Goal: Task Accomplishment & Management: Manage account settings

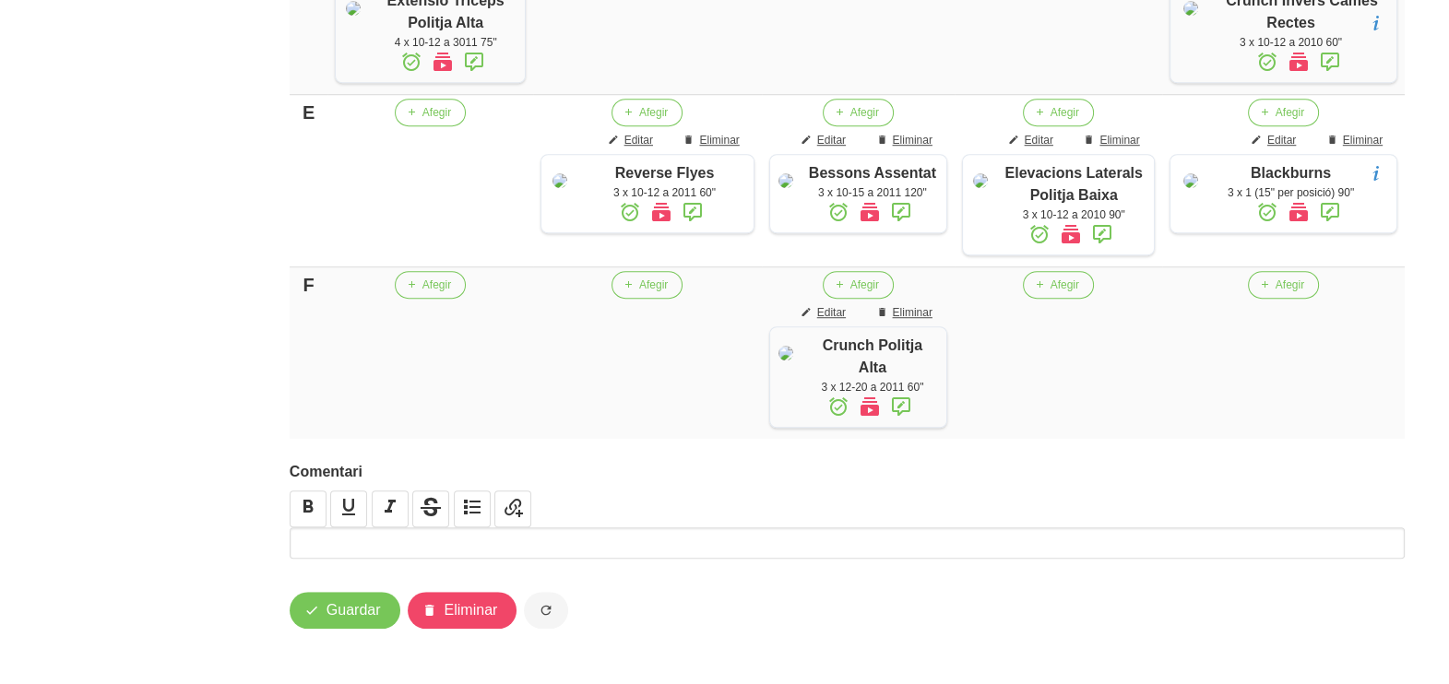
scroll to position [1750, 0]
click at [477, 620] on span "Eliminar" at bounding box center [472, 611] width 54 height 22
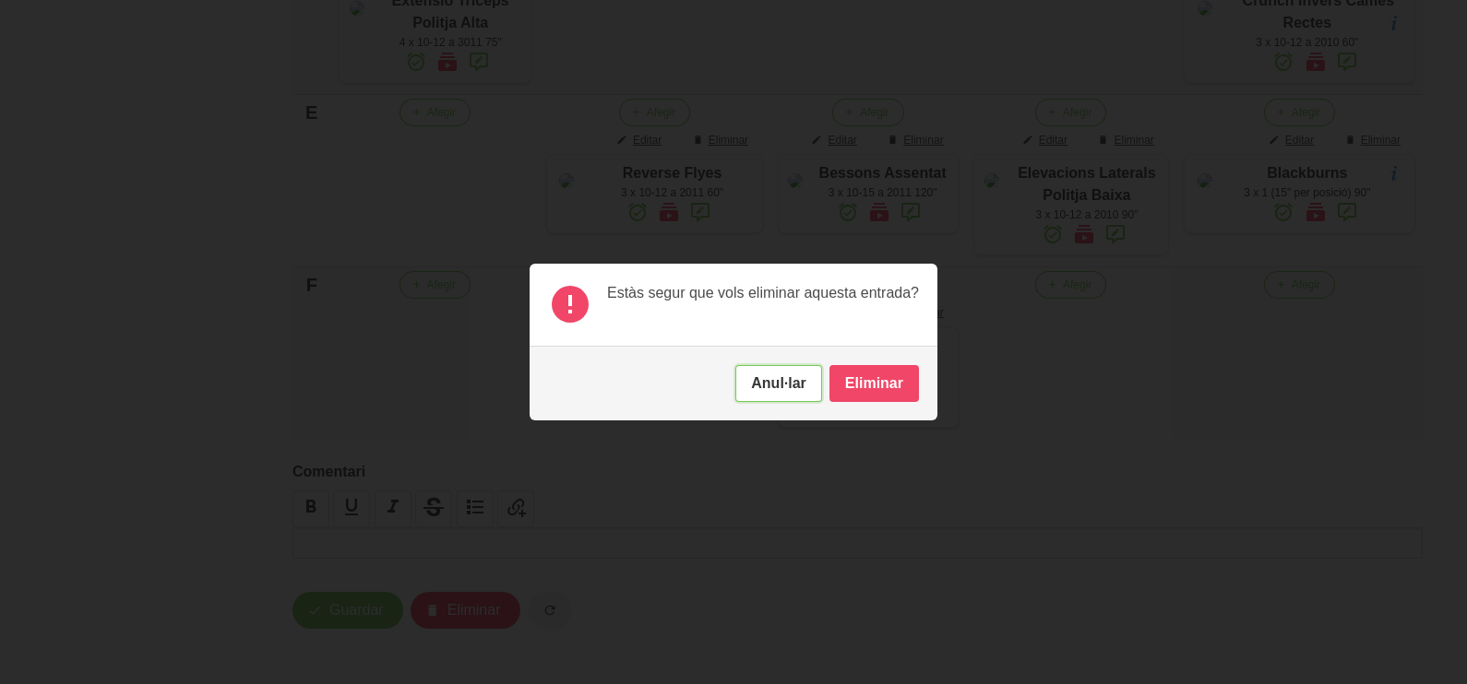
click at [804, 369] on button "Anul·lar" at bounding box center [778, 383] width 87 height 37
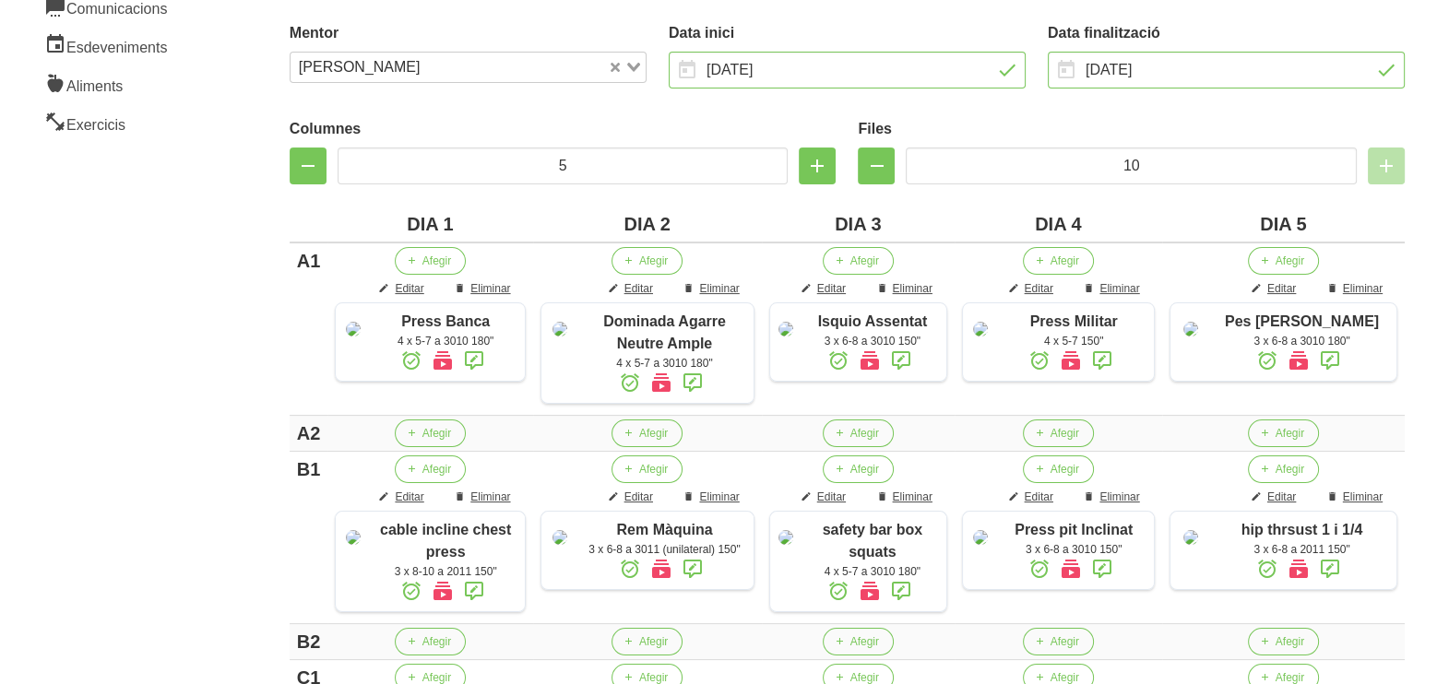
scroll to position [0, 0]
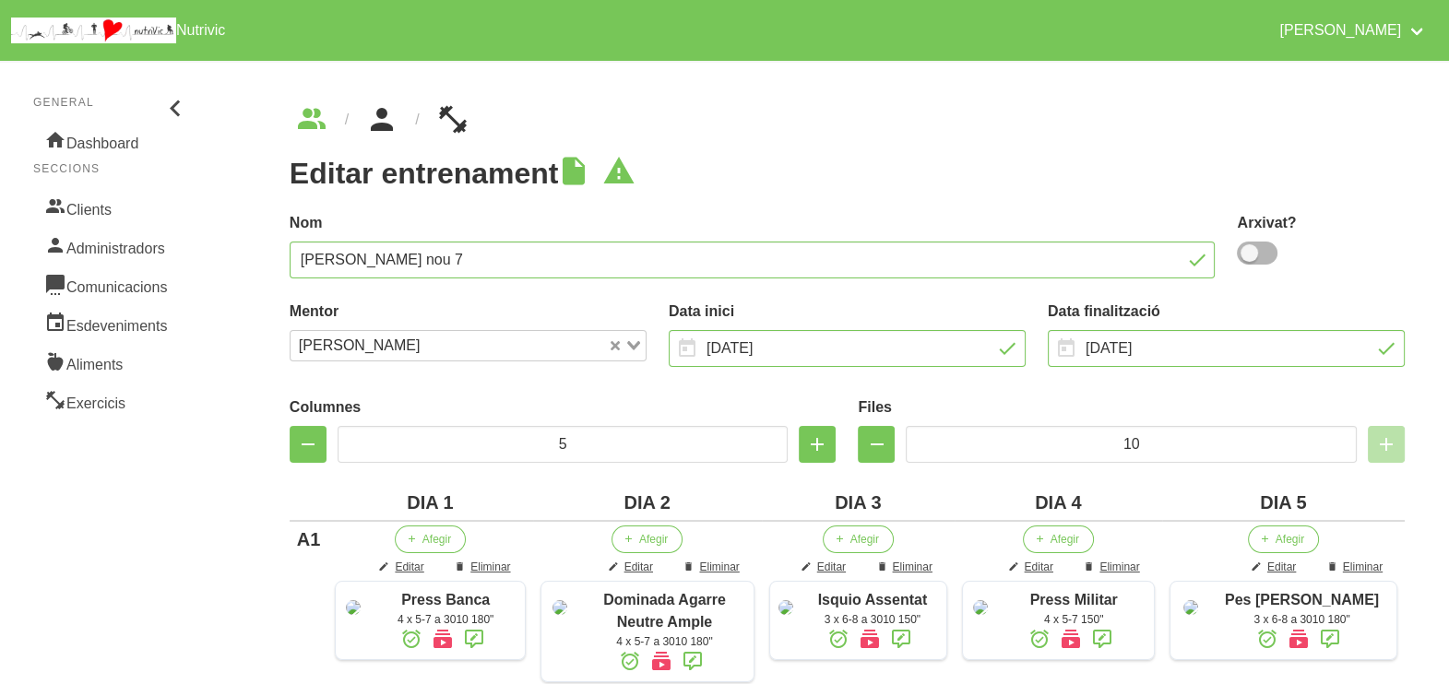
click at [386, 121] on icon "breadcrumbs" at bounding box center [381, 120] width 33 height 50
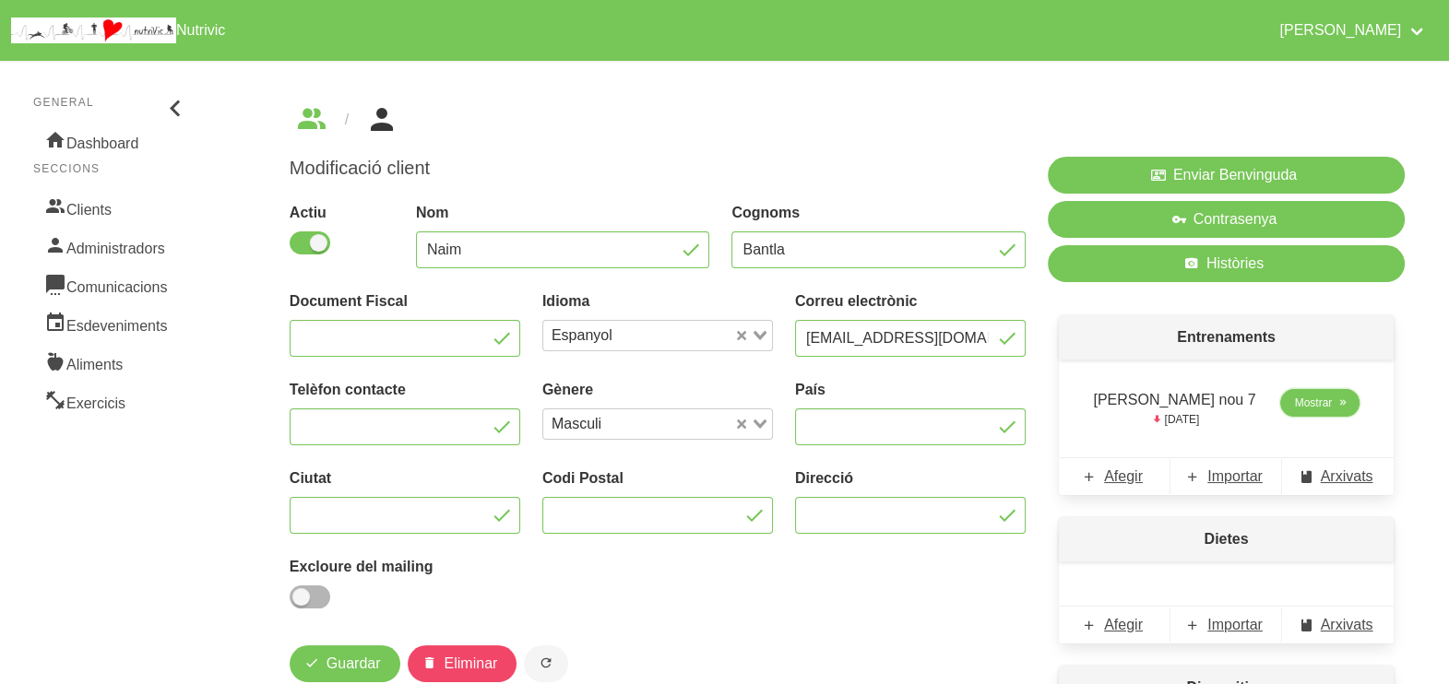
click at [1305, 399] on span "Mostrar" at bounding box center [1314, 403] width 38 height 17
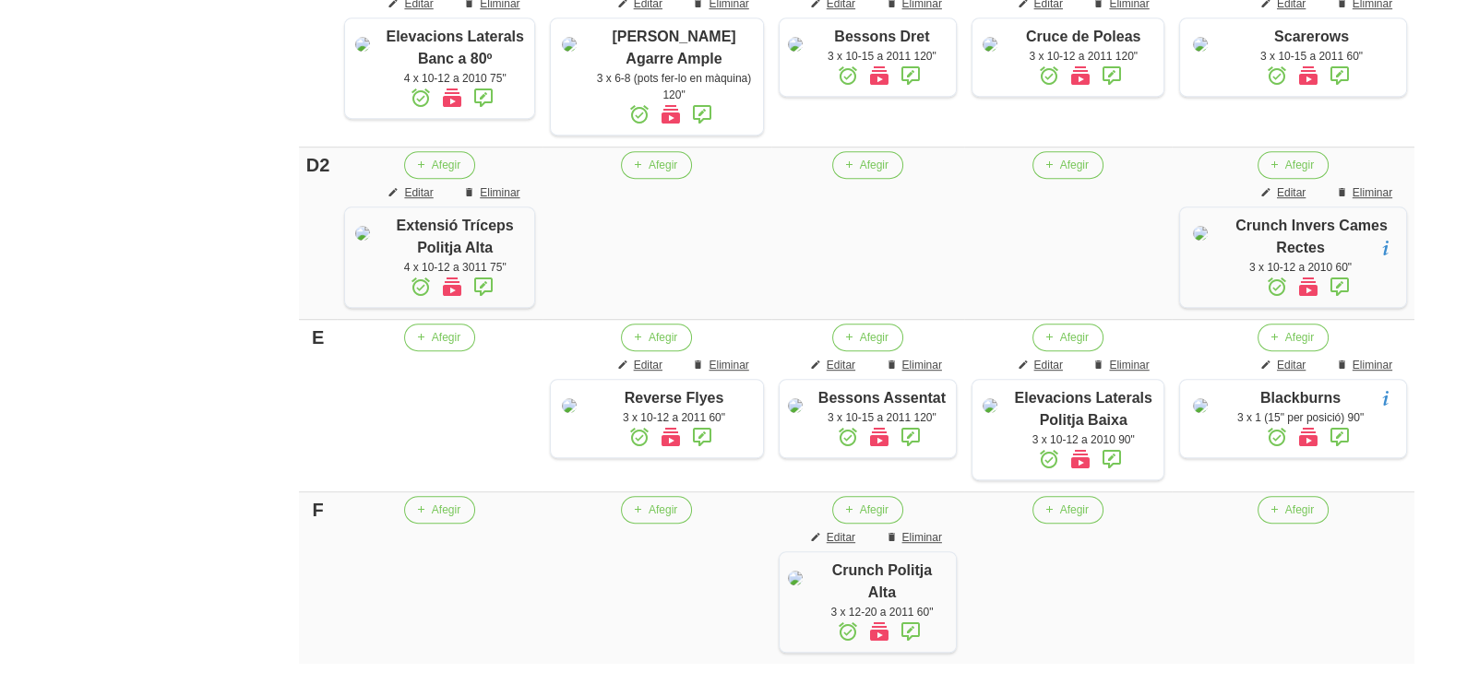
scroll to position [1750, 0]
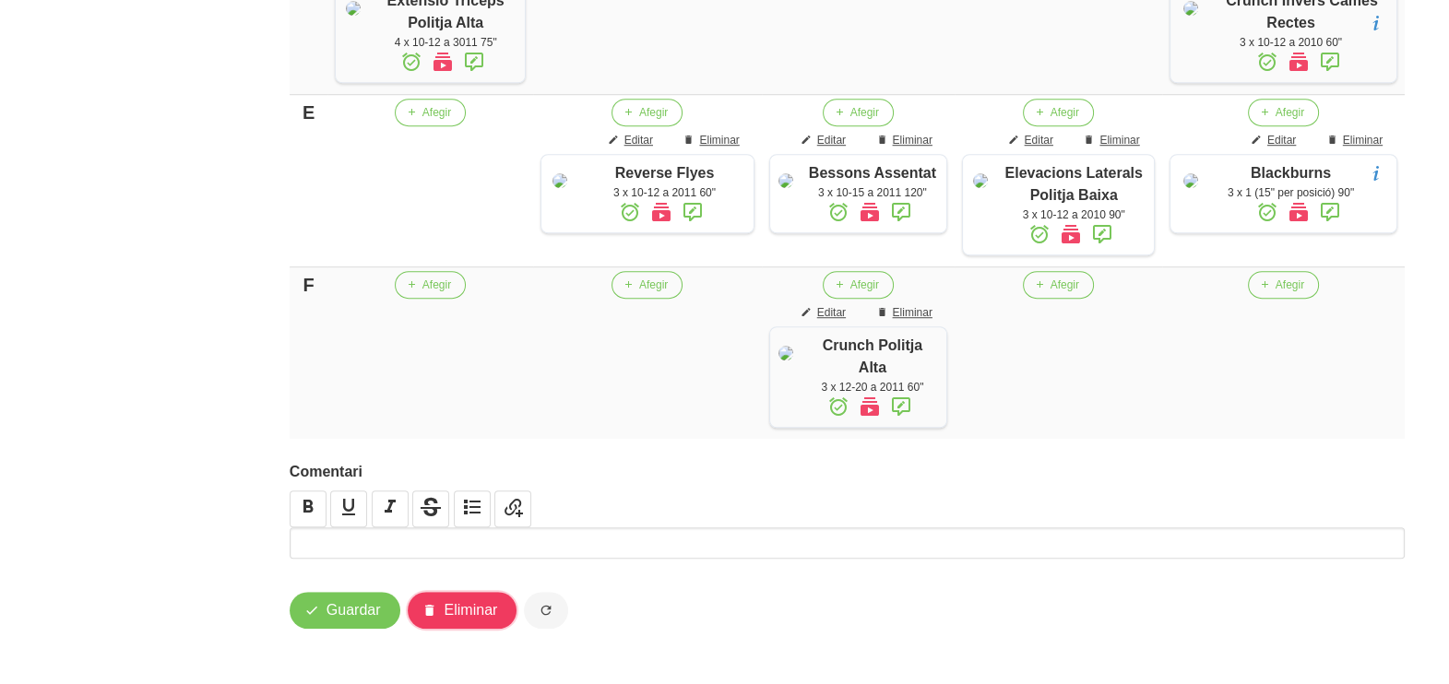
click at [467, 612] on span "Eliminar" at bounding box center [472, 611] width 54 height 22
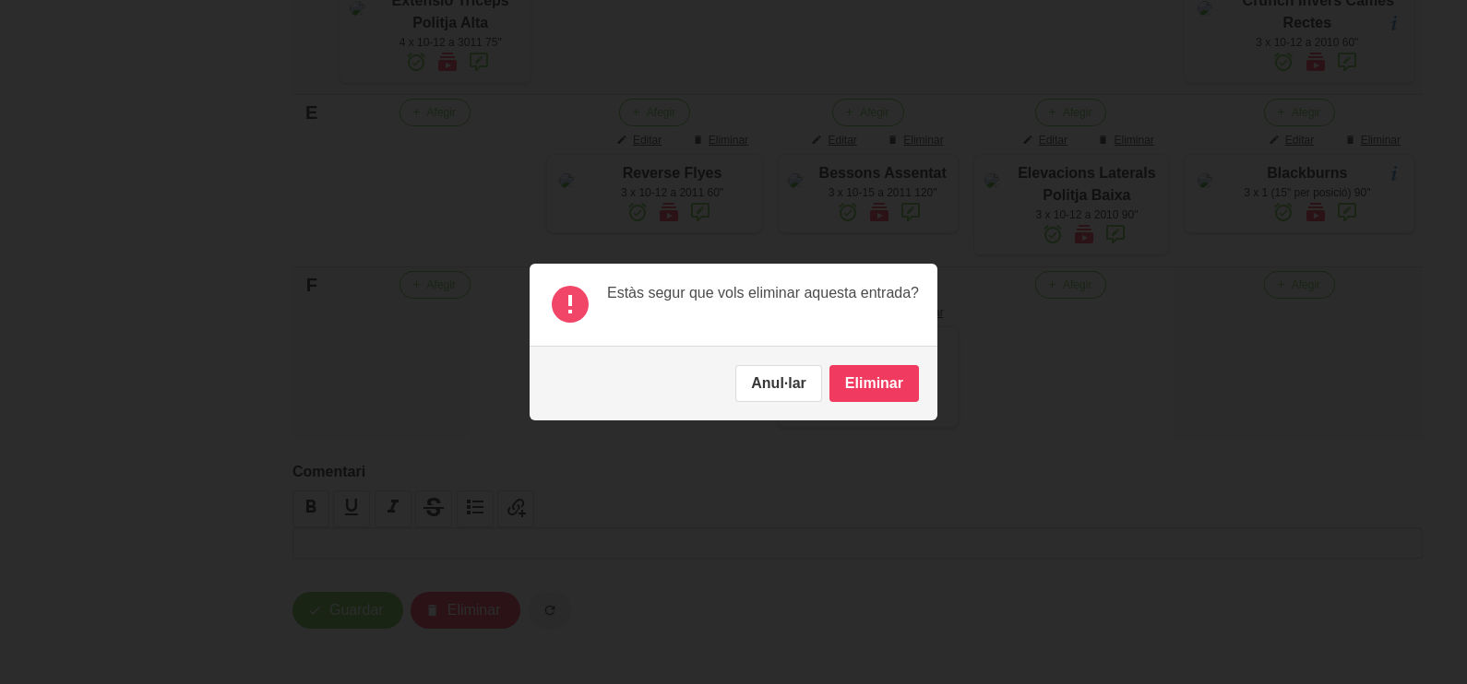
click at [902, 389] on button "Eliminar" at bounding box center [873, 383] width 89 height 37
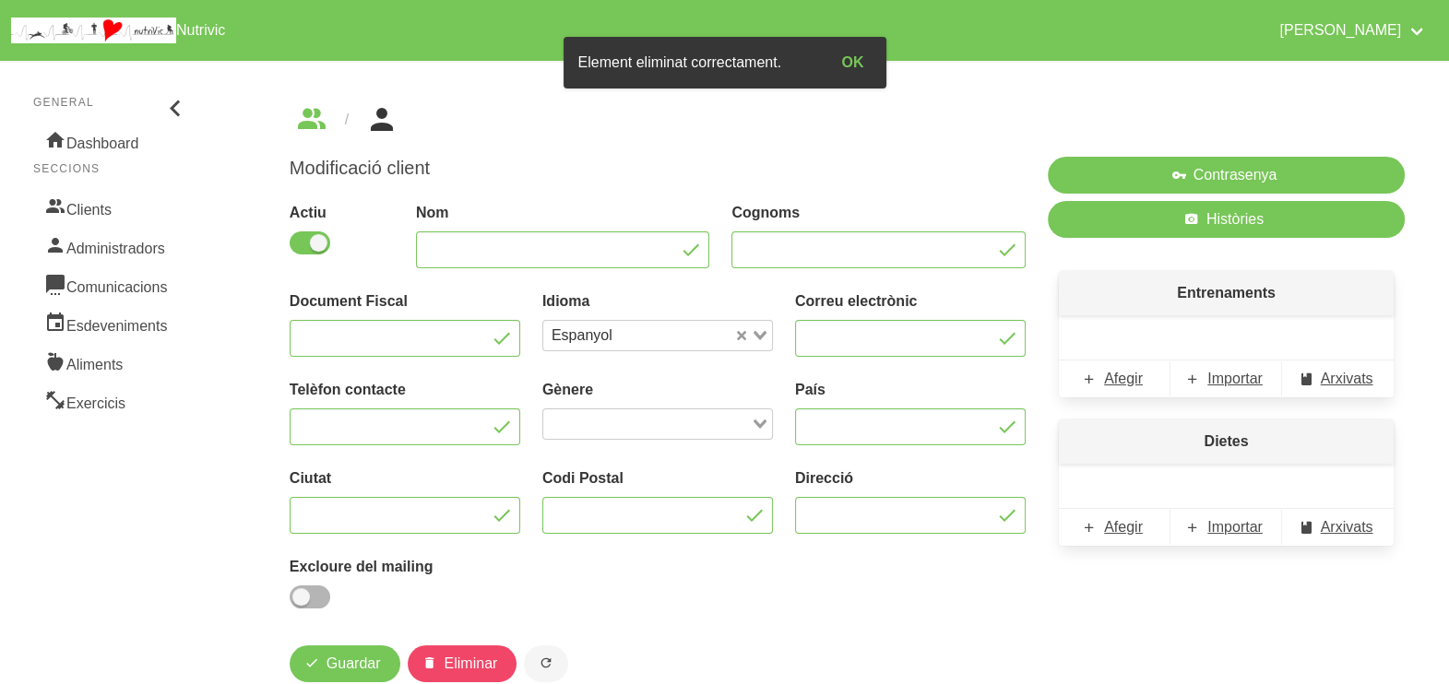
type input "Naim"
type input "Bantla"
type input "[EMAIL_ADDRESS][DOMAIN_NAME]"
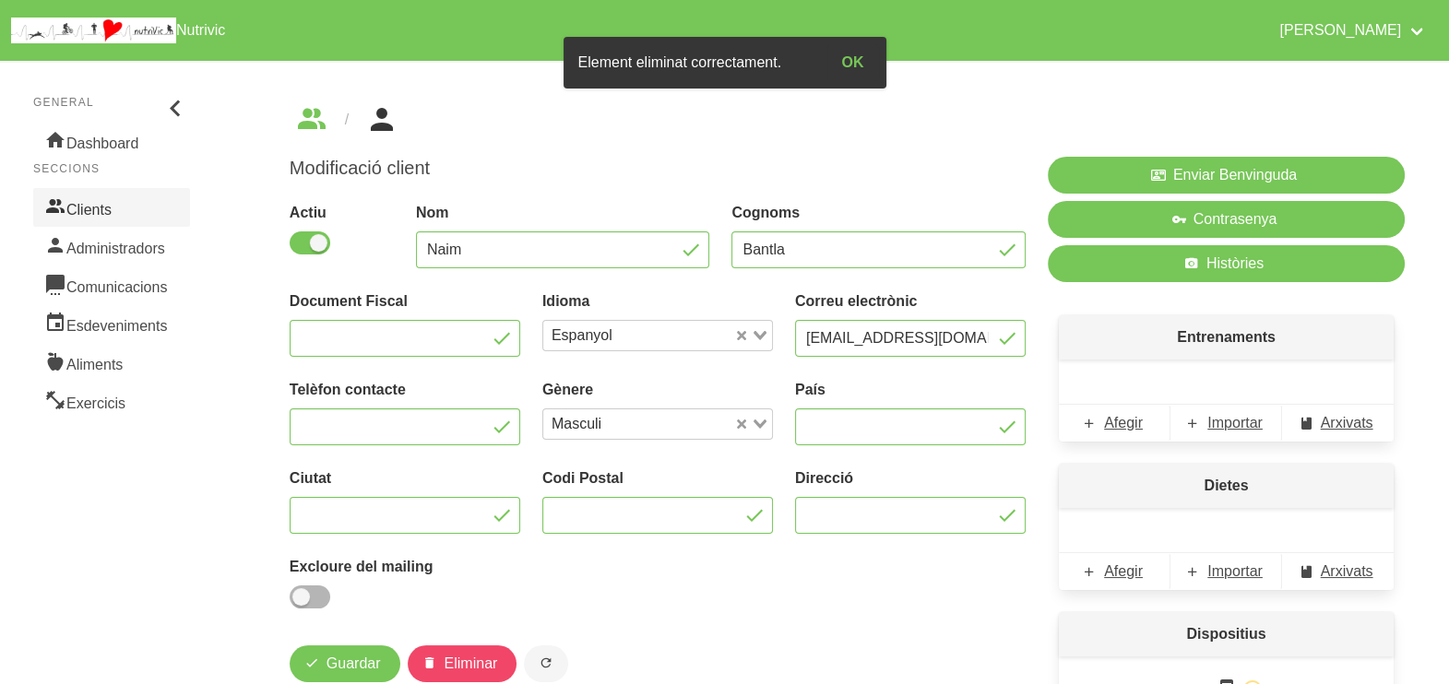
click at [95, 203] on link "Clients" at bounding box center [111, 207] width 157 height 39
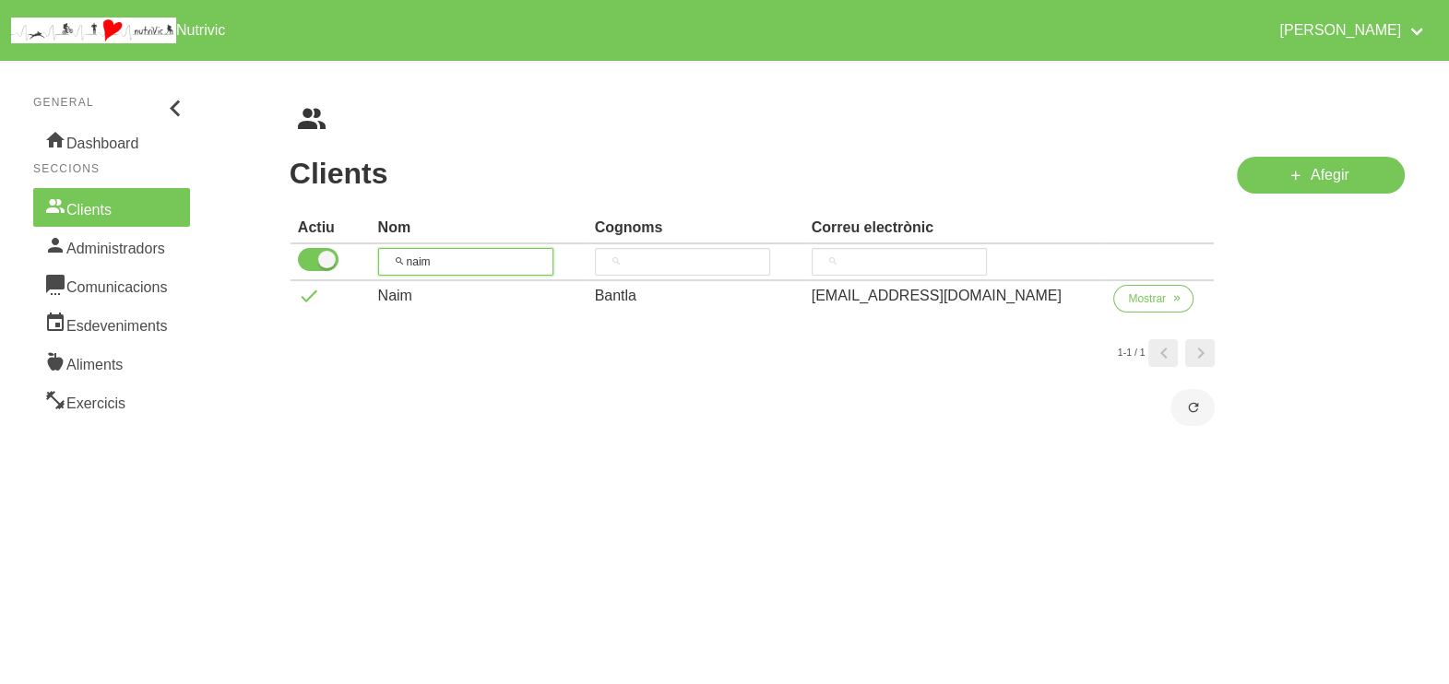
drag, startPoint x: 475, startPoint y: 254, endPoint x: 357, endPoint y: 254, distance: 118.1
click at [357, 254] on tr "naim" at bounding box center [753, 262] width 924 height 37
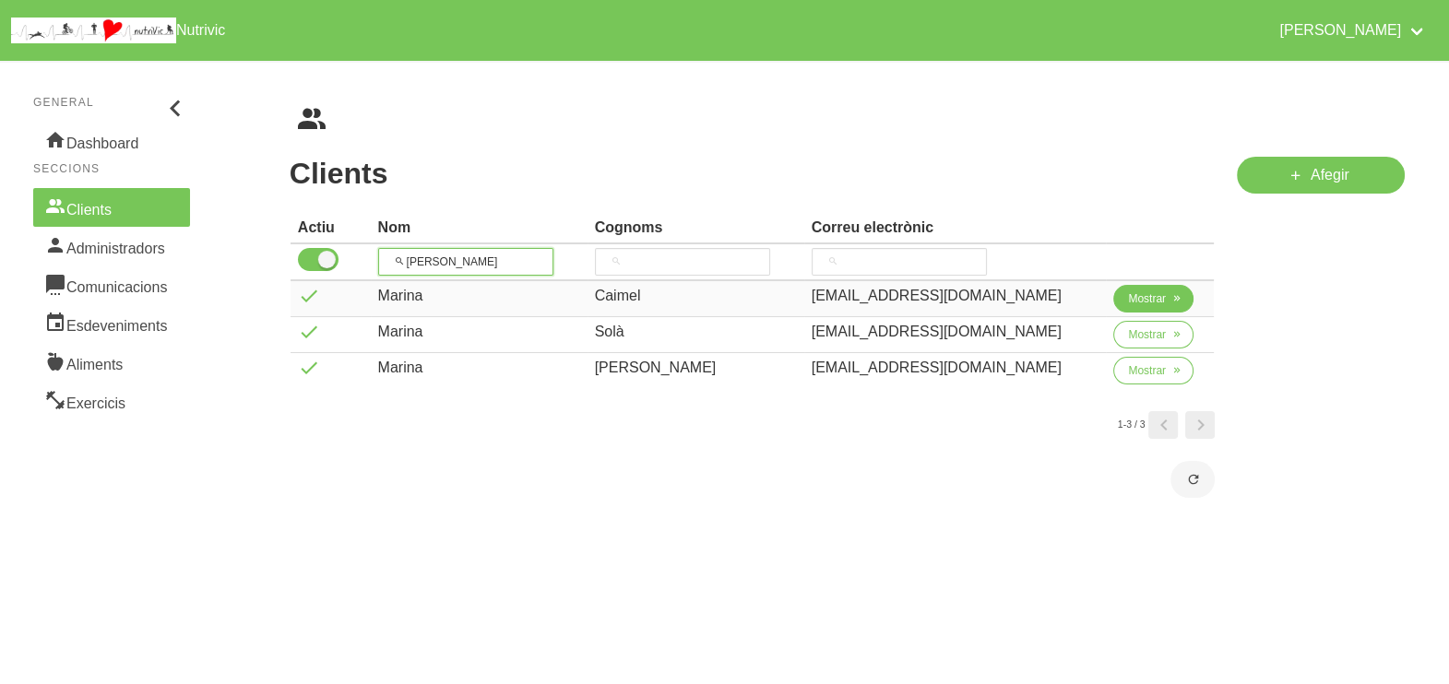
type input "[PERSON_NAME]"
click at [1128, 291] on span "Mostrar" at bounding box center [1147, 299] width 38 height 17
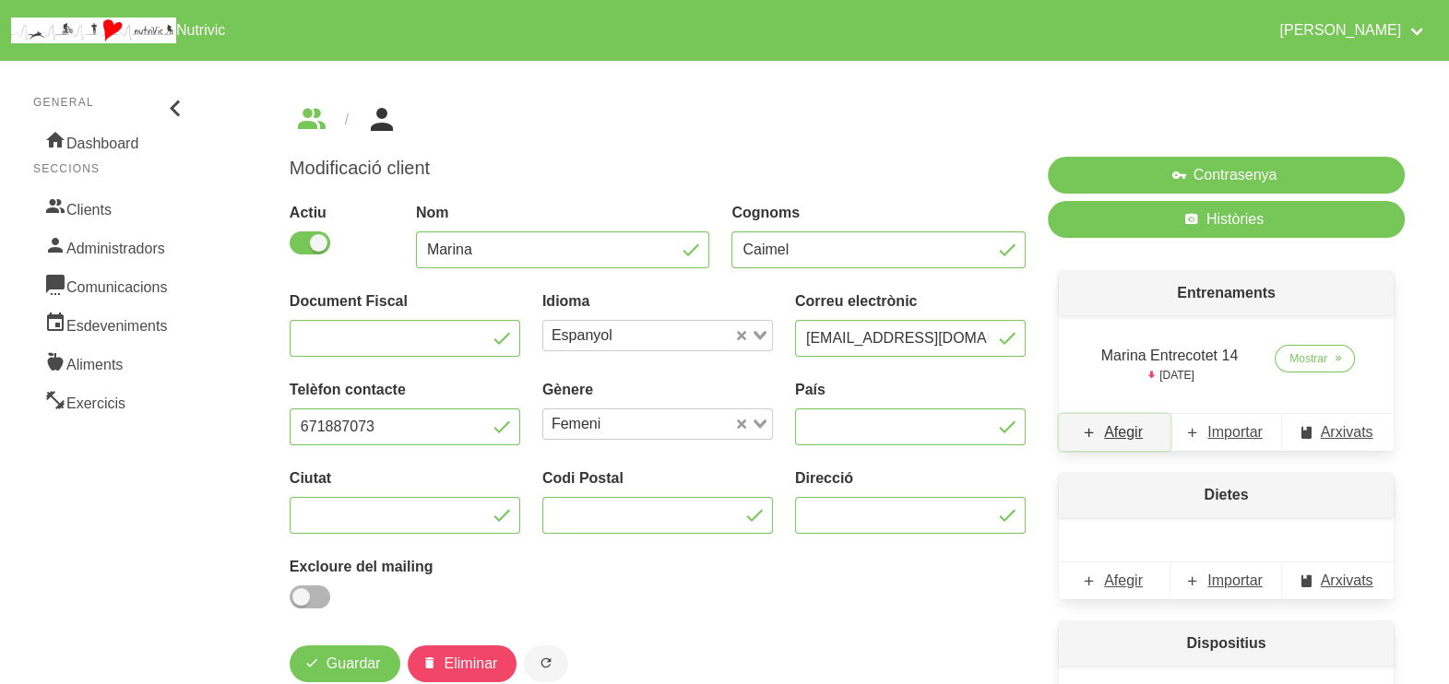
click at [1112, 441] on span "Afegir" at bounding box center [1123, 433] width 39 height 22
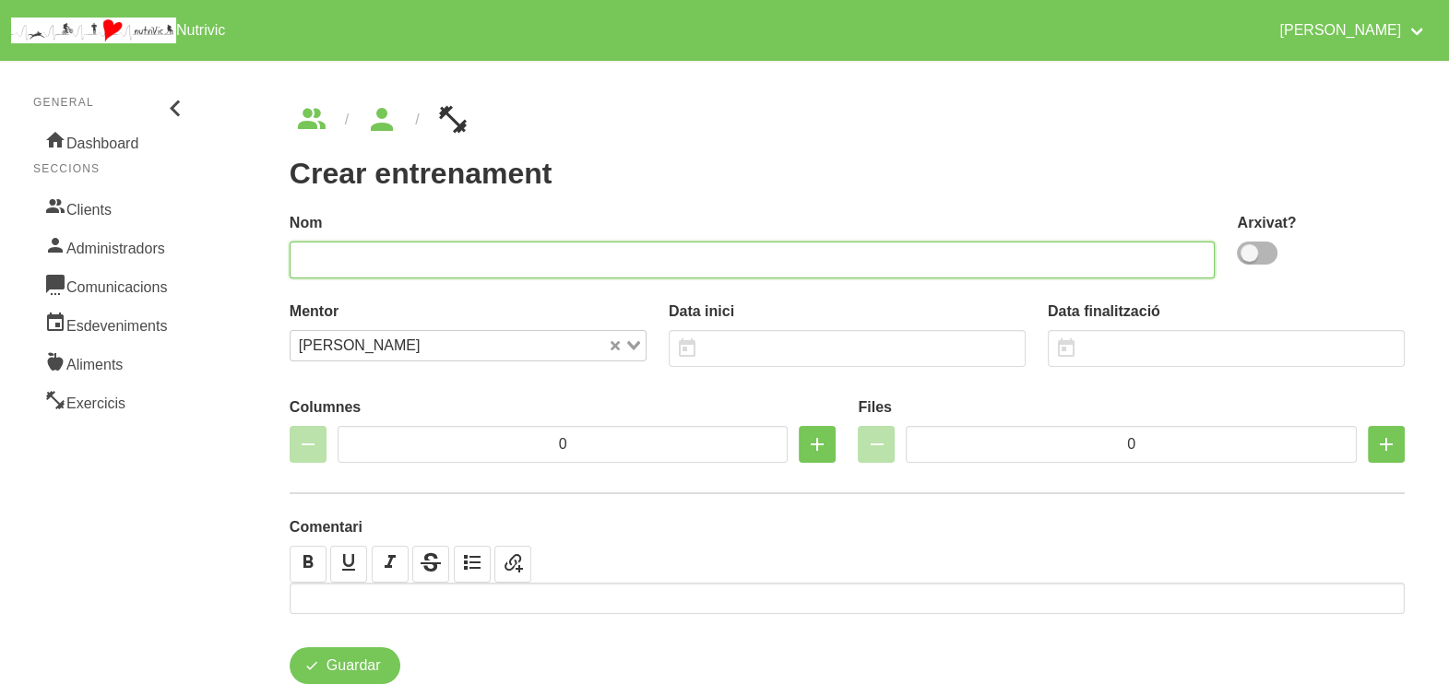
click at [530, 256] on input "text" at bounding box center [753, 260] width 926 height 37
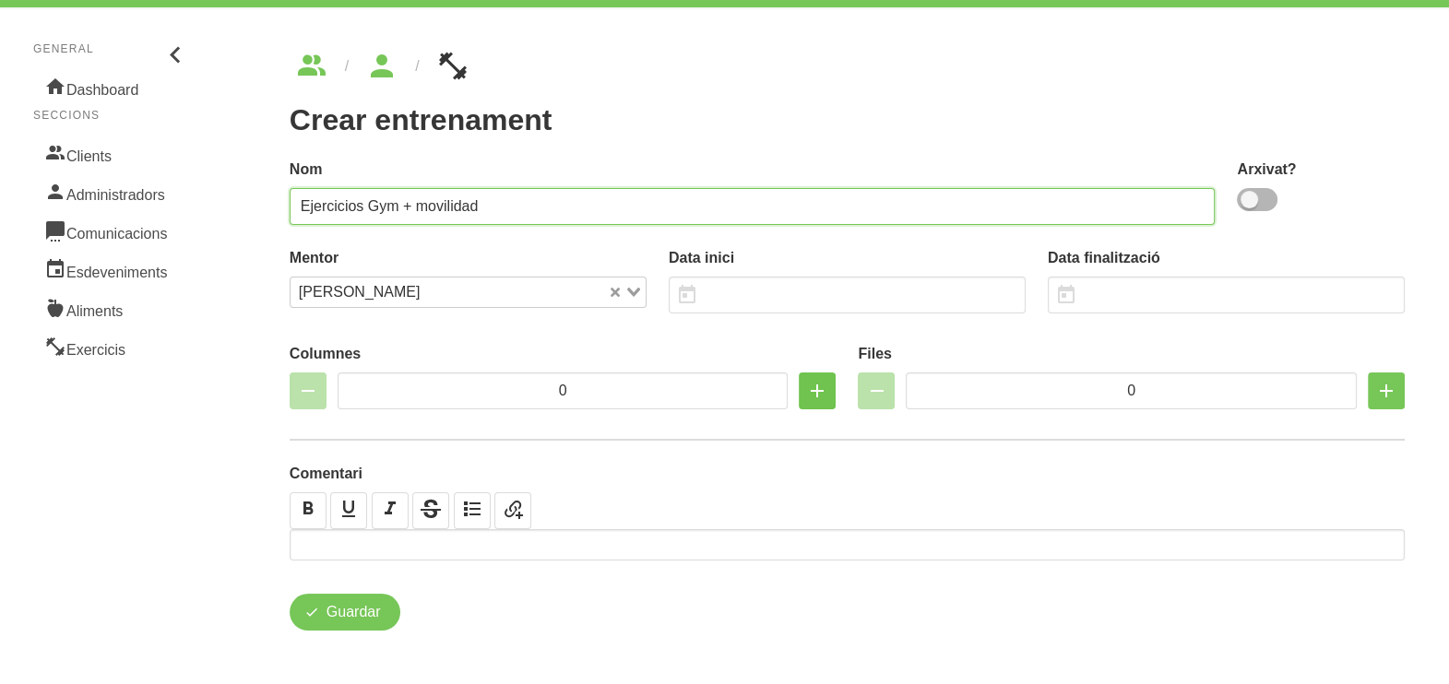
type input "Ejercicios Gym + movilidad"
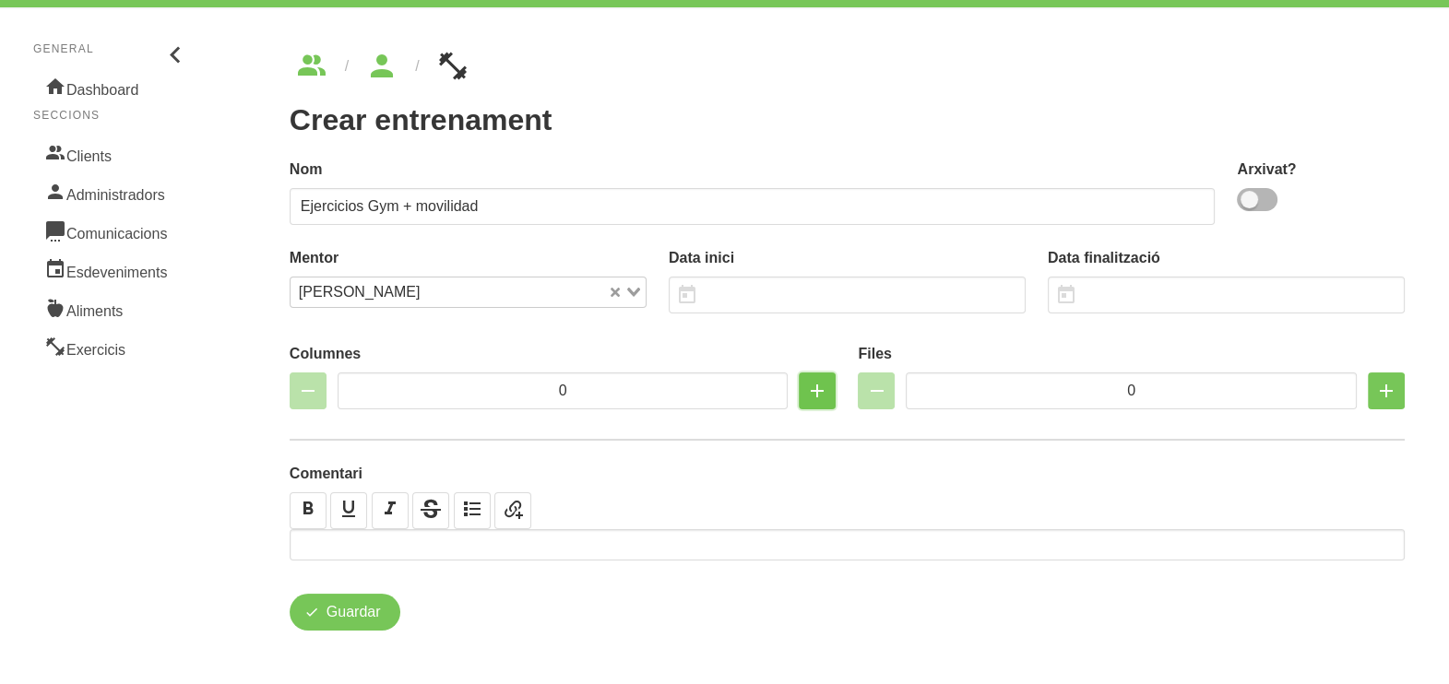
click at [815, 397] on icon "button" at bounding box center [817, 391] width 22 height 33
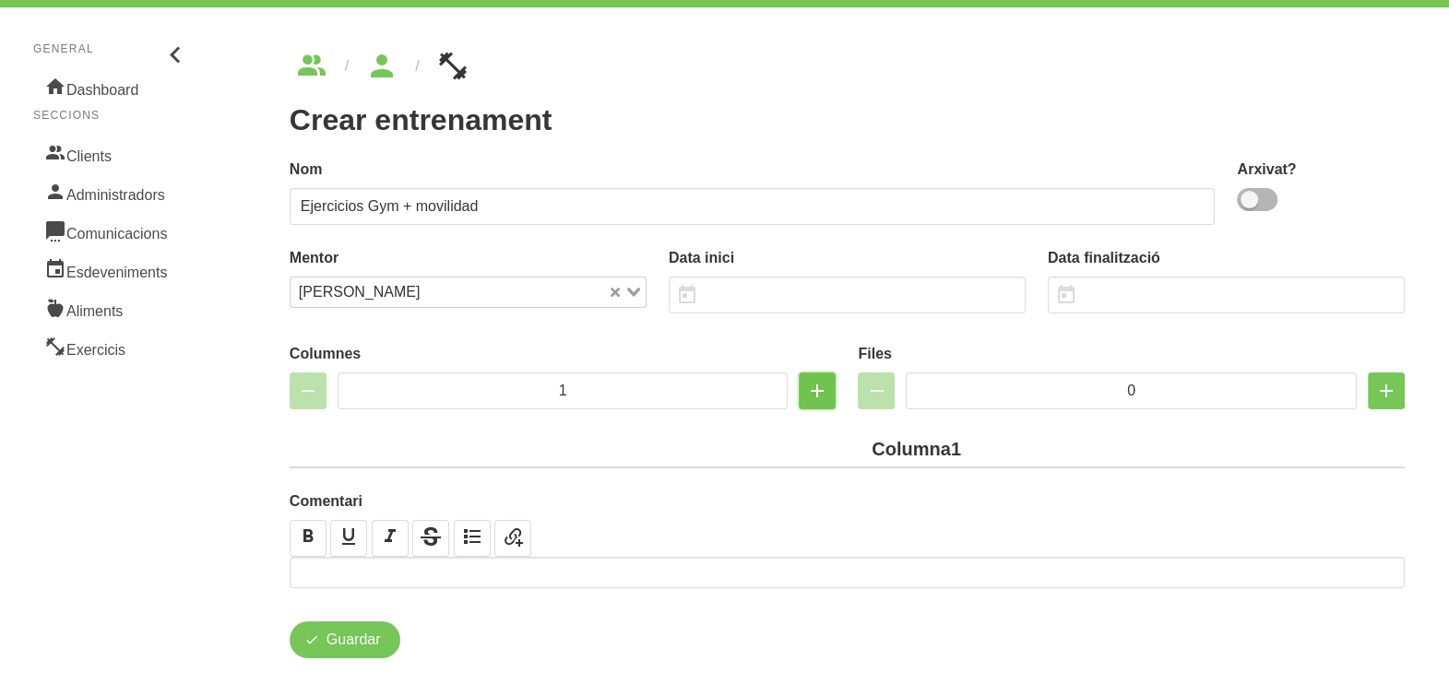
click at [815, 397] on icon "button" at bounding box center [817, 391] width 22 height 33
type input "2"
click at [1375, 384] on icon "button" at bounding box center [1386, 391] width 22 height 33
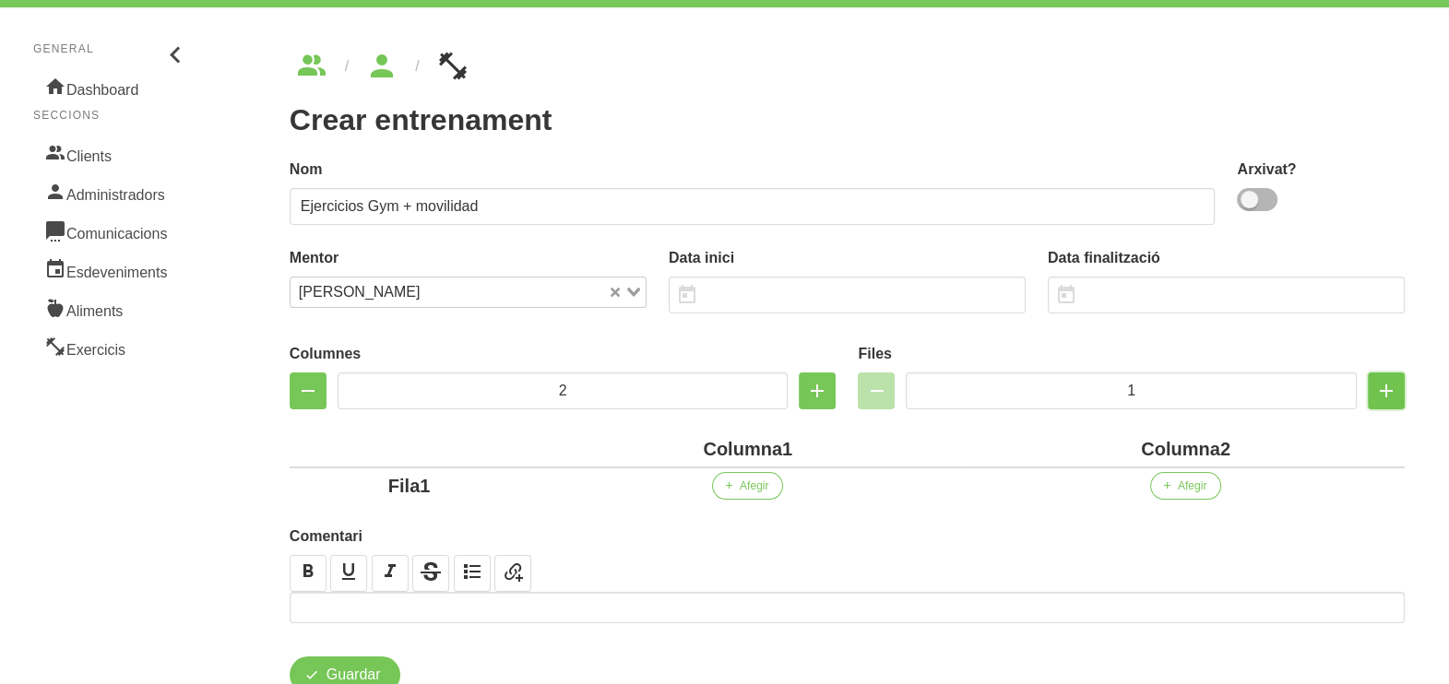
click at [1375, 384] on icon "button" at bounding box center [1386, 391] width 22 height 33
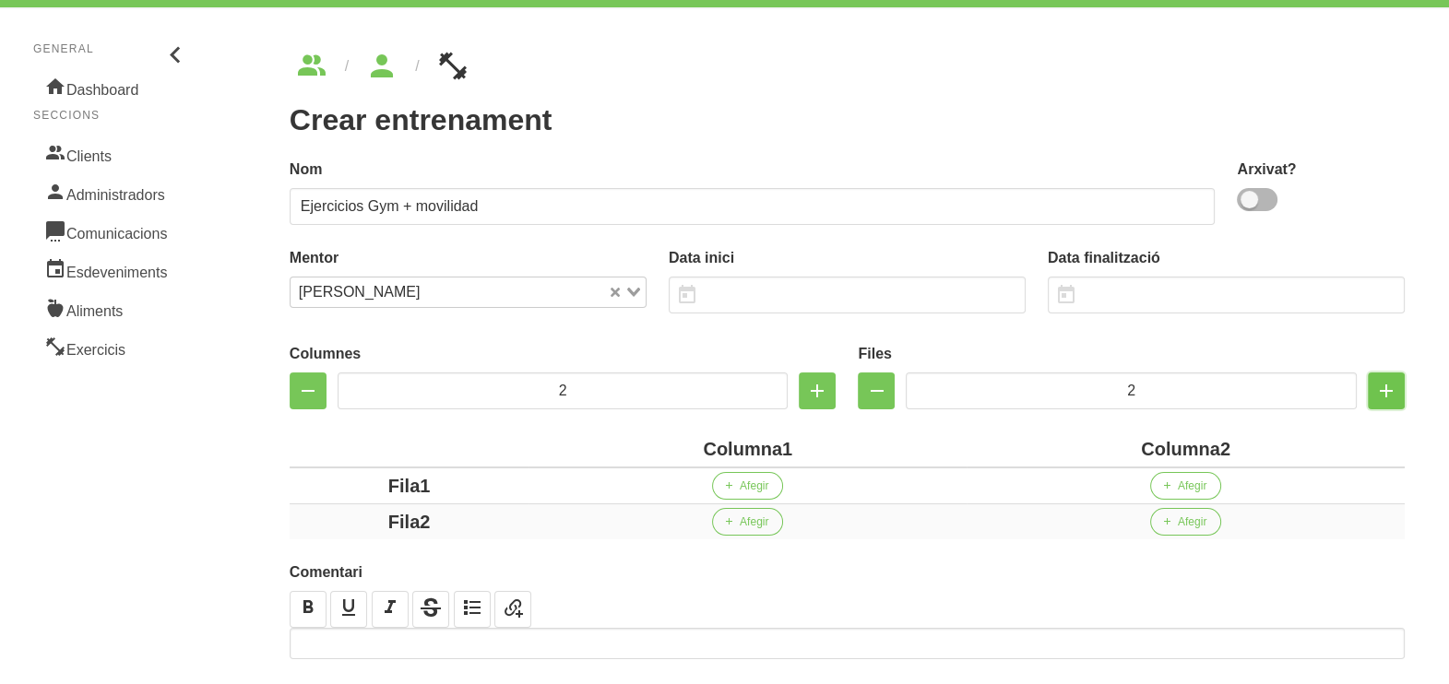
click at [1375, 384] on icon "button" at bounding box center [1386, 391] width 22 height 33
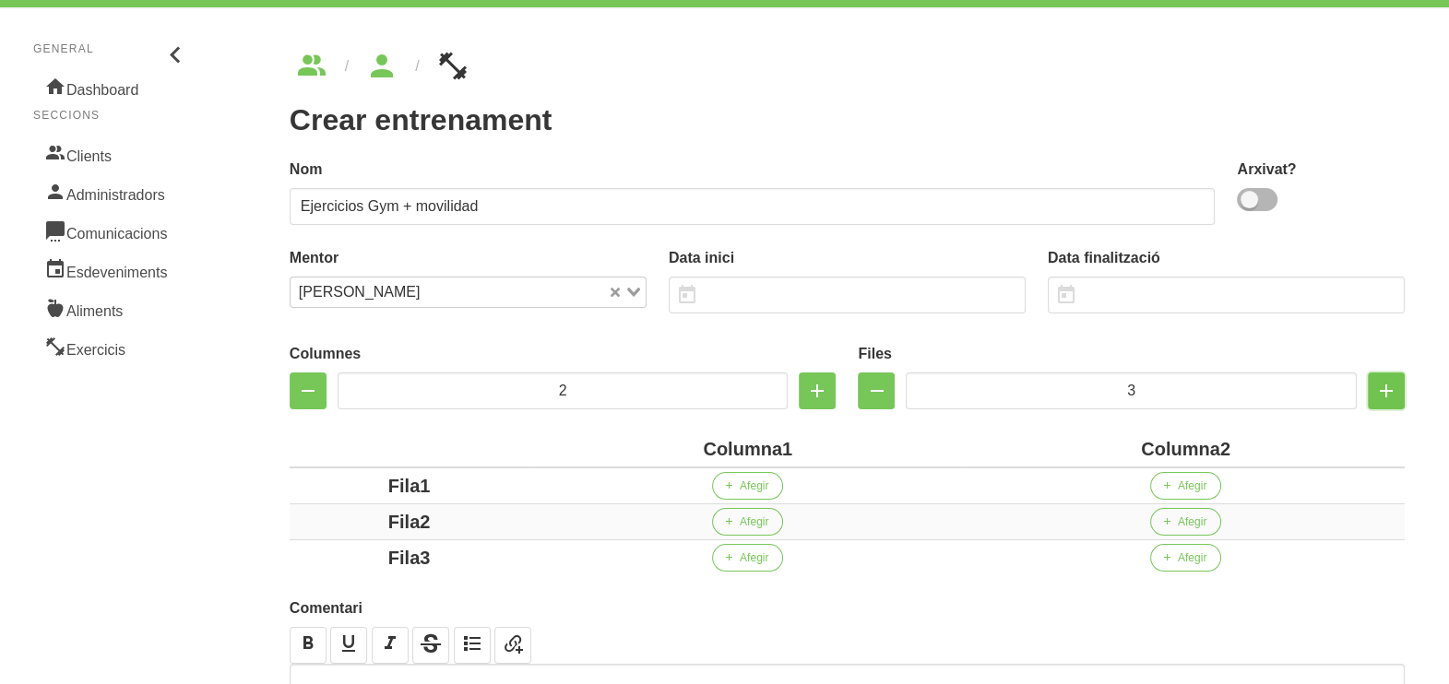
click at [1375, 384] on icon "button" at bounding box center [1386, 391] width 22 height 33
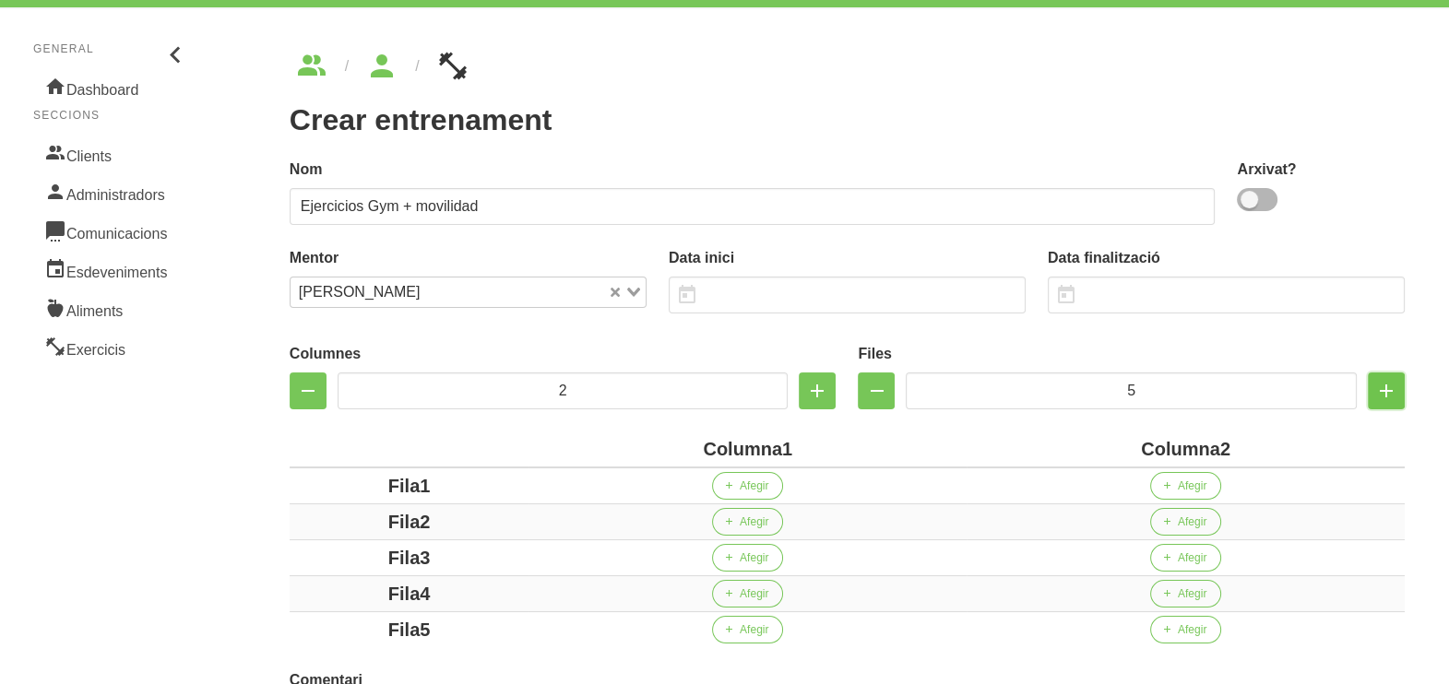
click at [1375, 384] on icon "button" at bounding box center [1386, 391] width 22 height 33
type input "10"
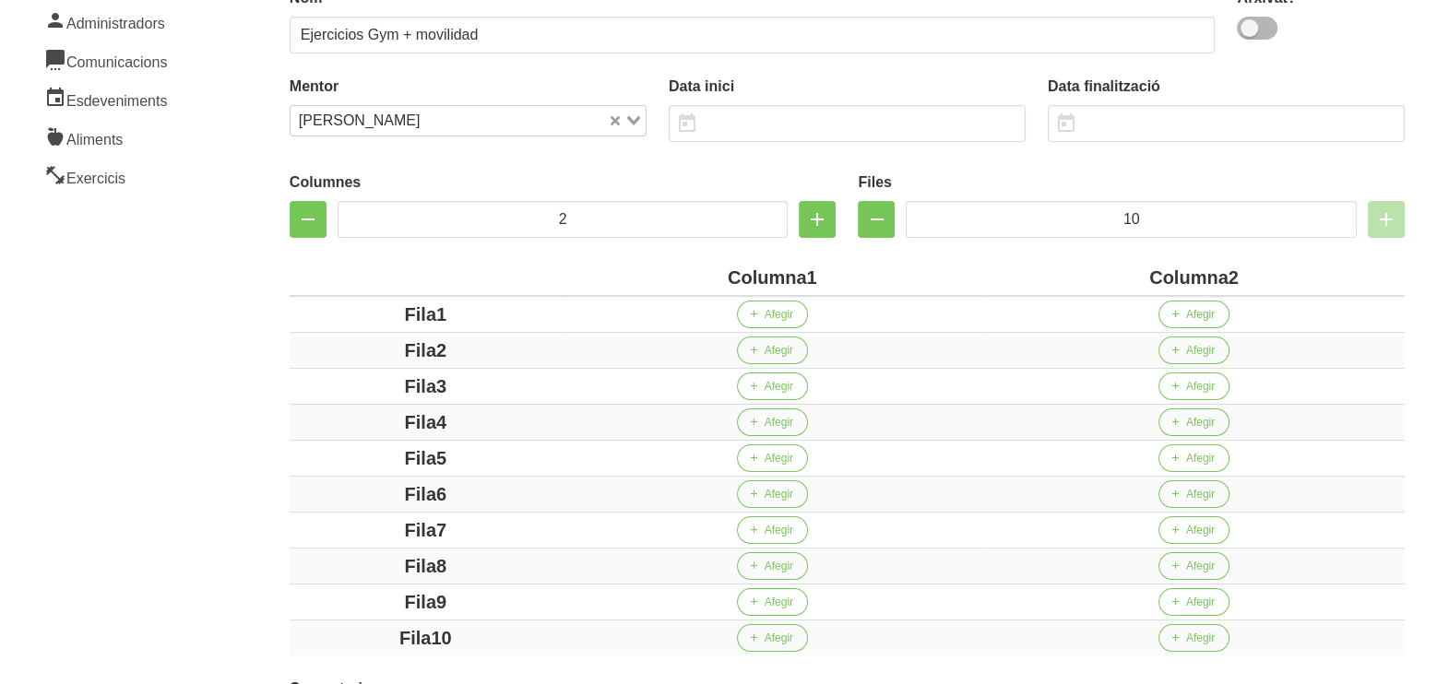
scroll to position [347, 0]
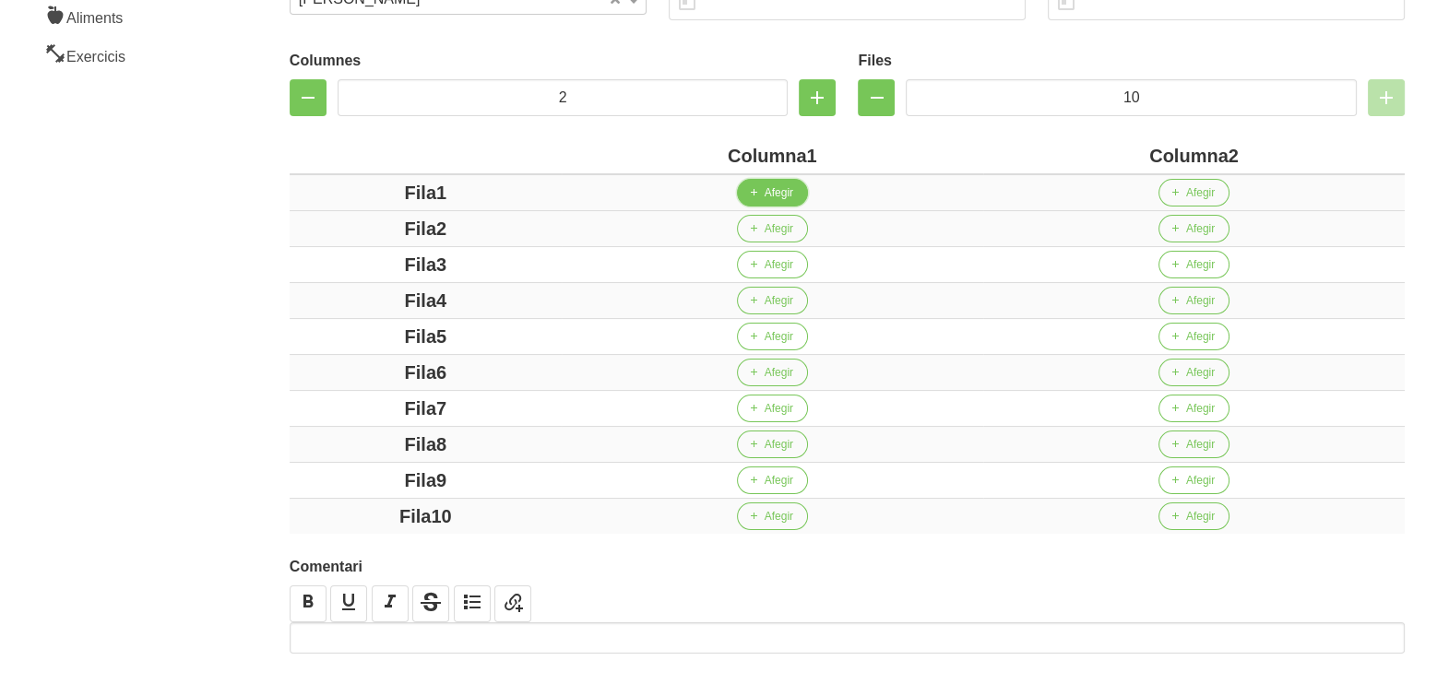
click at [777, 190] on span "Afegir" at bounding box center [779, 193] width 29 height 17
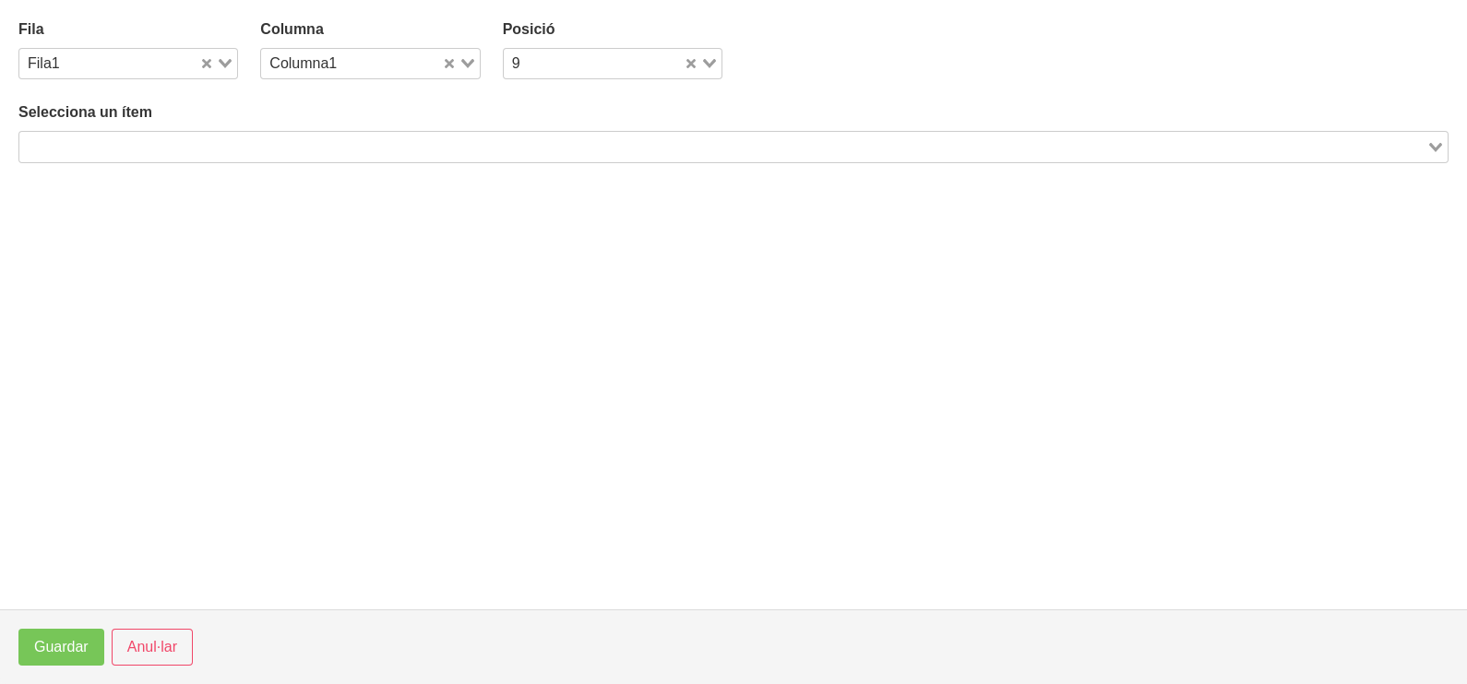
click at [323, 134] on div "Search for option" at bounding box center [722, 145] width 1407 height 26
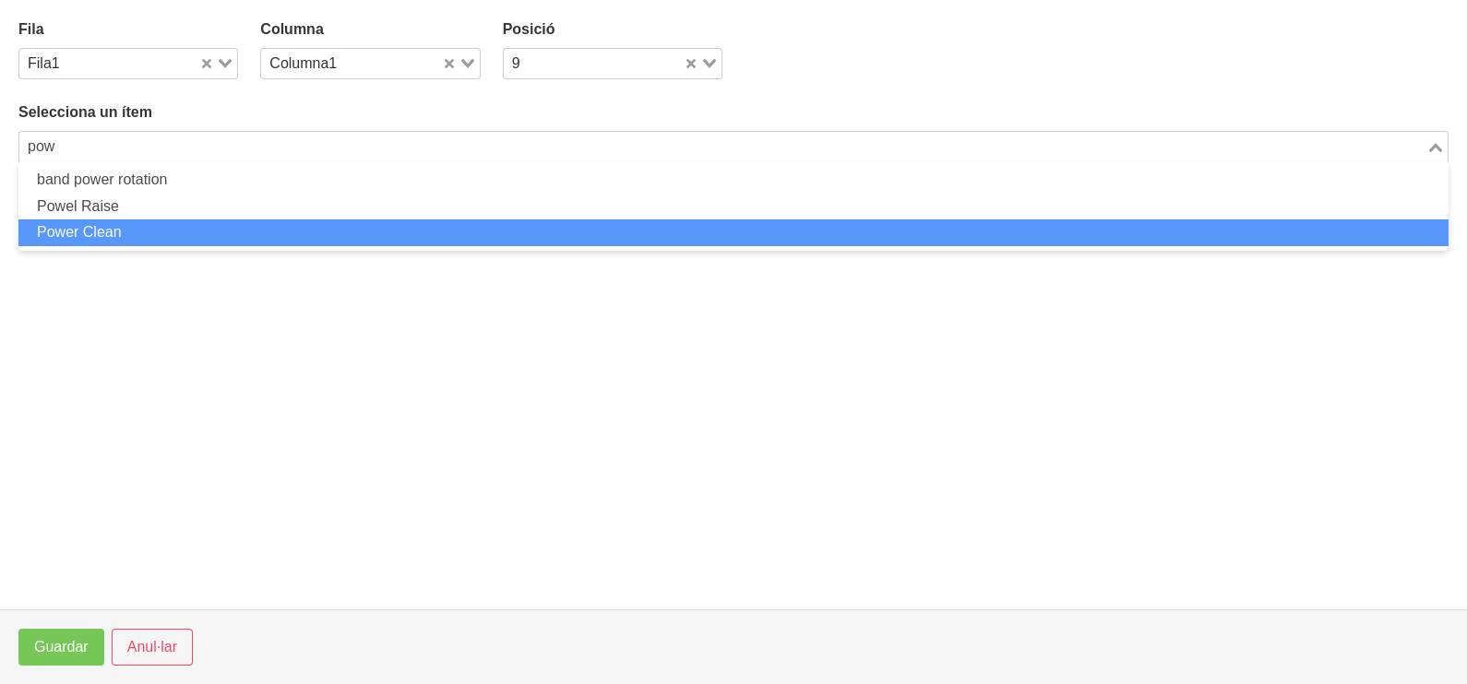
click at [147, 228] on li "Power Clean" at bounding box center [733, 233] width 1430 height 27
type input "pow"
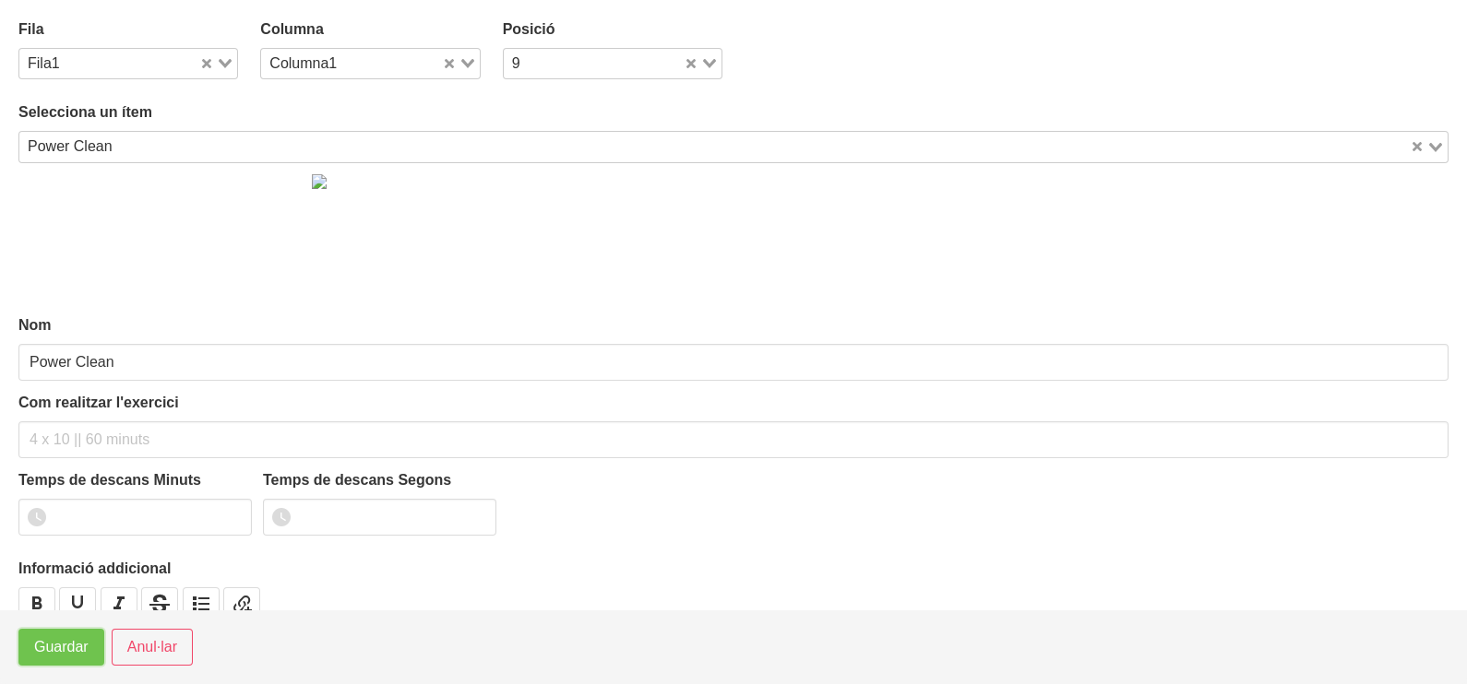
click at [60, 639] on span "Guardar" at bounding box center [61, 648] width 54 height 22
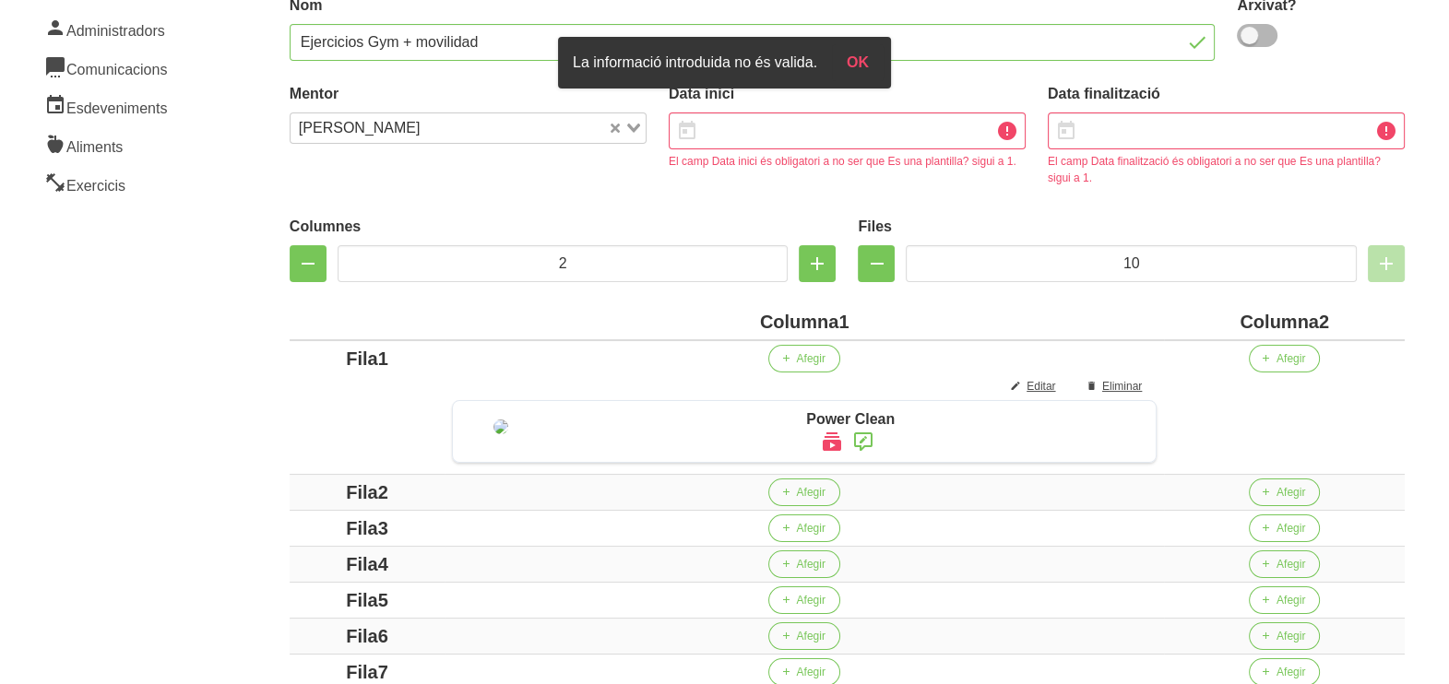
scroll to position [212, 0]
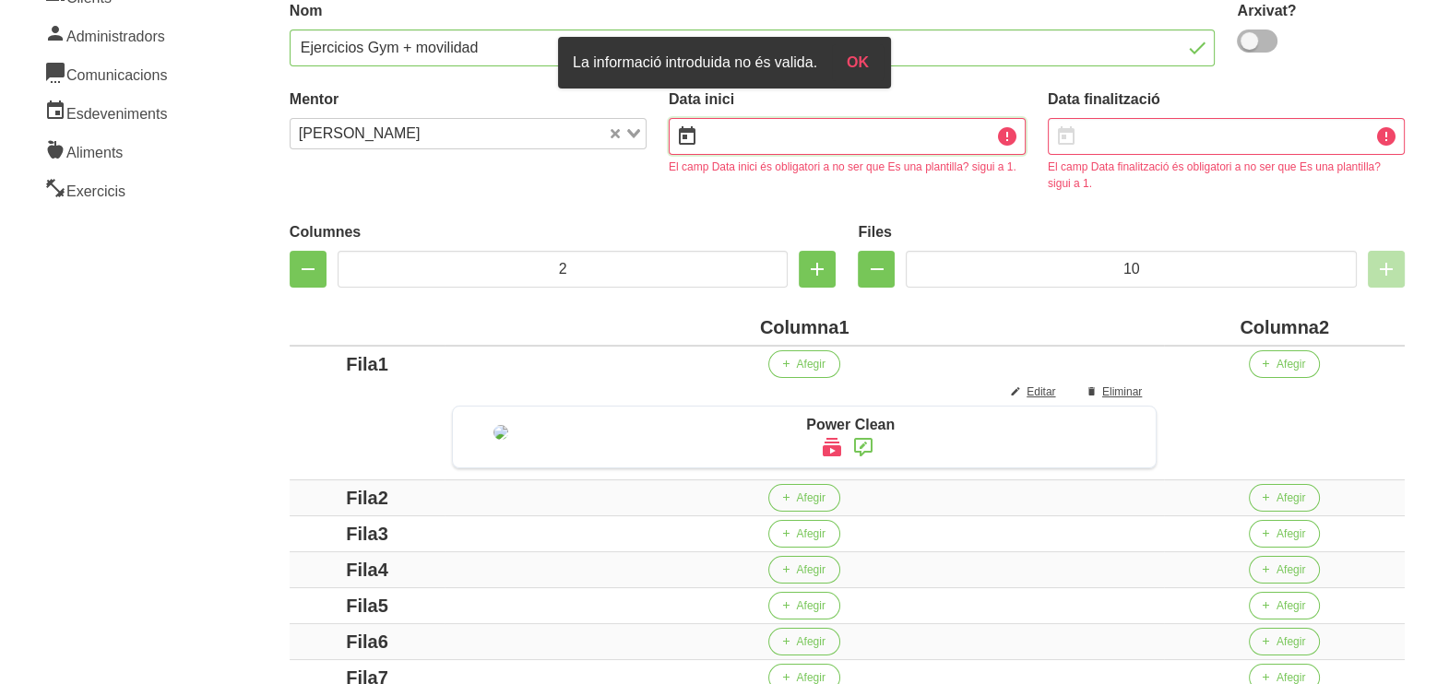
click at [886, 138] on input "text" at bounding box center [847, 136] width 357 height 37
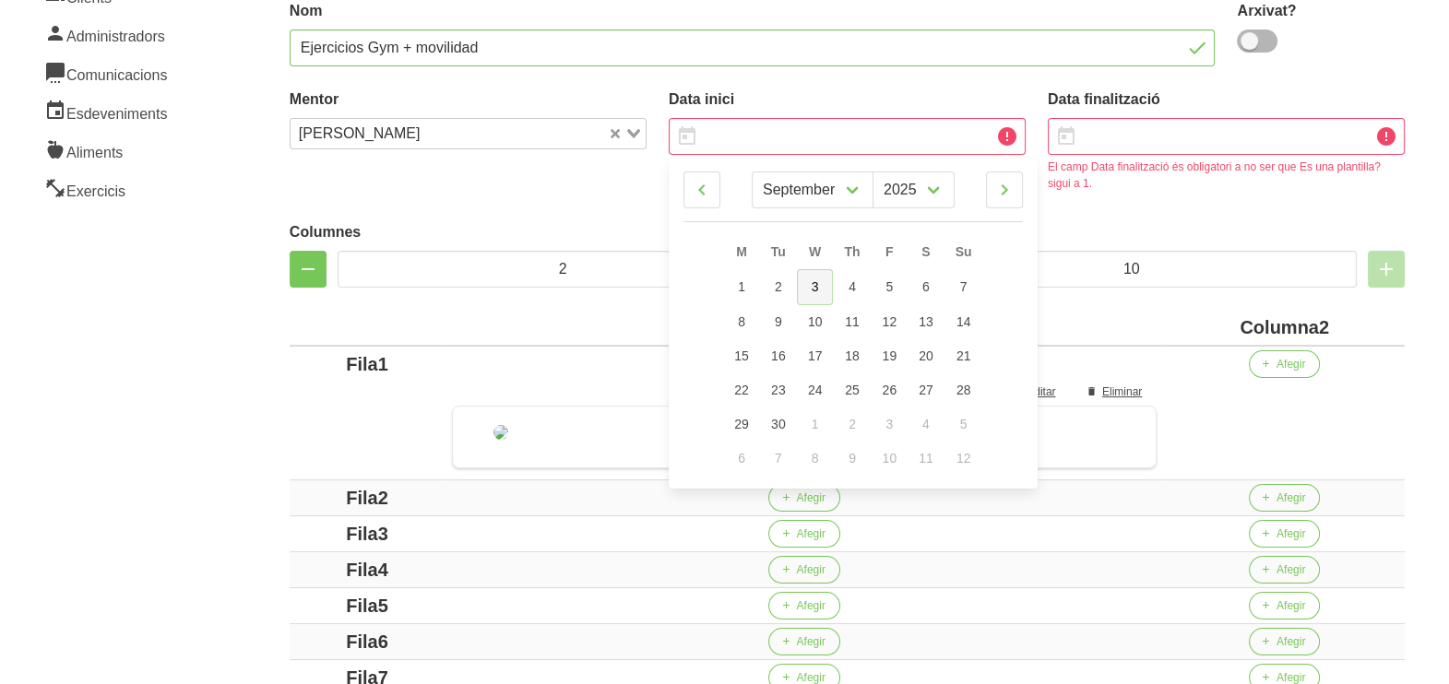
click at [814, 281] on span "3" at bounding box center [815, 287] width 7 height 15
type input "[DATE]"
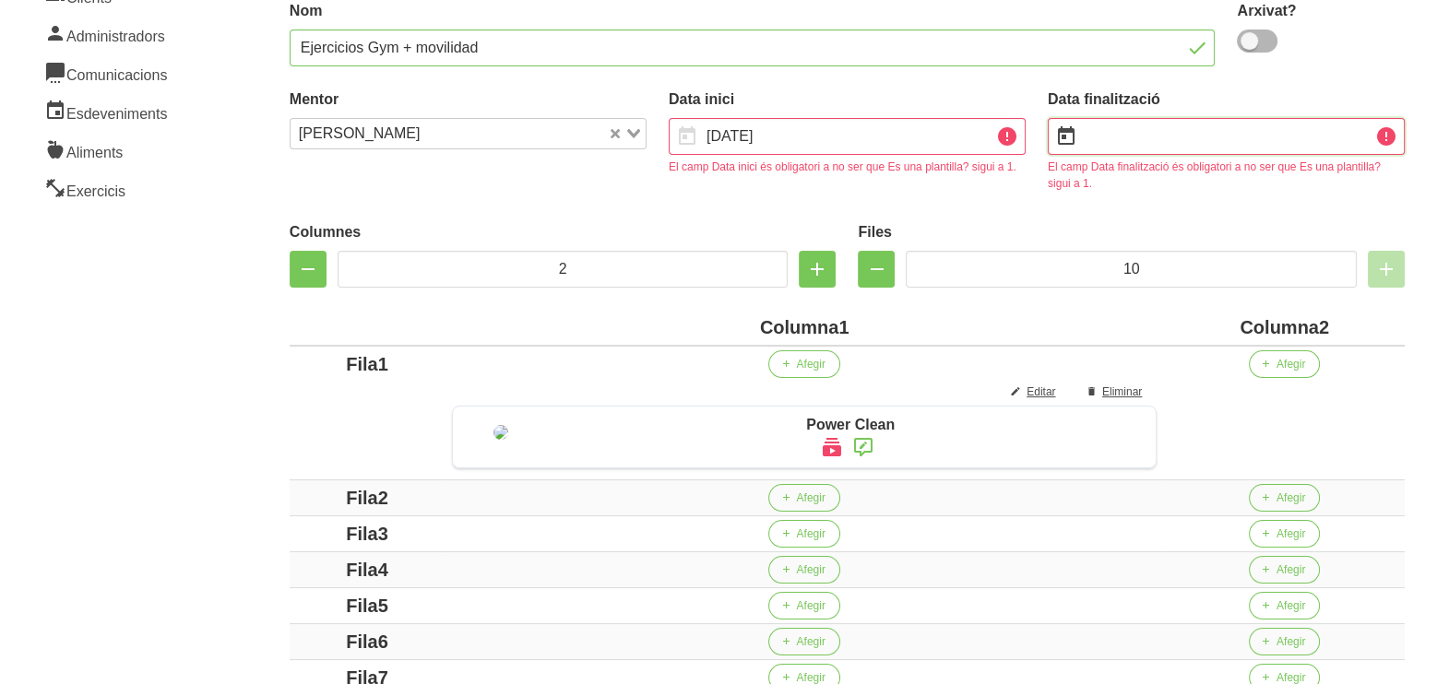
click at [1114, 143] on input "text" at bounding box center [1226, 136] width 357 height 37
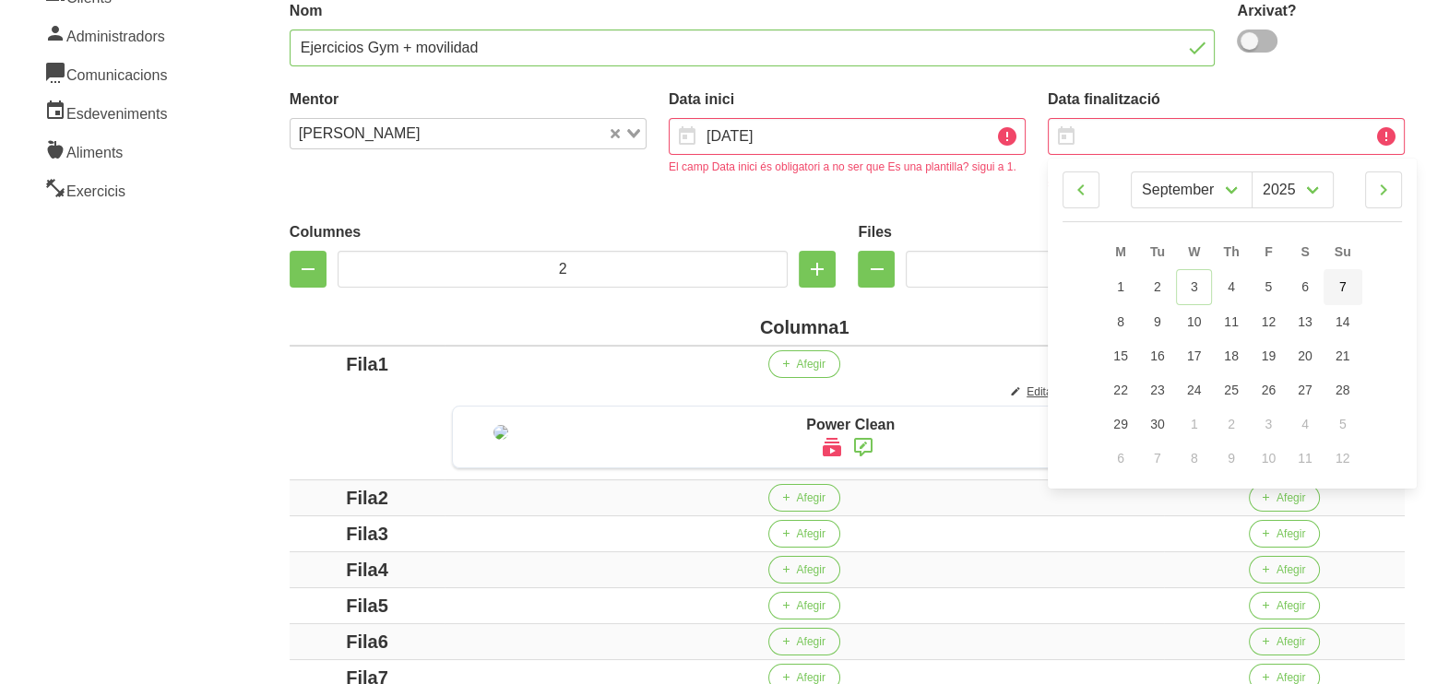
click at [1359, 286] on link "7" at bounding box center [1343, 287] width 39 height 36
type input "[DATE]"
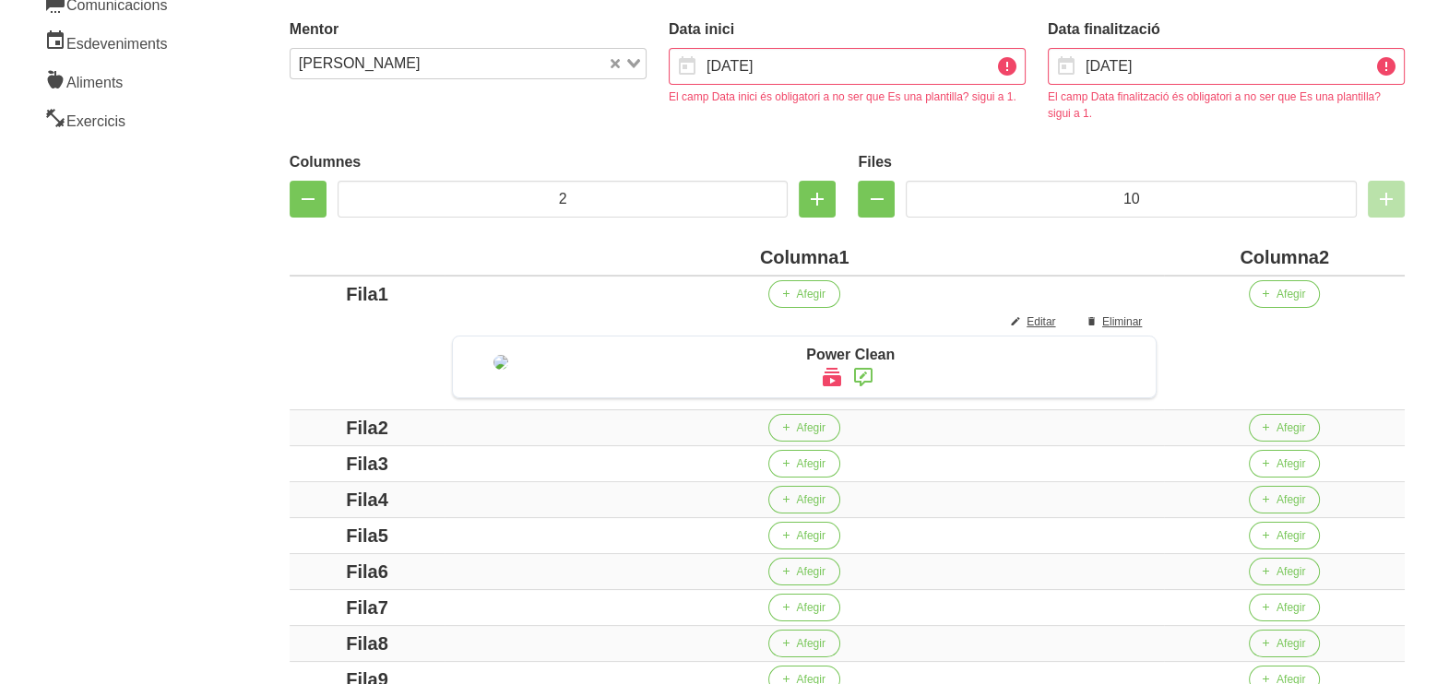
scroll to position [315, 0]
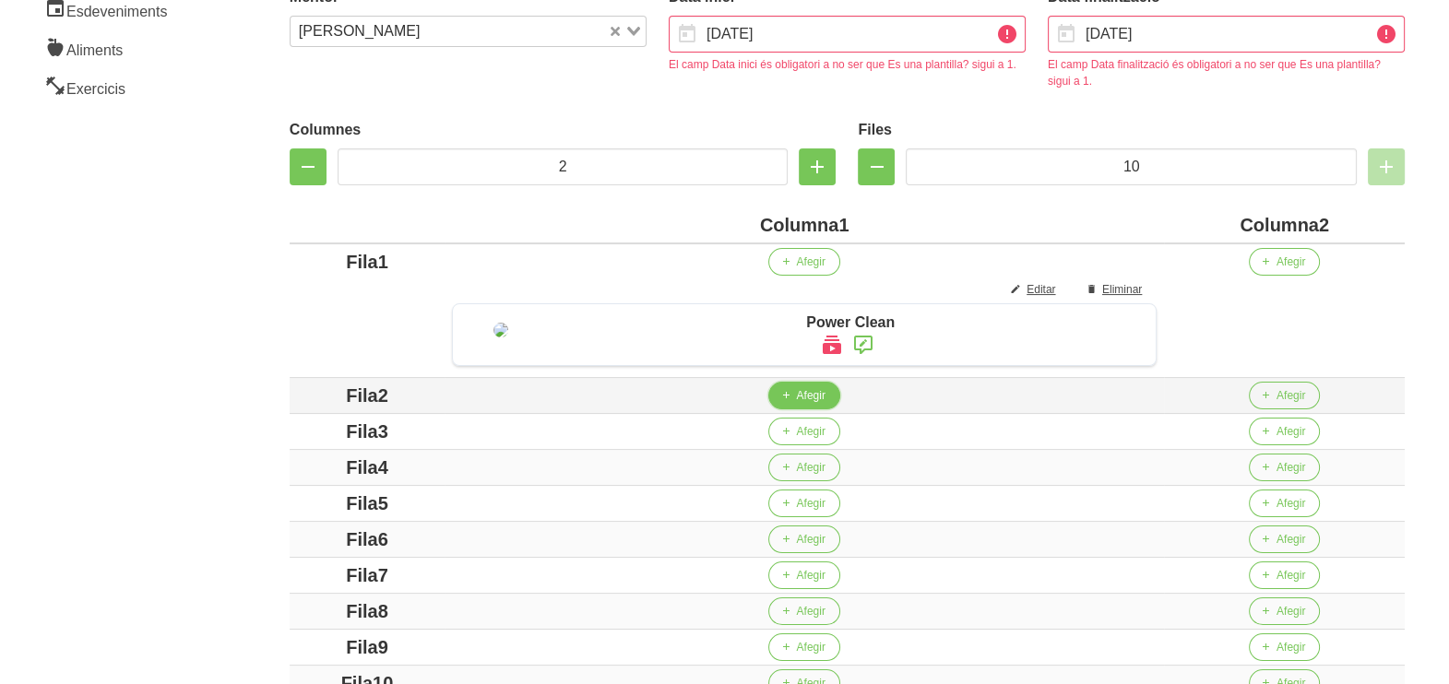
click at [814, 404] on span "Afegir" at bounding box center [810, 395] width 29 height 17
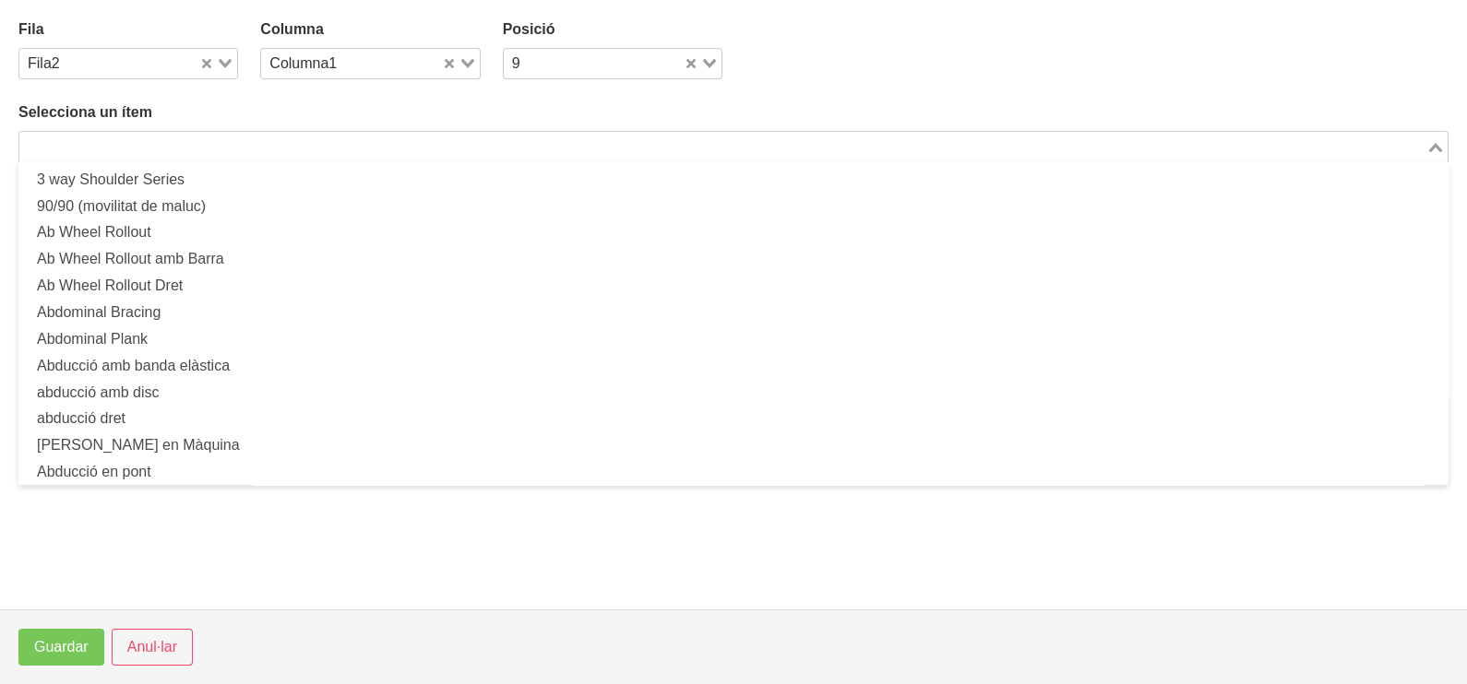
click at [180, 144] on input "Search for option" at bounding box center [722, 147] width 1403 height 22
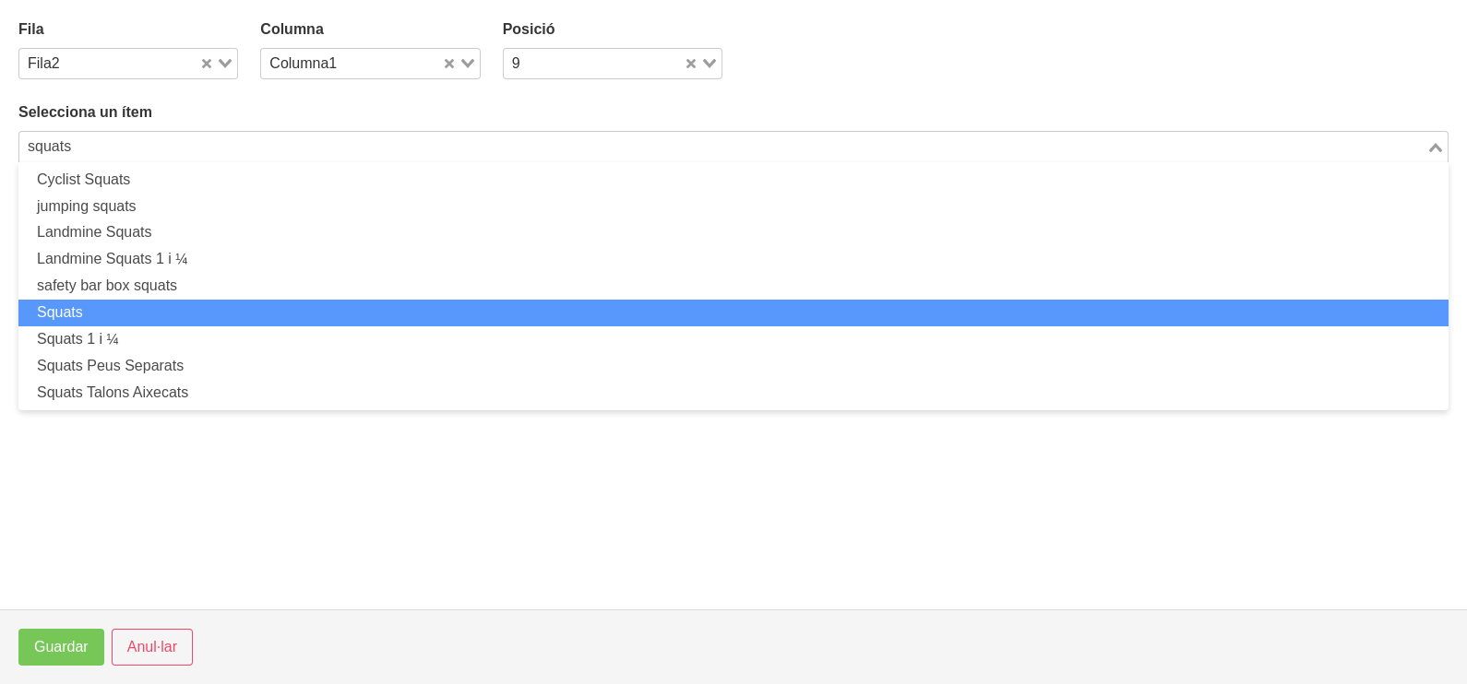
click at [205, 314] on li "Squats" at bounding box center [733, 313] width 1430 height 27
type input "squats"
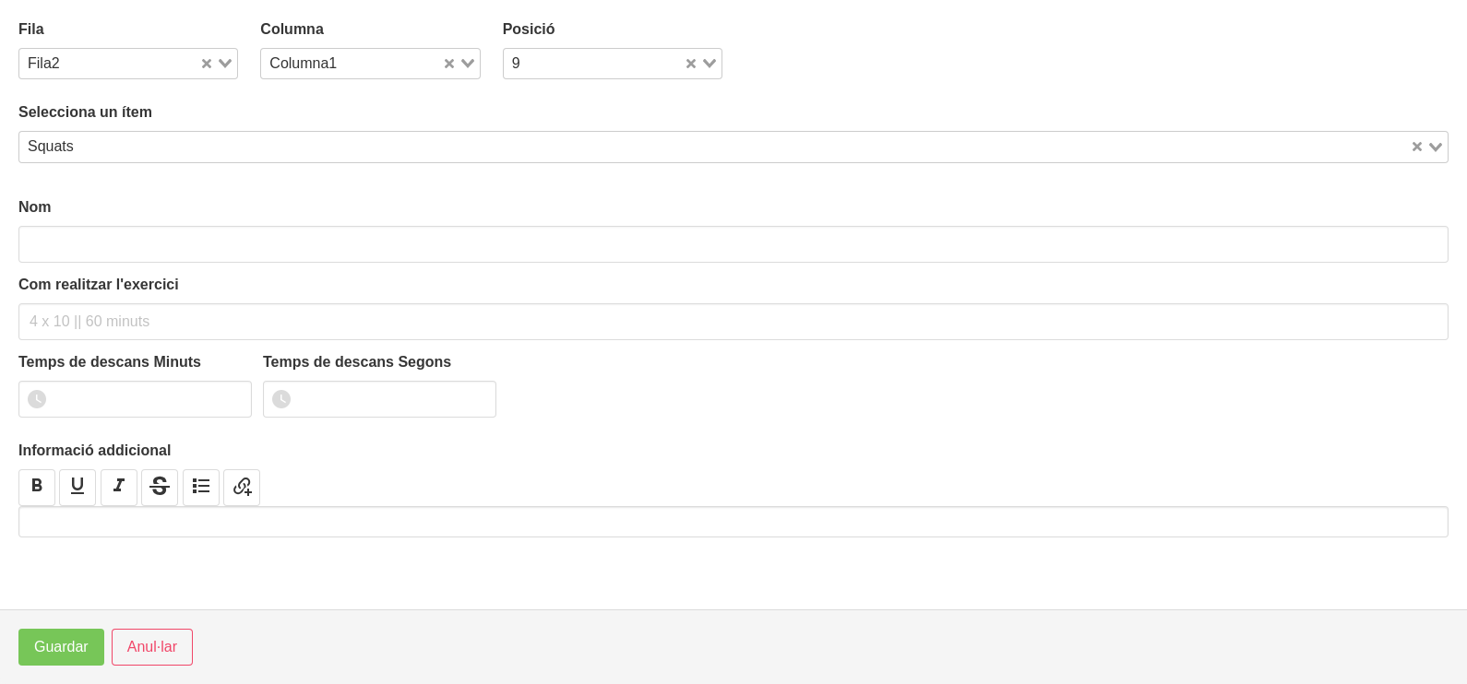
type input "Squats"
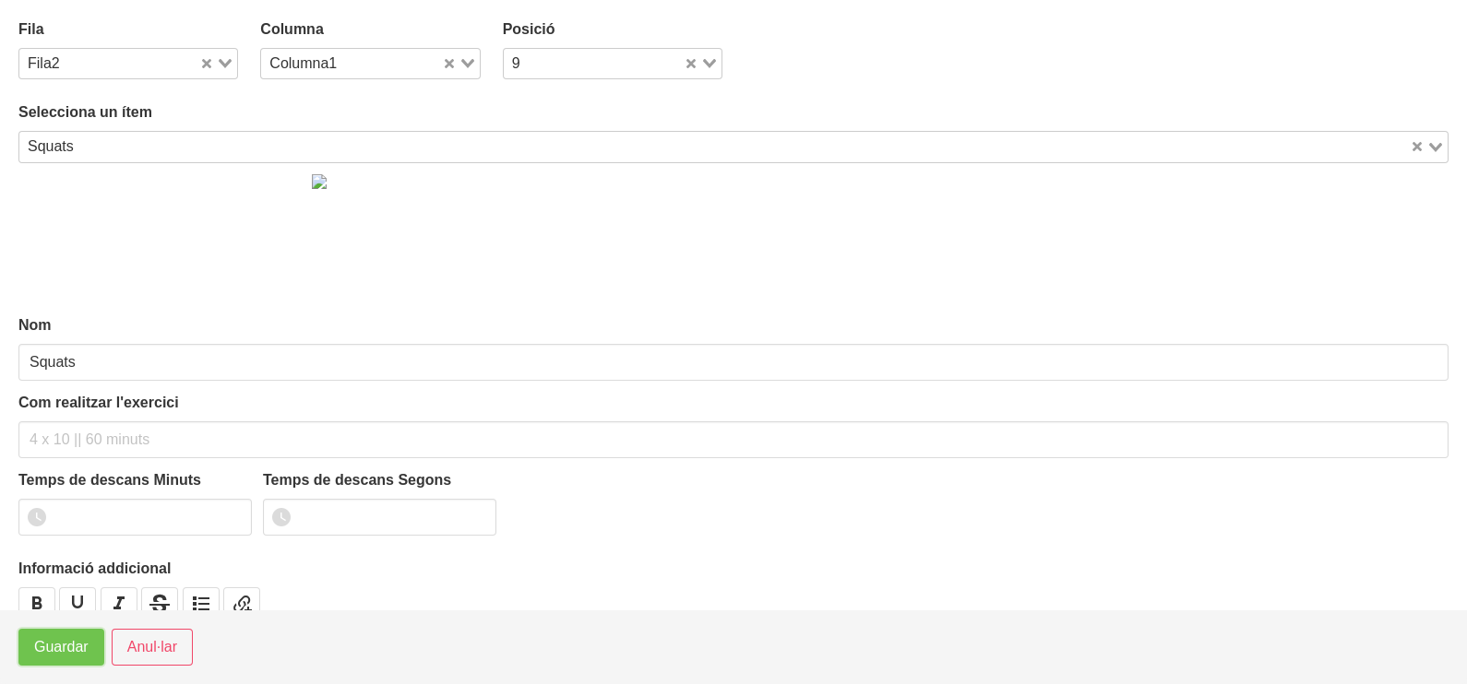
click at [61, 651] on span "Guardar" at bounding box center [61, 648] width 54 height 22
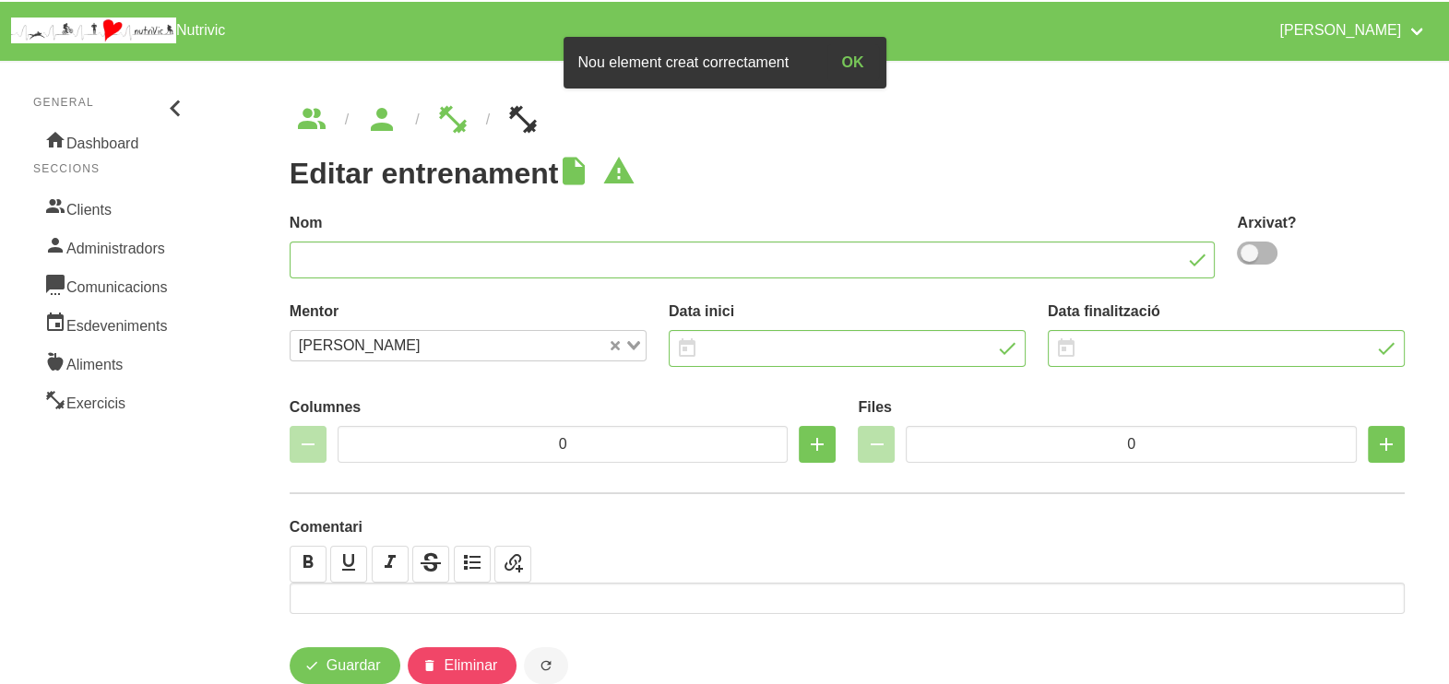
type input "Ejercicios Gym + movilidad"
type input "[DATE]"
type input "2"
type input "10"
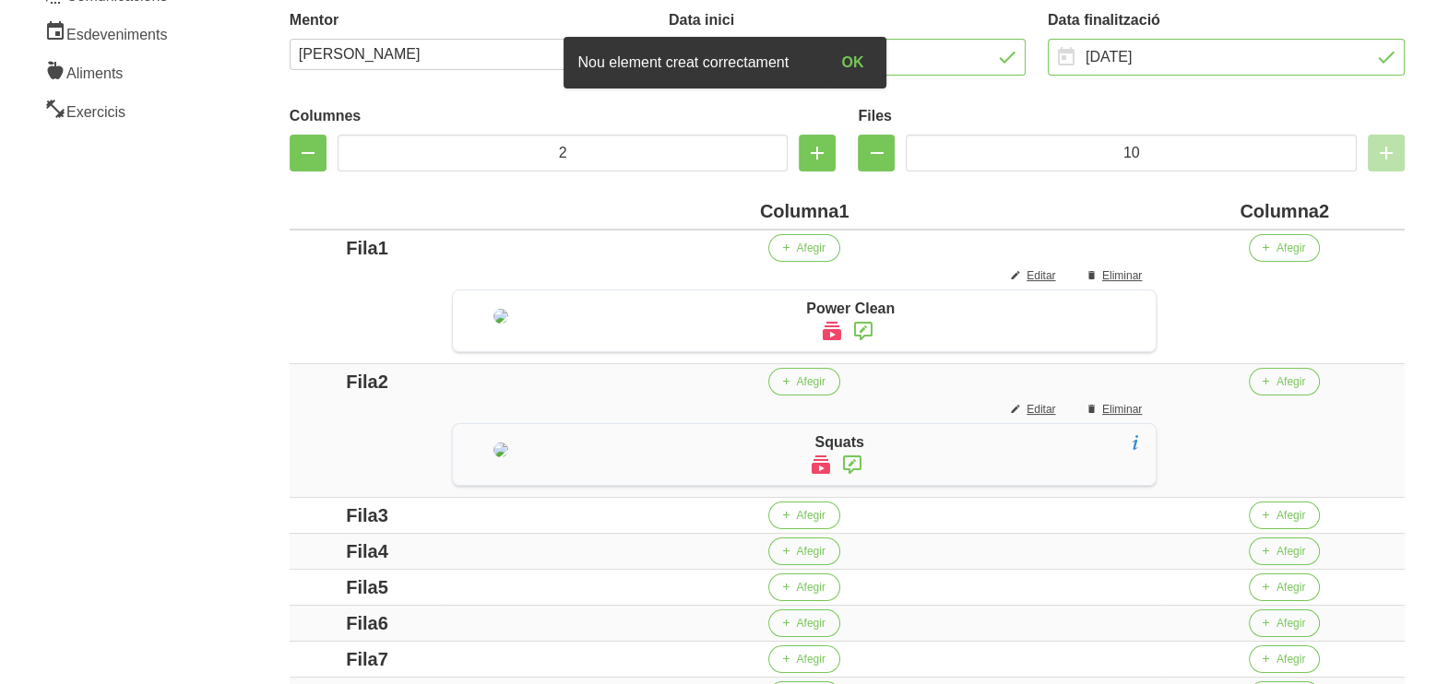
scroll to position [293, 0]
click at [818, 148] on icon "button" at bounding box center [817, 151] width 22 height 33
type input "3"
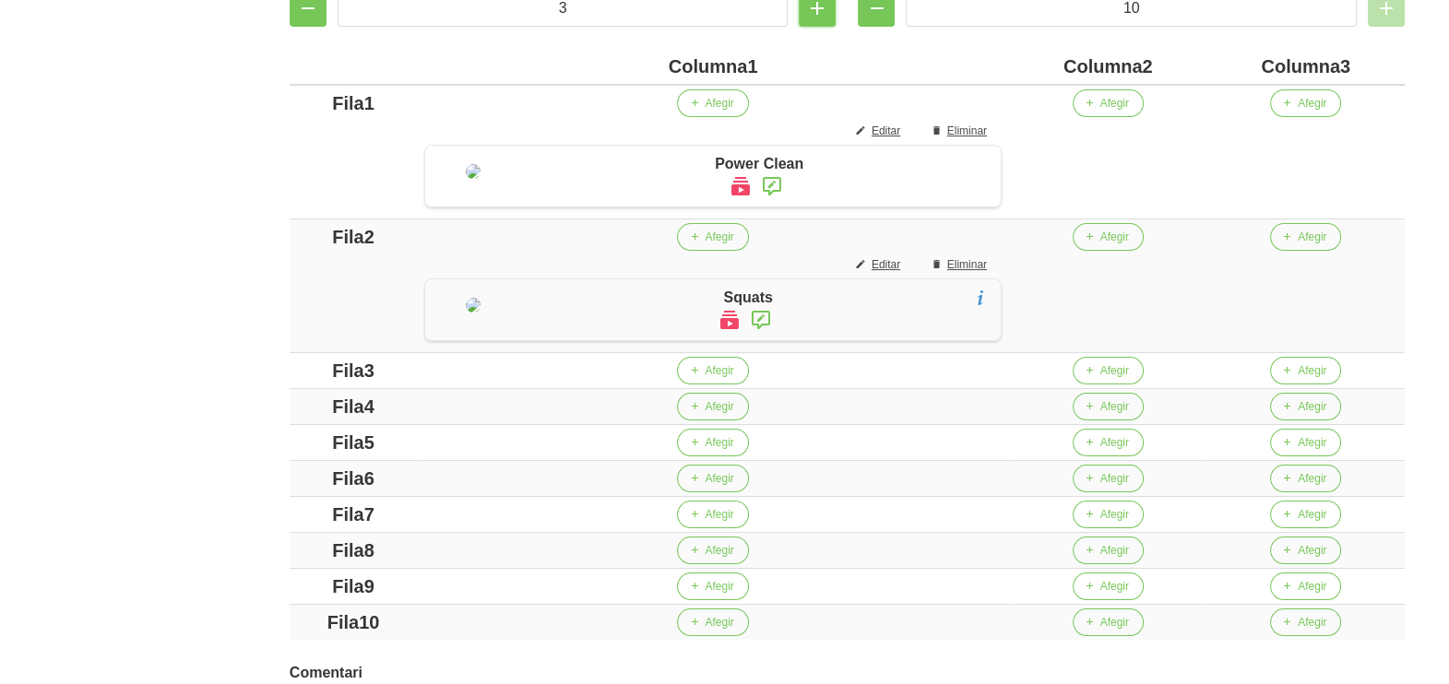
scroll to position [422, 0]
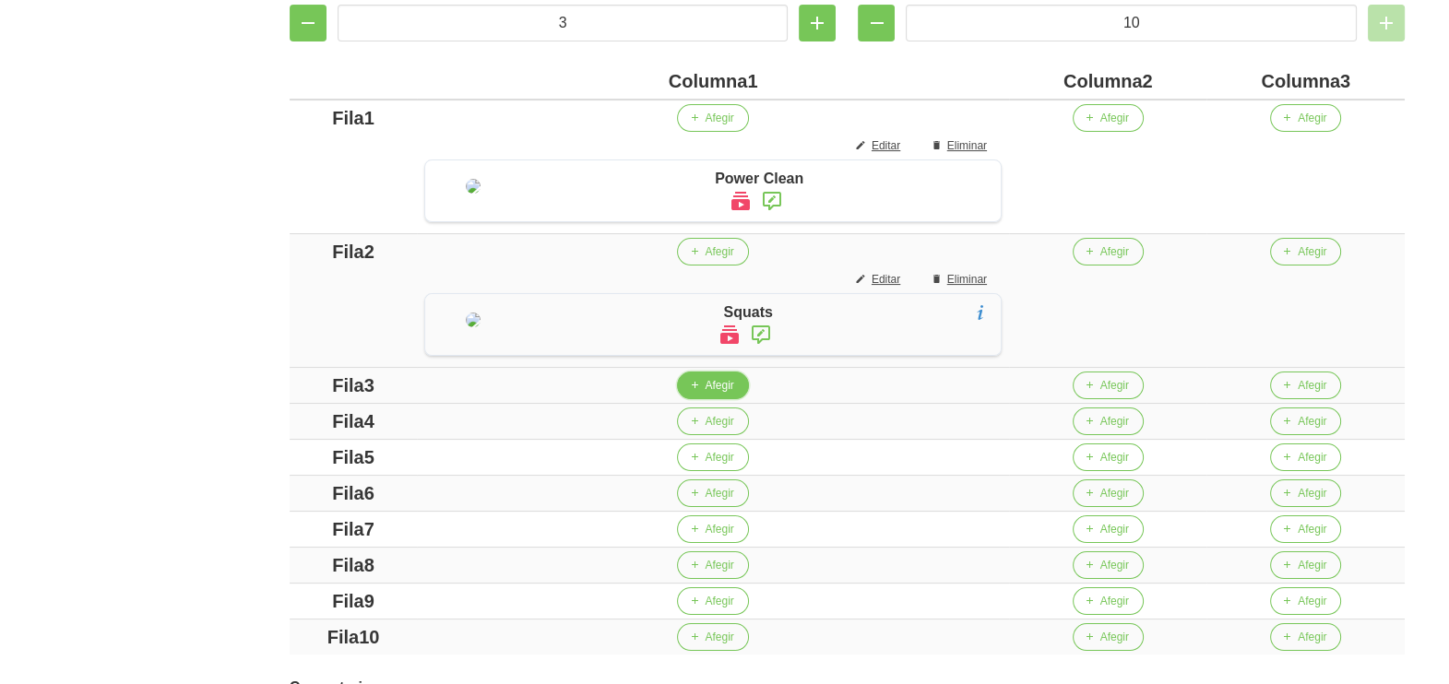
click at [696, 399] on button "Afegir" at bounding box center [712, 386] width 71 height 28
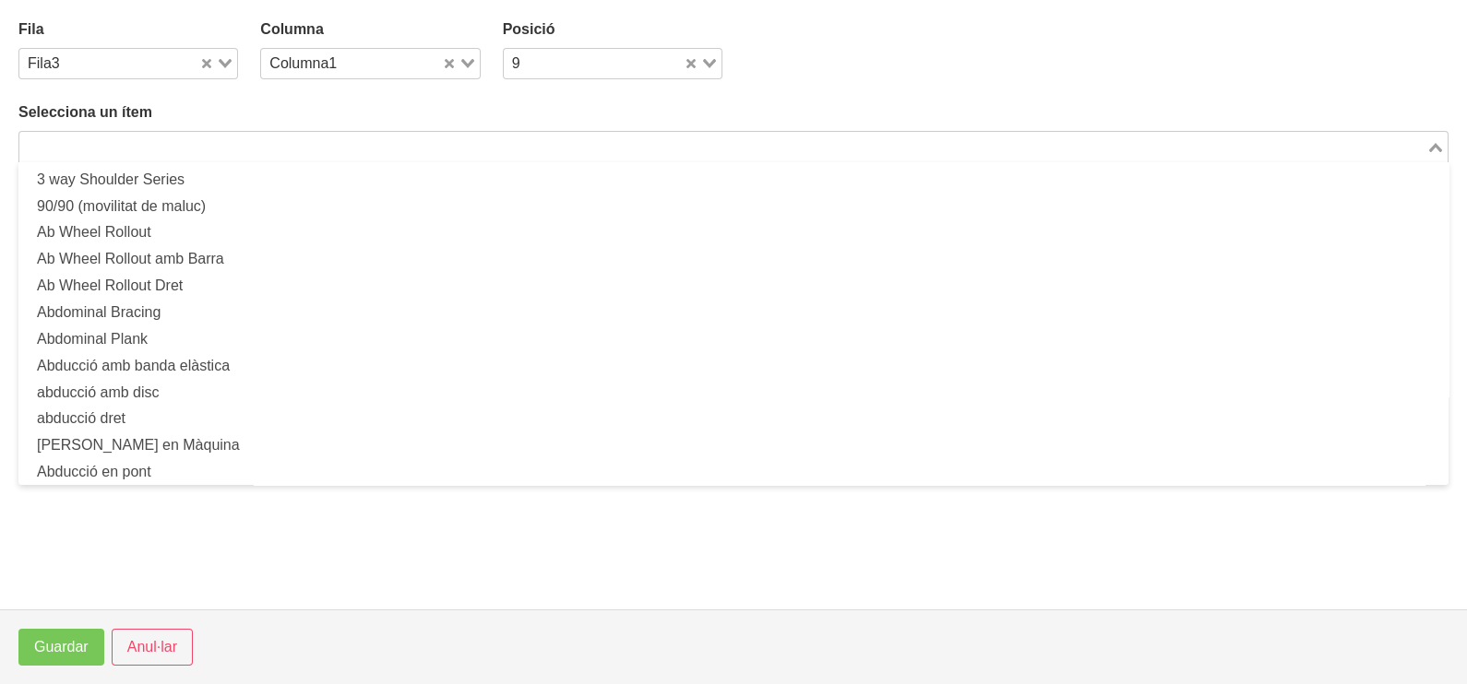
click at [157, 148] on input "Search for option" at bounding box center [722, 147] width 1403 height 22
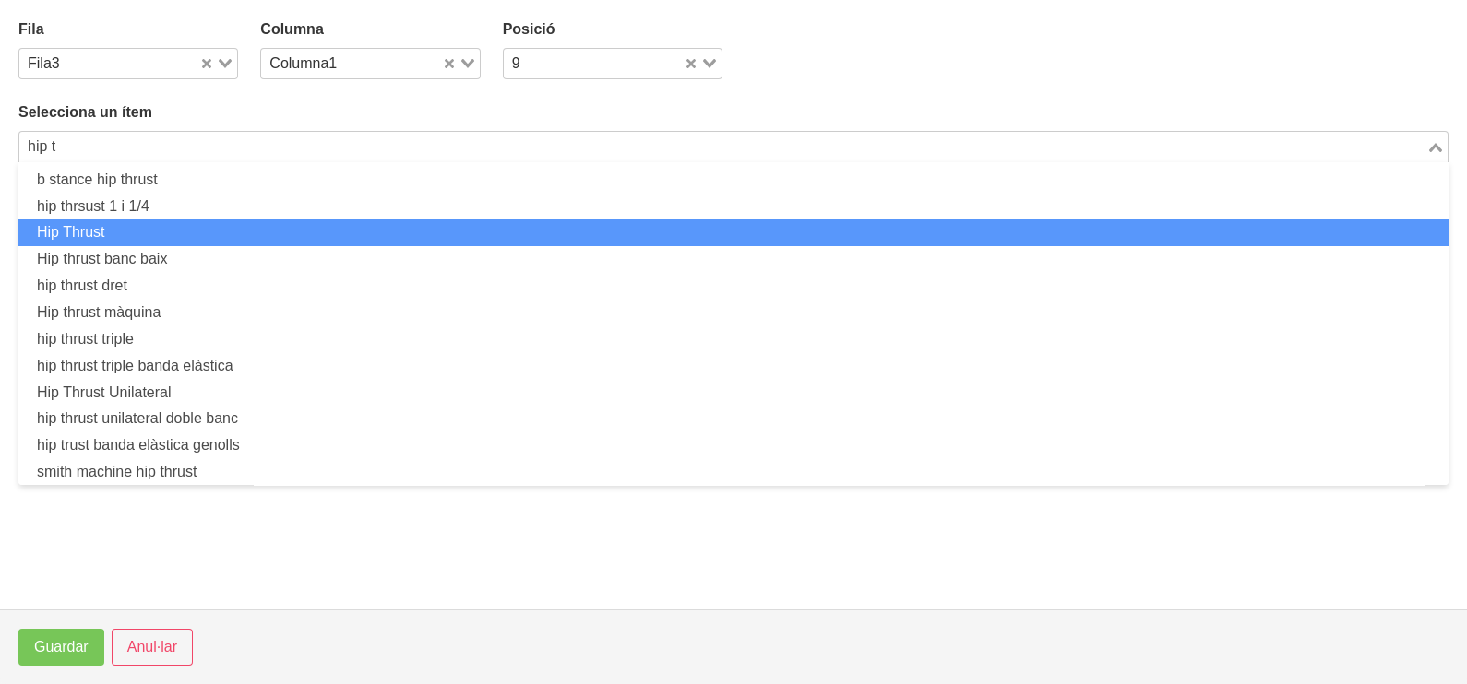
click at [146, 232] on li "Hip Thrust" at bounding box center [733, 233] width 1430 height 27
type input "hip t"
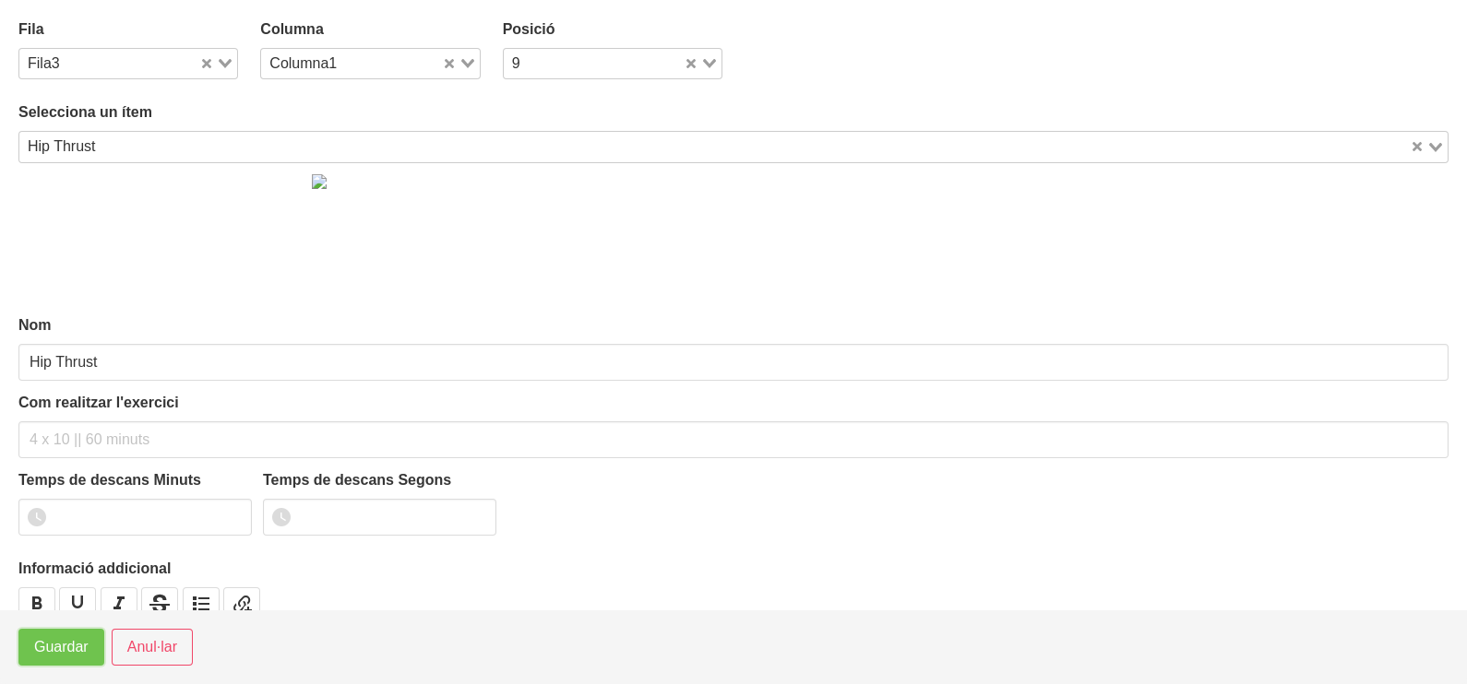
click at [65, 655] on span "Guardar" at bounding box center [61, 648] width 54 height 22
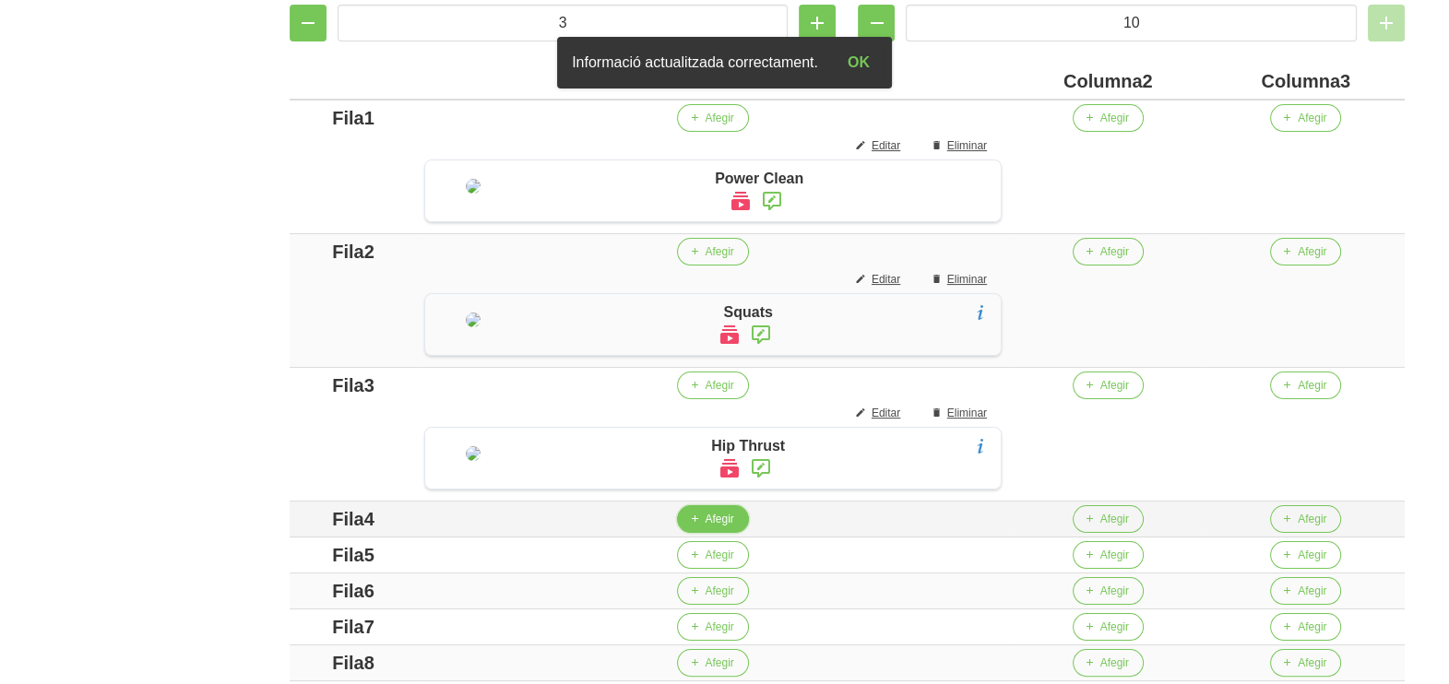
click at [702, 528] on span "button" at bounding box center [693, 519] width 17 height 17
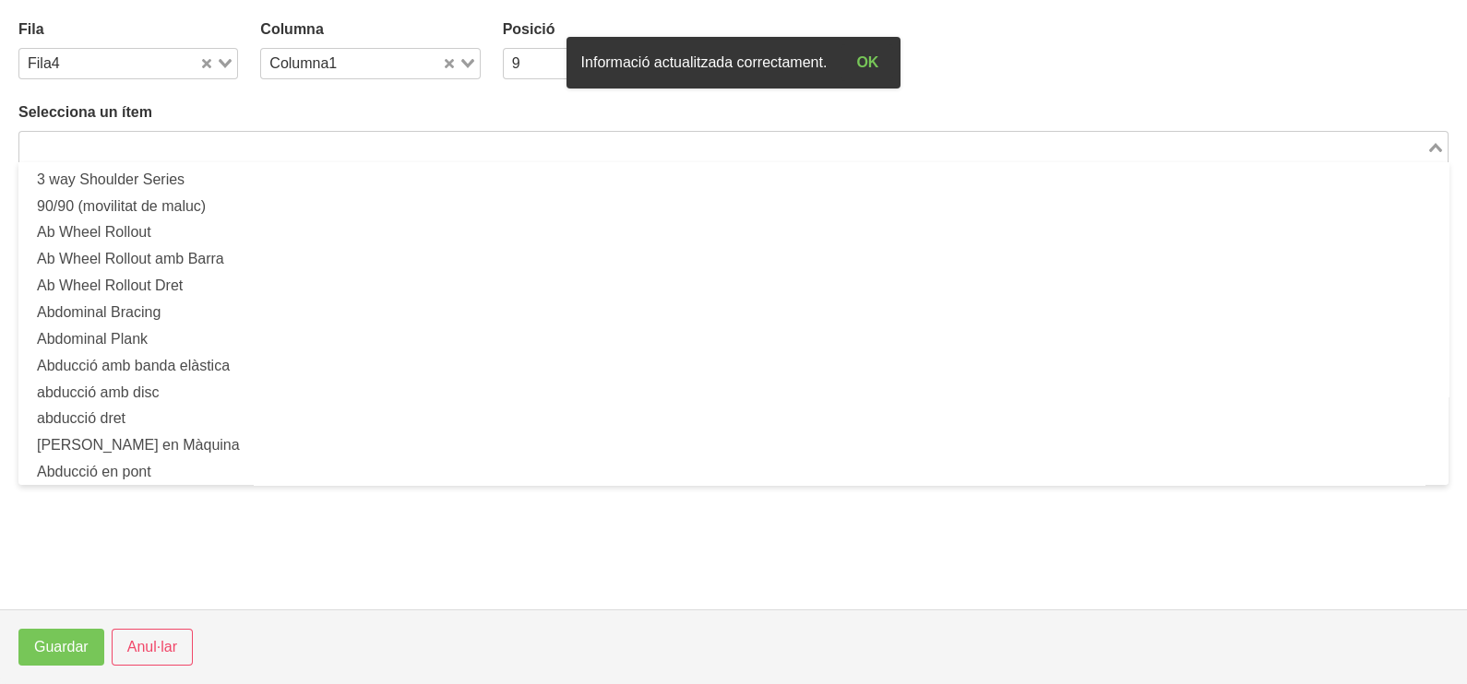
click at [207, 144] on input "Search for option" at bounding box center [722, 147] width 1403 height 22
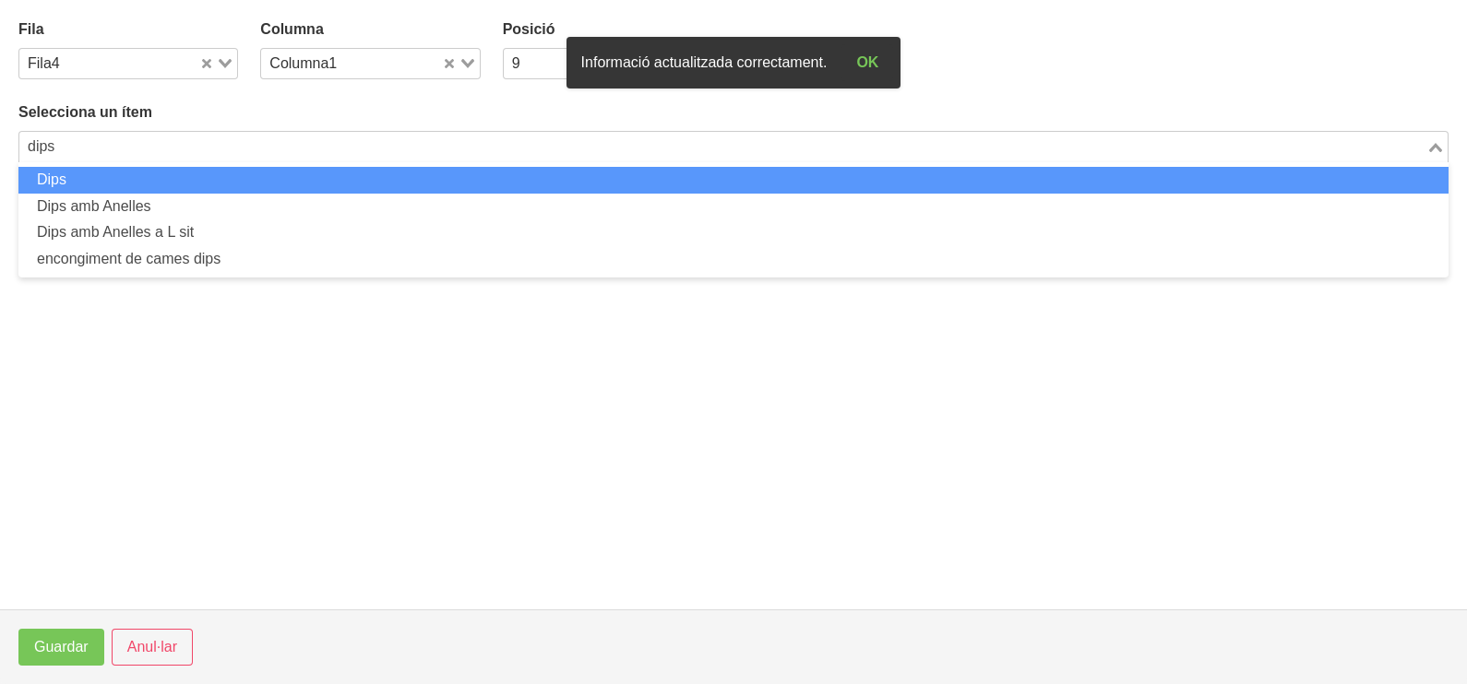
click at [189, 184] on li "Dips" at bounding box center [733, 180] width 1430 height 27
type input "dips"
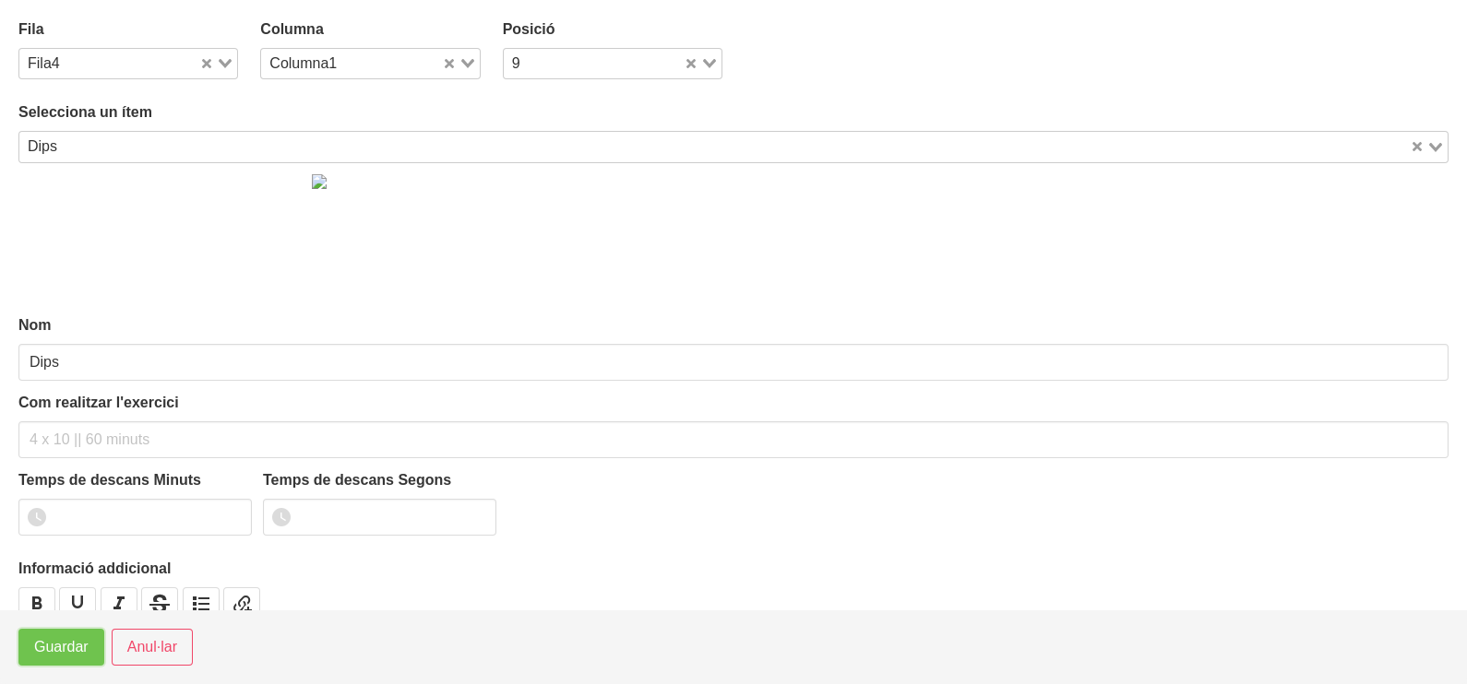
click at [89, 641] on button "Guardar" at bounding box center [61, 647] width 86 height 37
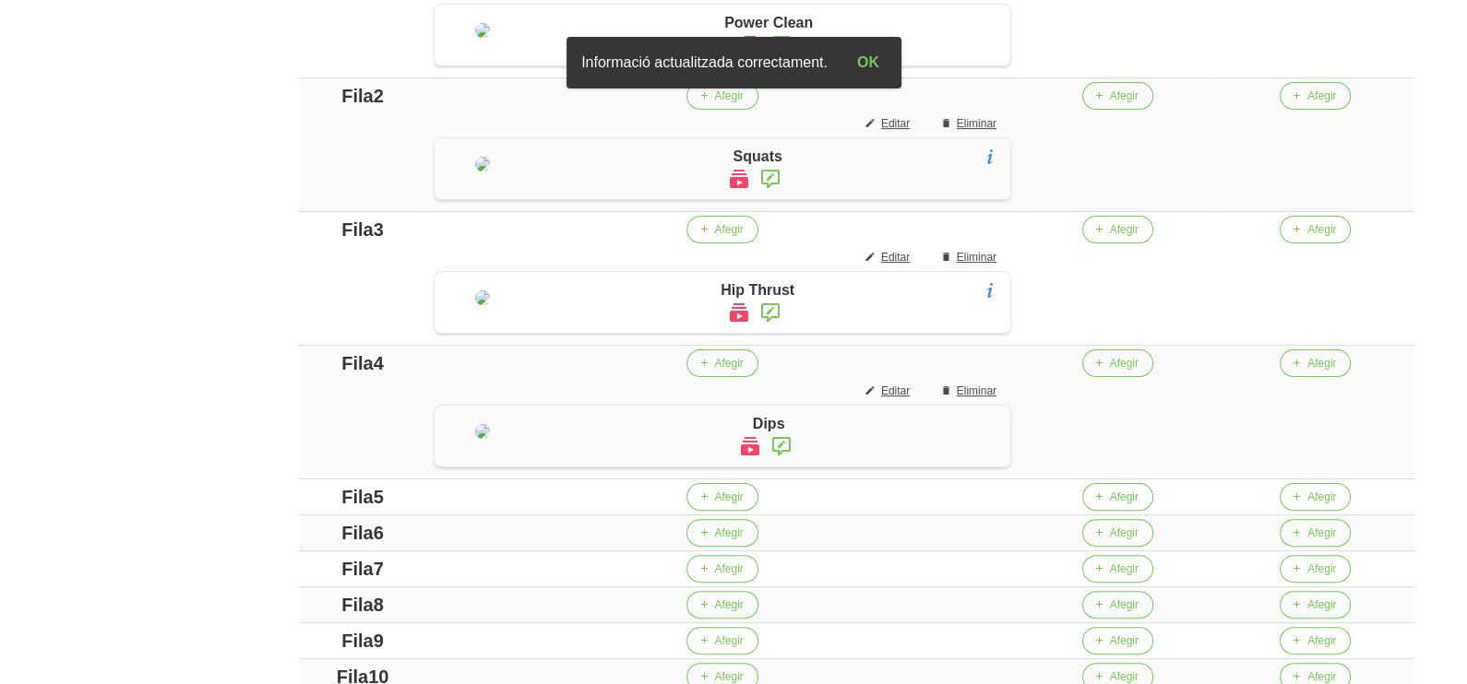
scroll to position [665, 0]
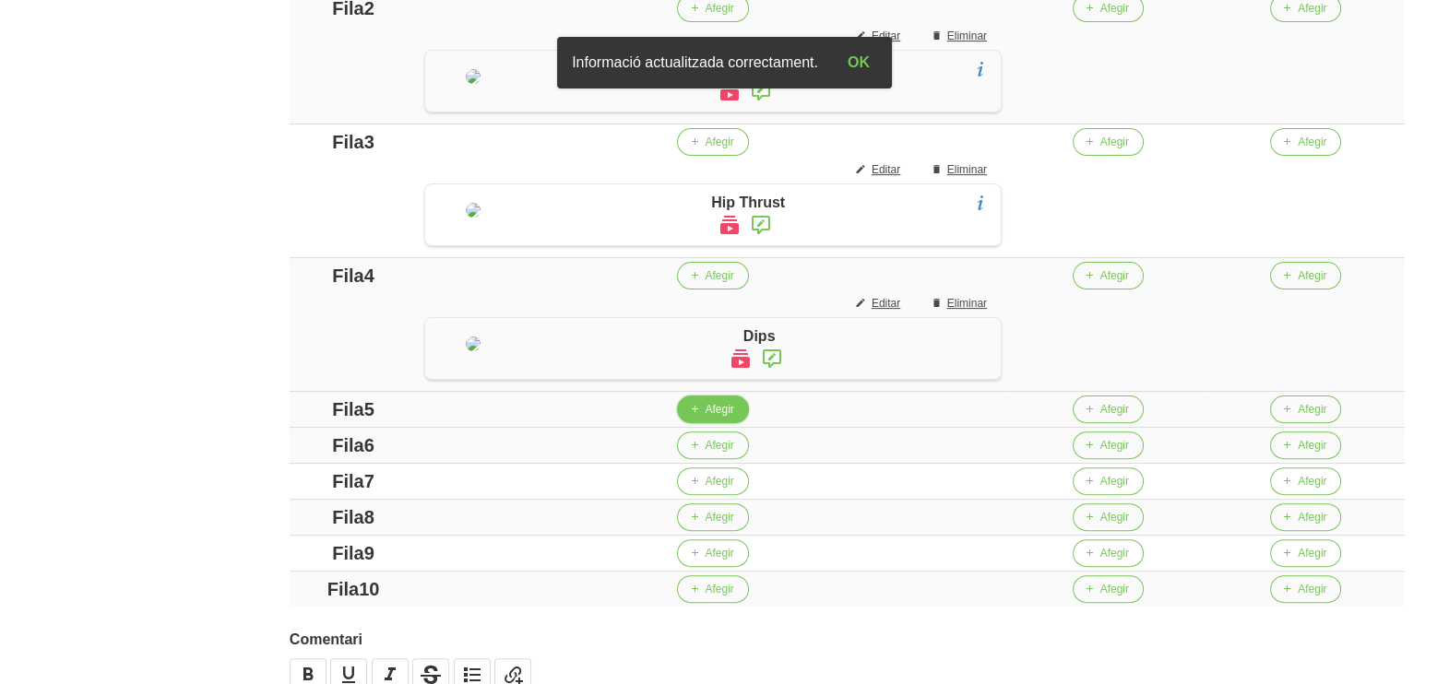
click at [724, 418] on span "Afegir" at bounding box center [719, 409] width 29 height 17
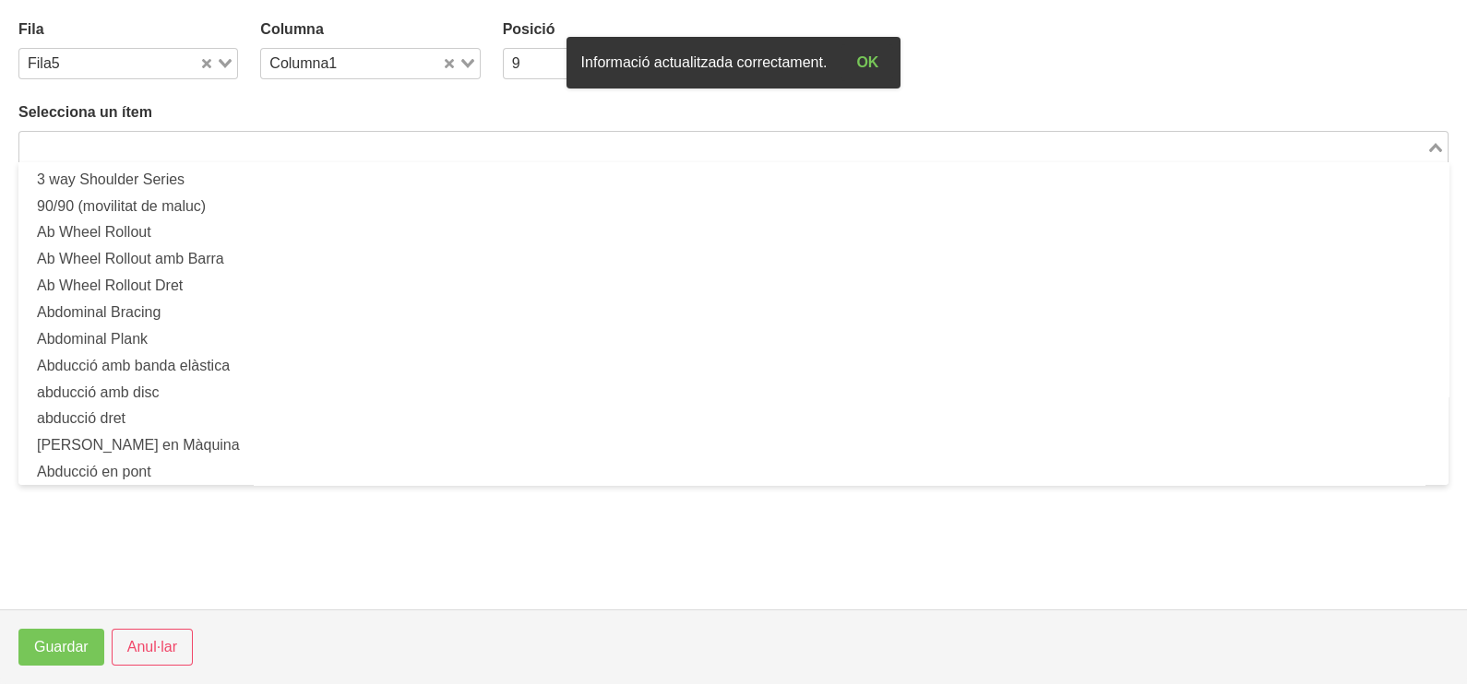
click at [196, 154] on input "Search for option" at bounding box center [722, 147] width 1403 height 22
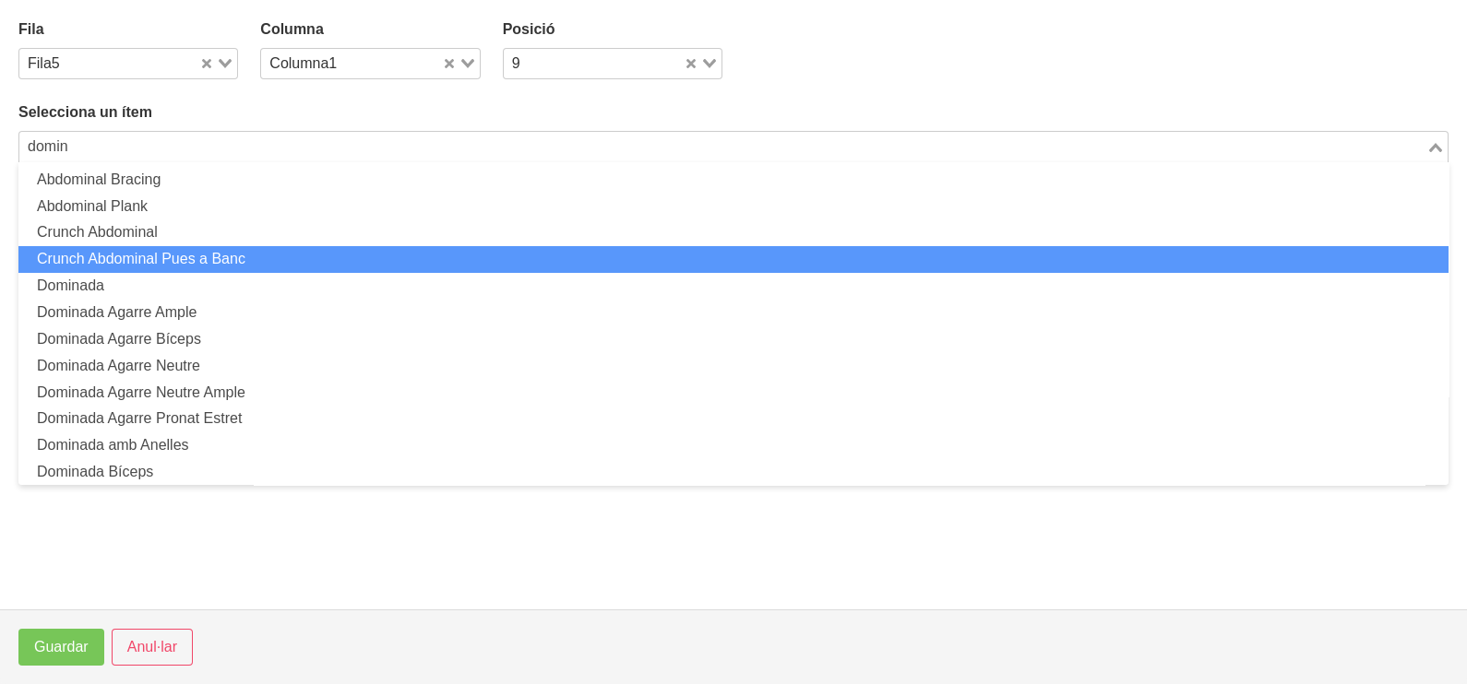
click at [166, 268] on li "Crunch Abdominal Pues a Banc" at bounding box center [733, 259] width 1430 height 27
type input "domin"
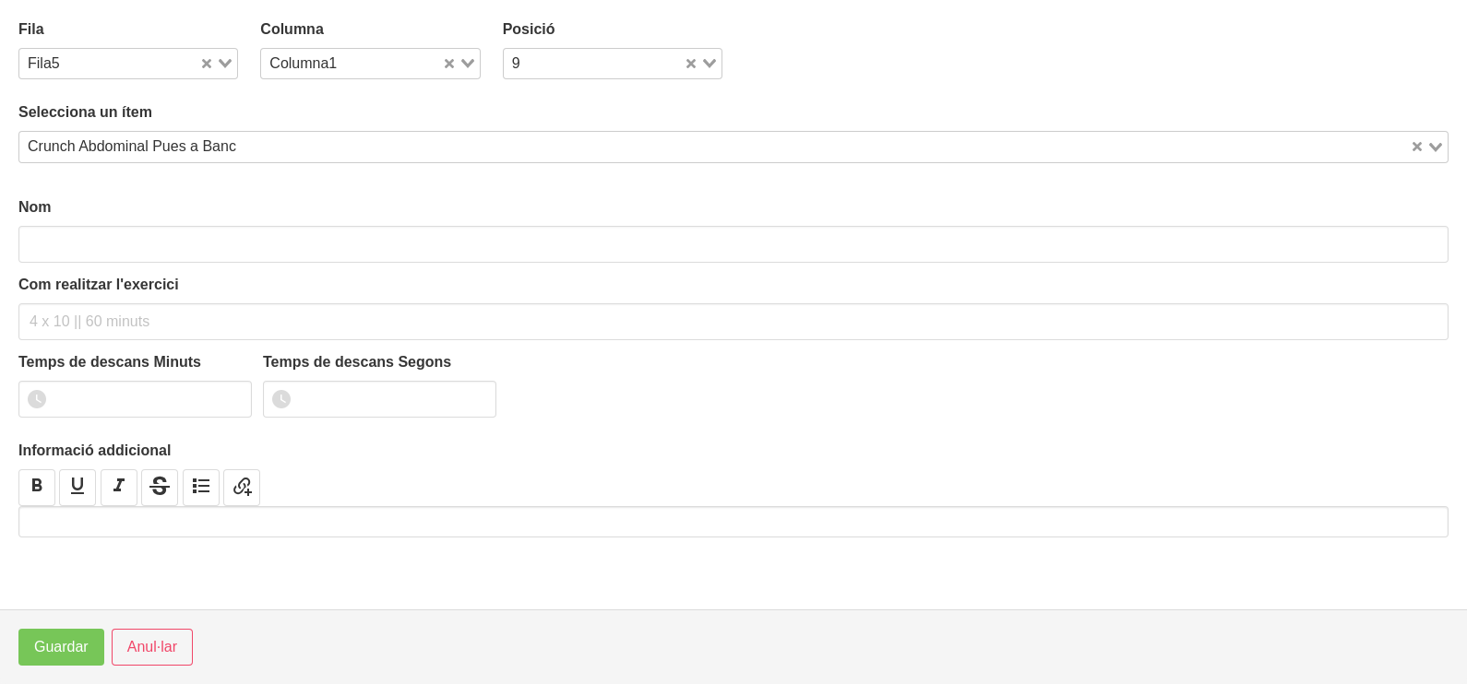
type input "Crunch Abdominal Pues a Banc"
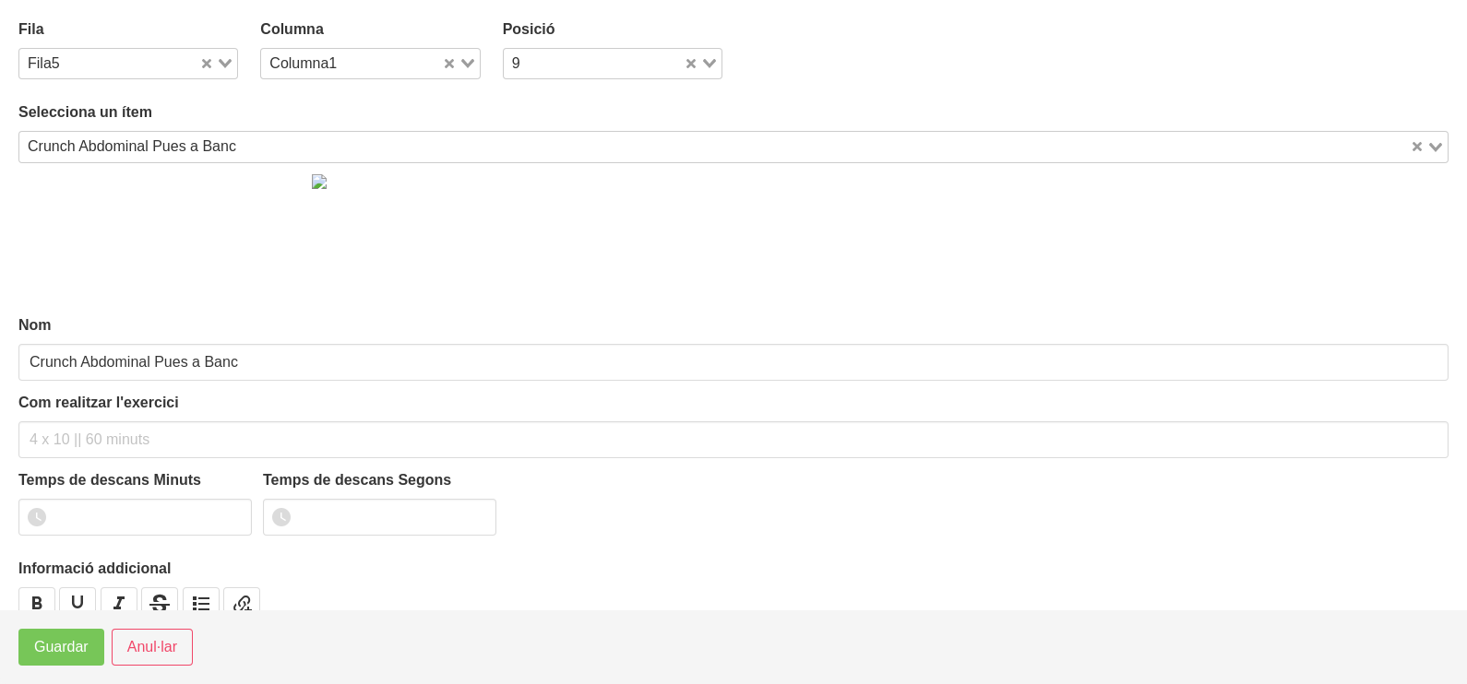
click at [139, 139] on div "Crunch Abdominal Pues a Banc" at bounding box center [714, 145] width 1390 height 26
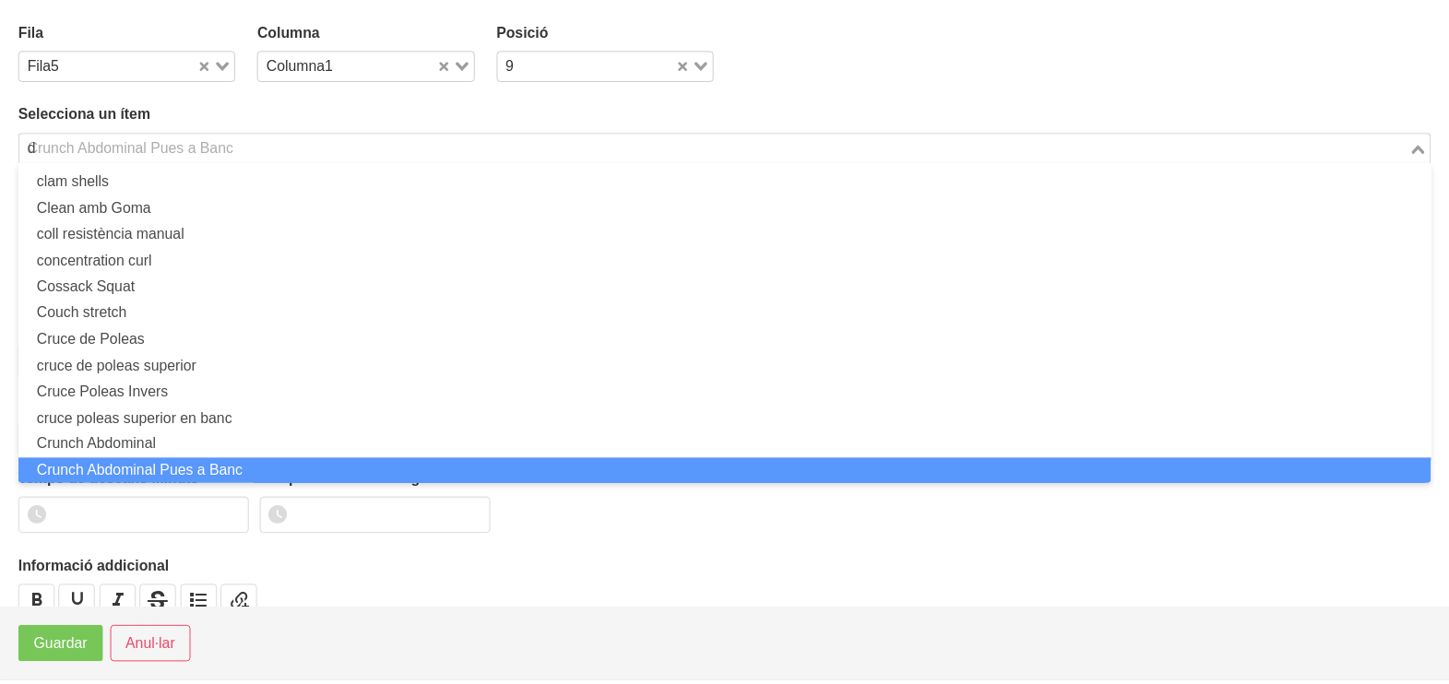
scroll to position [5, 0]
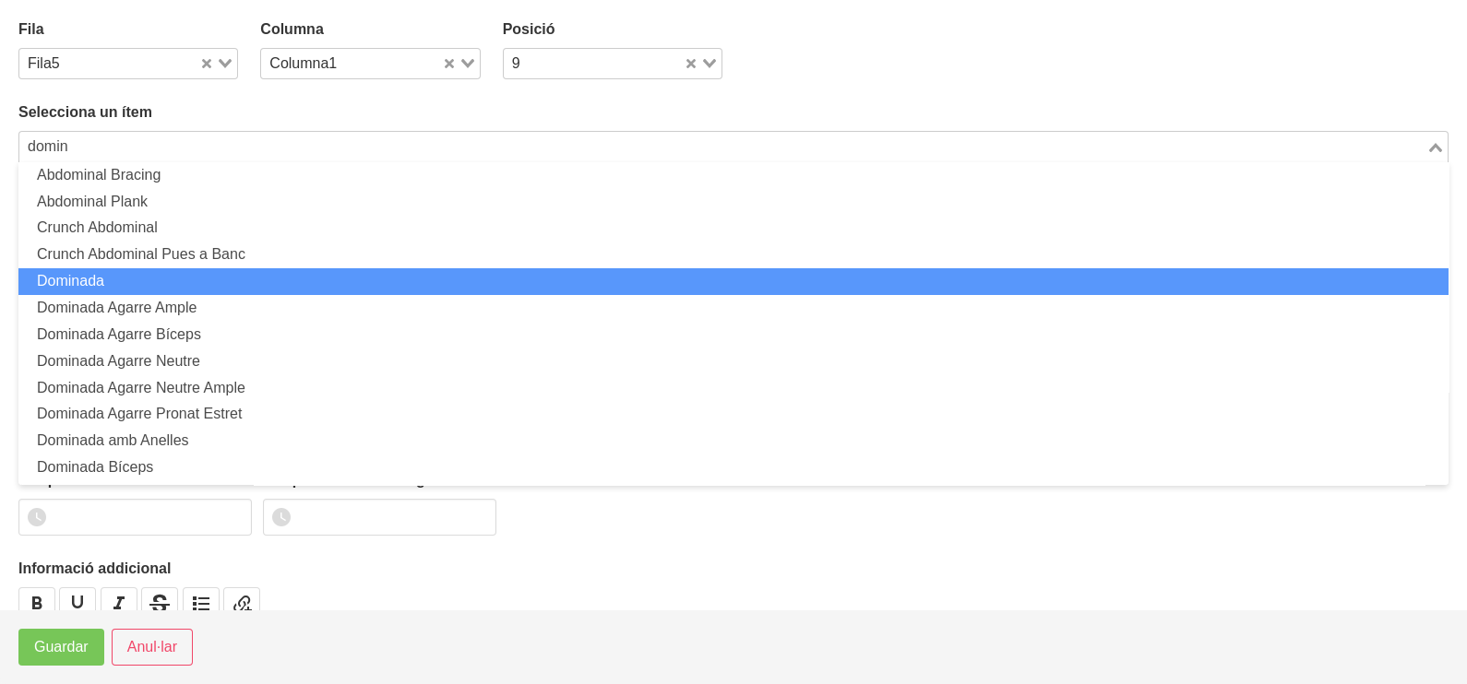
click at [122, 275] on li "Dominada" at bounding box center [733, 281] width 1430 height 27
type input "domin"
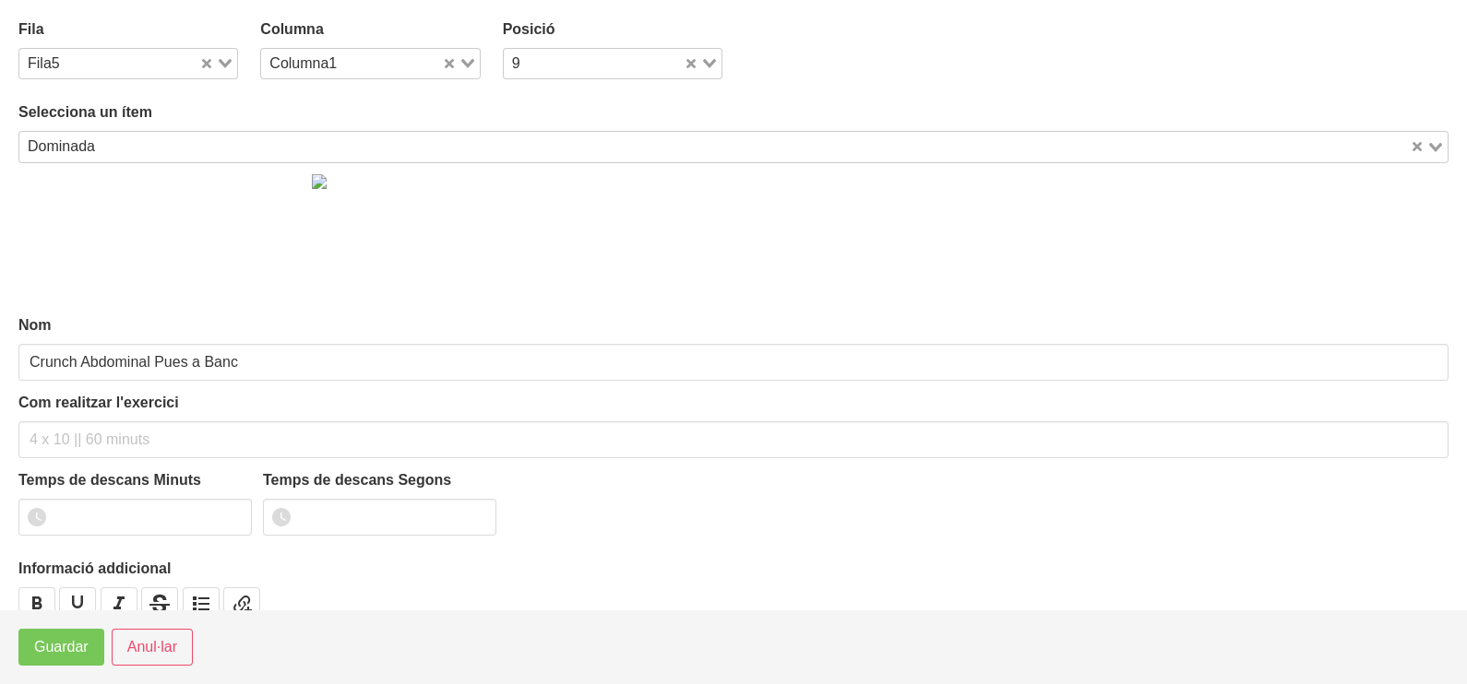
type input "Dominada"
click at [64, 641] on span "Guardar" at bounding box center [61, 648] width 54 height 22
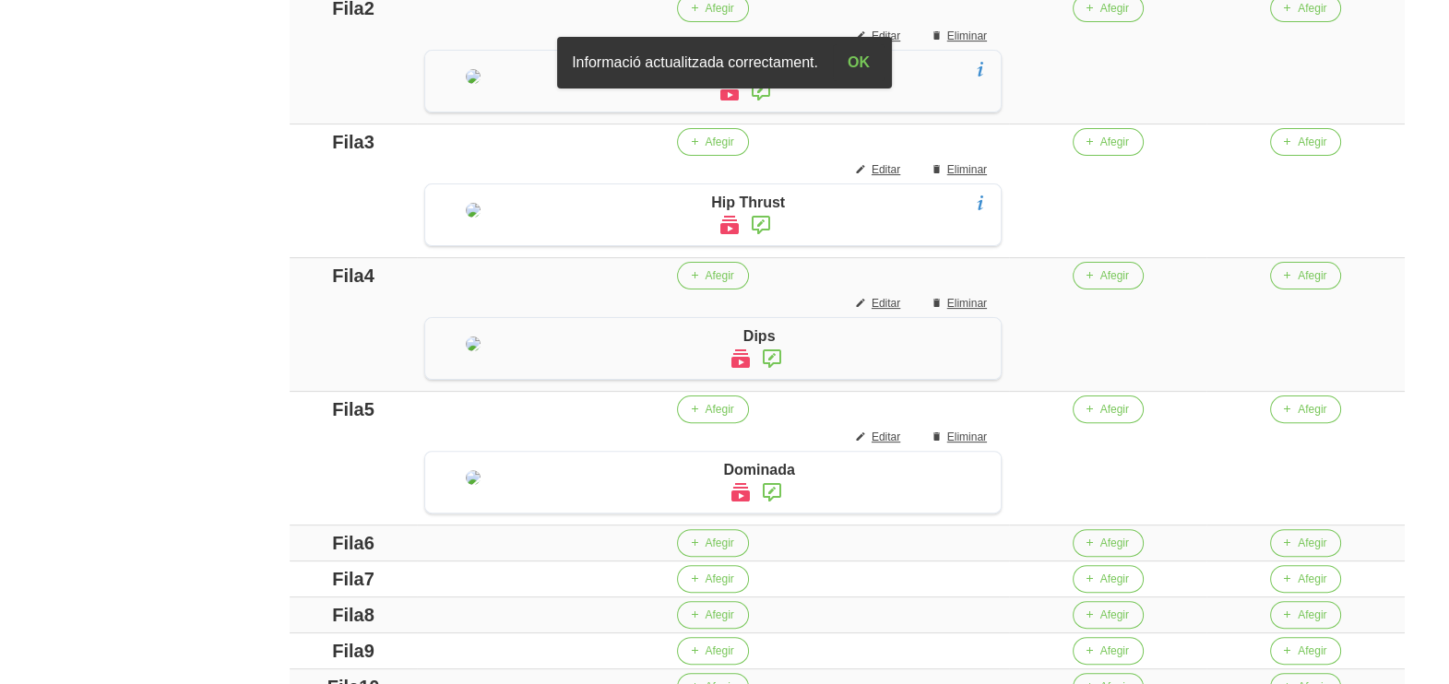
drag, startPoint x: 1446, startPoint y: 302, endPoint x: 1462, endPoint y: 322, distance: 25.6
click at [1448, 322] on html "Nutrivic [PERSON_NAME] General Dashboard Seccions Clients Administradors Comuni…" at bounding box center [724, 137] width 1449 height 1604
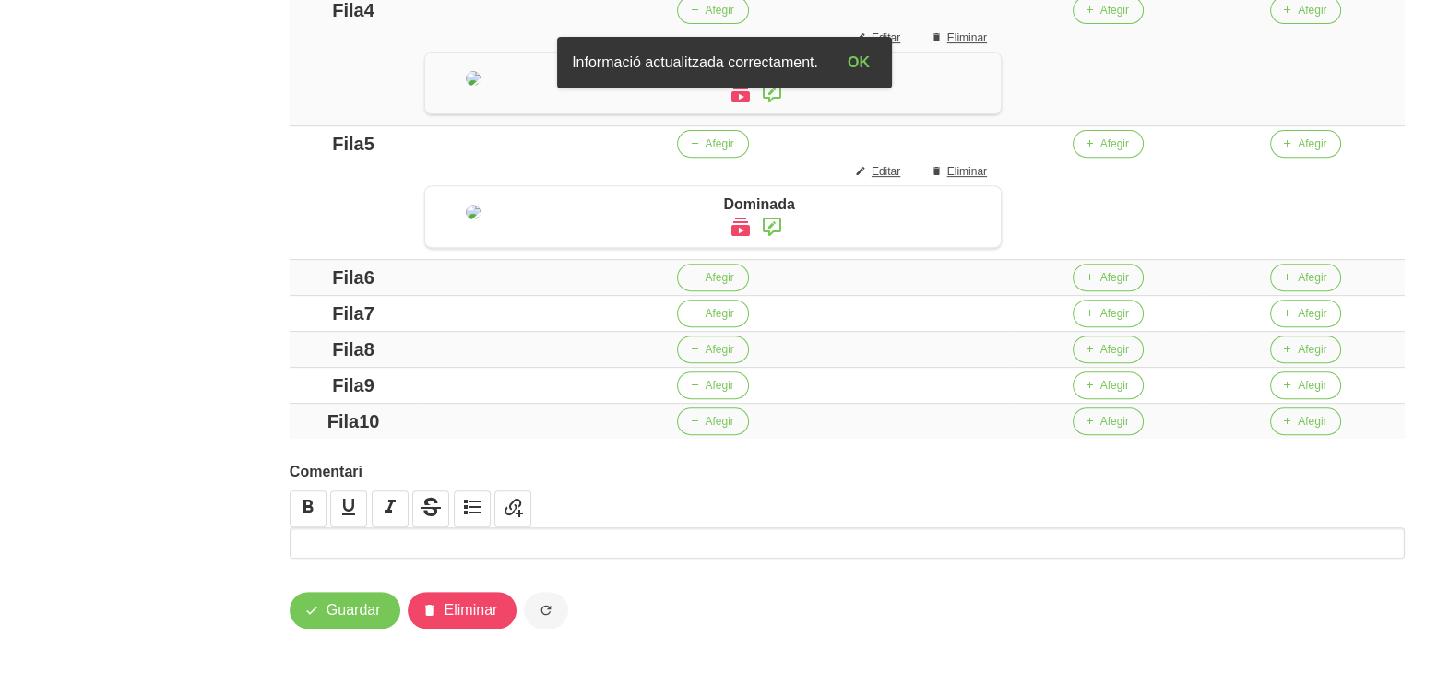
scroll to position [953, 0]
click at [733, 286] on span "Afegir" at bounding box center [719, 277] width 29 height 17
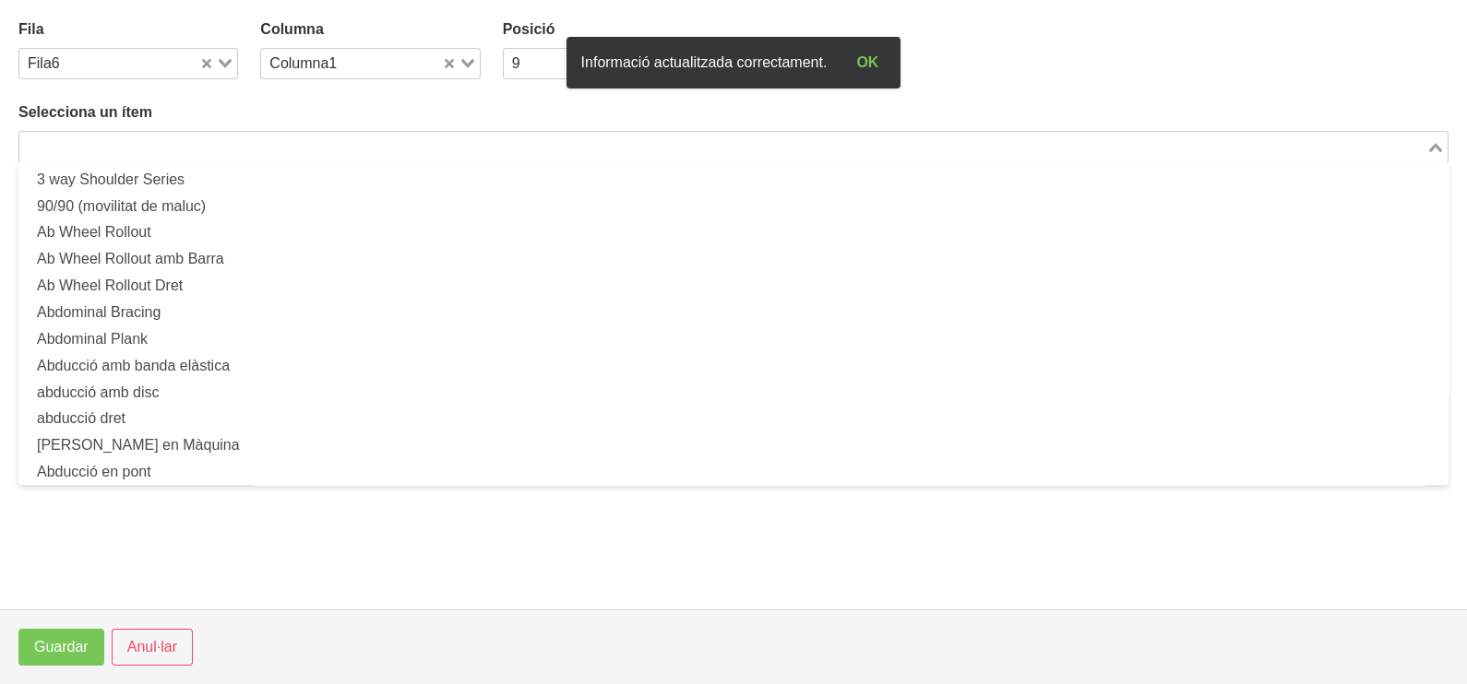
click at [180, 157] on input "Search for option" at bounding box center [722, 147] width 1403 height 22
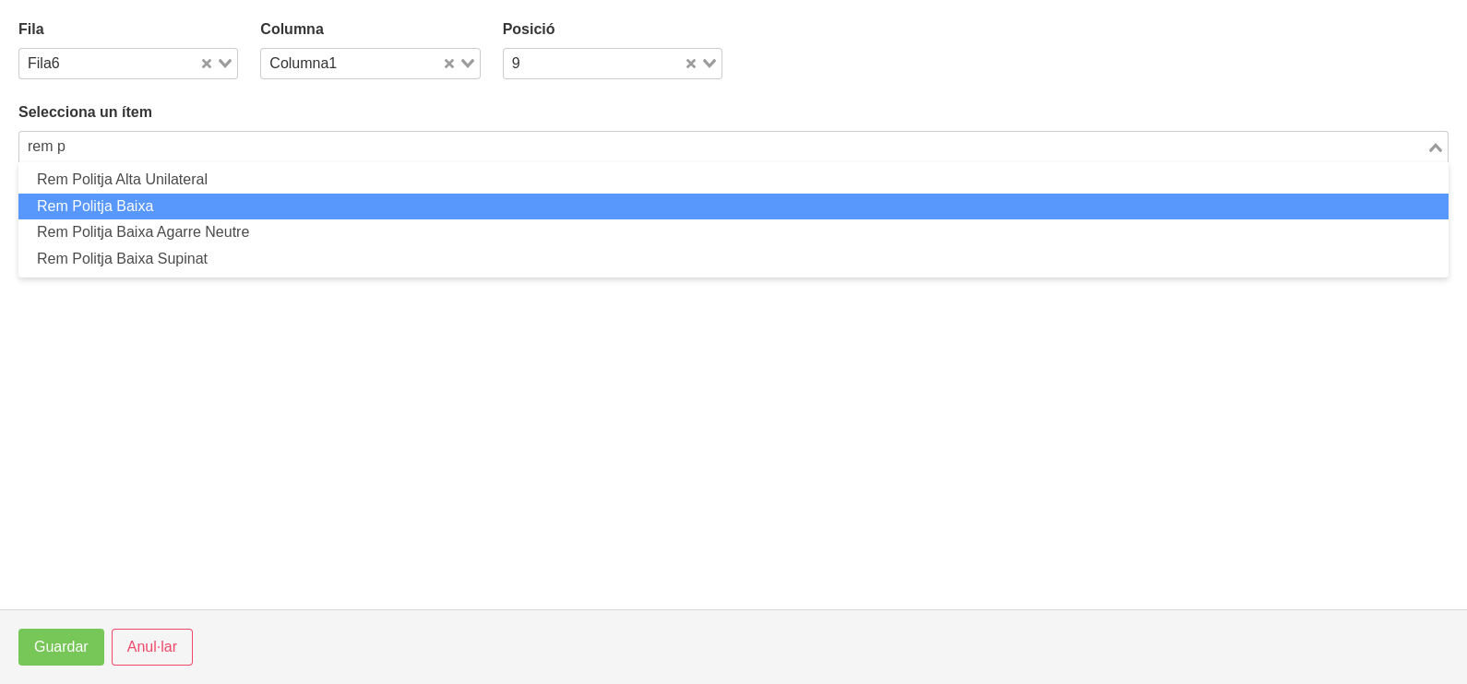
click at [167, 202] on li "Rem Politja Baixa" at bounding box center [733, 207] width 1430 height 27
type input "rem p"
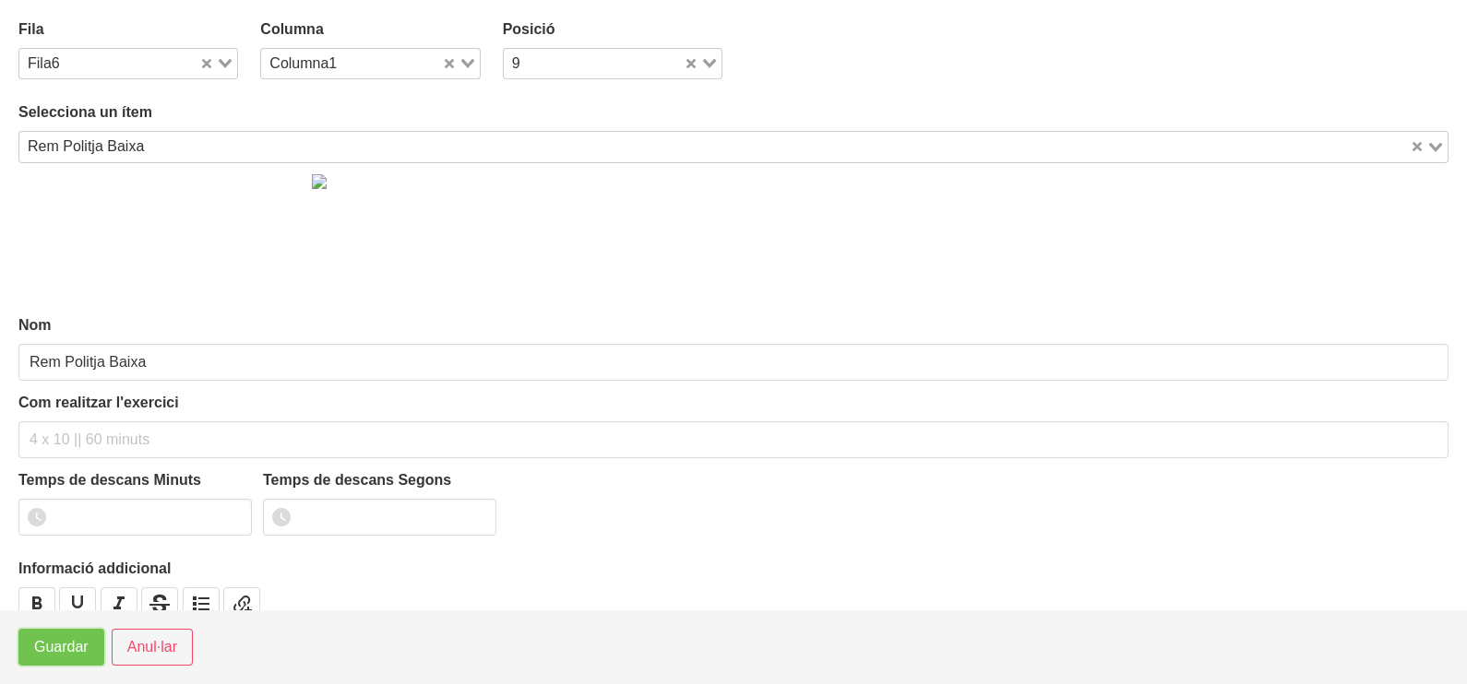
click at [63, 646] on span "Guardar" at bounding box center [61, 648] width 54 height 22
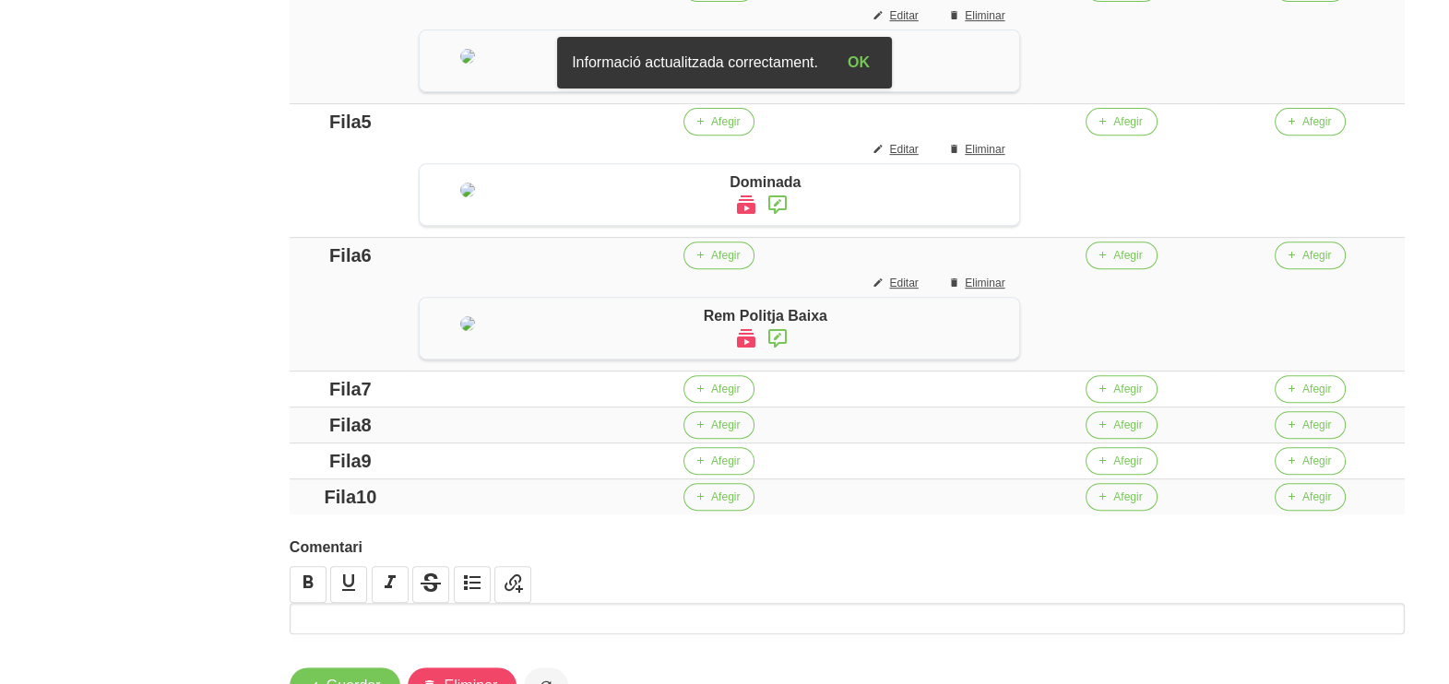
scroll to position [1296, 0]
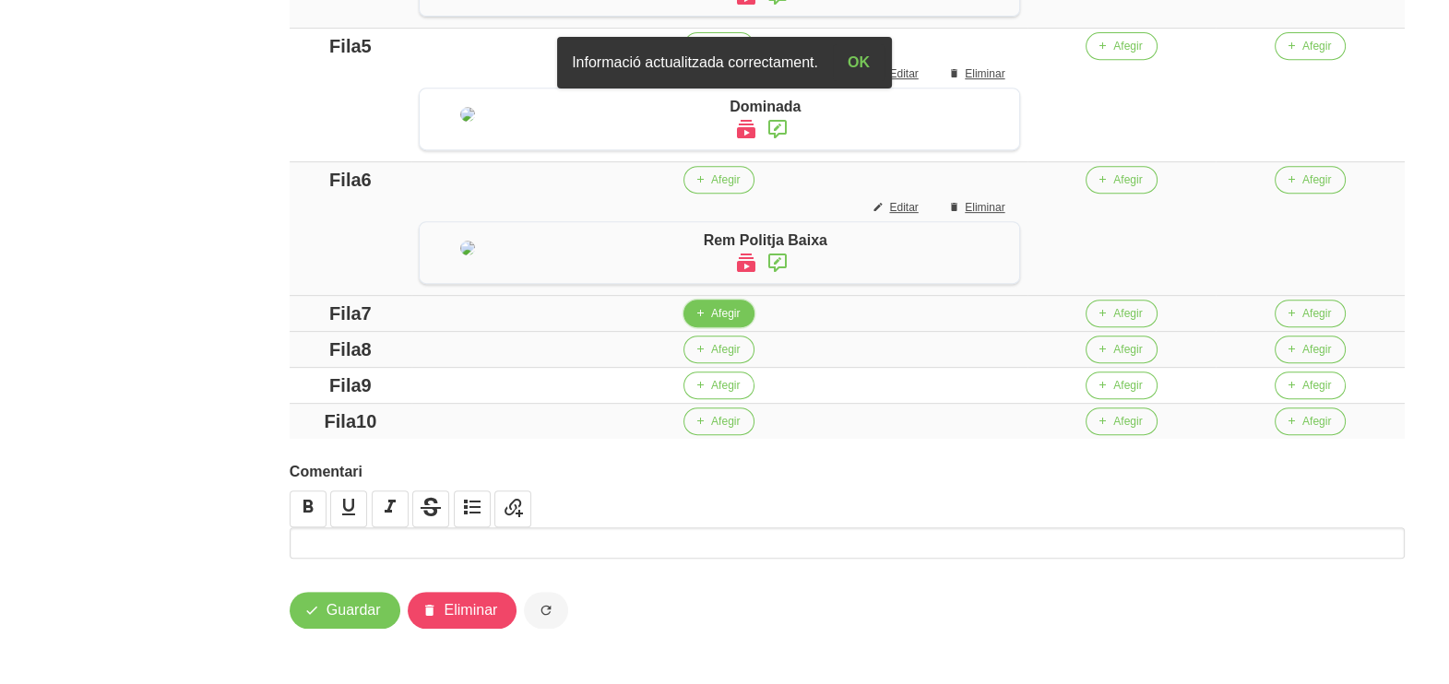
click at [733, 307] on span "Afegir" at bounding box center [725, 313] width 29 height 17
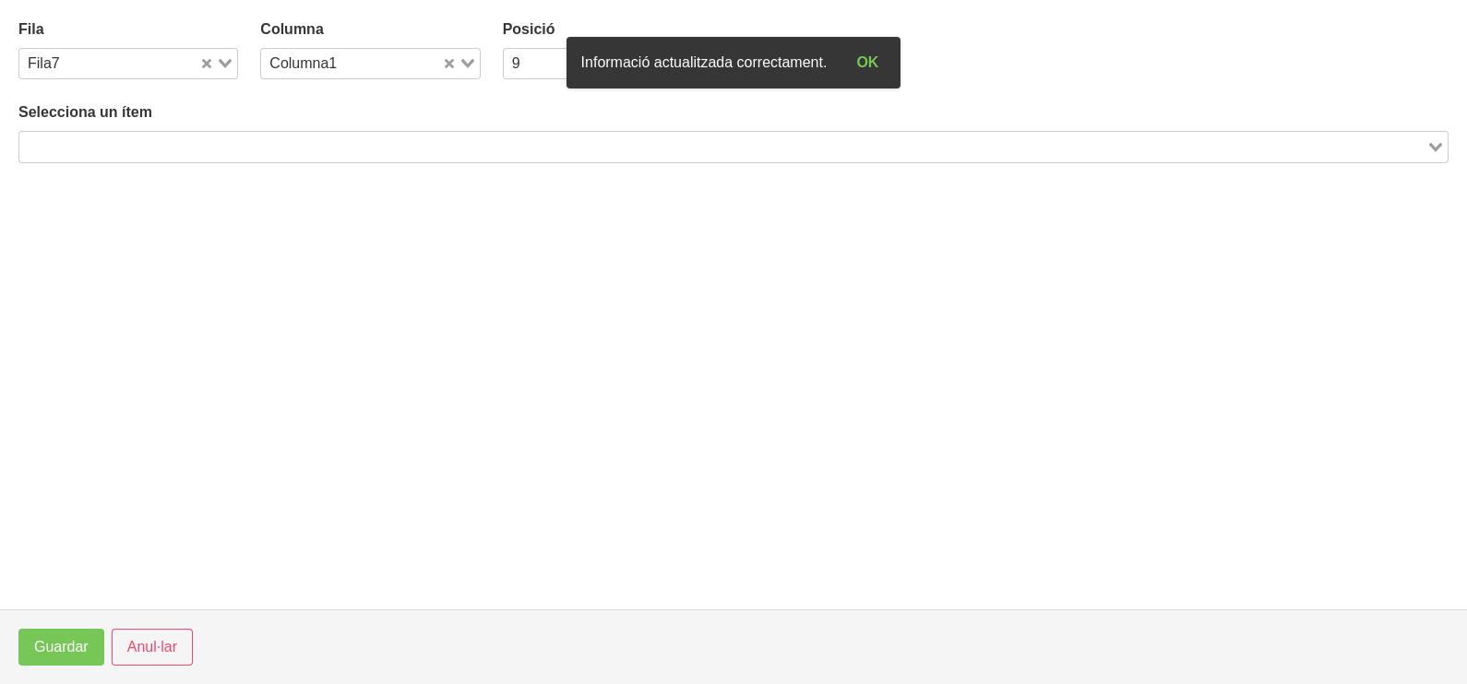
click at [199, 143] on input "Search for option" at bounding box center [722, 147] width 1403 height 22
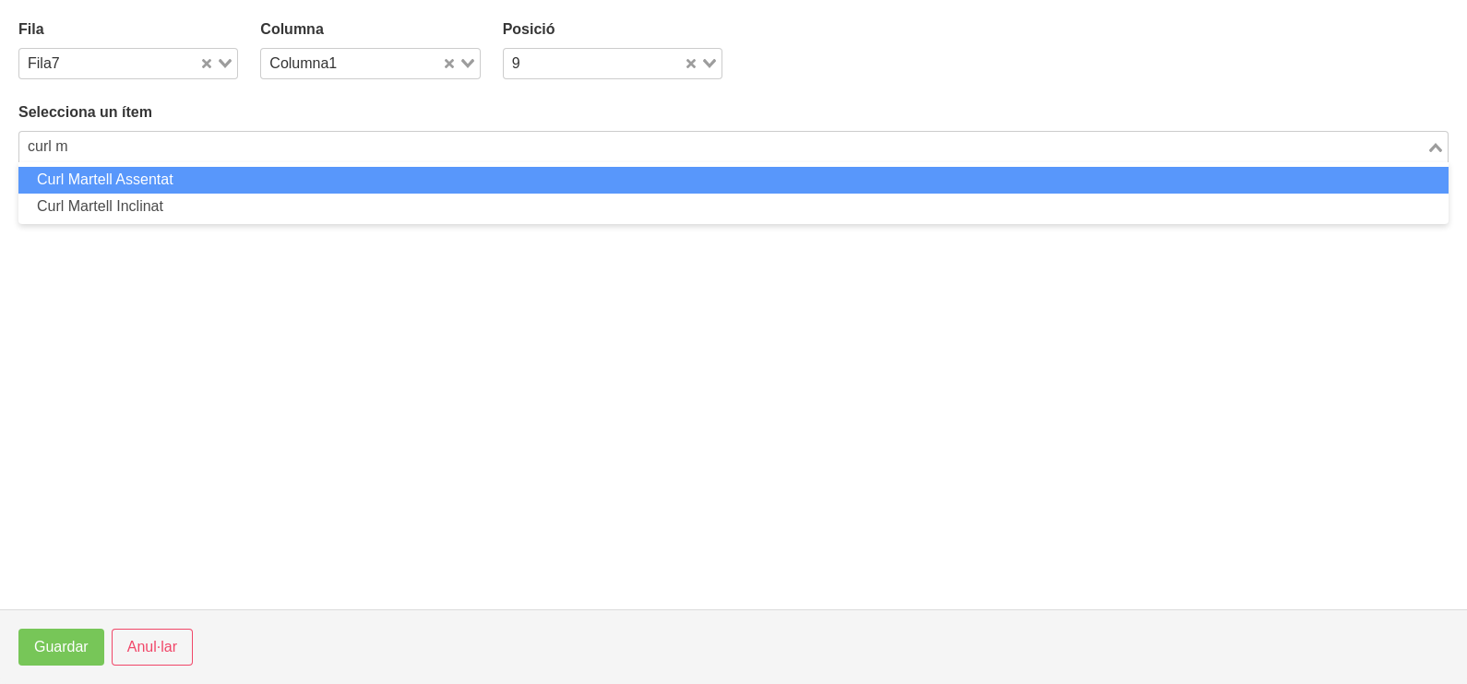
click at [189, 175] on li "Curl Martell Assentat" at bounding box center [733, 180] width 1430 height 27
type input "curl m"
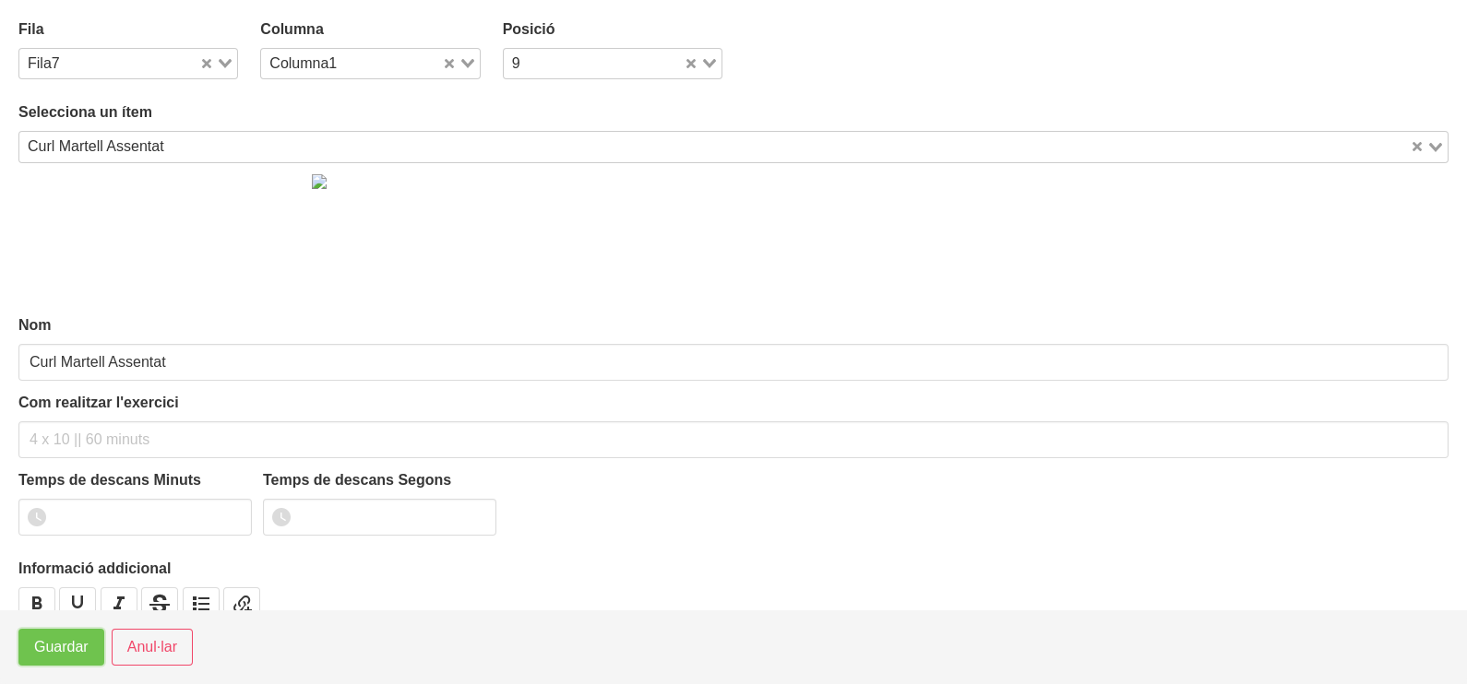
click at [56, 652] on span "Guardar" at bounding box center [61, 648] width 54 height 22
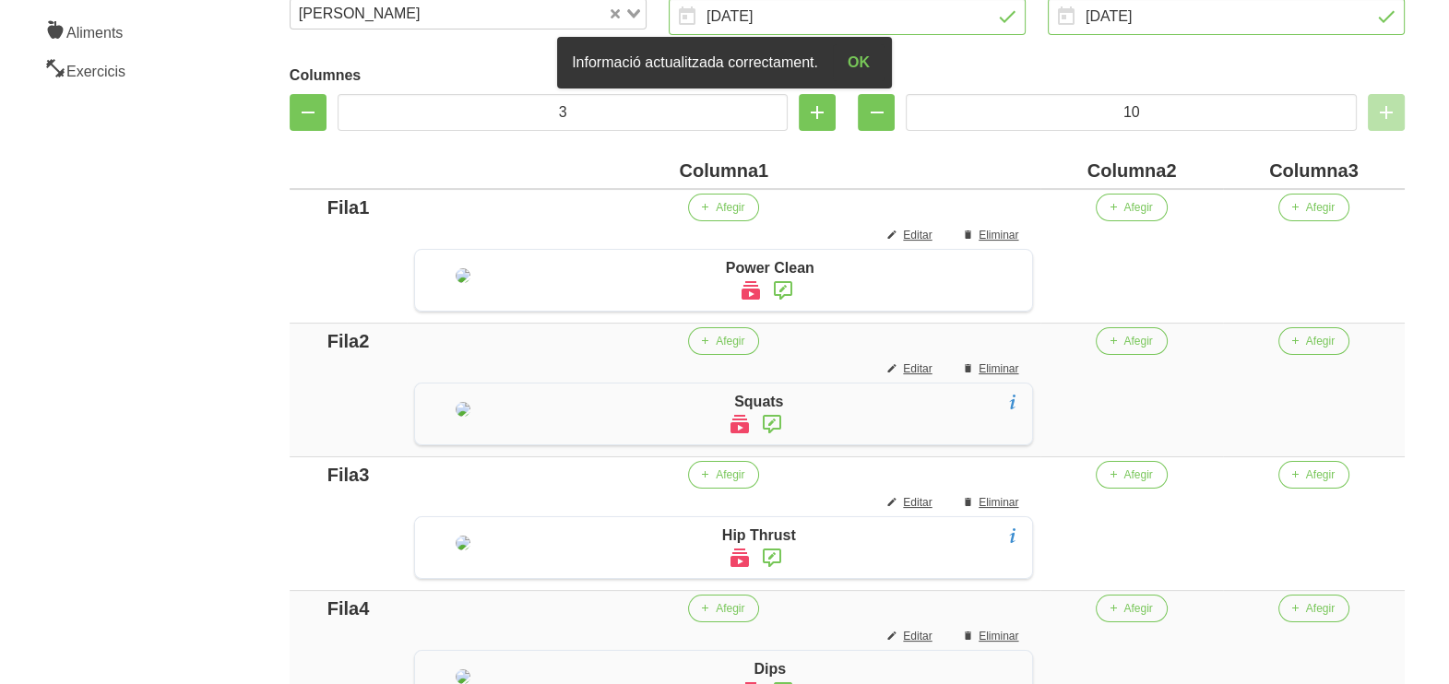
scroll to position [309, 0]
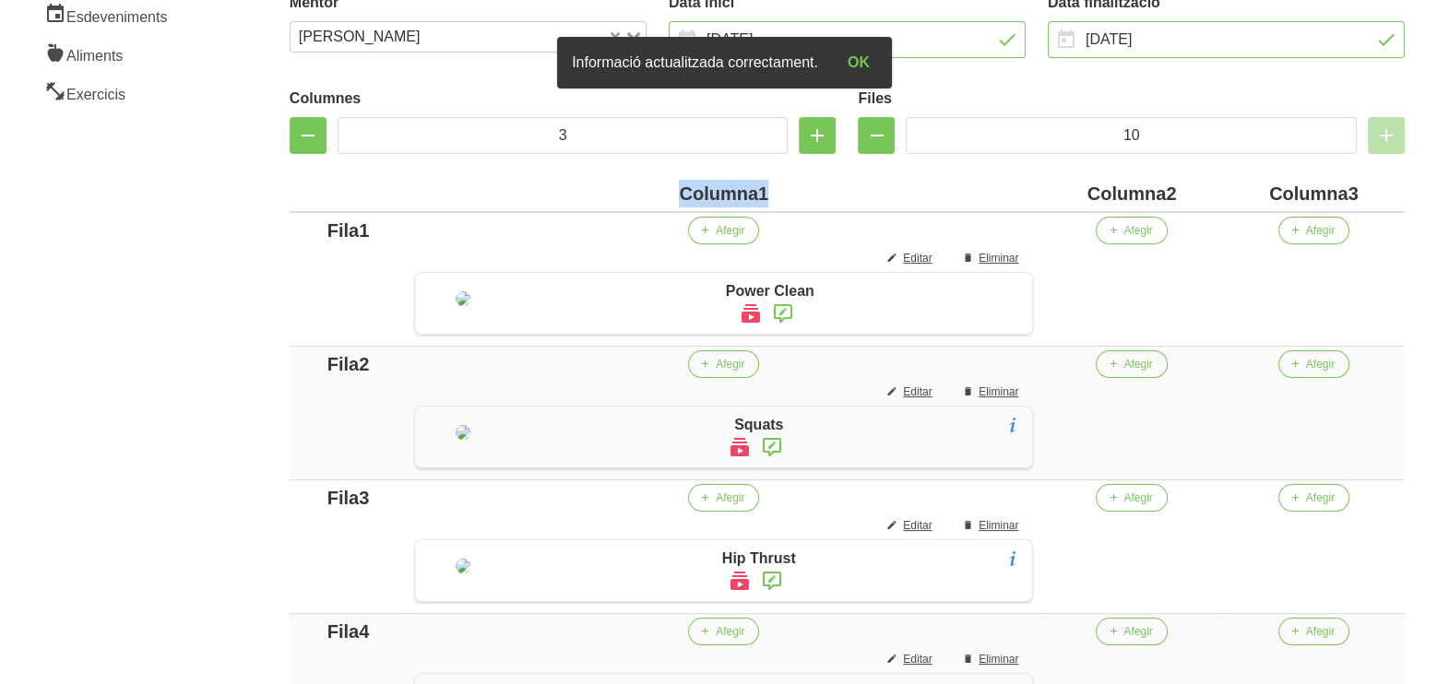
drag, startPoint x: 796, startPoint y: 184, endPoint x: 646, endPoint y: 205, distance: 151.9
click at [646, 205] on div "Columna1" at bounding box center [723, 194] width 619 height 28
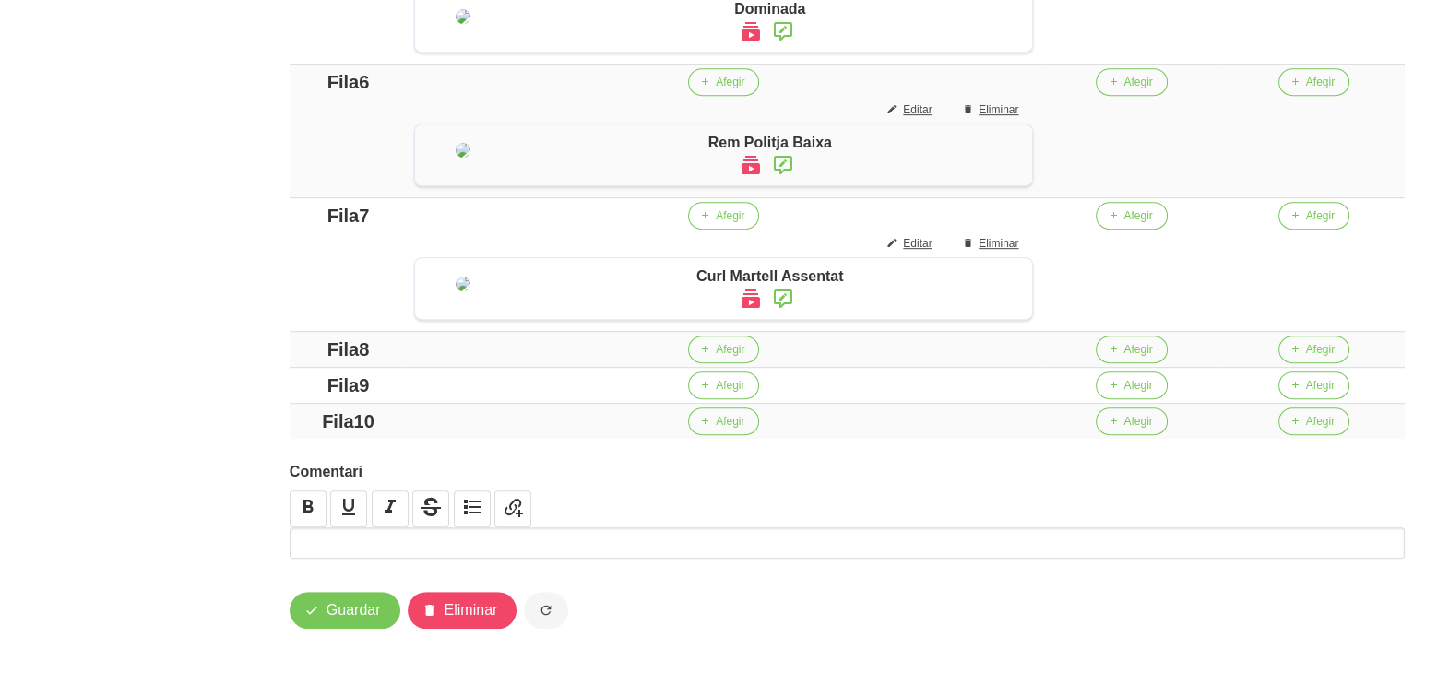
scroll to position [1423, 0]
click at [732, 360] on button "Afegir" at bounding box center [723, 350] width 71 height 28
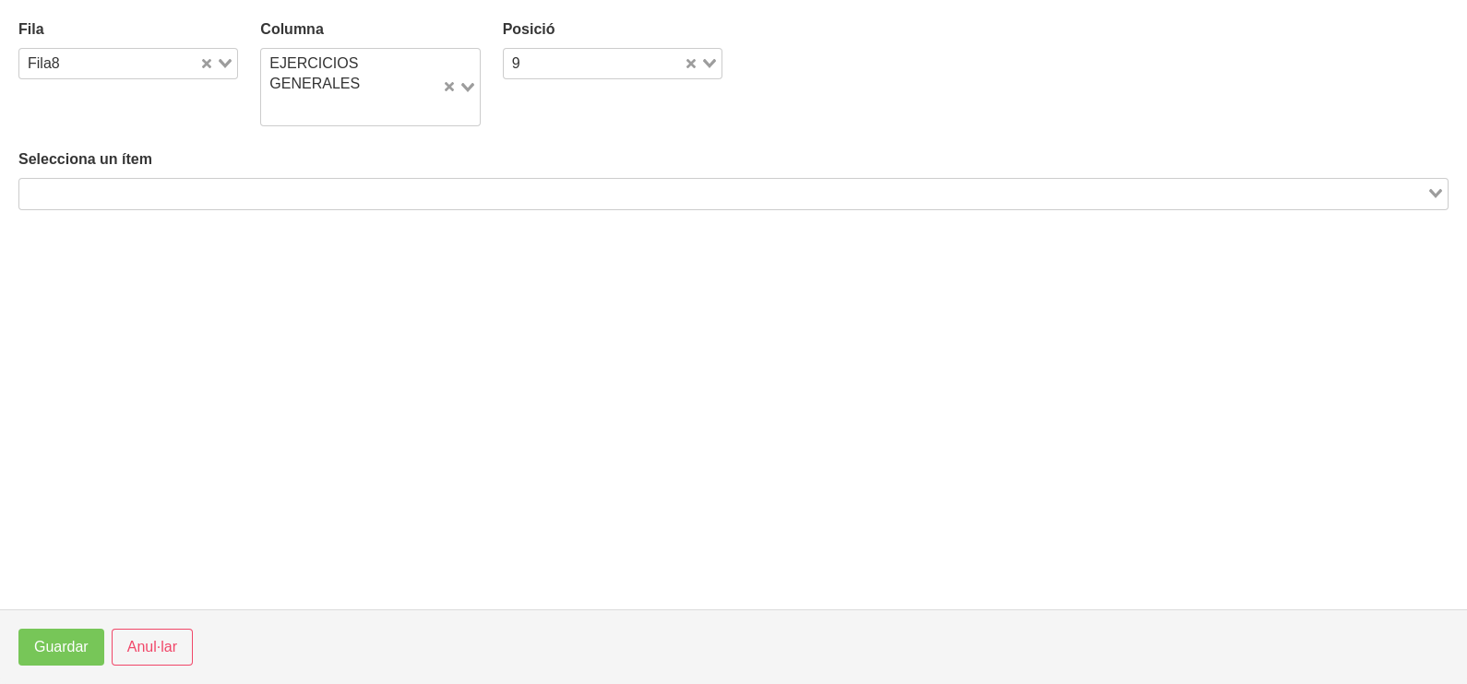
click at [300, 198] on input "Search for option" at bounding box center [722, 194] width 1403 height 22
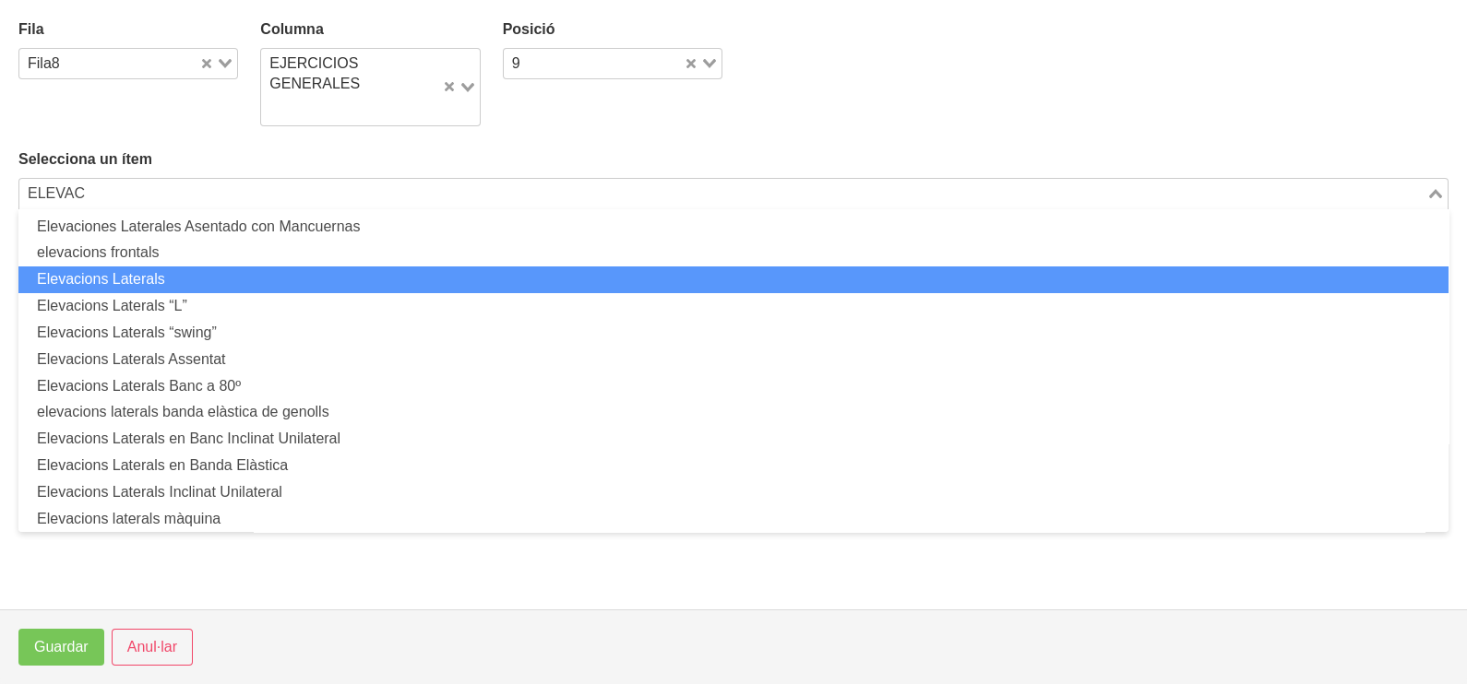
click at [210, 275] on li "Elevacions Laterals" at bounding box center [733, 280] width 1430 height 27
type input "ELEVAC"
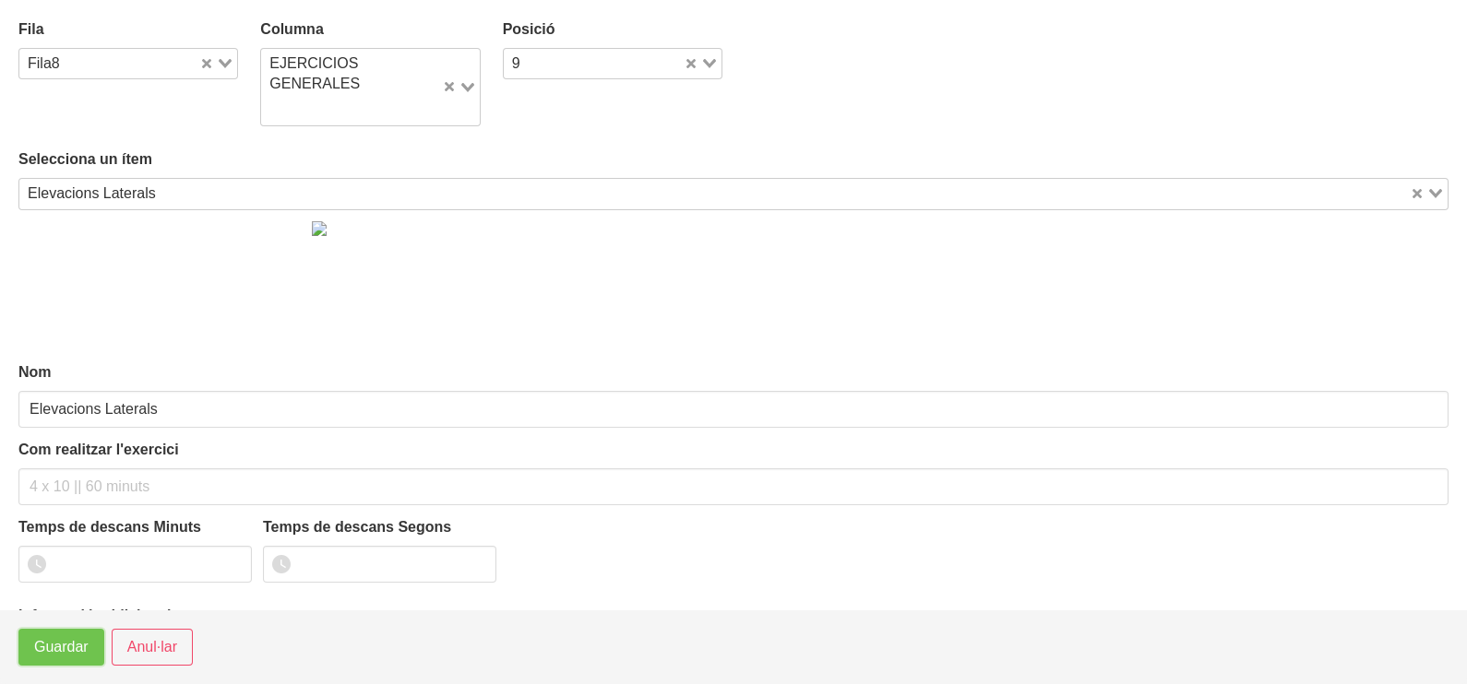
click at [55, 660] on button "Guardar" at bounding box center [61, 647] width 86 height 37
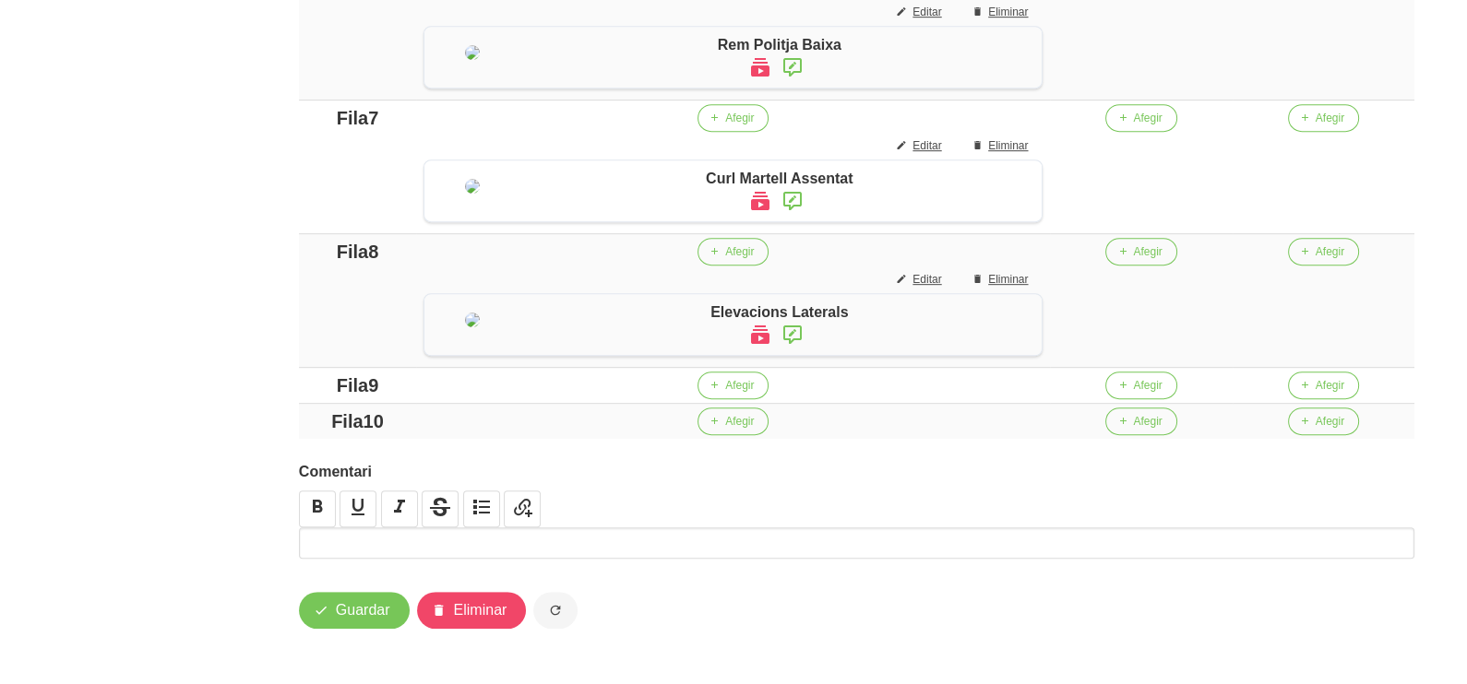
scroll to position [1470, 0]
click at [759, 399] on button "Afegir" at bounding box center [723, 386] width 71 height 28
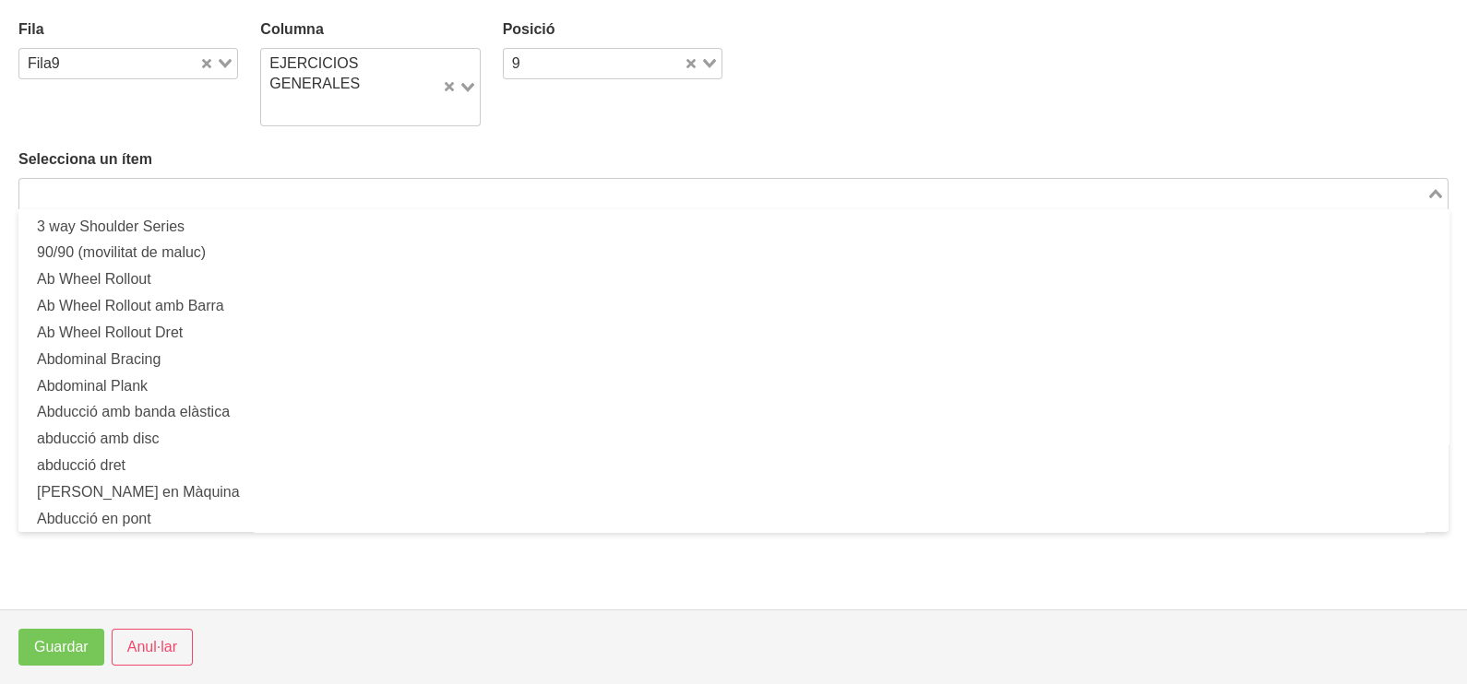
click at [327, 194] on input "Search for option" at bounding box center [722, 194] width 1403 height 22
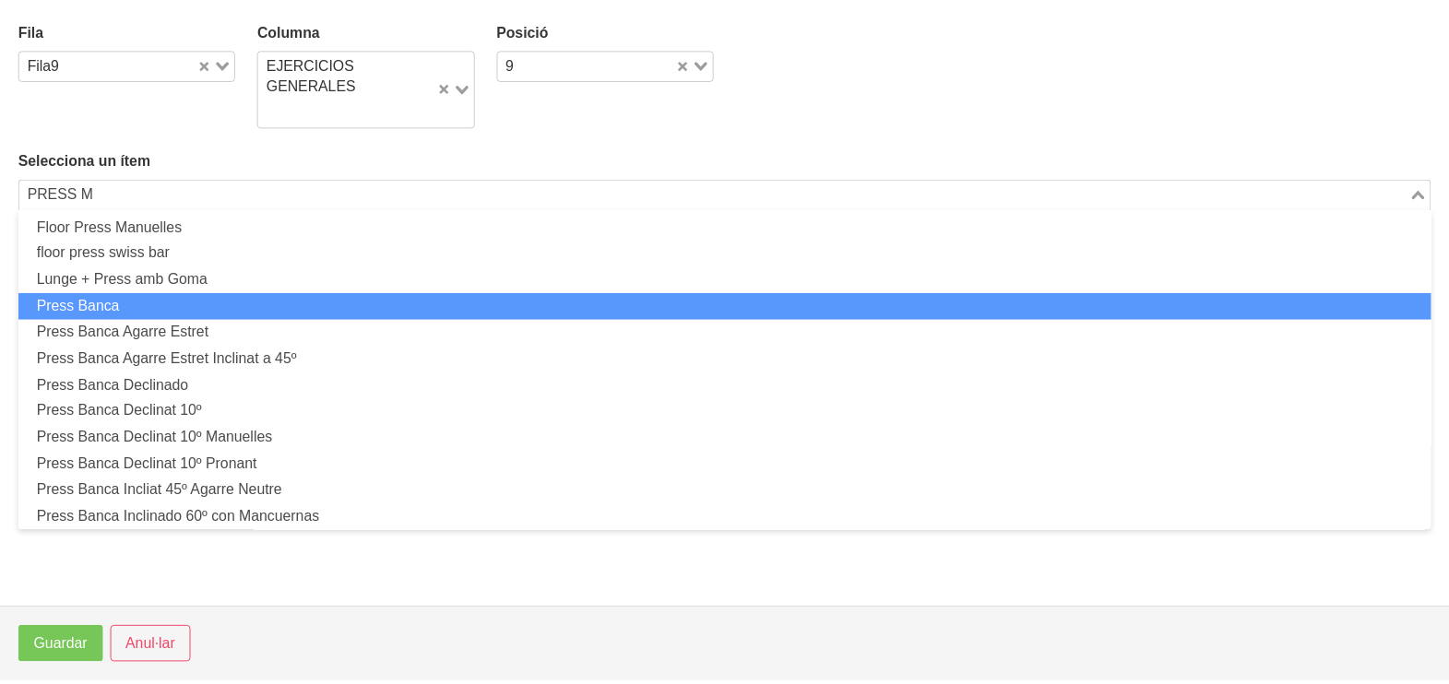
scroll to position [0, 0]
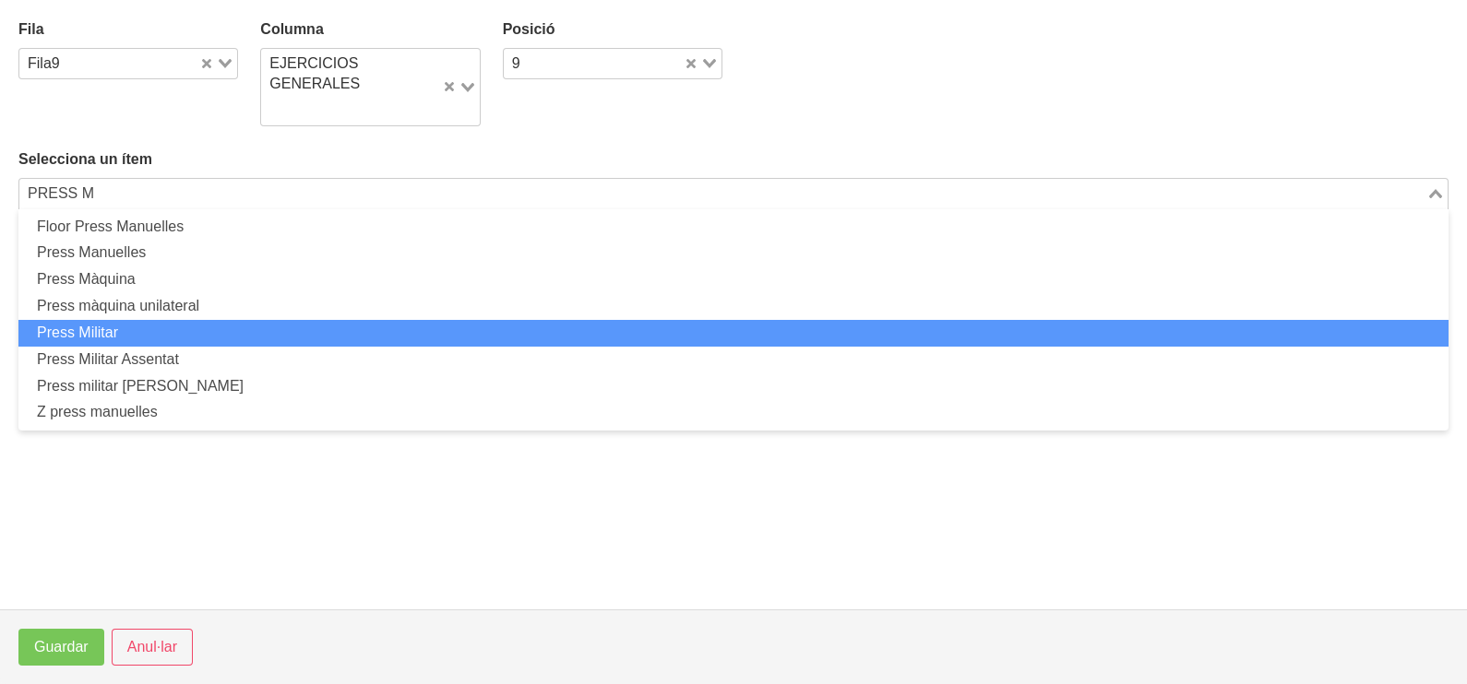
click at [127, 333] on li "Press Militar" at bounding box center [733, 333] width 1430 height 27
type input "PRESS M"
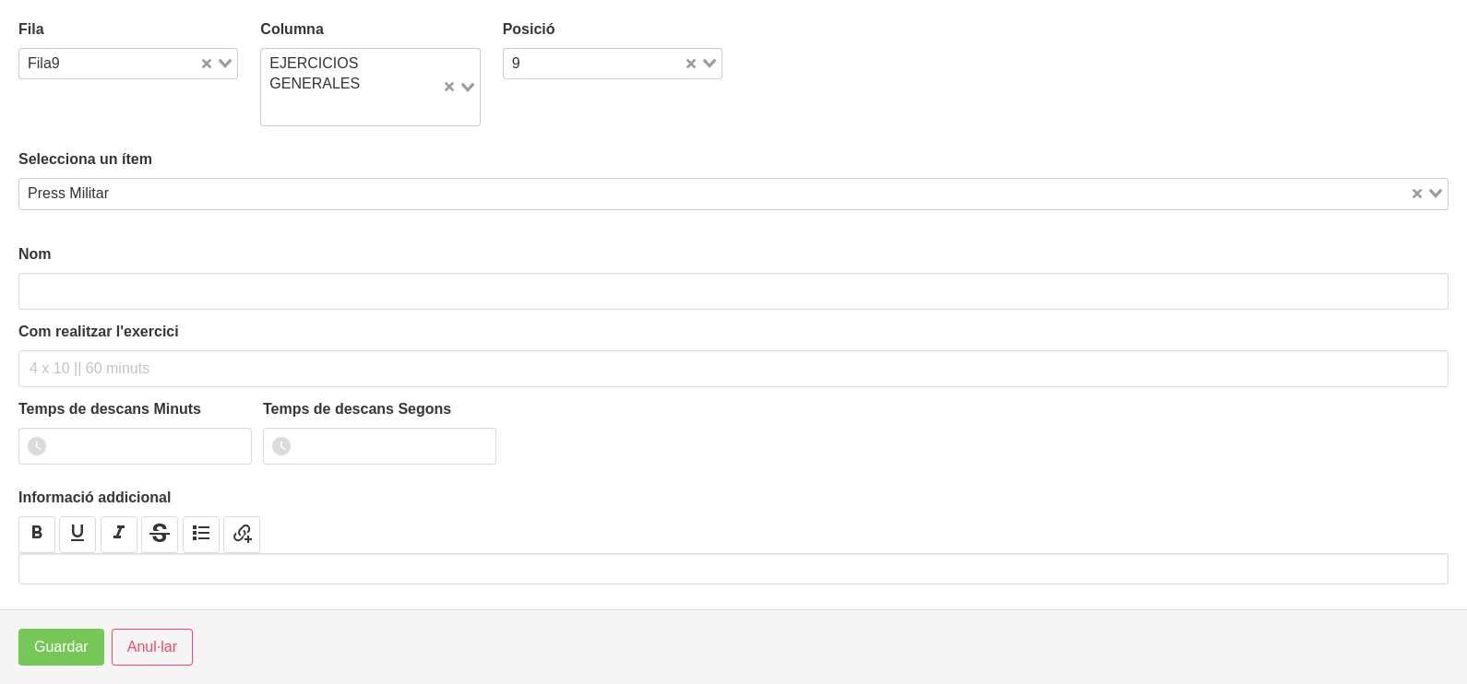
type input "Press Militar"
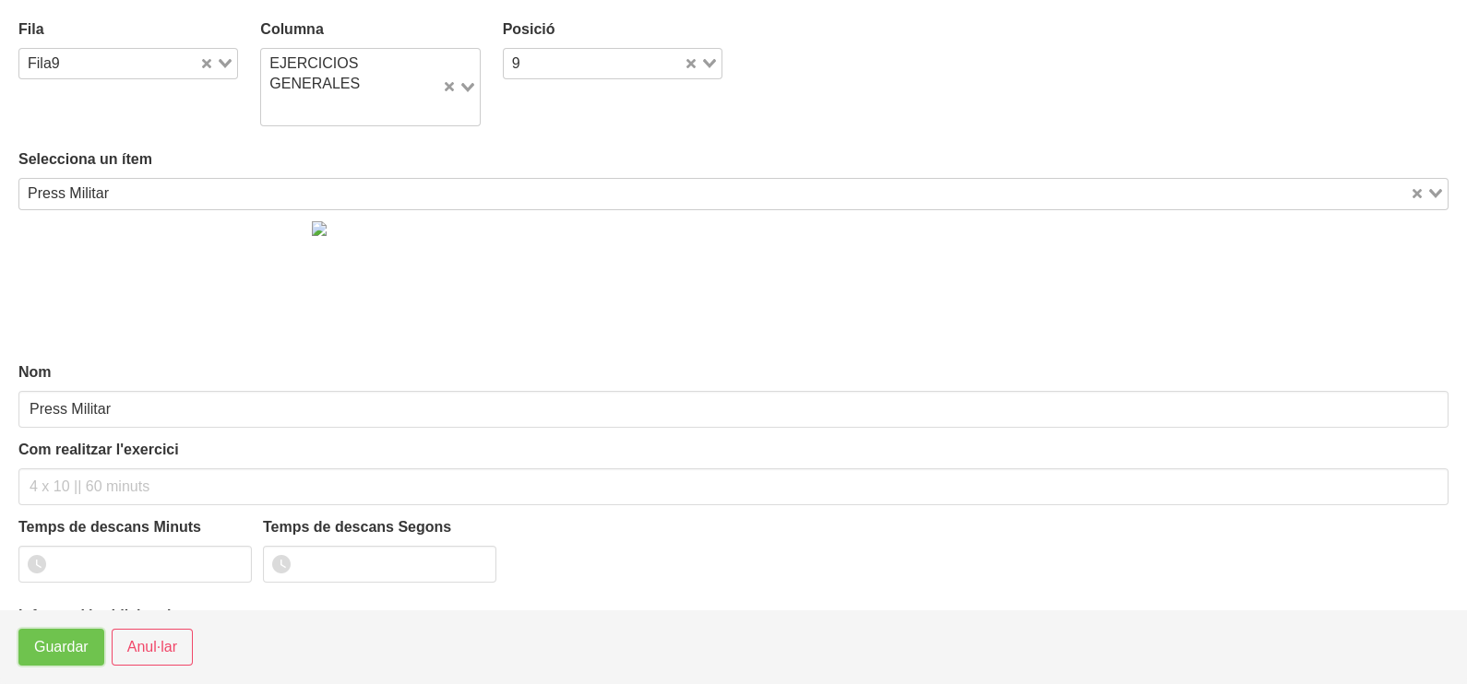
click at [57, 637] on span "Guardar" at bounding box center [61, 648] width 54 height 22
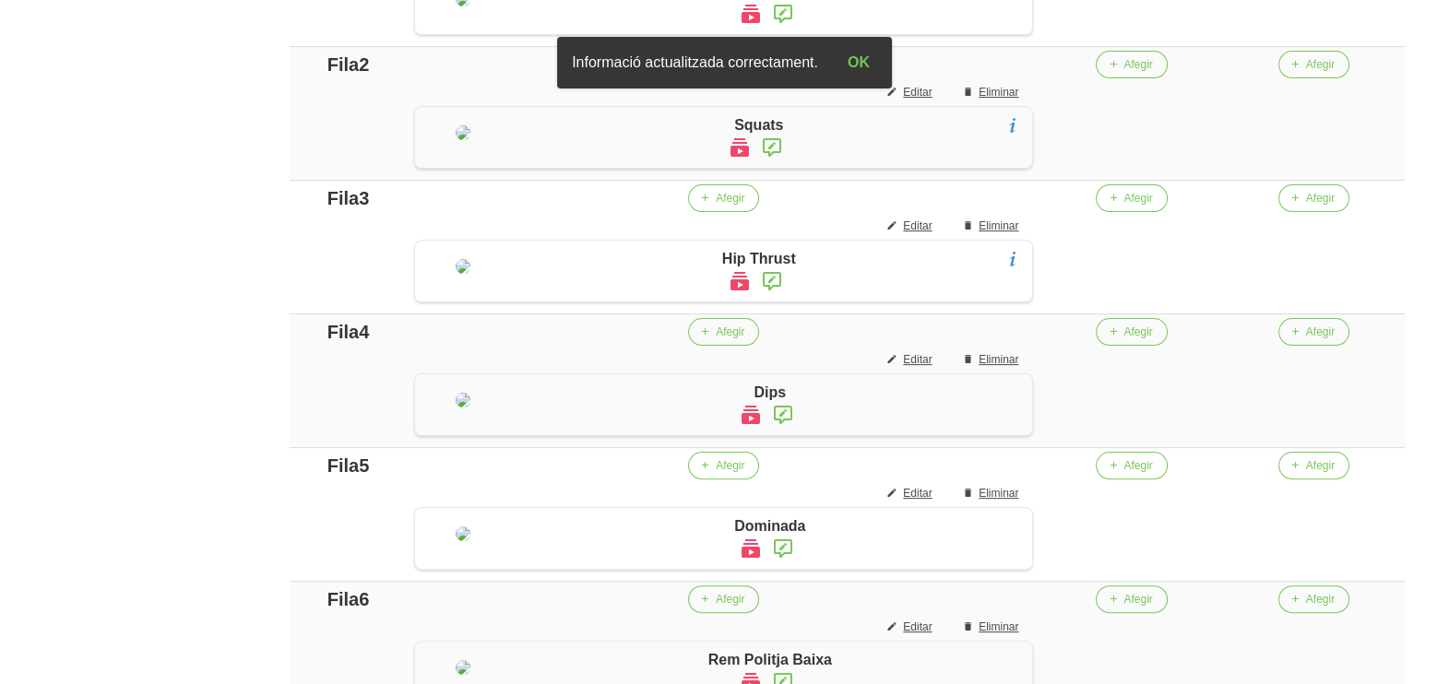
scroll to position [150, 0]
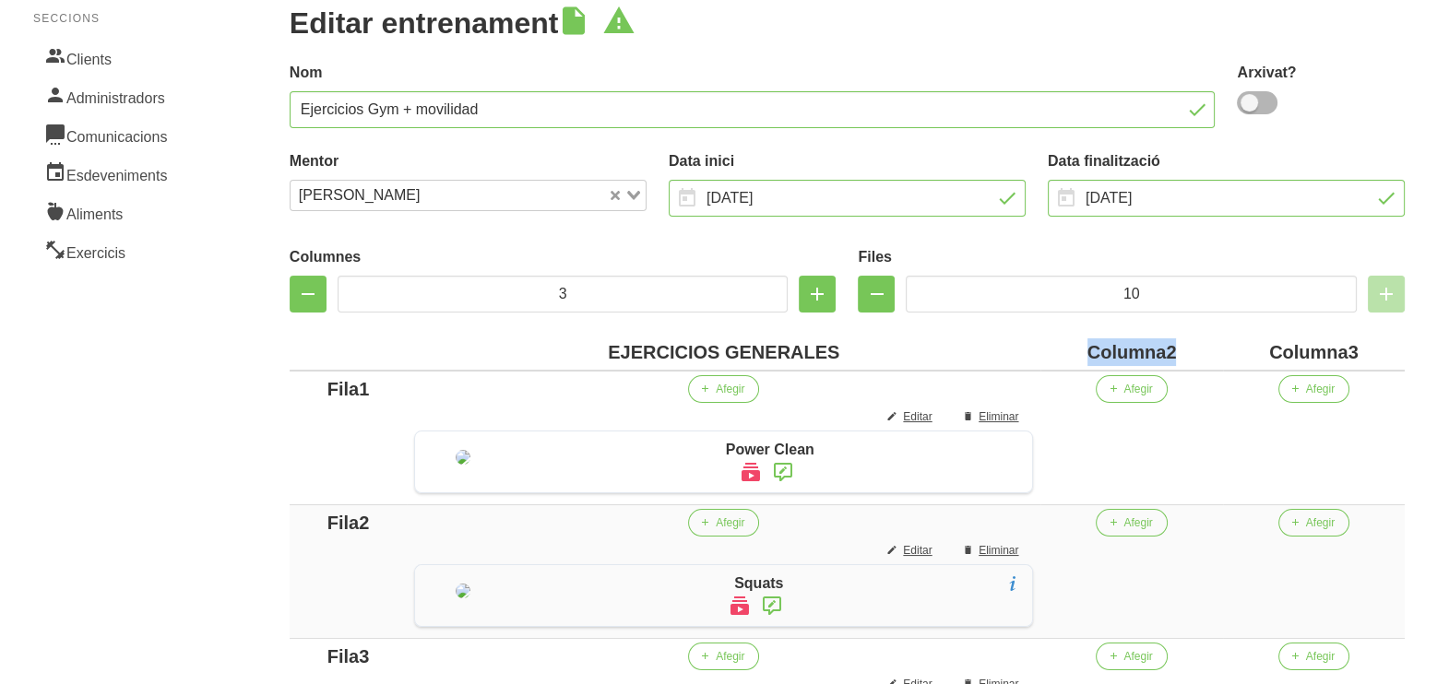
drag, startPoint x: 1205, startPoint y: 346, endPoint x: 1061, endPoint y: 363, distance: 145.0
click at [1061, 363] on tr "EJERCICIOS GENERALES Columna2 Columna3" at bounding box center [847, 353] width 1115 height 36
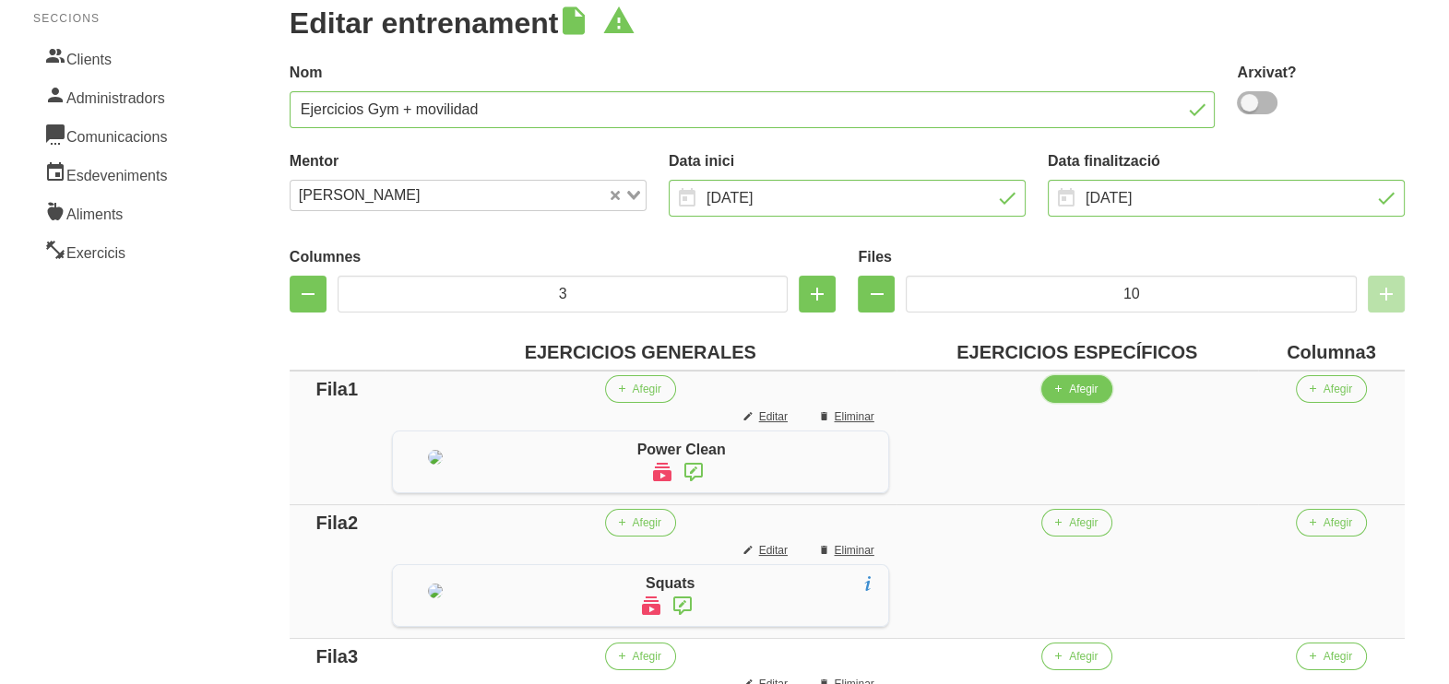
click at [1095, 393] on span "Afegir" at bounding box center [1083, 389] width 29 height 17
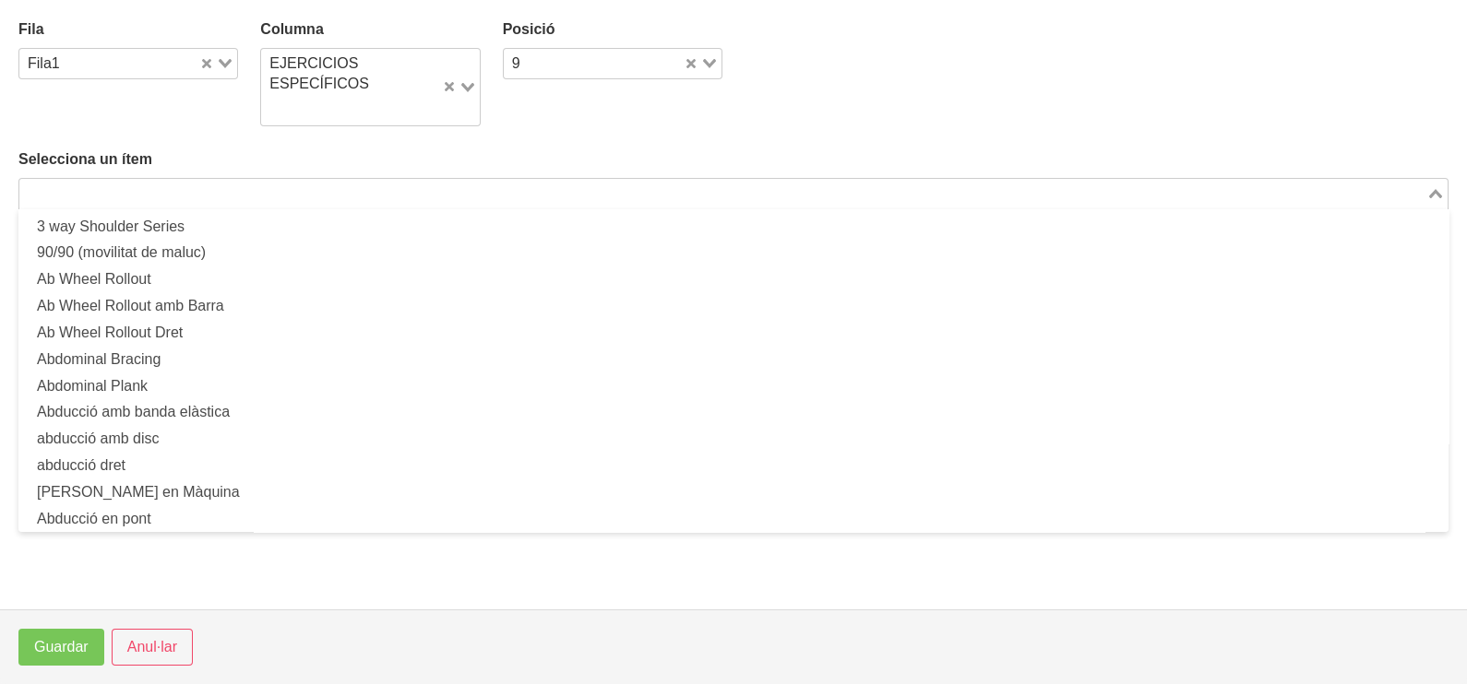
click at [293, 189] on input "Search for option" at bounding box center [722, 194] width 1403 height 22
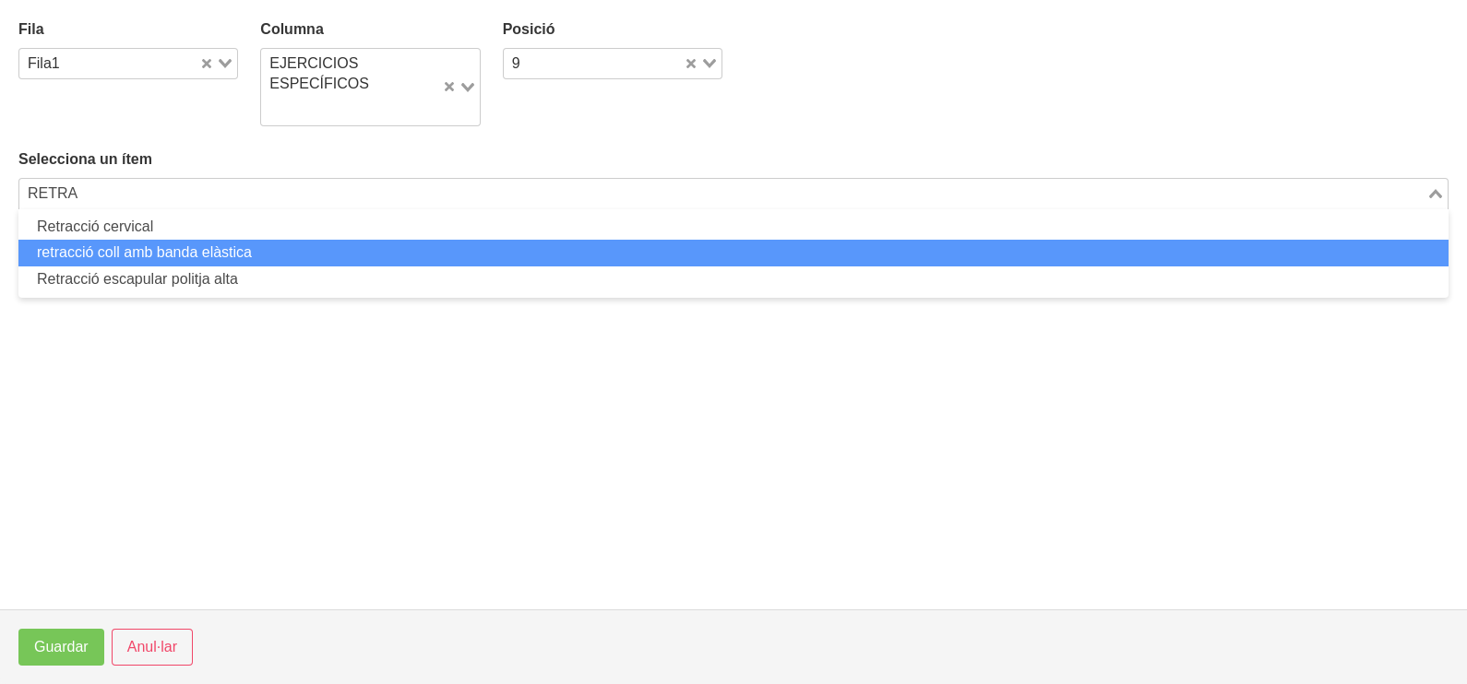
click at [181, 249] on li "retracció coll amb banda elàstica" at bounding box center [733, 253] width 1430 height 27
type input "RETRA"
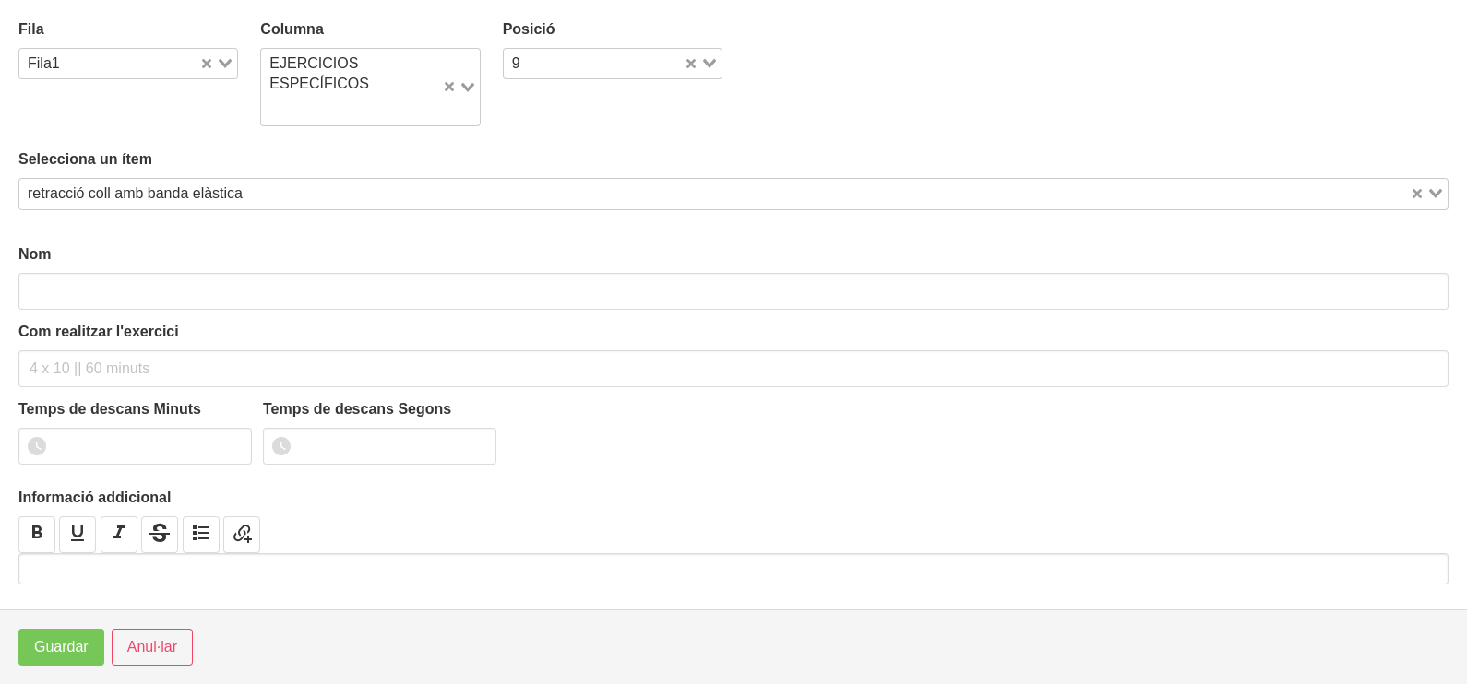
type input "retracció coll amb banda elàstica"
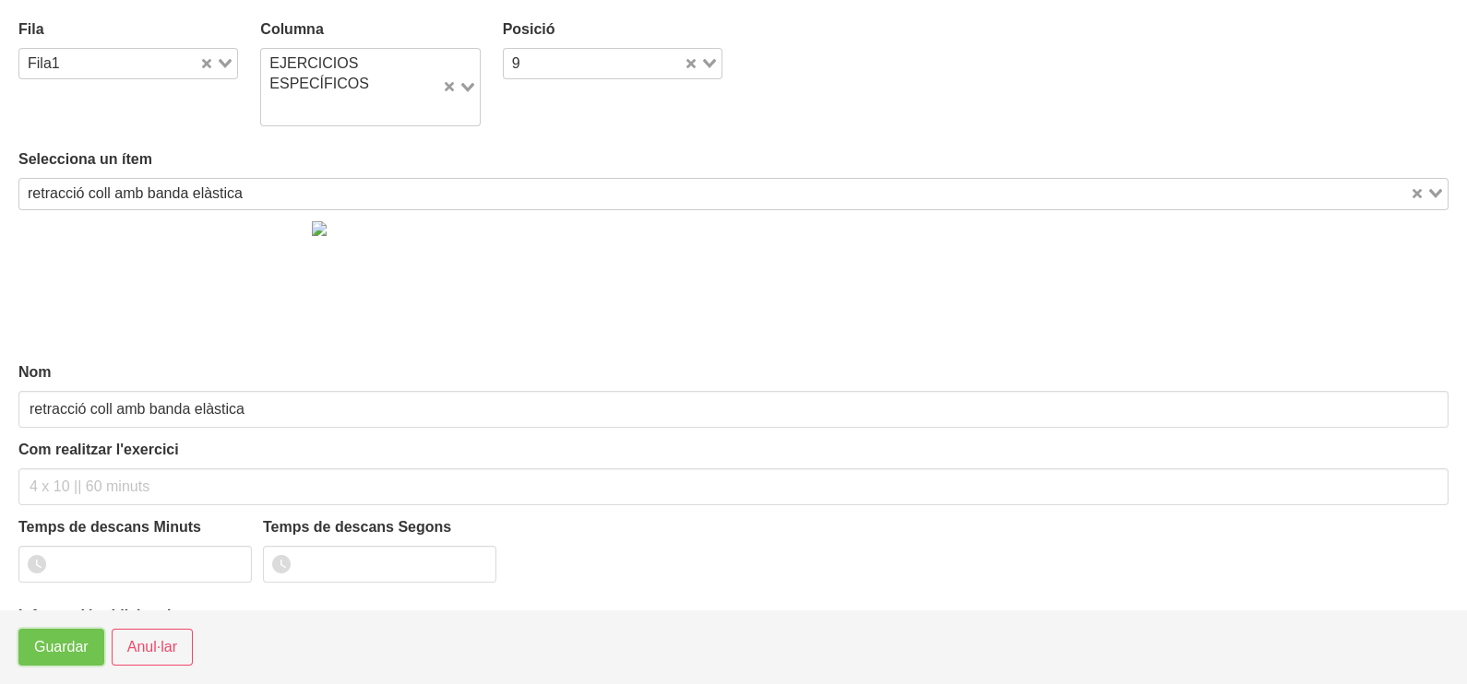
click at [69, 650] on span "Guardar" at bounding box center [61, 648] width 54 height 22
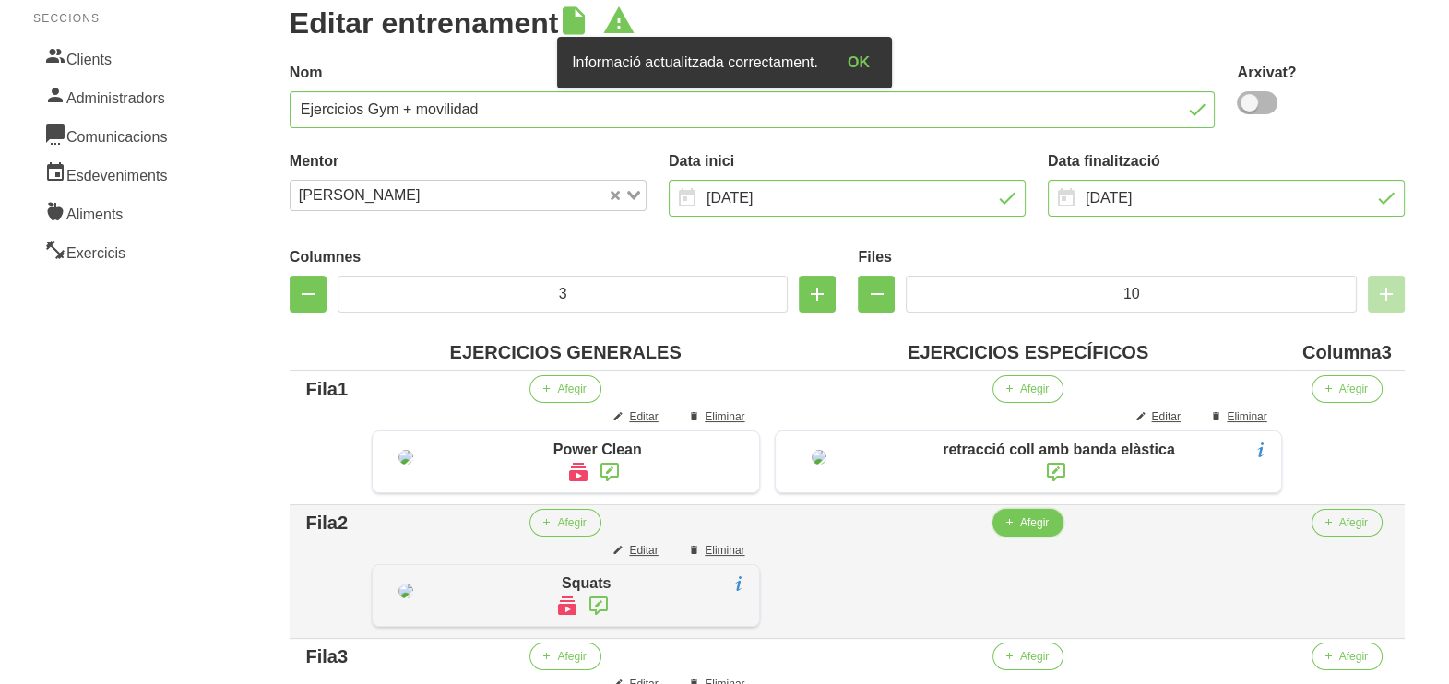
click at [1018, 531] on span "button" at bounding box center [1009, 523] width 17 height 17
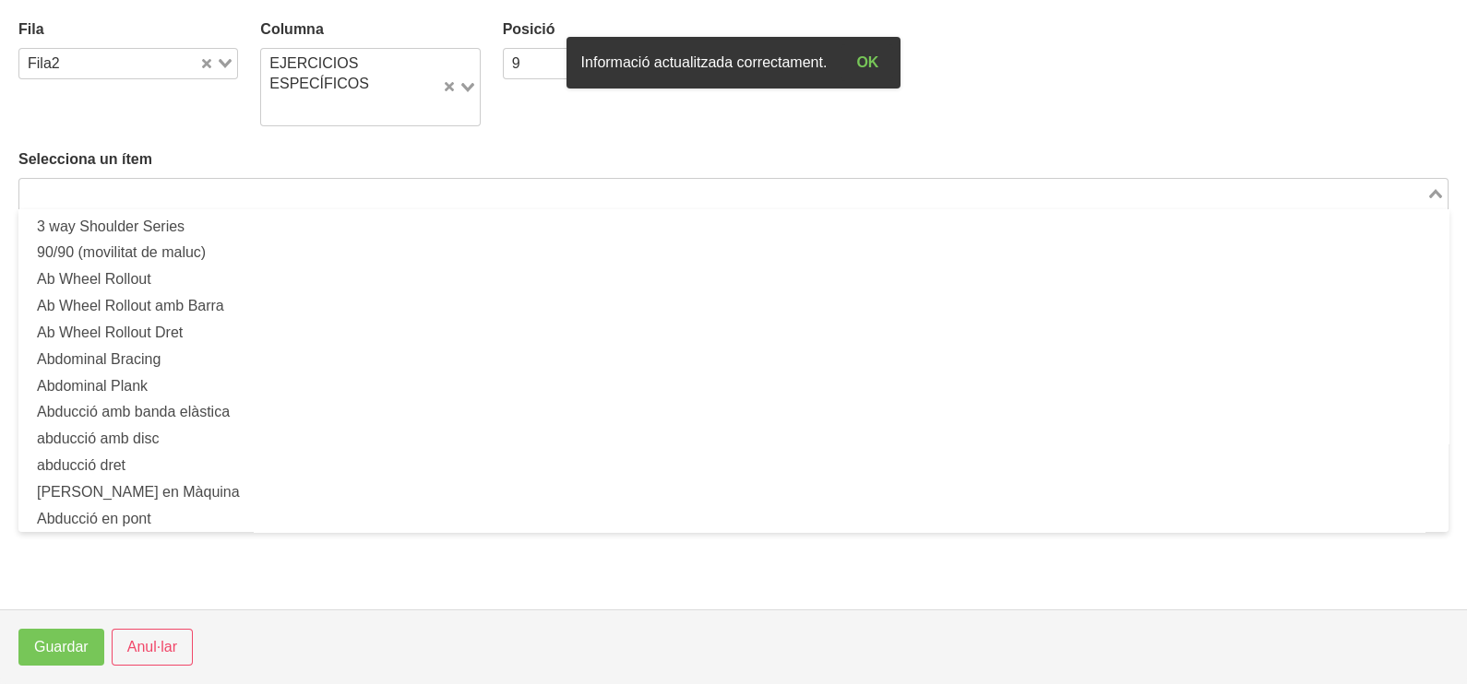
click at [300, 185] on input "Search for option" at bounding box center [722, 194] width 1403 height 22
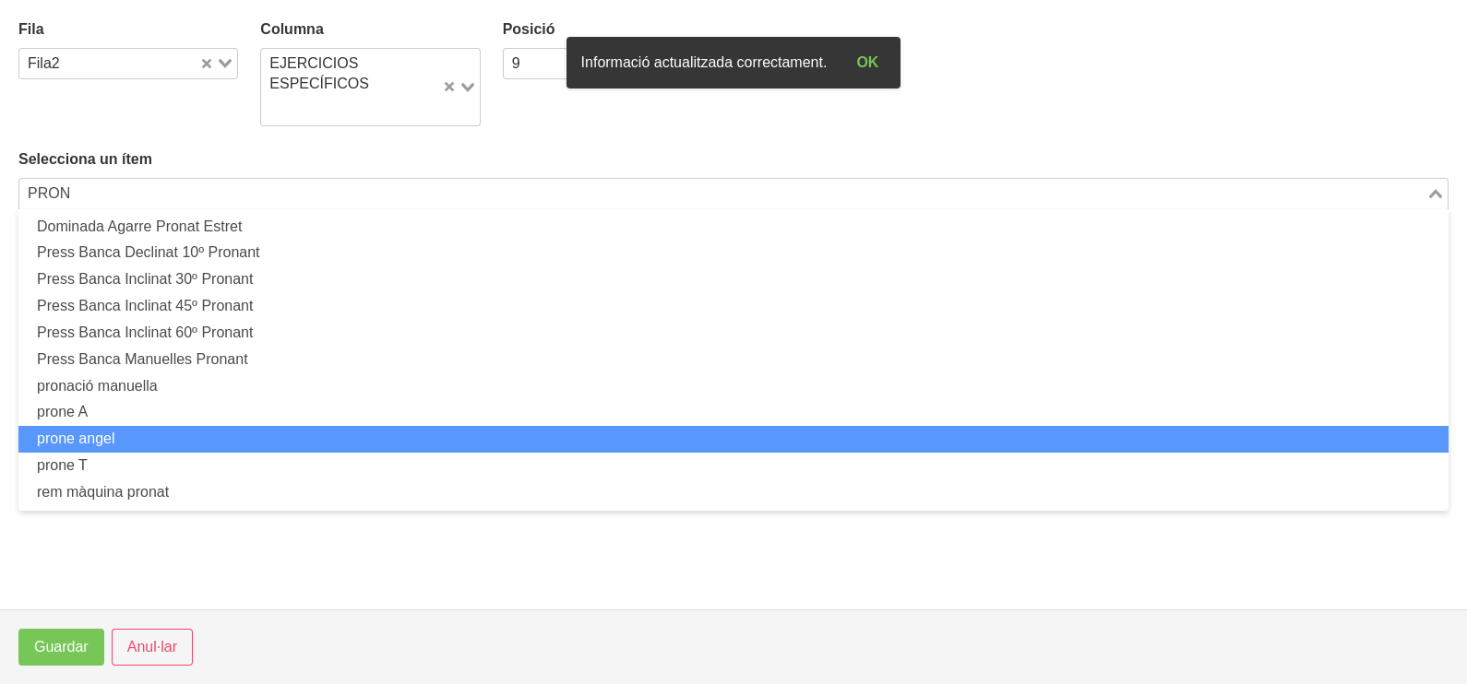
click at [152, 435] on li "prone angel" at bounding box center [733, 439] width 1430 height 27
type input "PRON"
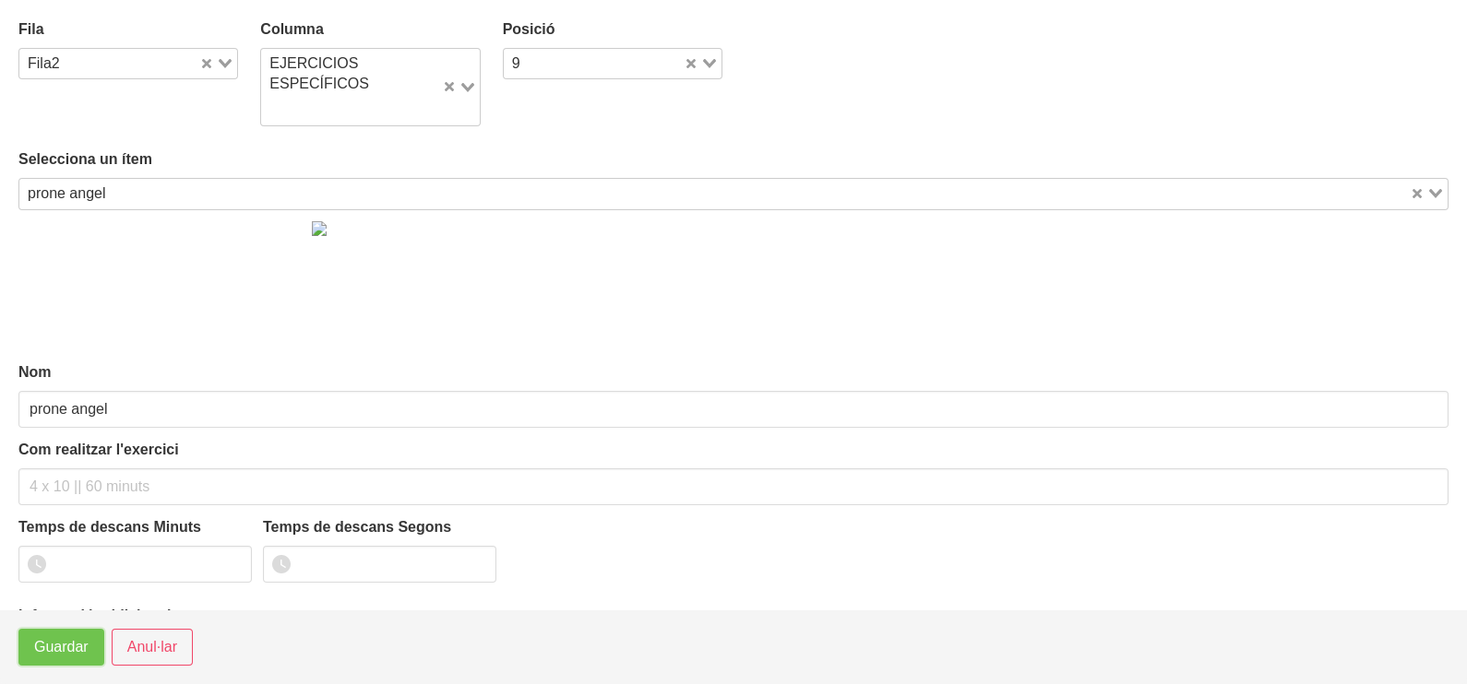
click at [51, 650] on span "Guardar" at bounding box center [61, 648] width 54 height 22
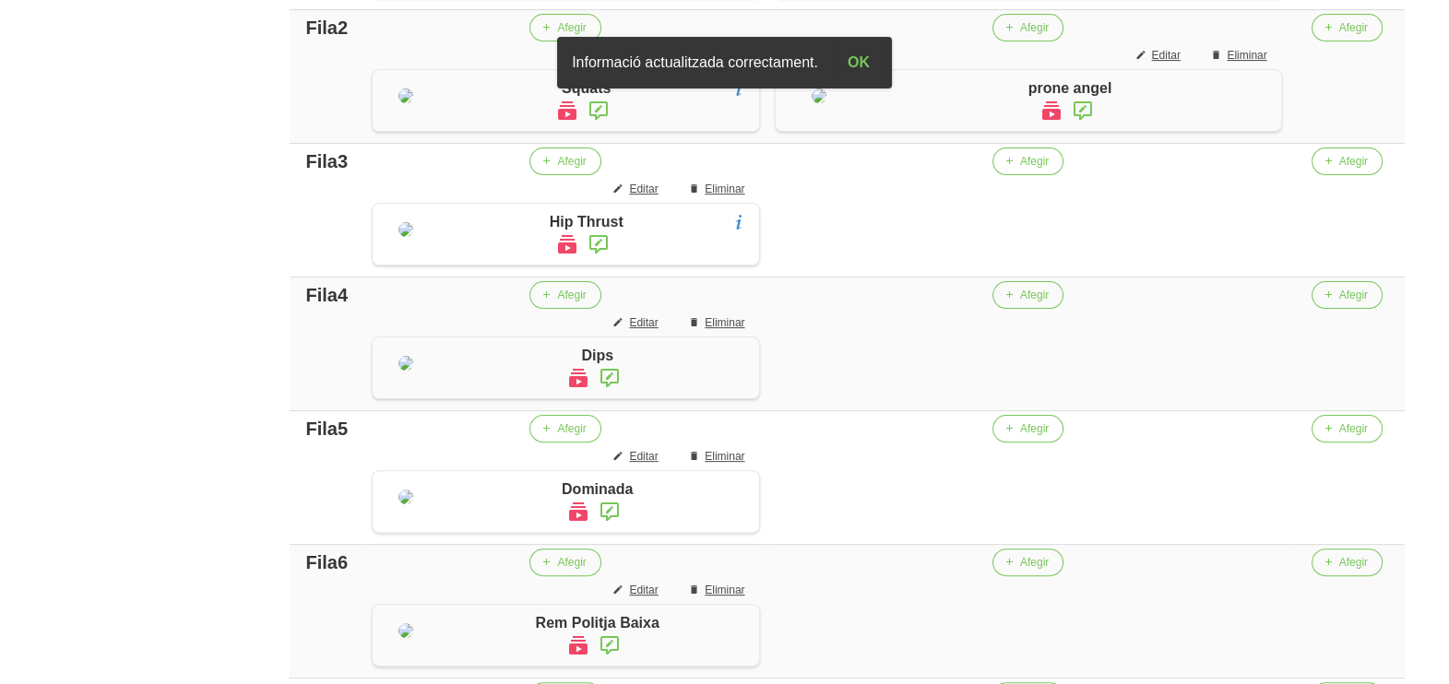
scroll to position [622, 0]
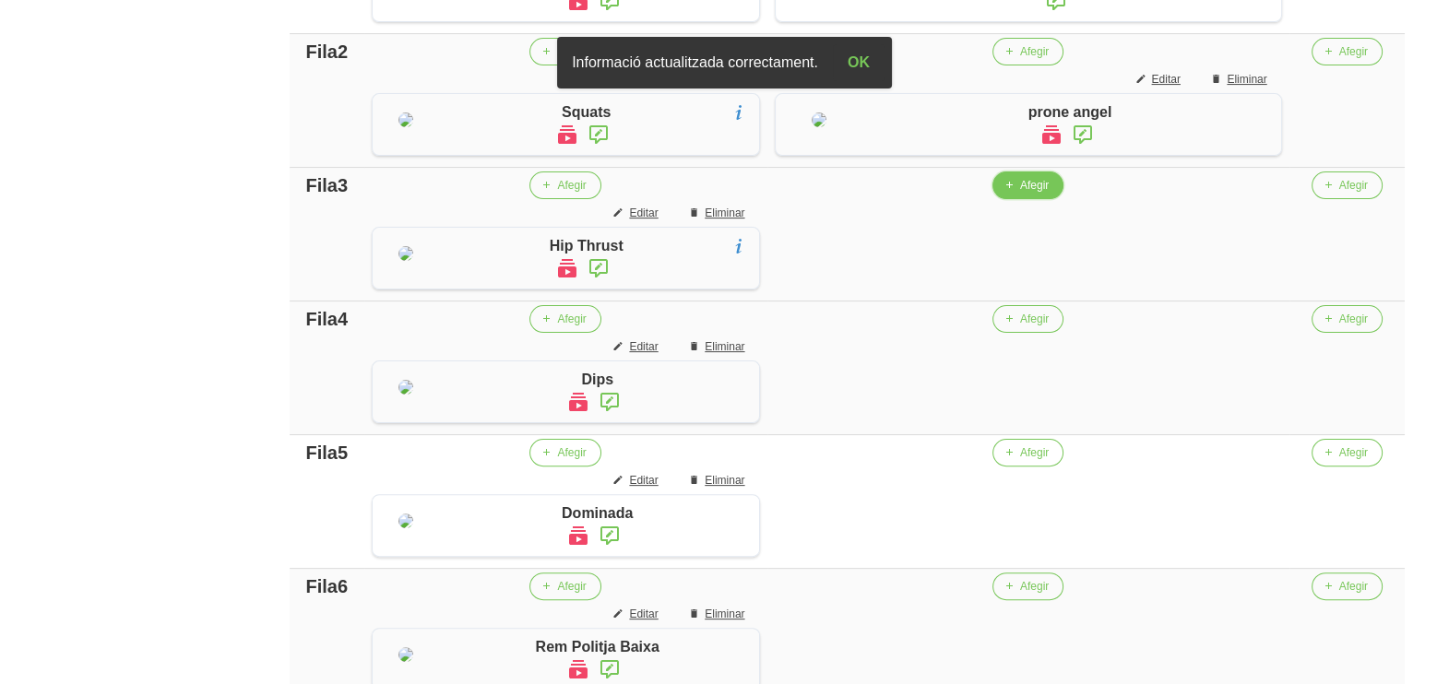
click at [1049, 194] on span "Afegir" at bounding box center [1034, 185] width 29 height 17
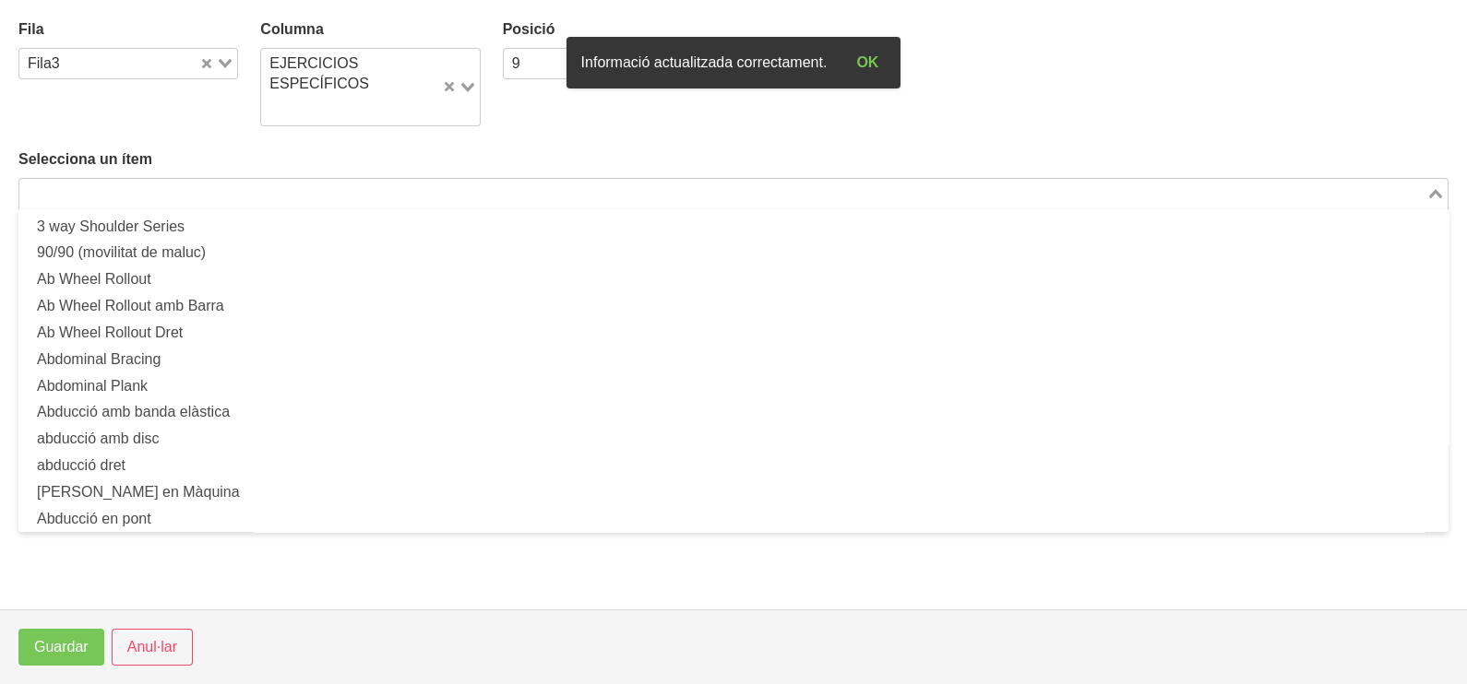
click at [403, 185] on input "Search for option" at bounding box center [722, 194] width 1403 height 22
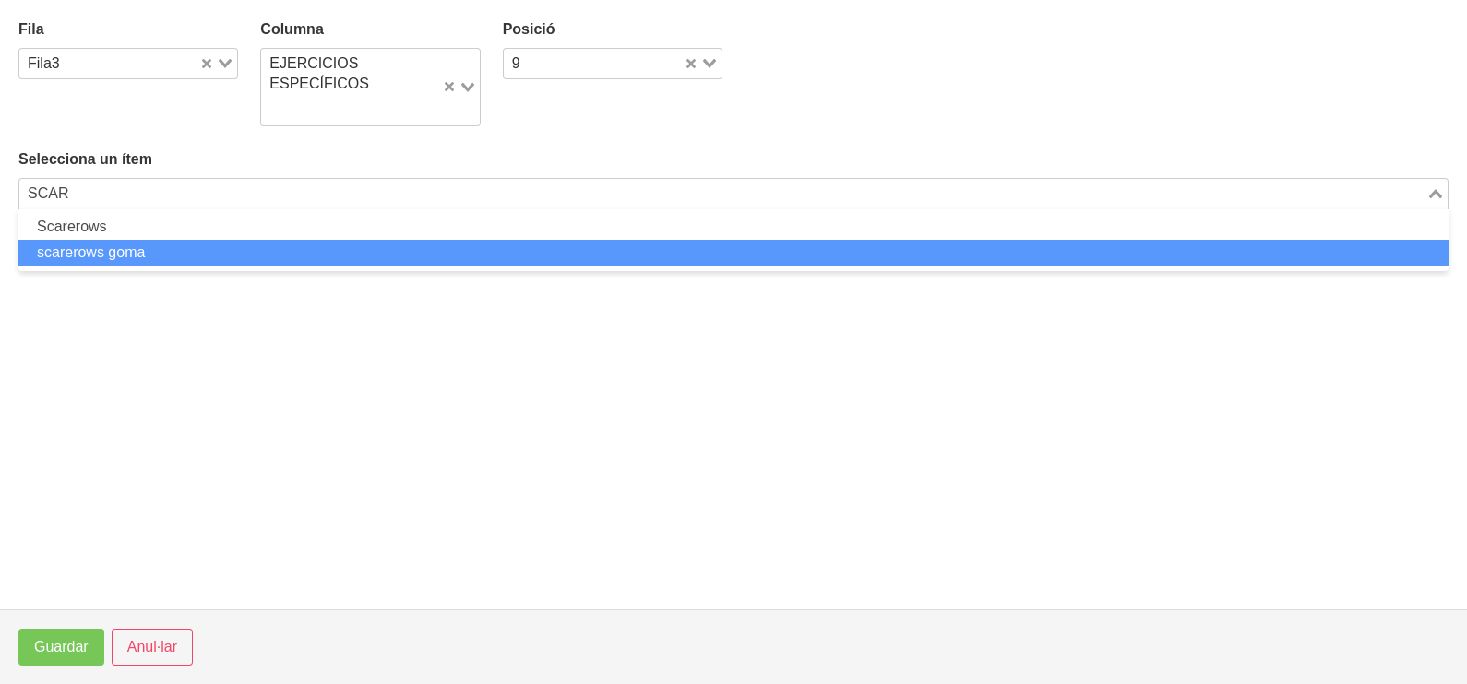
click at [247, 251] on li "scarerows goma" at bounding box center [733, 253] width 1430 height 27
type input "SCAR"
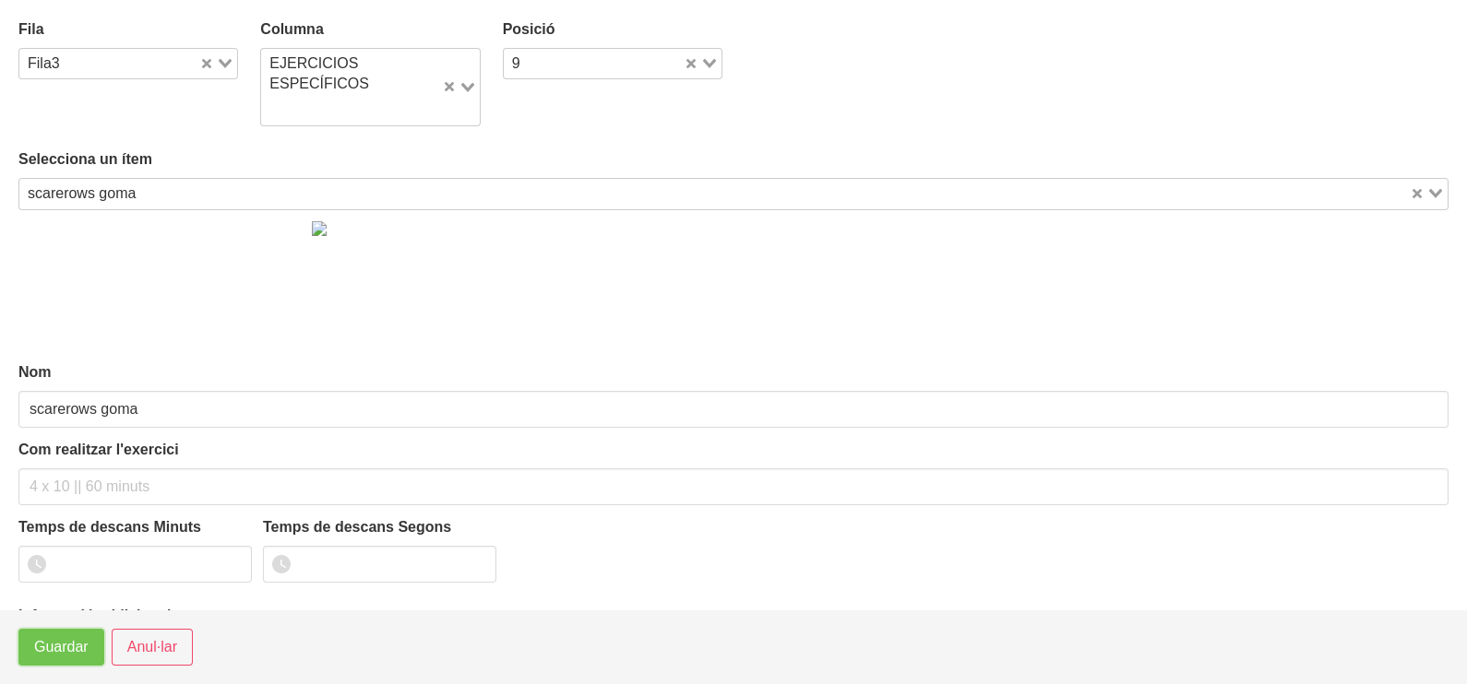
click at [58, 646] on span "Guardar" at bounding box center [61, 648] width 54 height 22
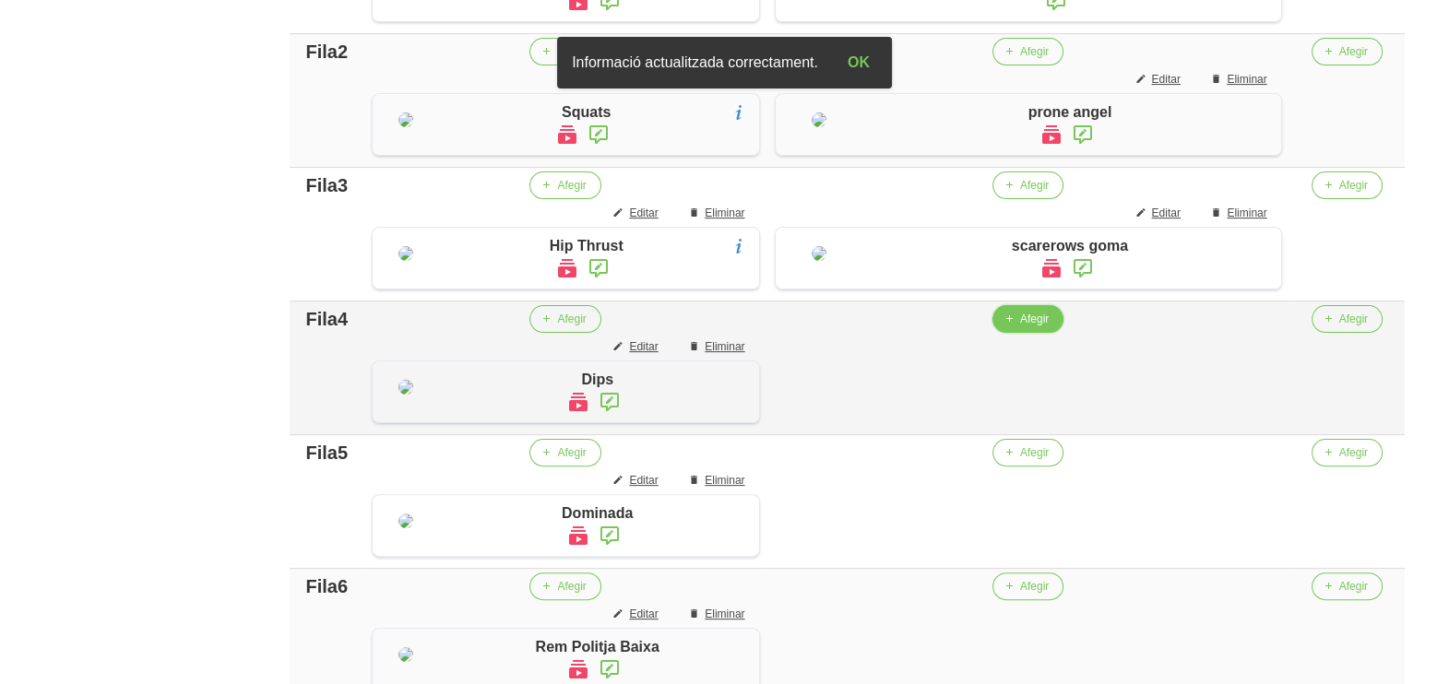
click at [1037, 327] on span "Afegir" at bounding box center [1034, 319] width 29 height 17
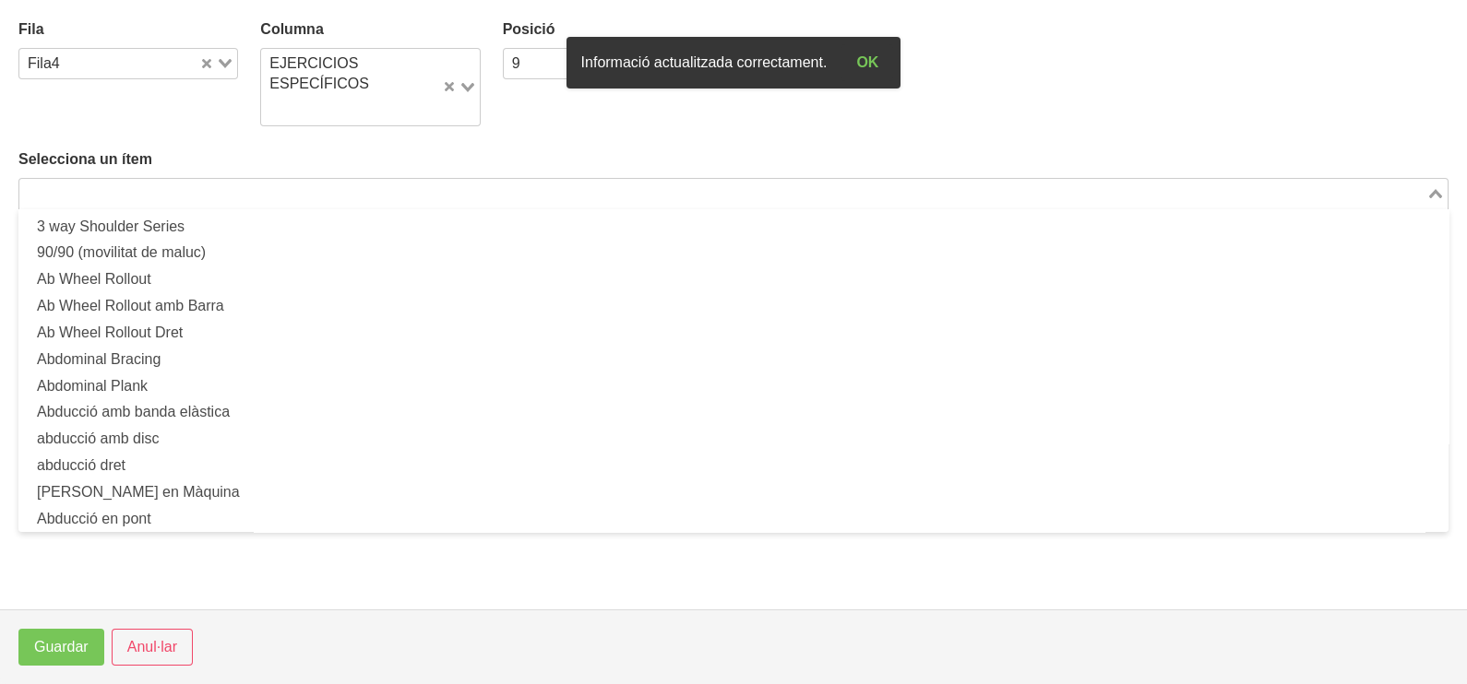
click at [118, 185] on input "Search for option" at bounding box center [722, 194] width 1403 height 22
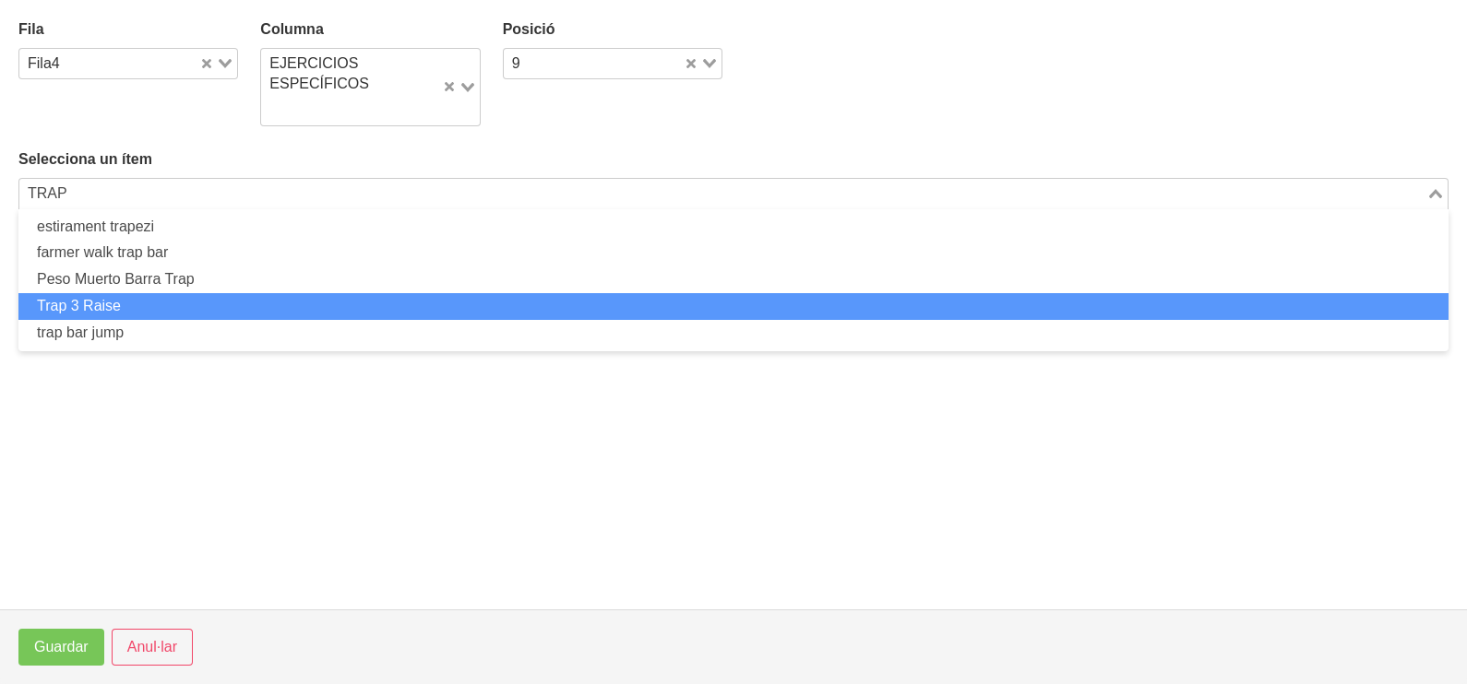
click at [116, 303] on li "Trap 3 Raise" at bounding box center [733, 306] width 1430 height 27
type input "TRAP"
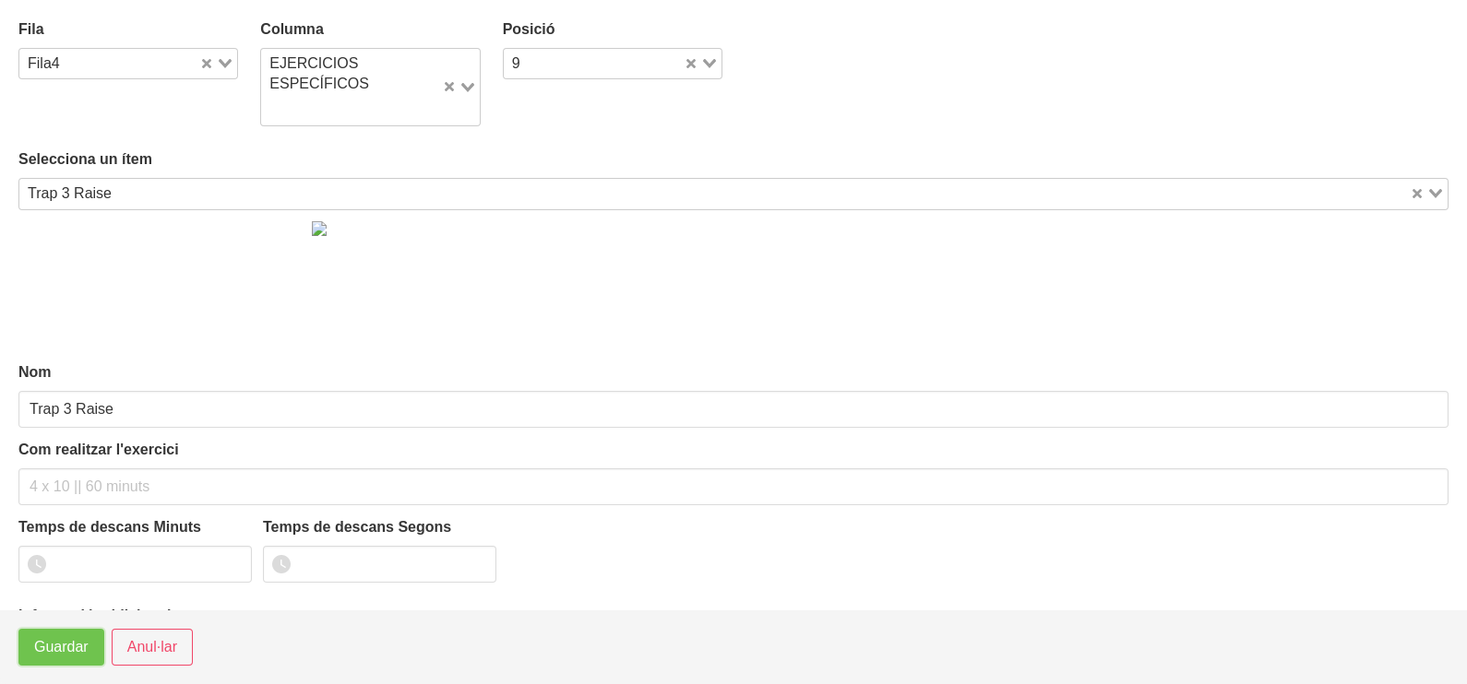
click at [42, 640] on span "Guardar" at bounding box center [61, 648] width 54 height 22
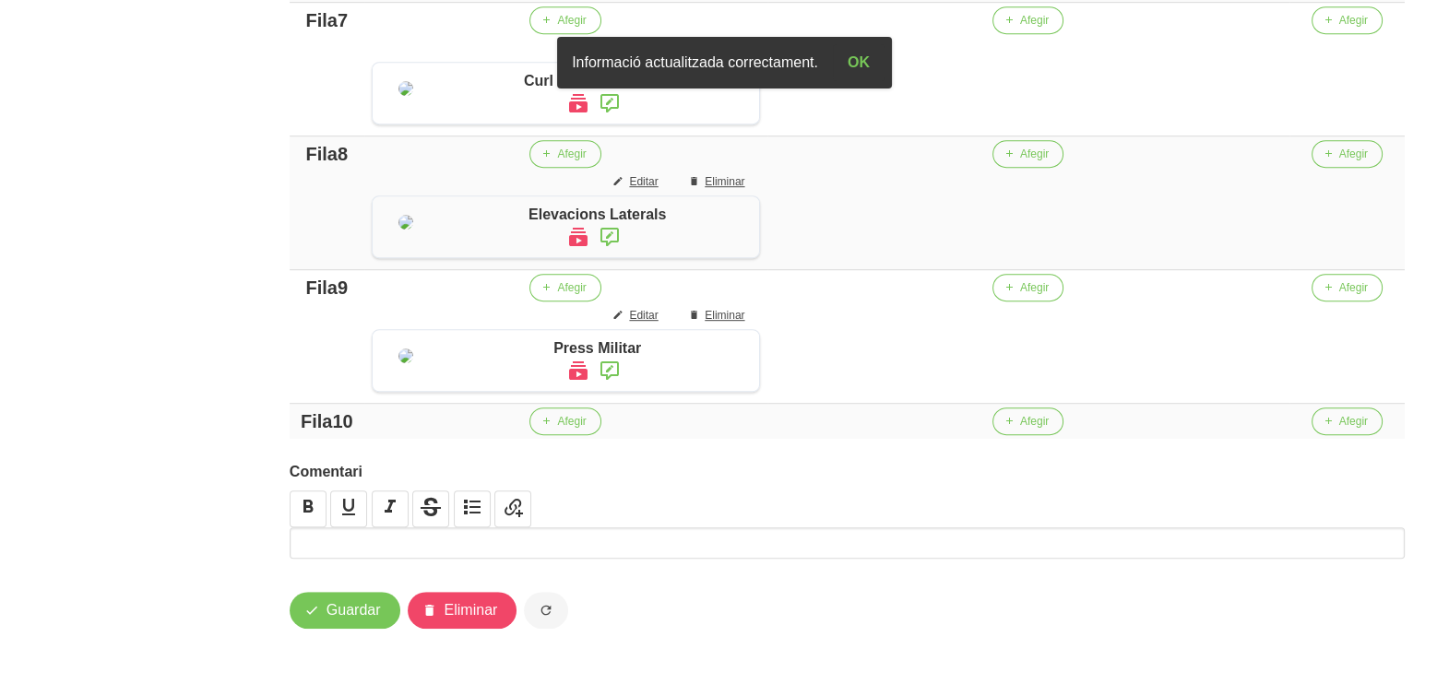
scroll to position [1780, 0]
click at [365, 616] on span "Guardar" at bounding box center [354, 611] width 54 height 22
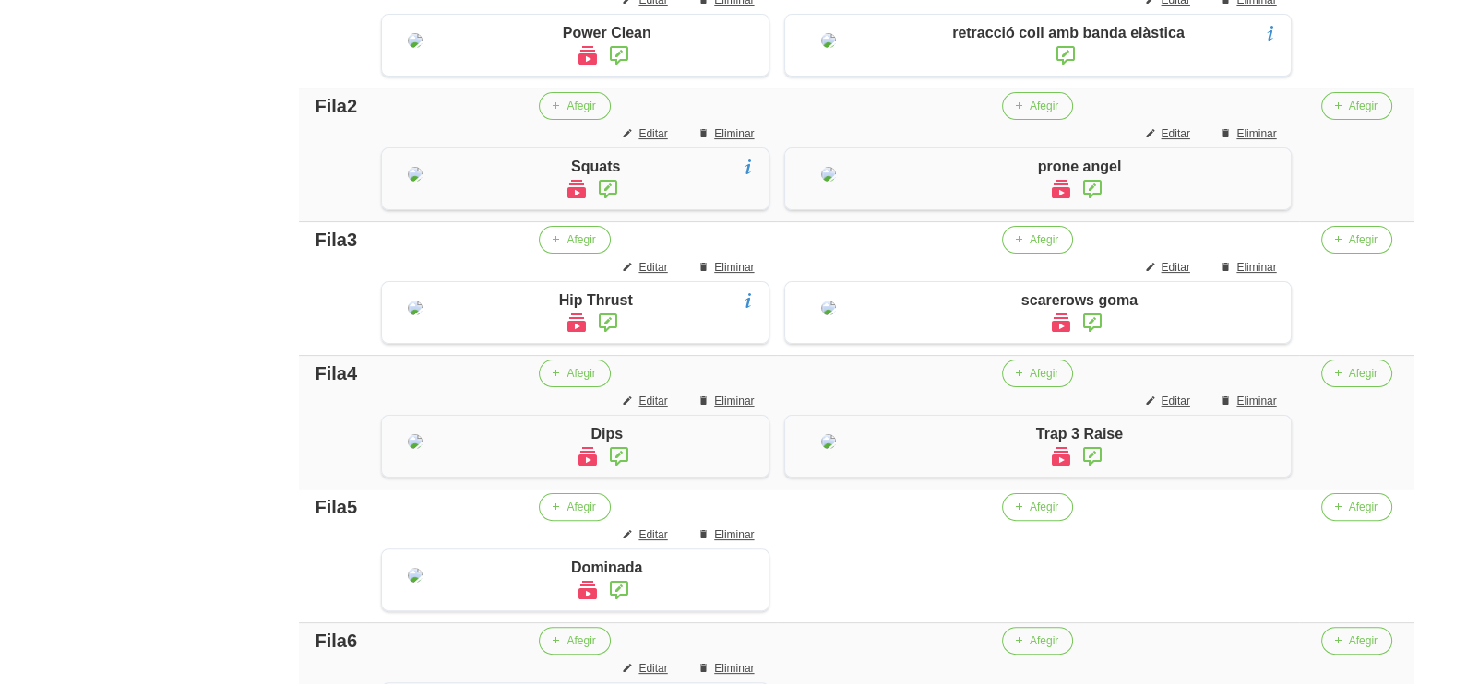
scroll to position [600, 0]
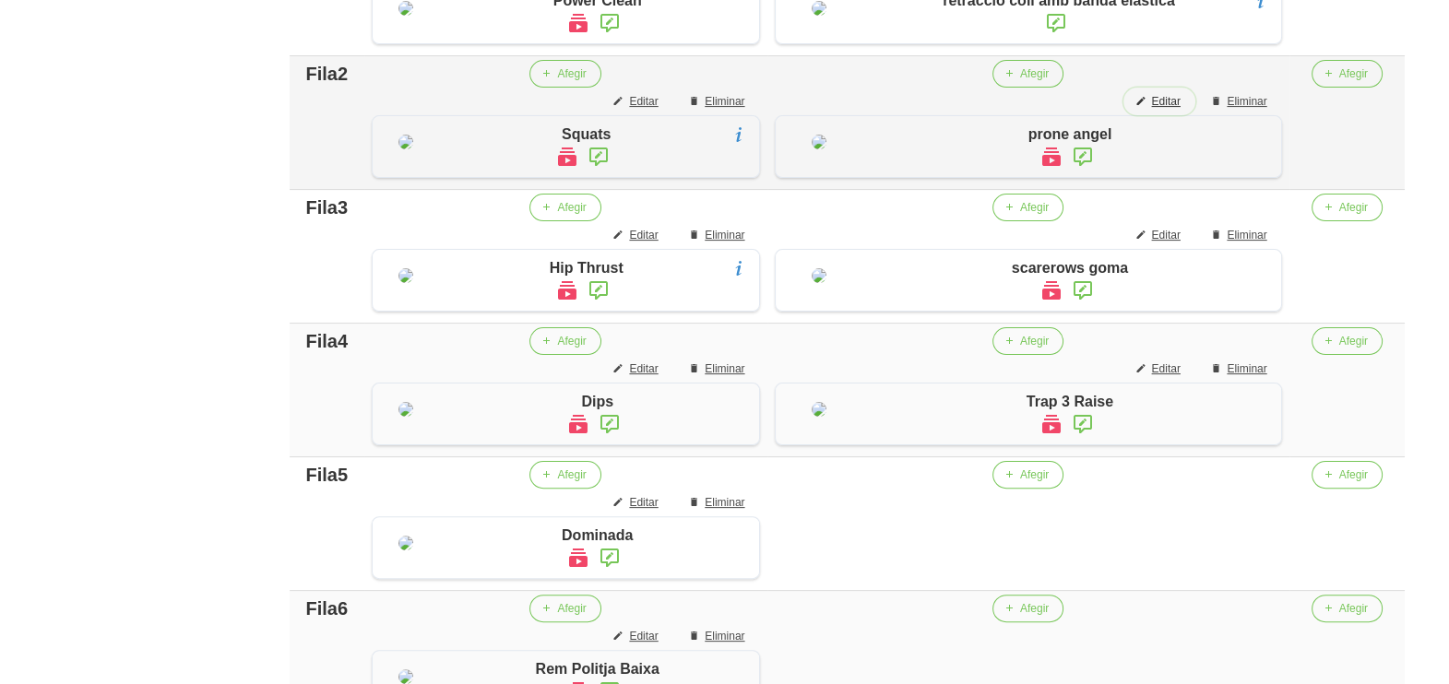
click at [1173, 110] on span "Editar" at bounding box center [1165, 101] width 29 height 17
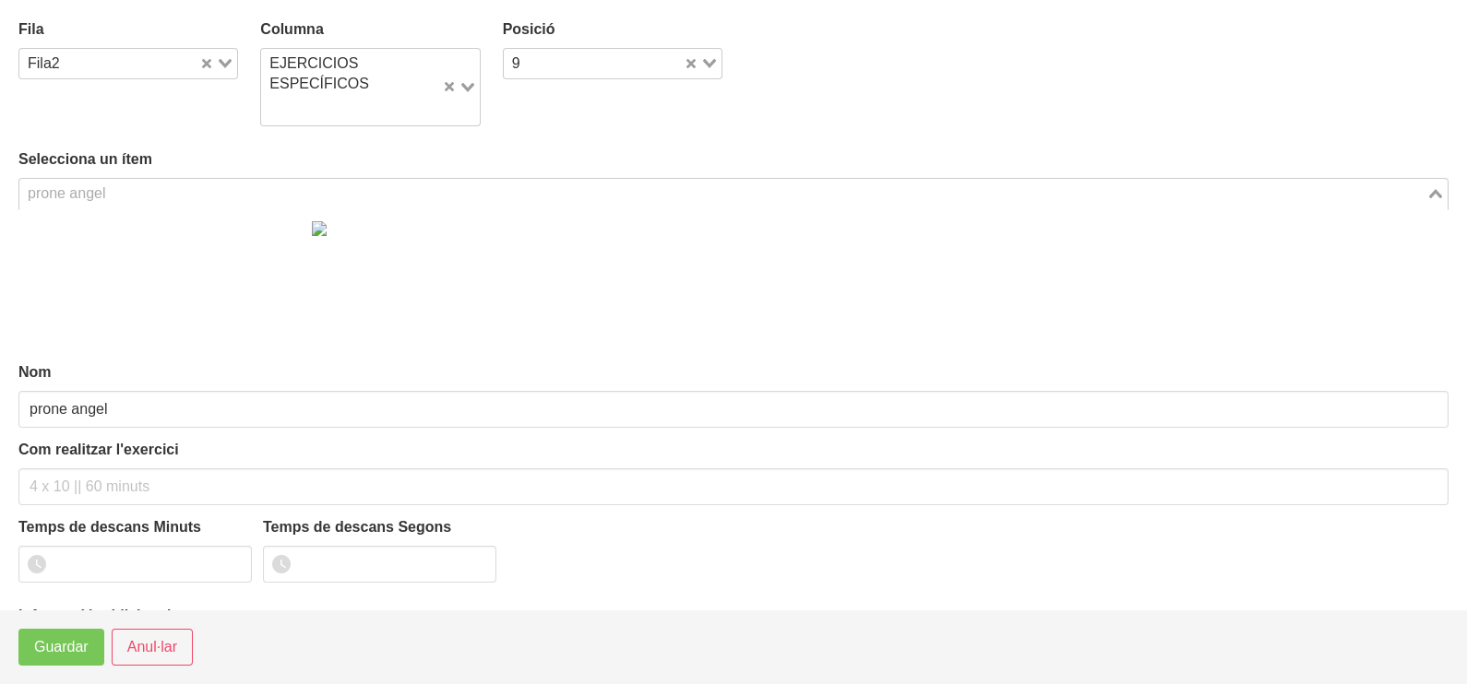
click at [446, 184] on input "Search for option" at bounding box center [722, 194] width 1403 height 22
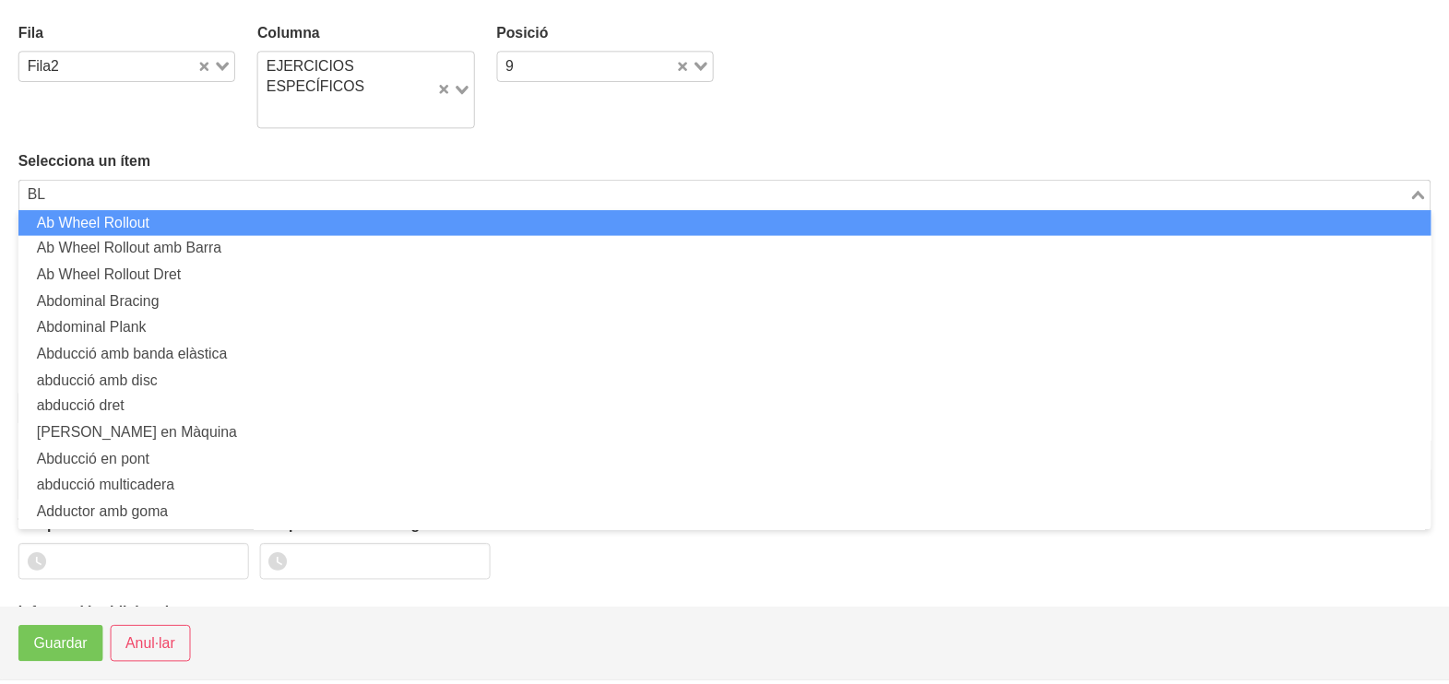
scroll to position [0, 0]
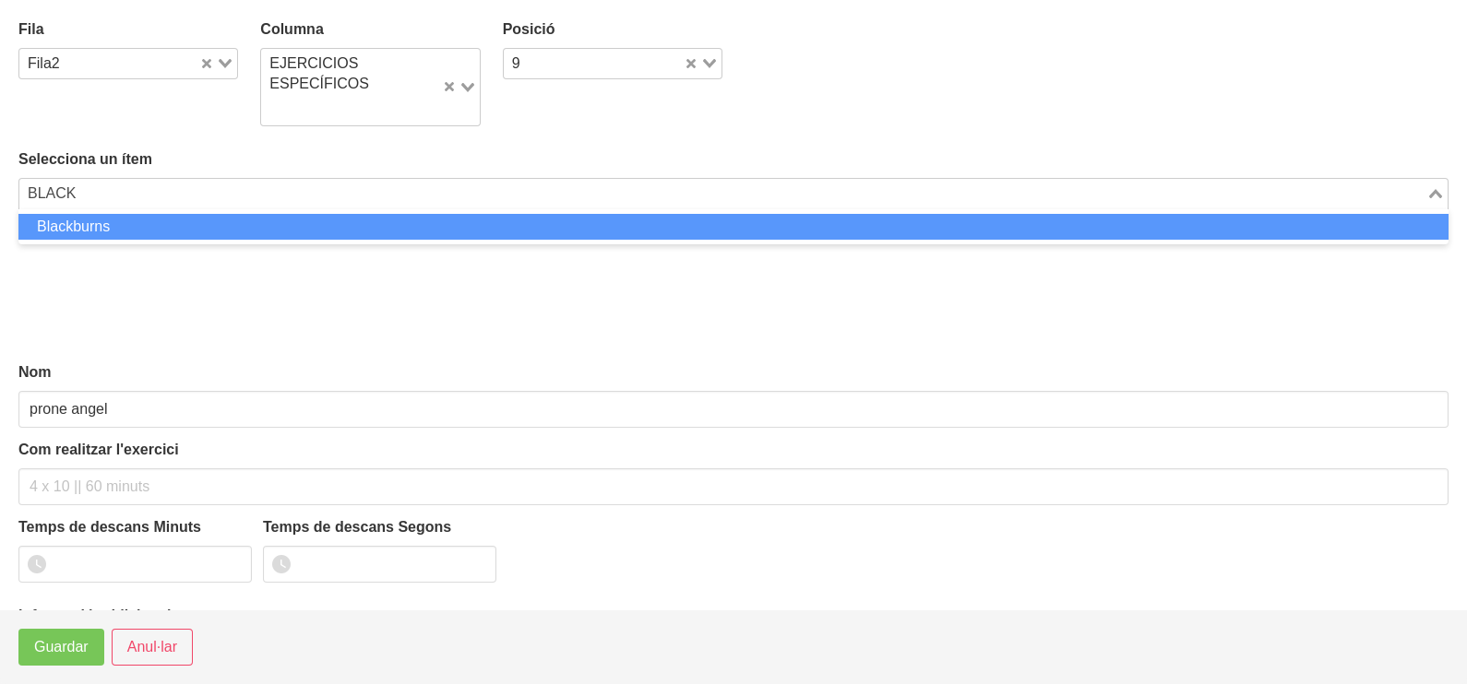
click at [402, 230] on li "Blackburns" at bounding box center [733, 227] width 1430 height 27
type input "BLACK"
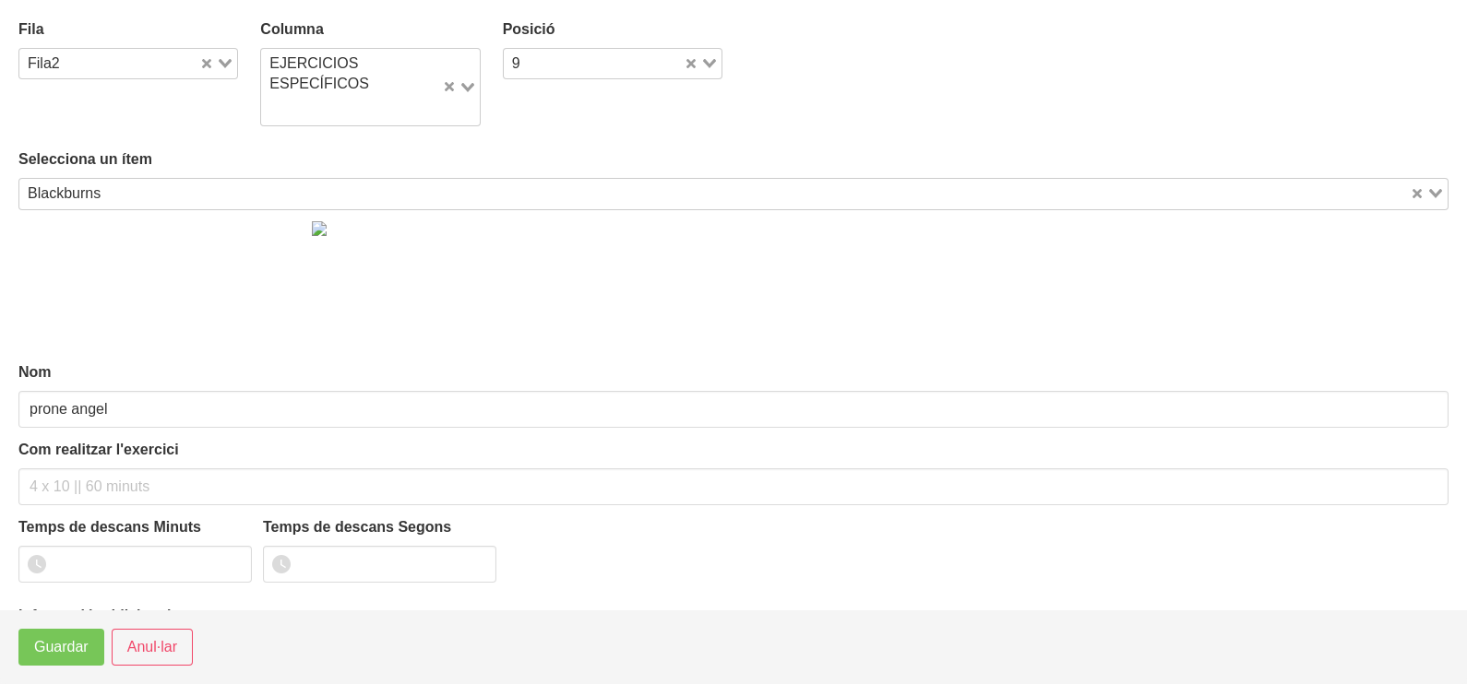
type input "Blackburns"
click at [60, 646] on span "Guardar" at bounding box center [61, 648] width 54 height 22
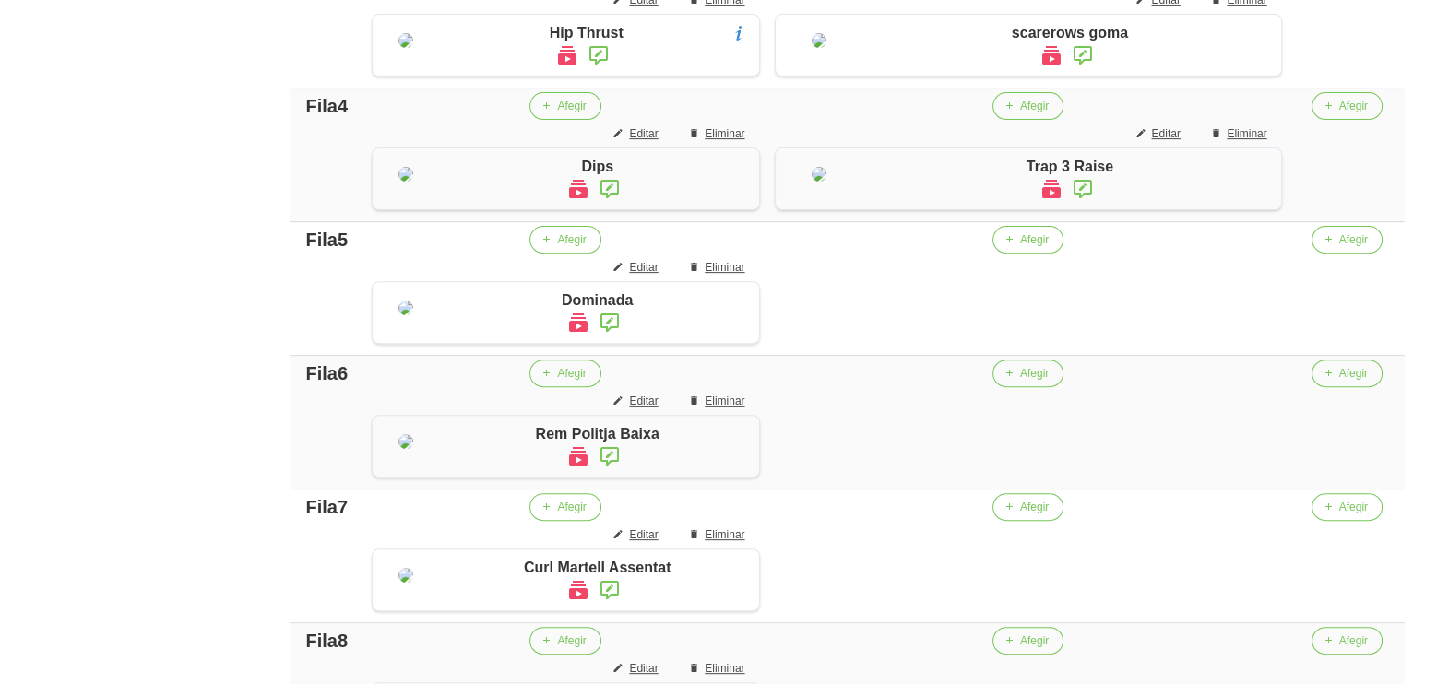
scroll to position [973, 0]
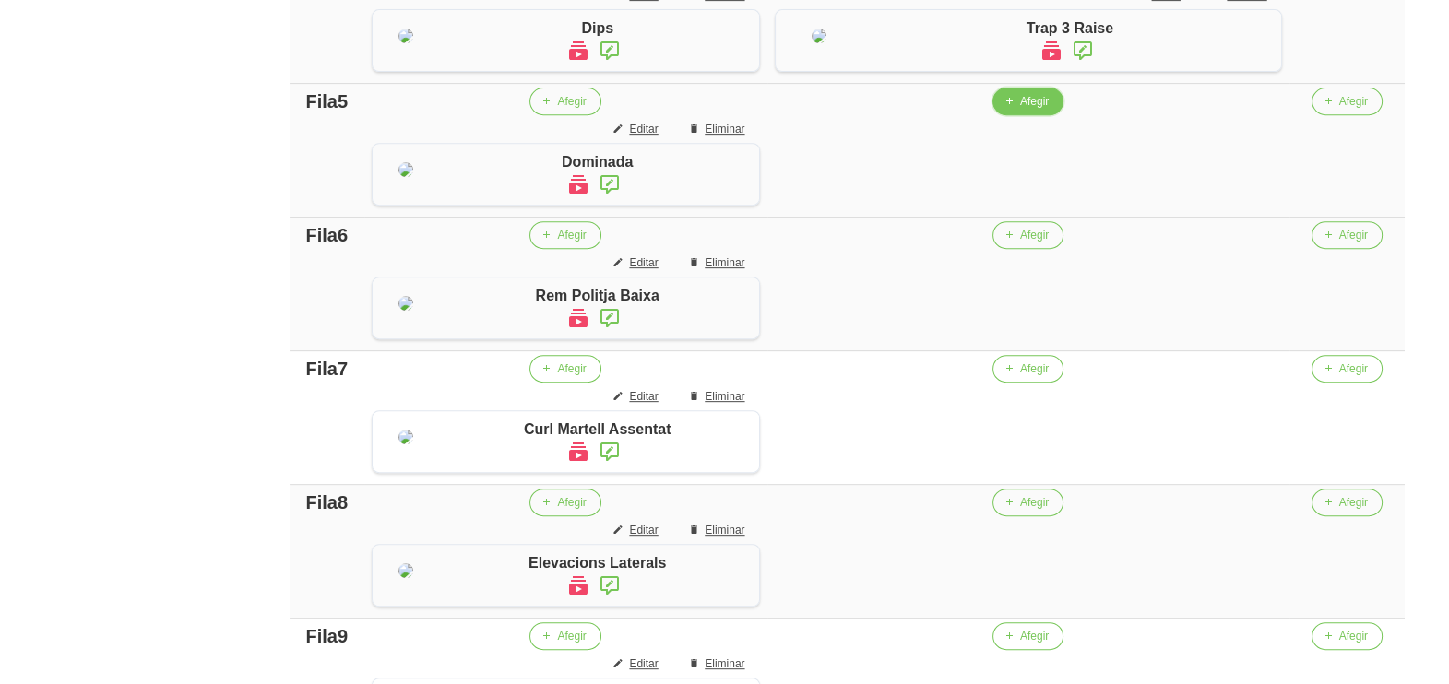
click at [1049, 110] on span "Afegir" at bounding box center [1034, 101] width 29 height 17
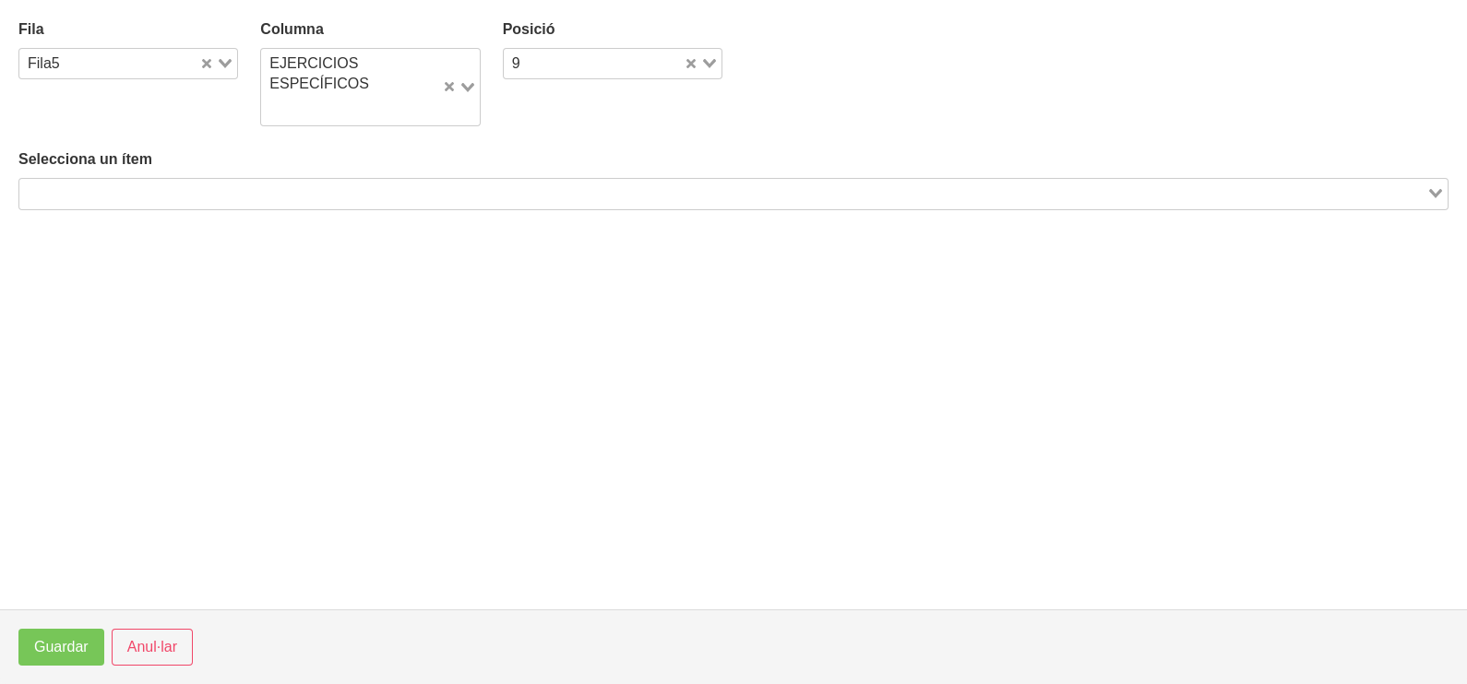
click at [292, 202] on input "Search for option" at bounding box center [722, 194] width 1403 height 22
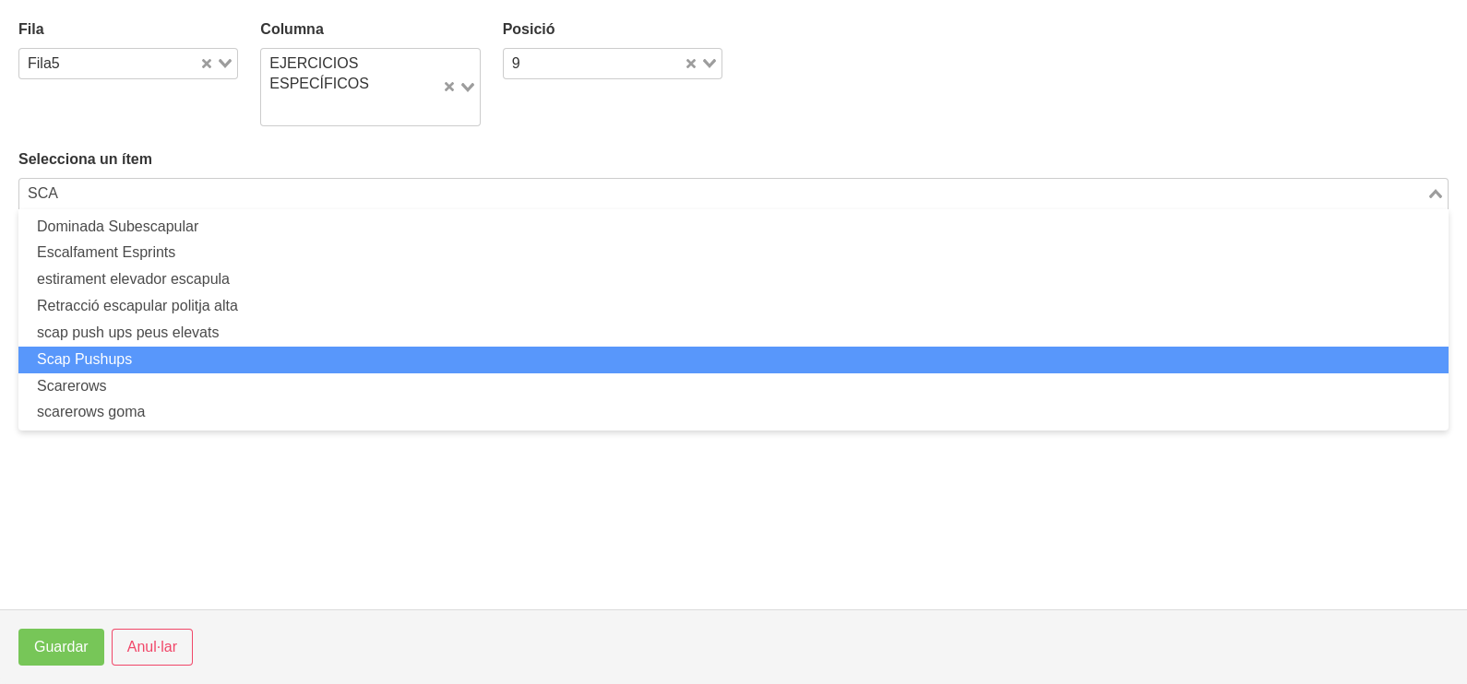
click at [157, 356] on li "Scap Pushups" at bounding box center [733, 360] width 1430 height 27
type input "SCA"
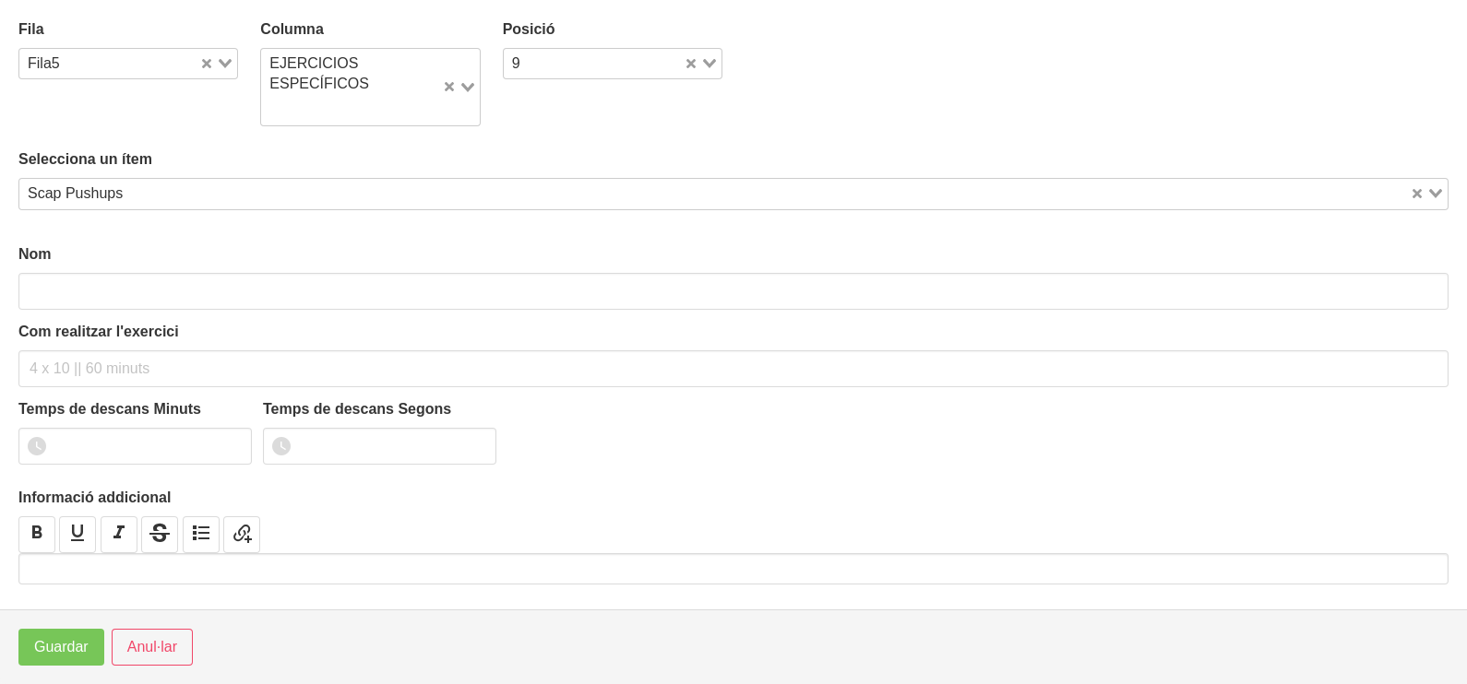
type input "Scap Pushups"
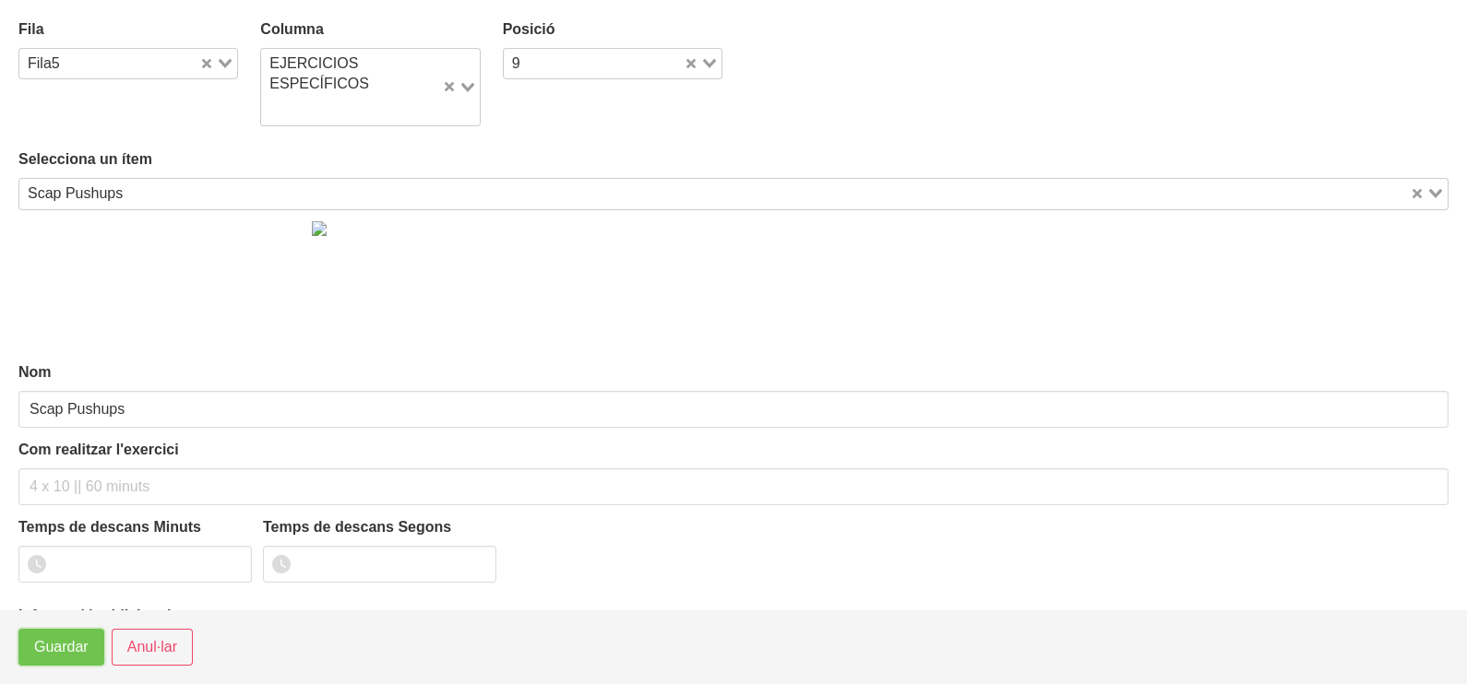
click at [50, 658] on span "Guardar" at bounding box center [61, 648] width 54 height 22
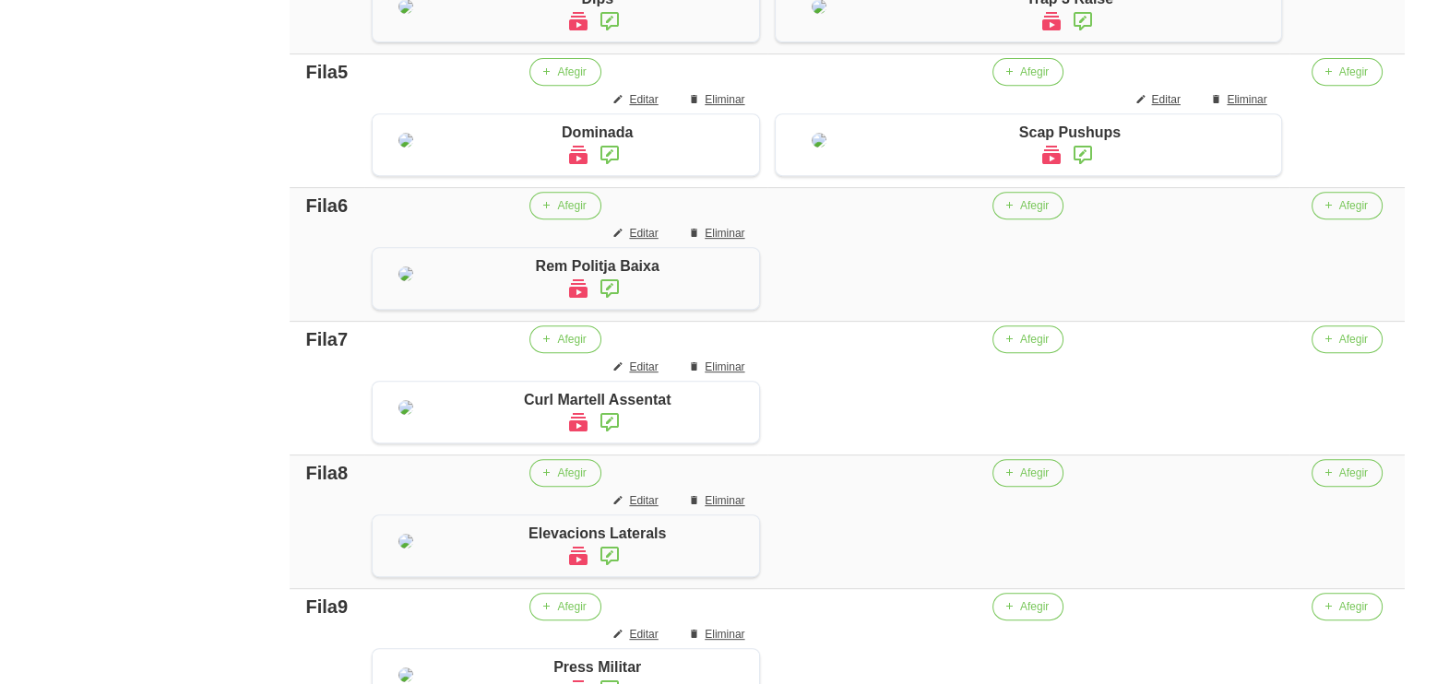
scroll to position [0, 0]
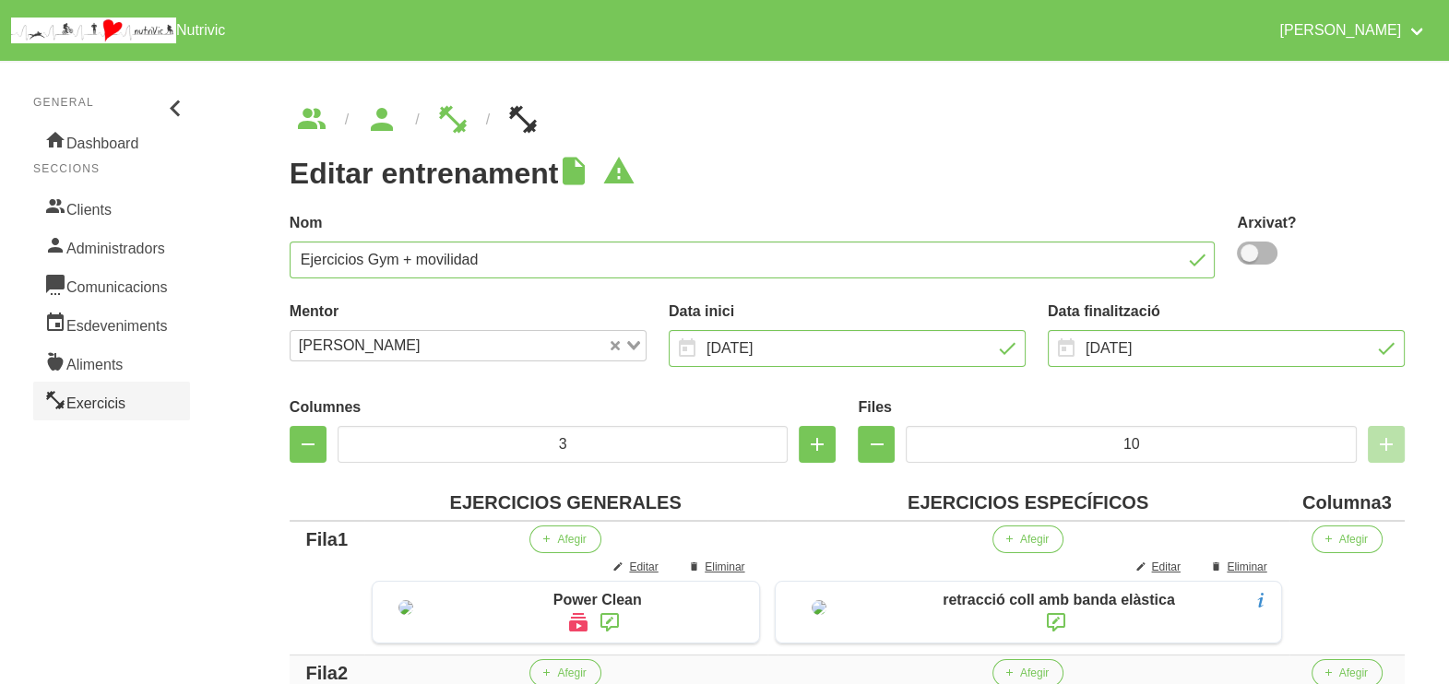
click at [142, 394] on link "Exercicis" at bounding box center [111, 401] width 157 height 39
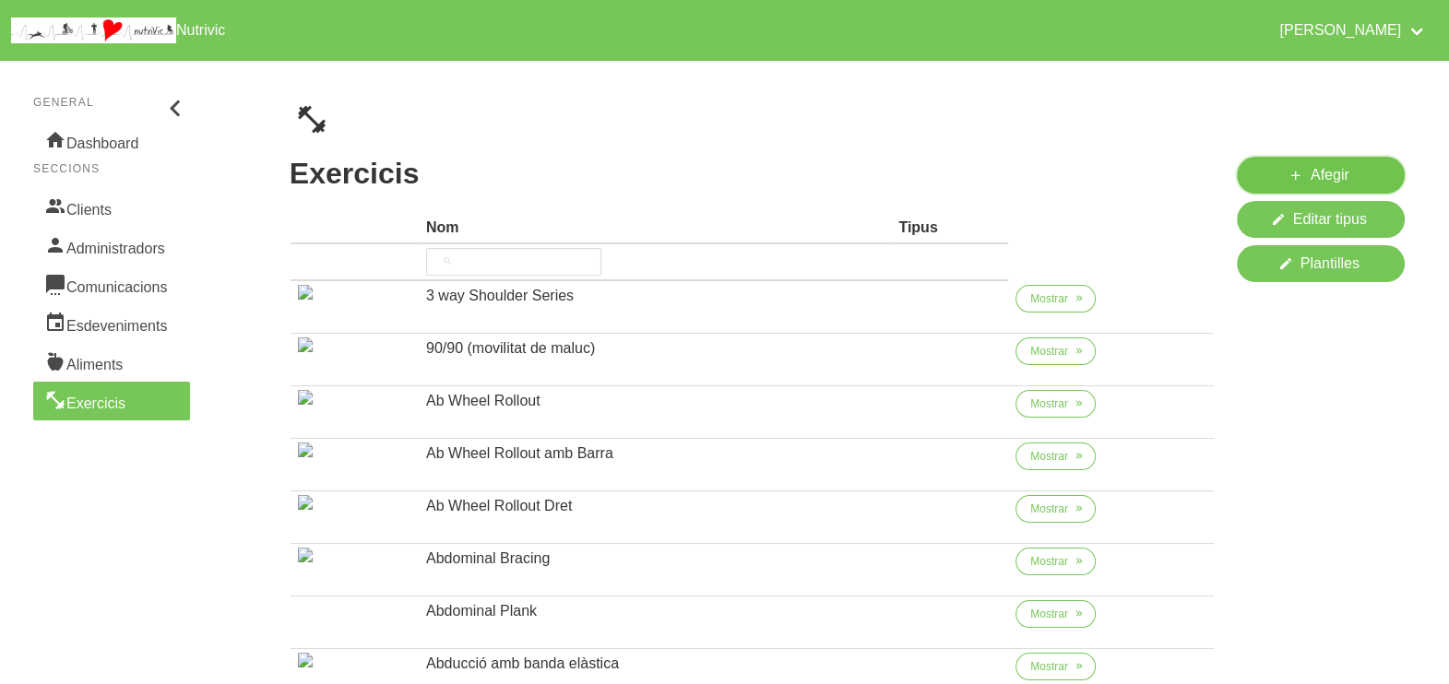
click at [1297, 173] on icon at bounding box center [1296, 175] width 15 height 23
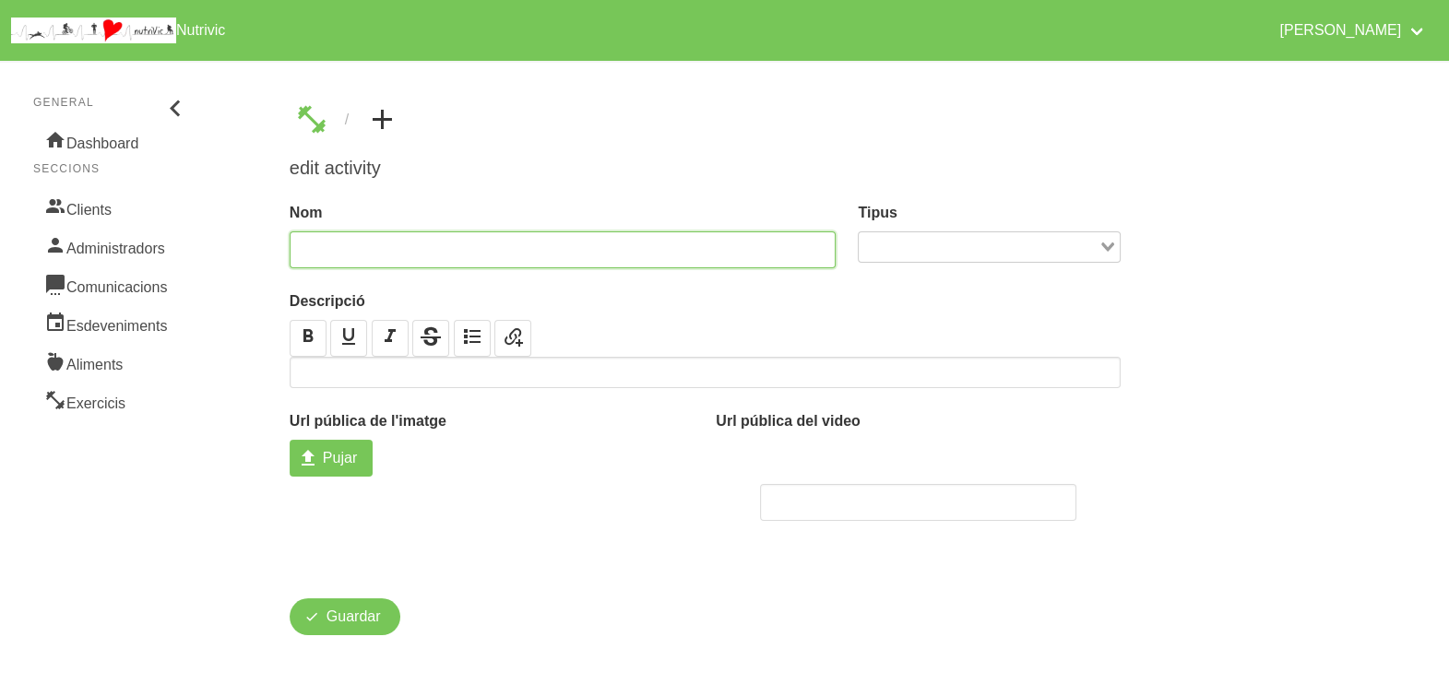
click at [482, 239] on input "text" at bounding box center [563, 250] width 547 height 37
type input "F"
type input "flexió coll retracció"
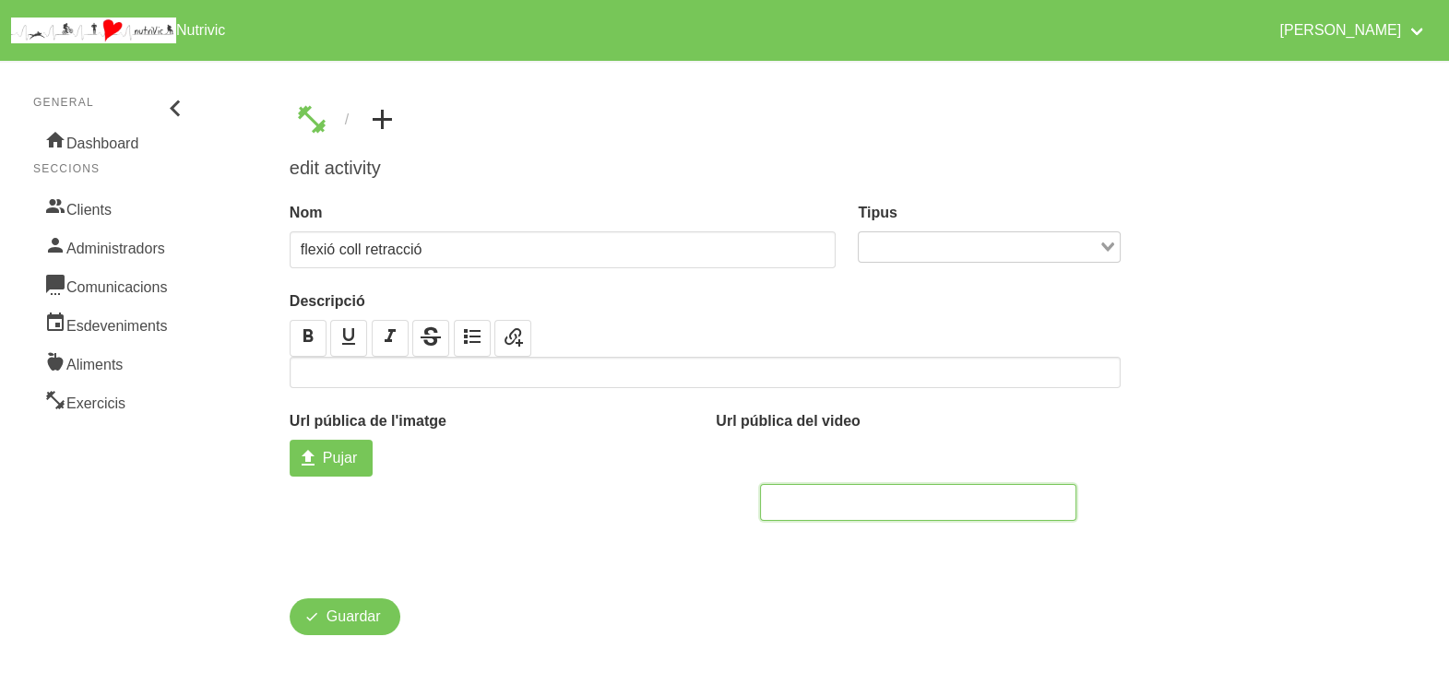
click at [817, 497] on input "text" at bounding box center [917, 502] width 315 height 37
paste input "[URL][DOMAIN_NAME]"
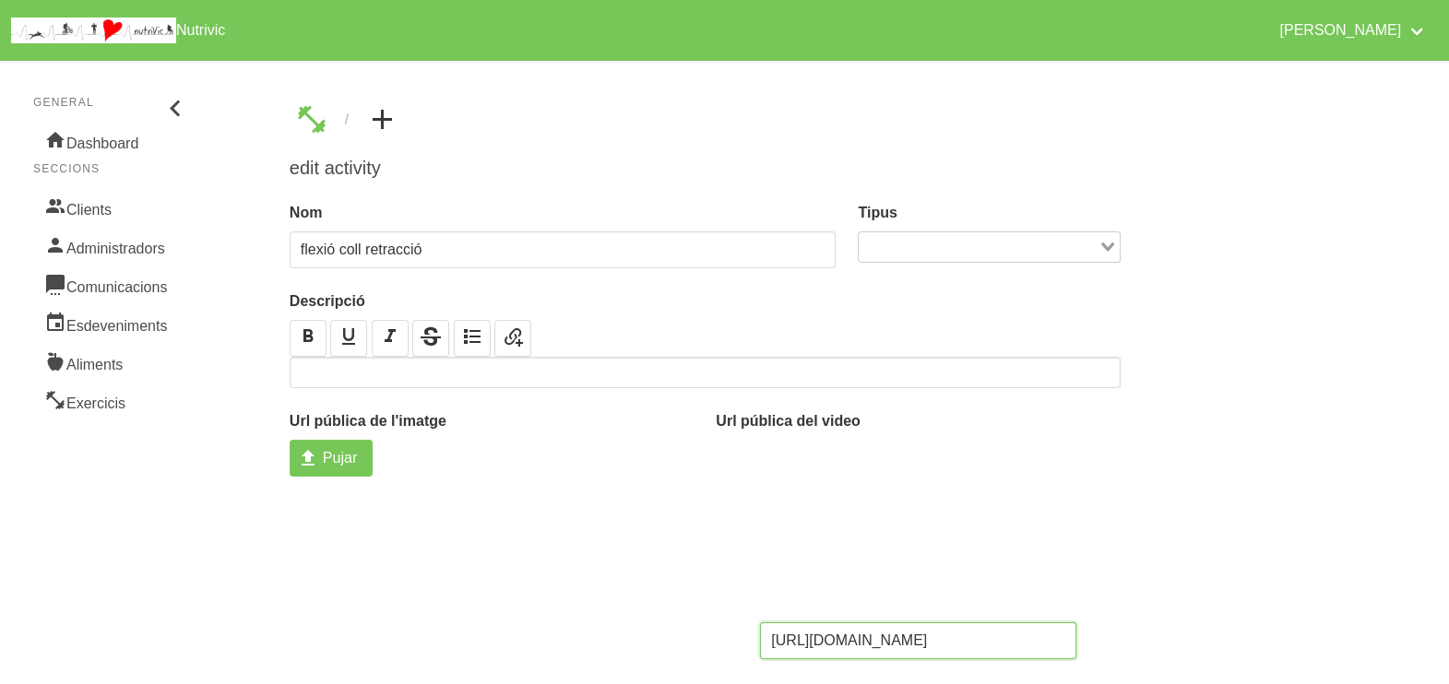
scroll to position [0, 52]
type input "[URL][DOMAIN_NAME]"
click at [333, 447] on span "Pujar" at bounding box center [340, 458] width 34 height 22
click at [333, 447] on input "Pujar" at bounding box center [331, 458] width 83 height 37
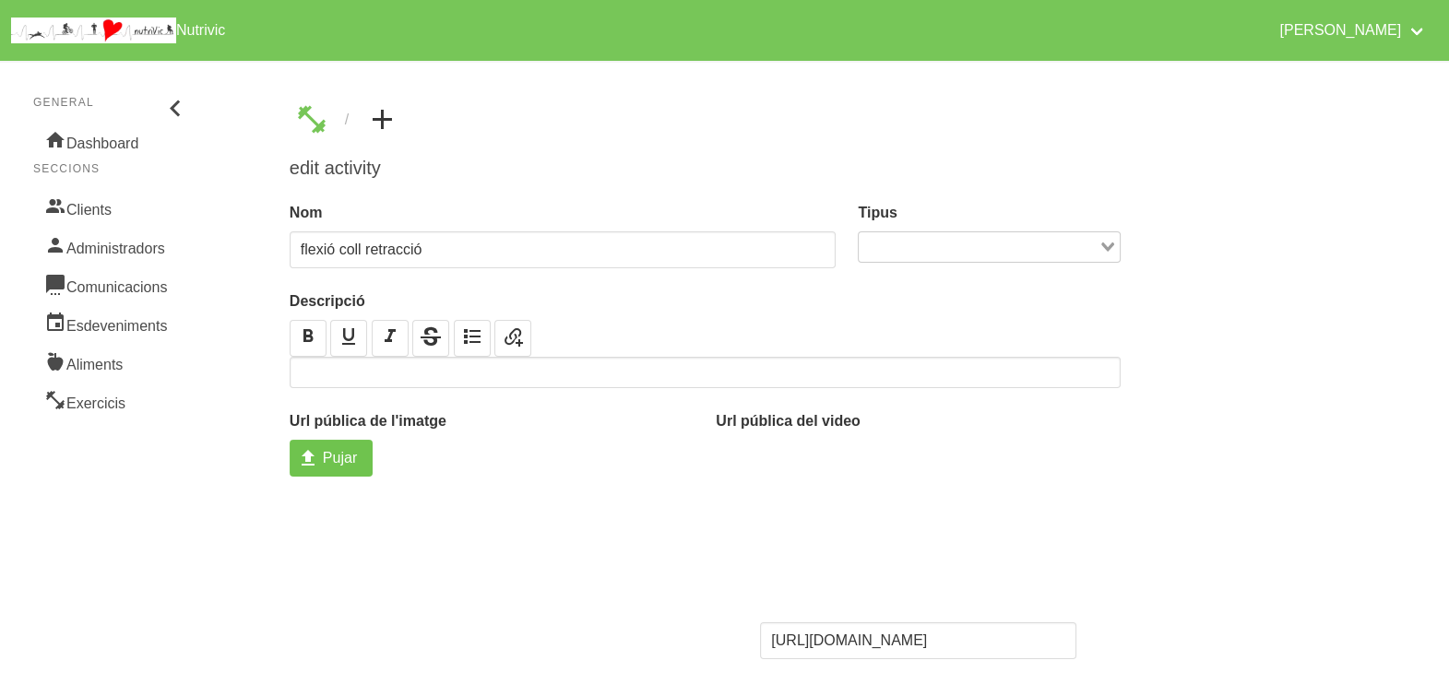
type input "C:\fakepath\neck flexion.jpg"
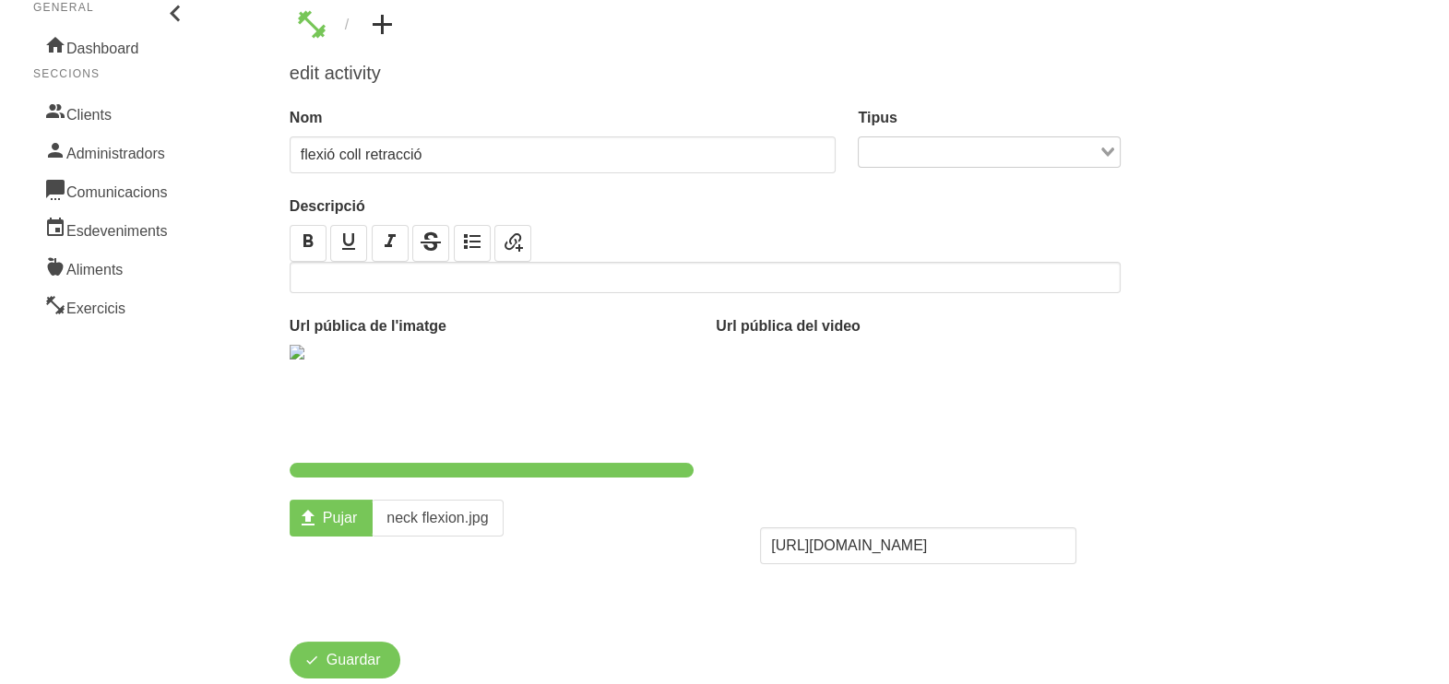
scroll to position [143, 0]
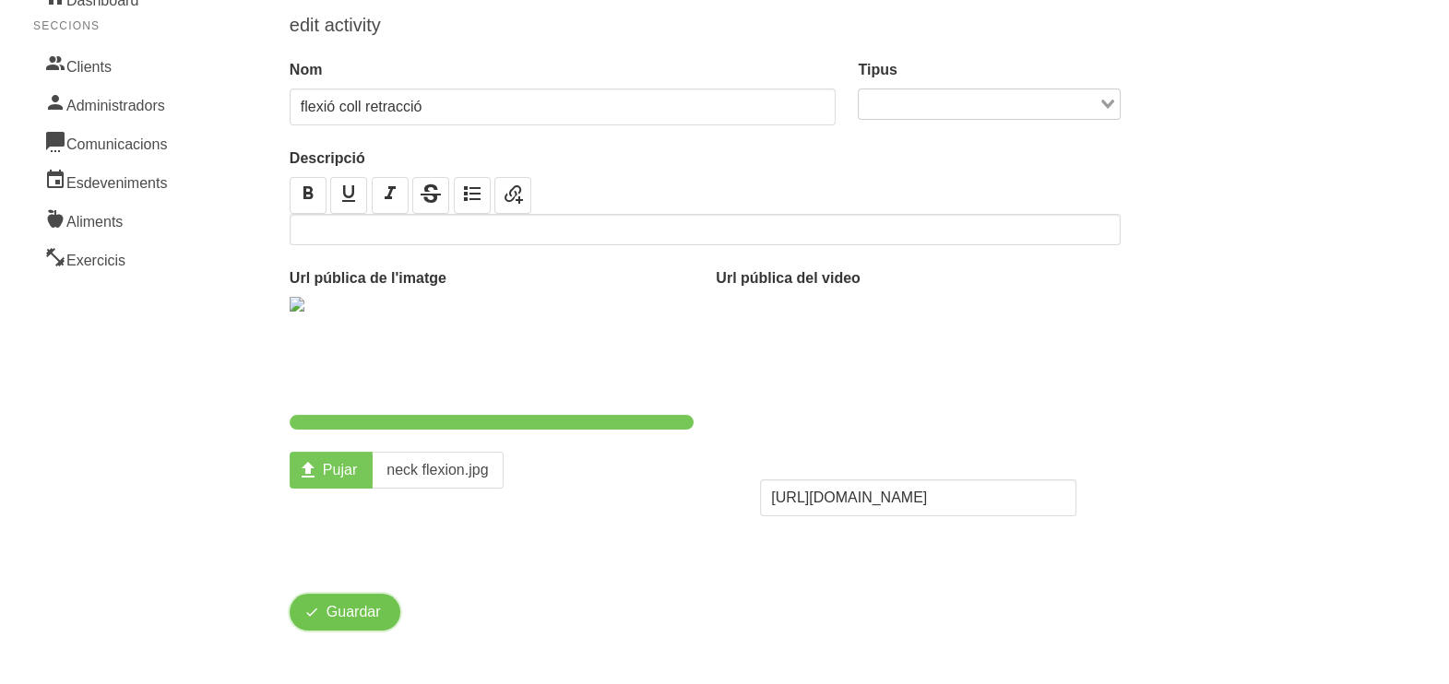
click at [337, 621] on span "Guardar" at bounding box center [354, 612] width 54 height 22
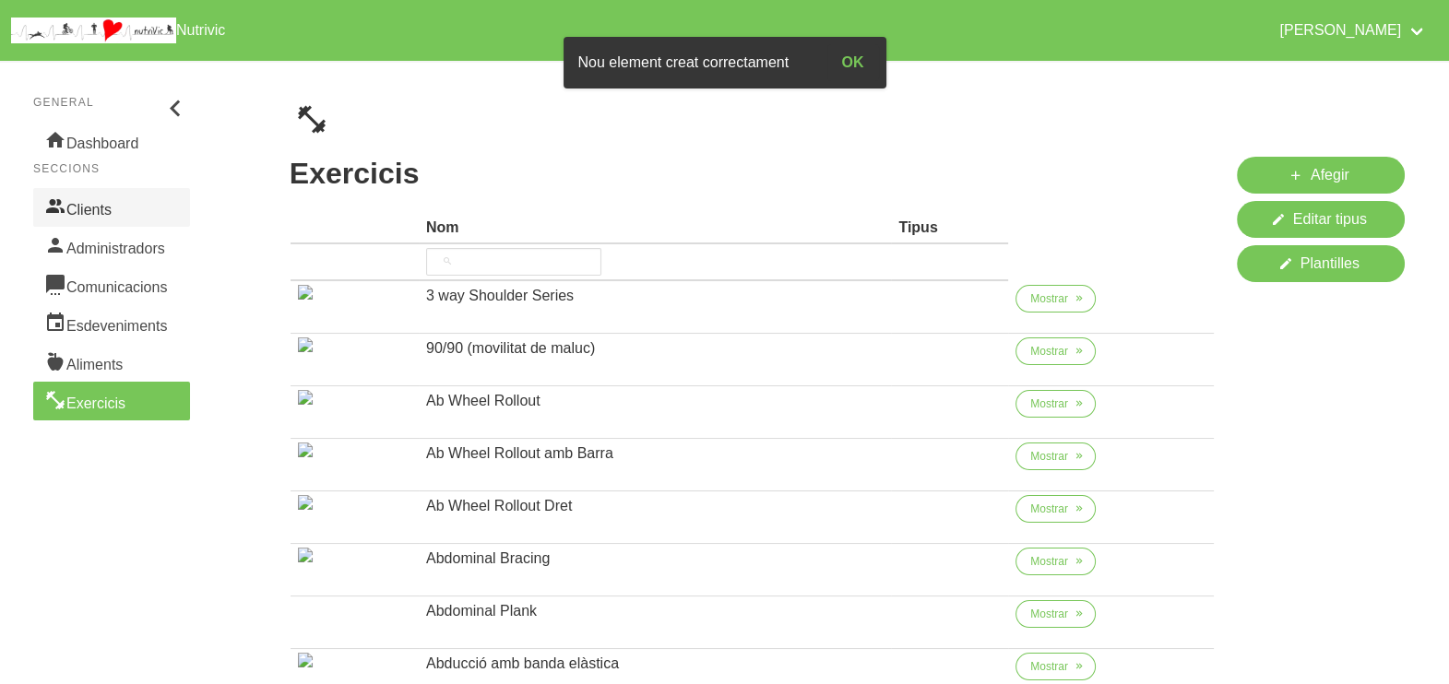
click at [114, 217] on link "Clients" at bounding box center [111, 207] width 157 height 39
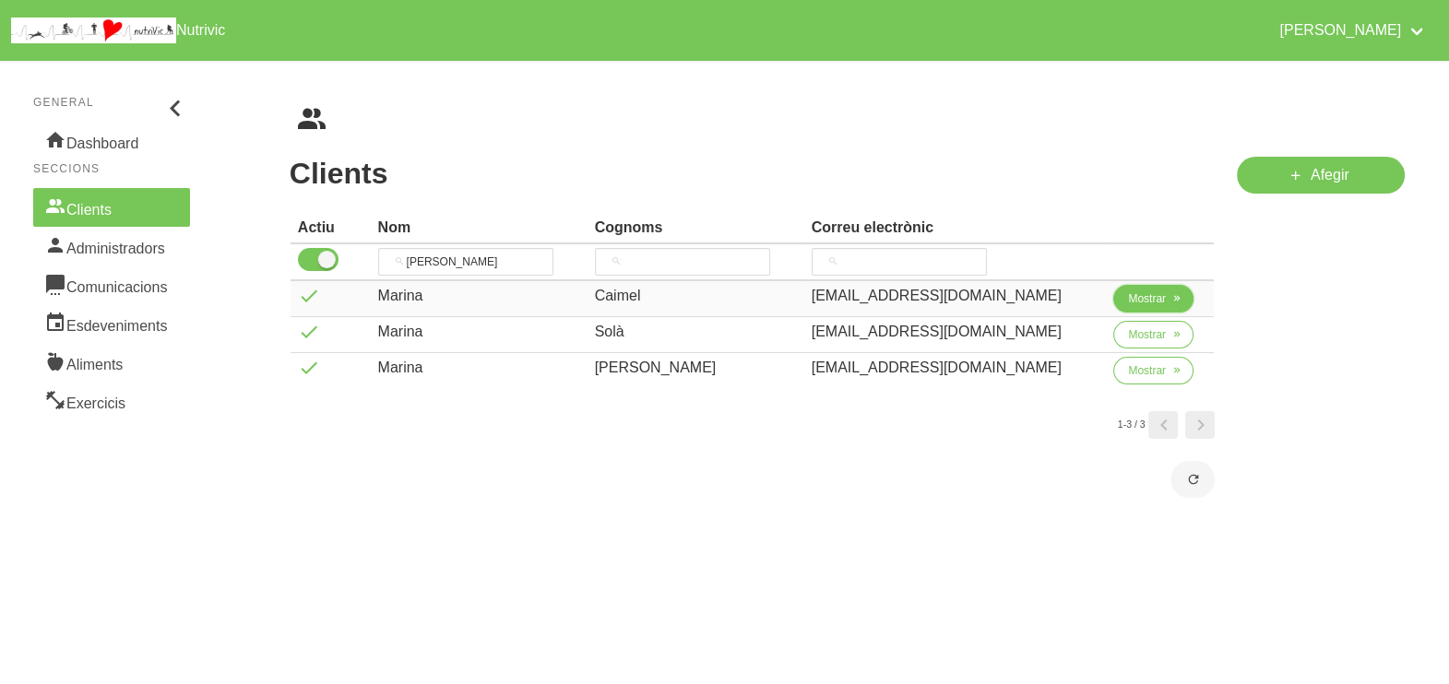
click at [1146, 286] on button "Mostrar" at bounding box center [1153, 299] width 80 height 28
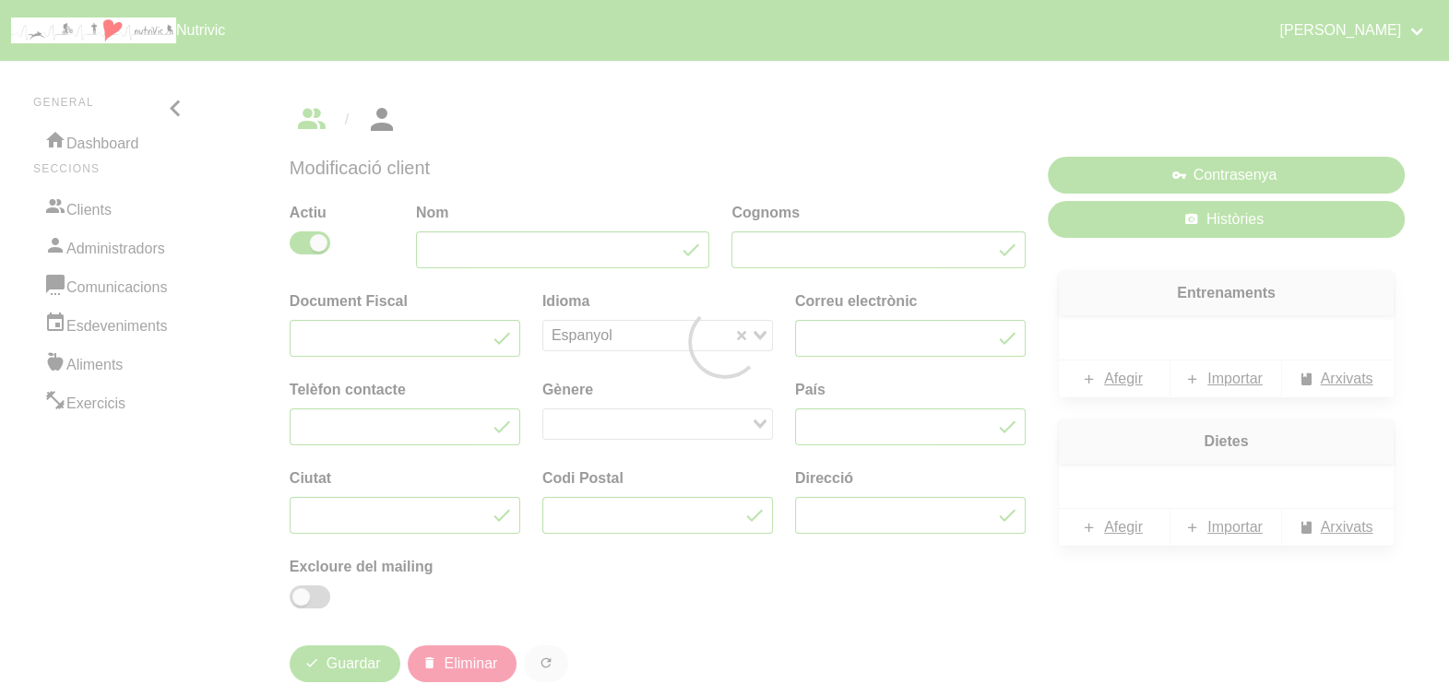
type input "Marina"
type input "Caimel"
type input "[EMAIL_ADDRESS][DOMAIN_NAME]"
type input "671887073"
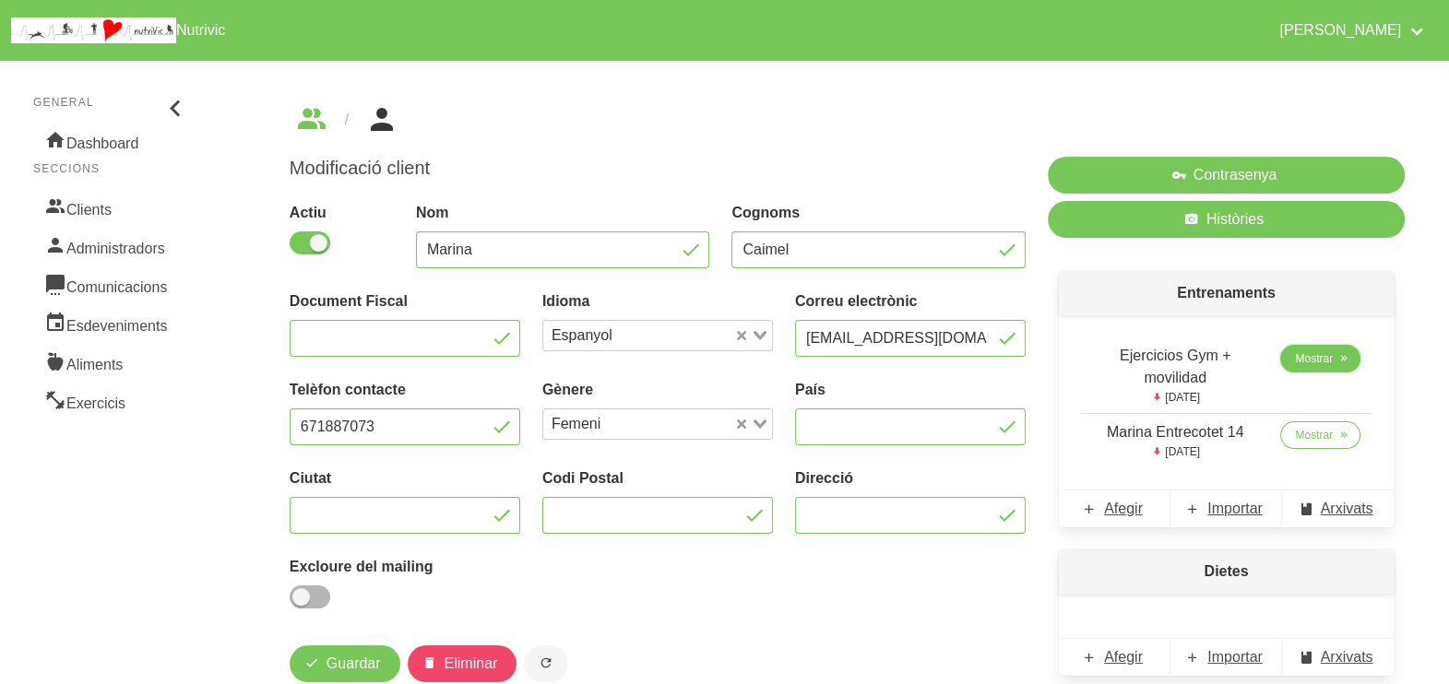
click at [1310, 351] on span "Mostrar" at bounding box center [1314, 359] width 38 height 17
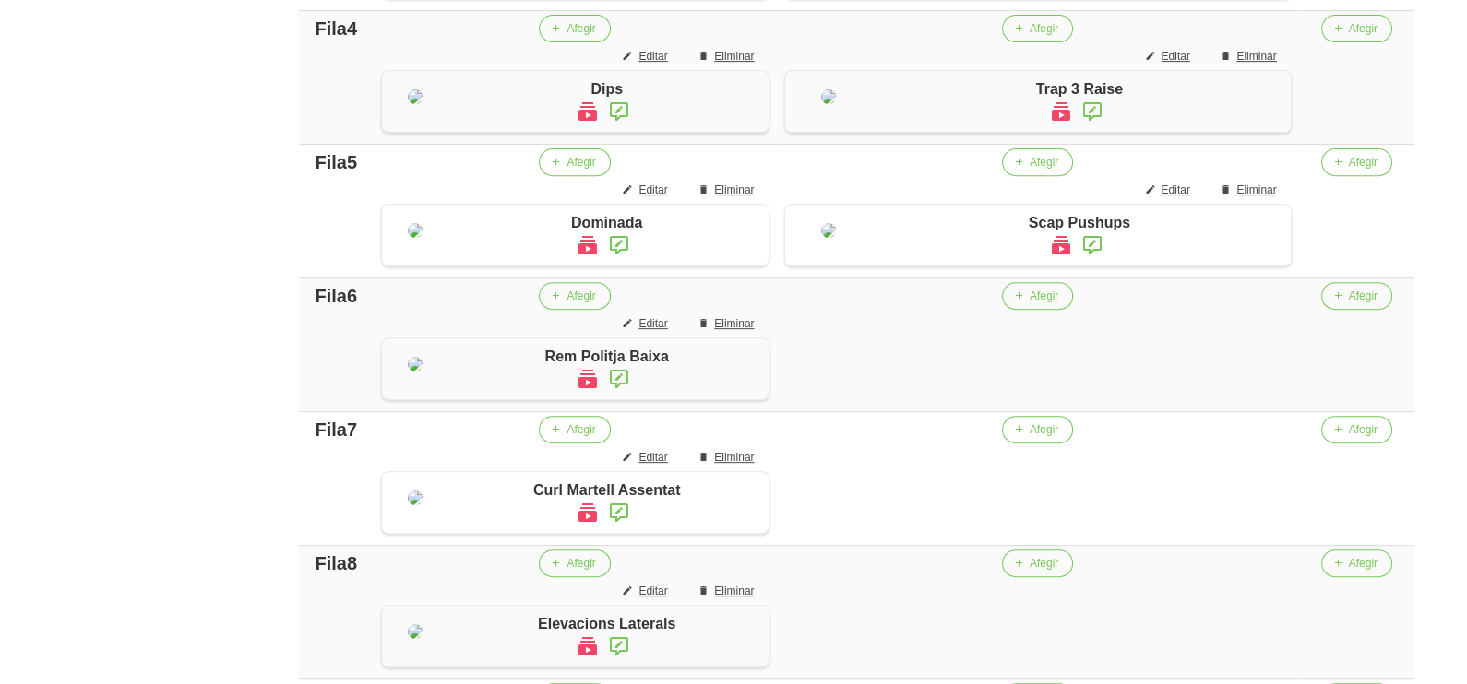
scroll to position [973, 0]
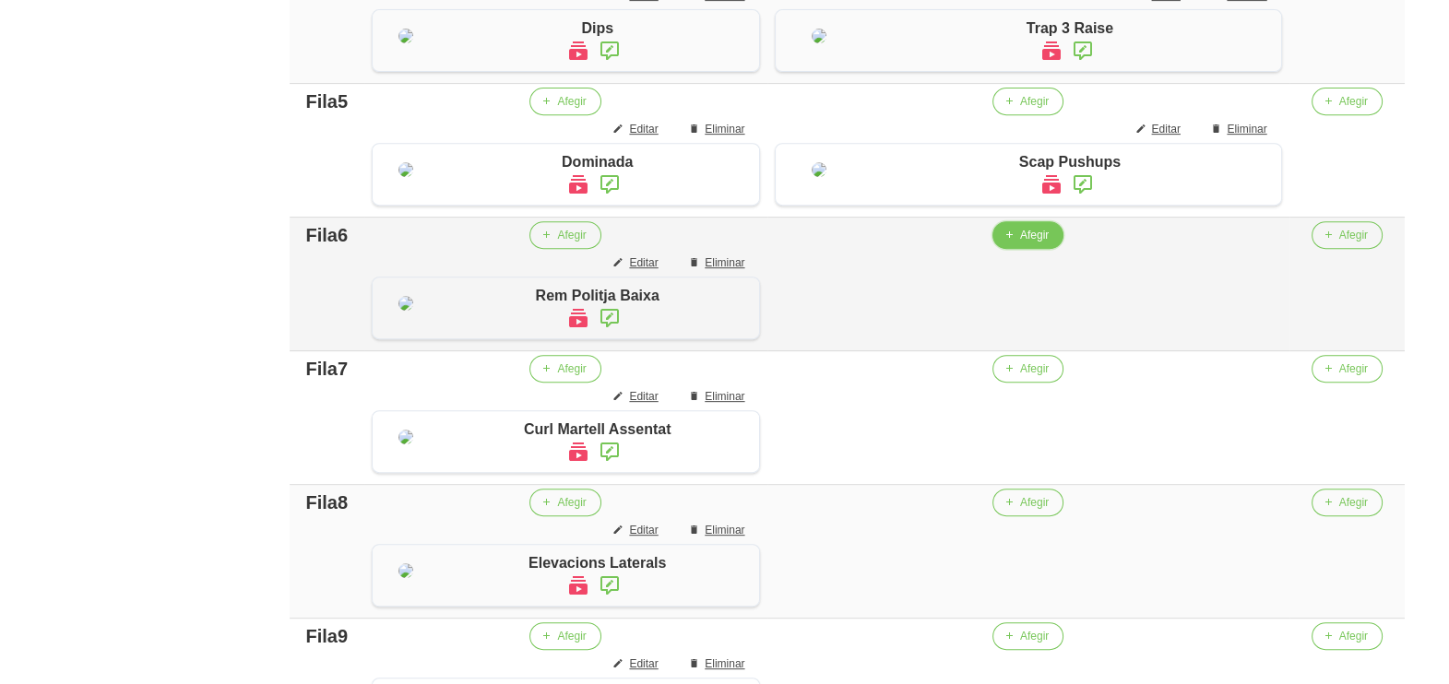
click at [1041, 244] on span "Afegir" at bounding box center [1034, 235] width 29 height 17
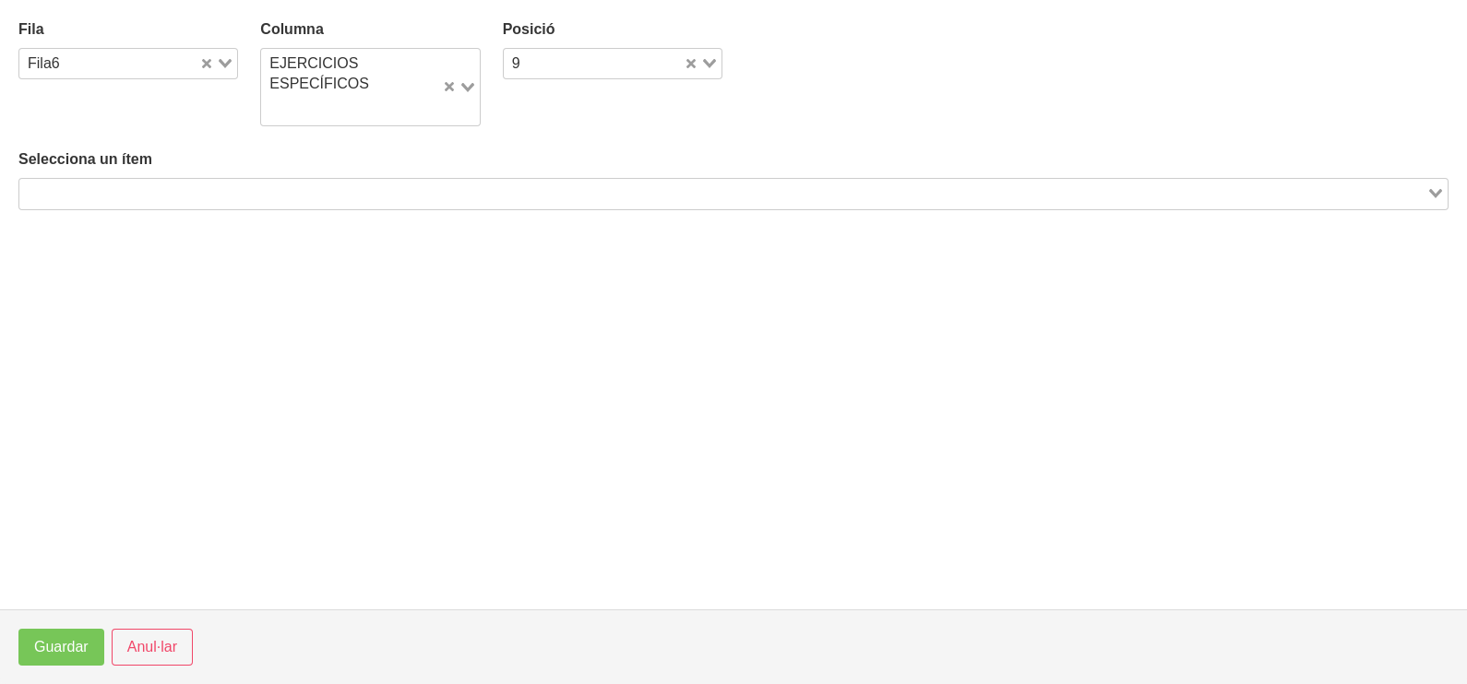
click at [327, 198] on input "Search for option" at bounding box center [722, 194] width 1403 height 22
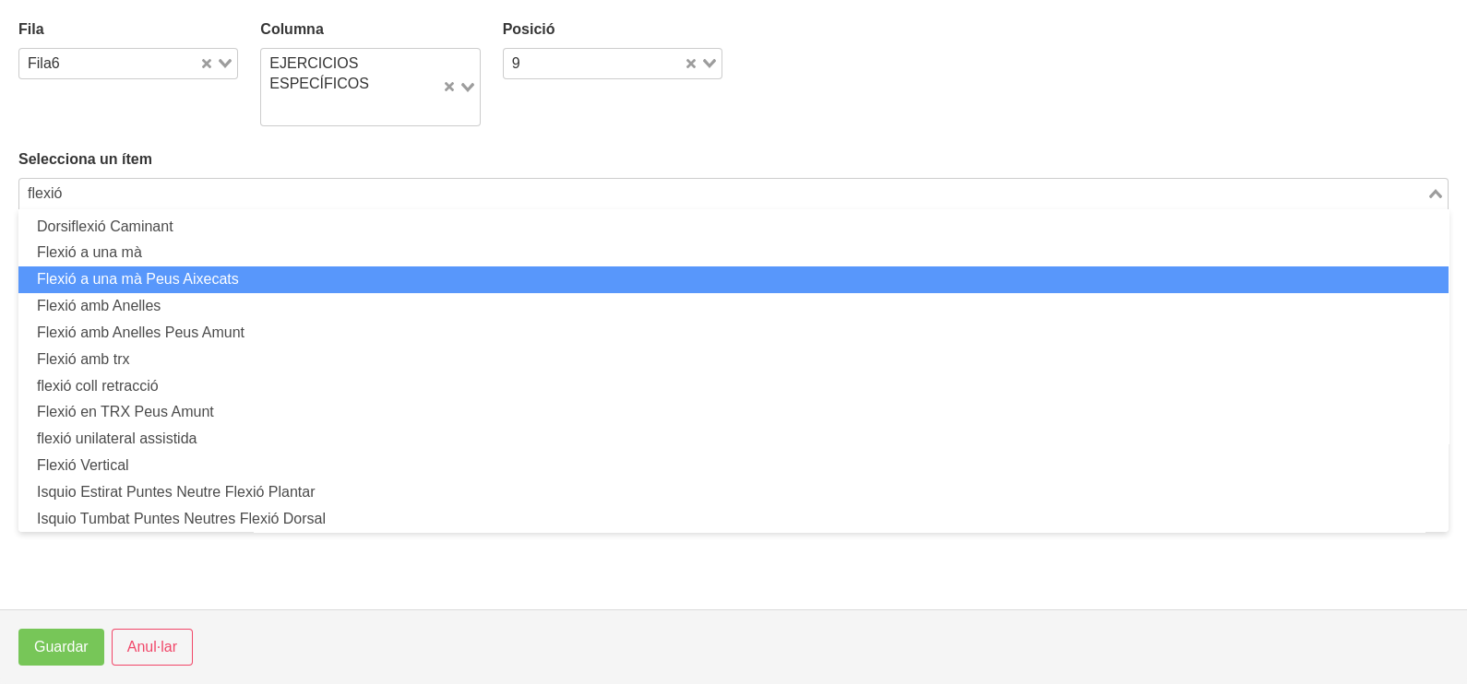
scroll to position [6, 0]
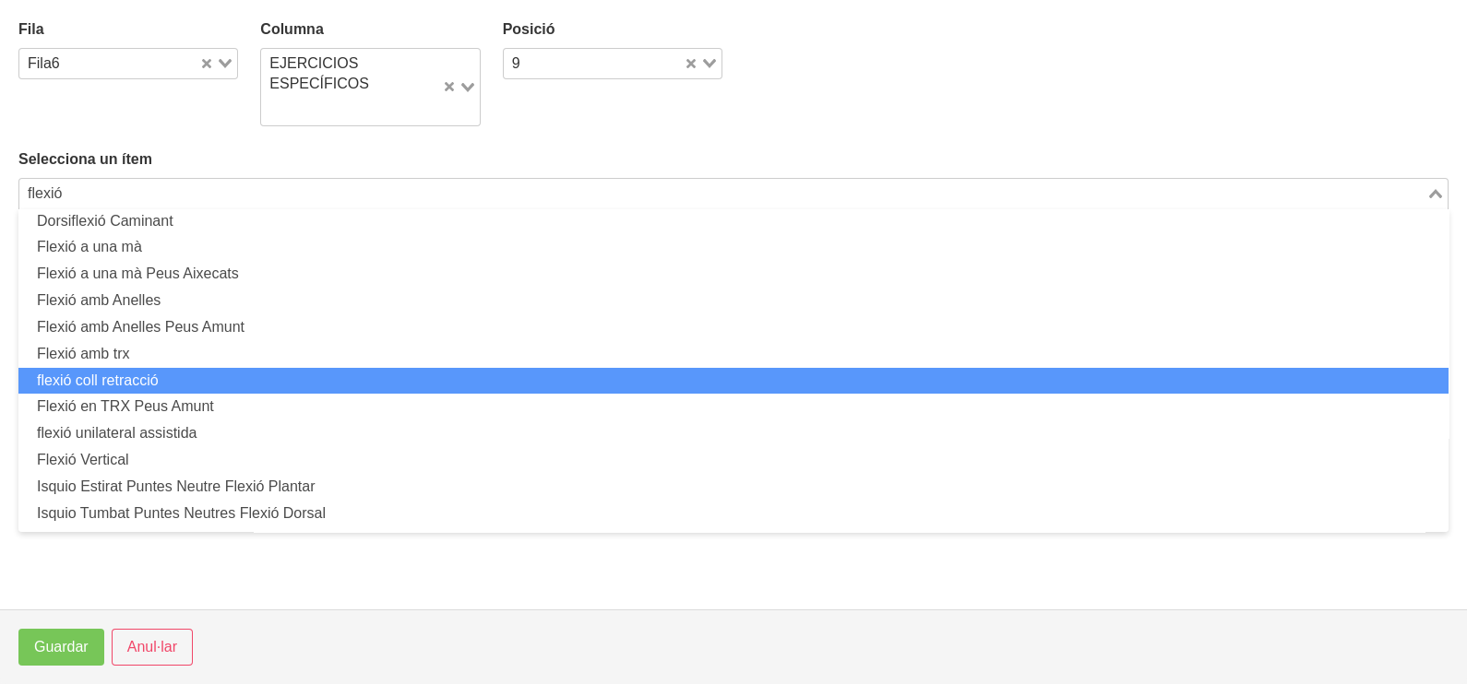
click at [533, 374] on li "flexió coll retracció" at bounding box center [733, 381] width 1430 height 27
type input "flexió"
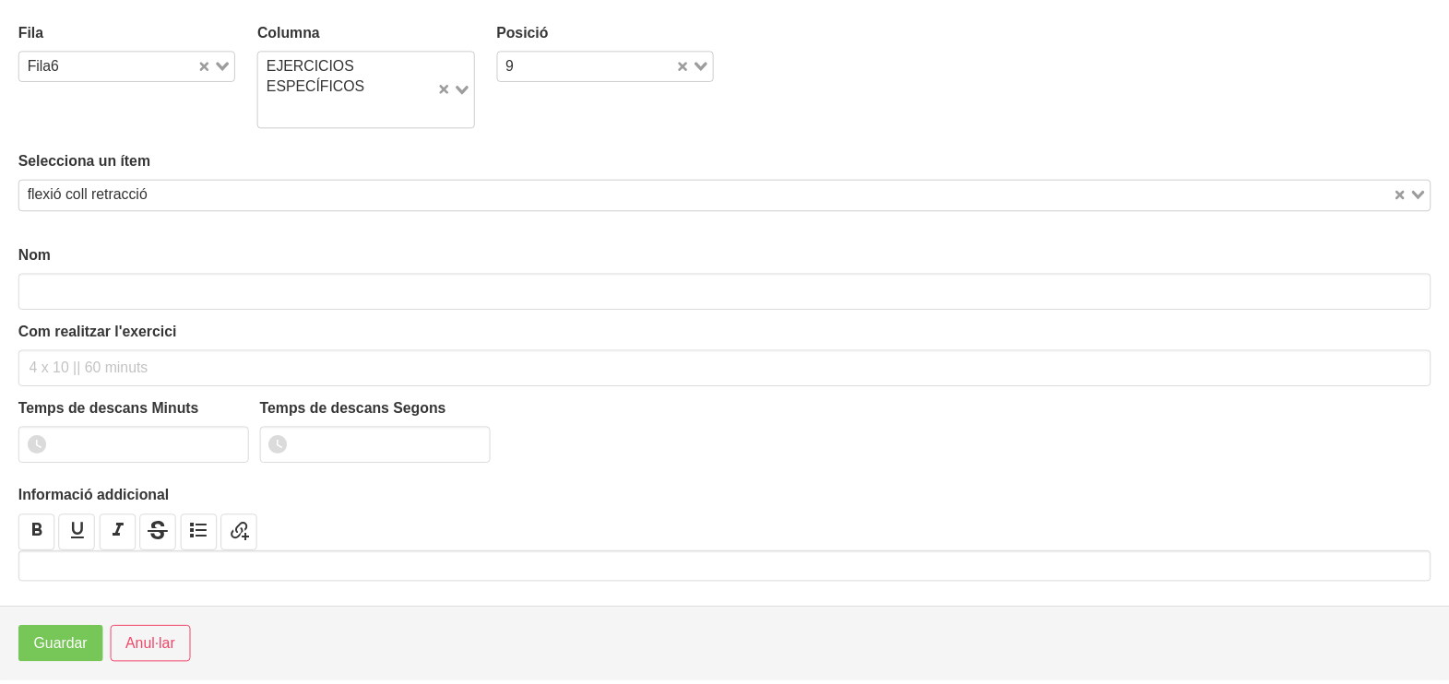
scroll to position [5, 0]
type input "flexió coll retracció"
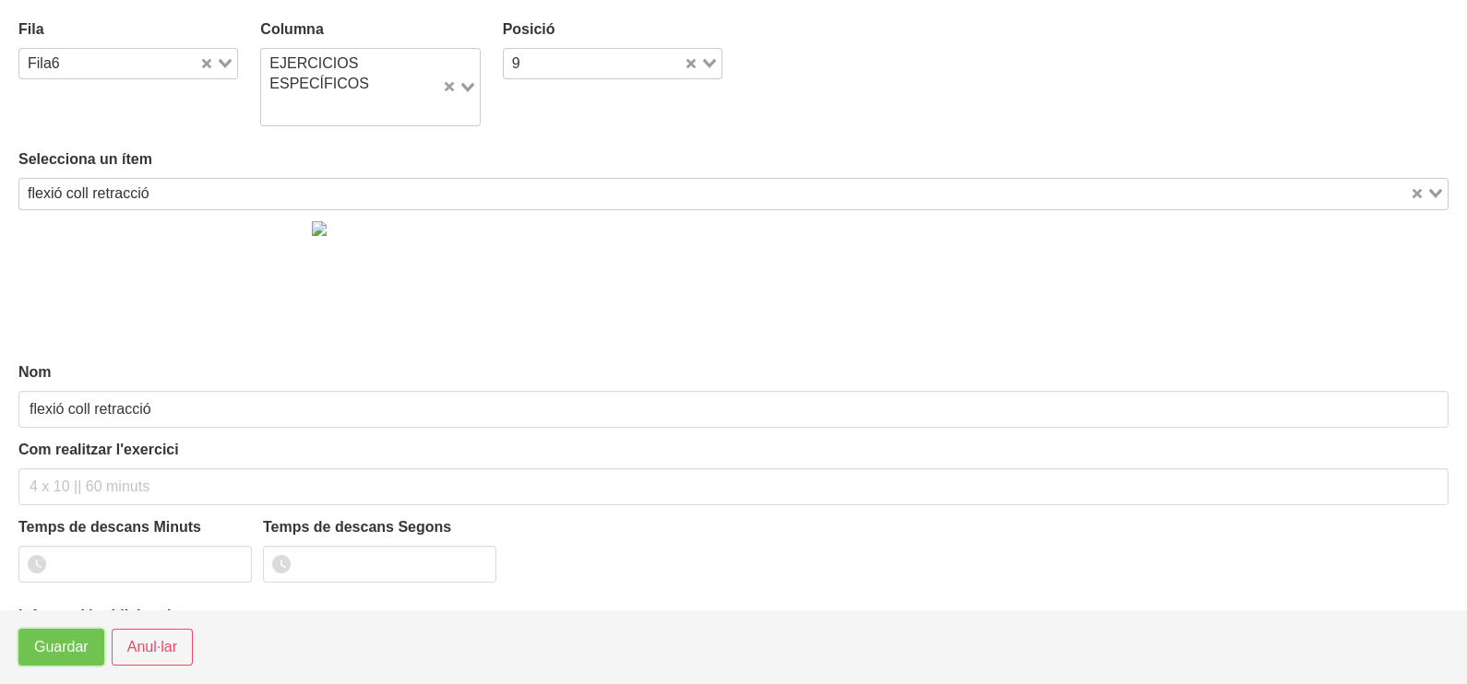
click at [63, 662] on button "Guardar" at bounding box center [61, 647] width 86 height 37
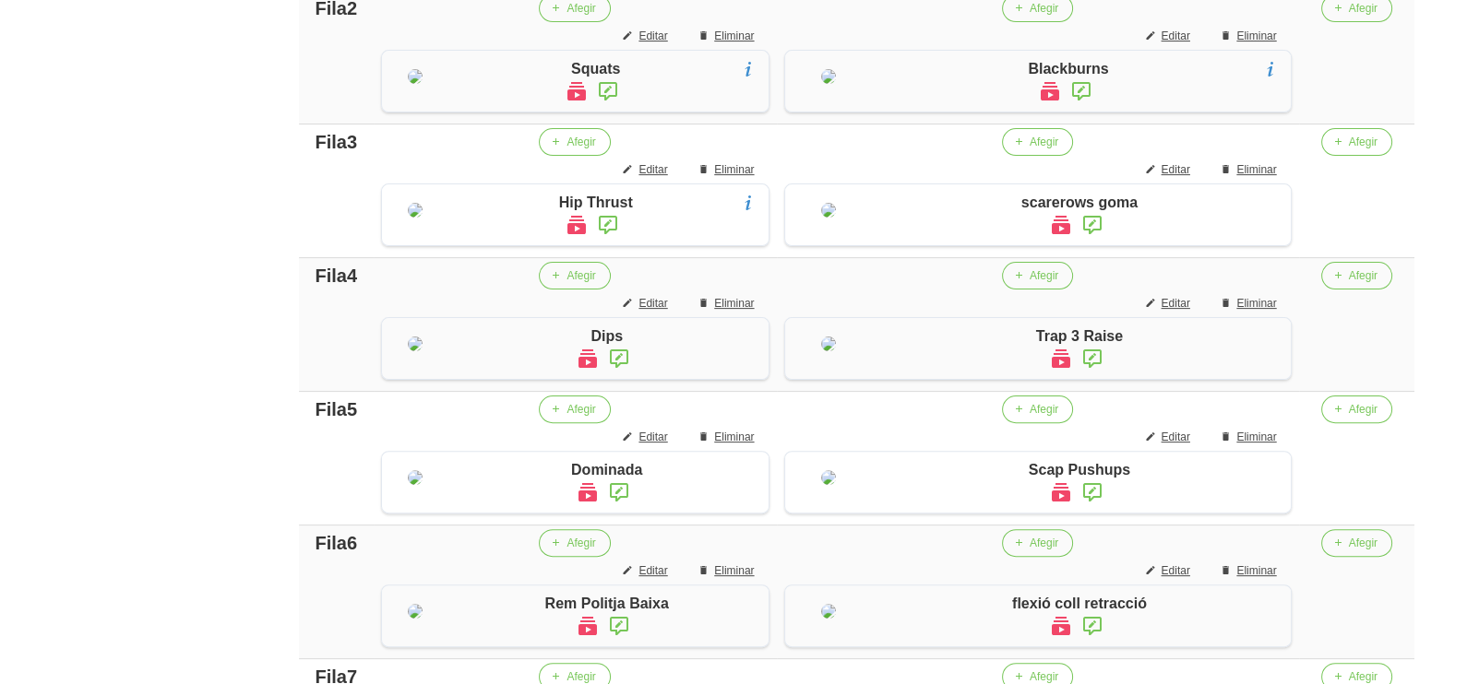
scroll to position [436, 0]
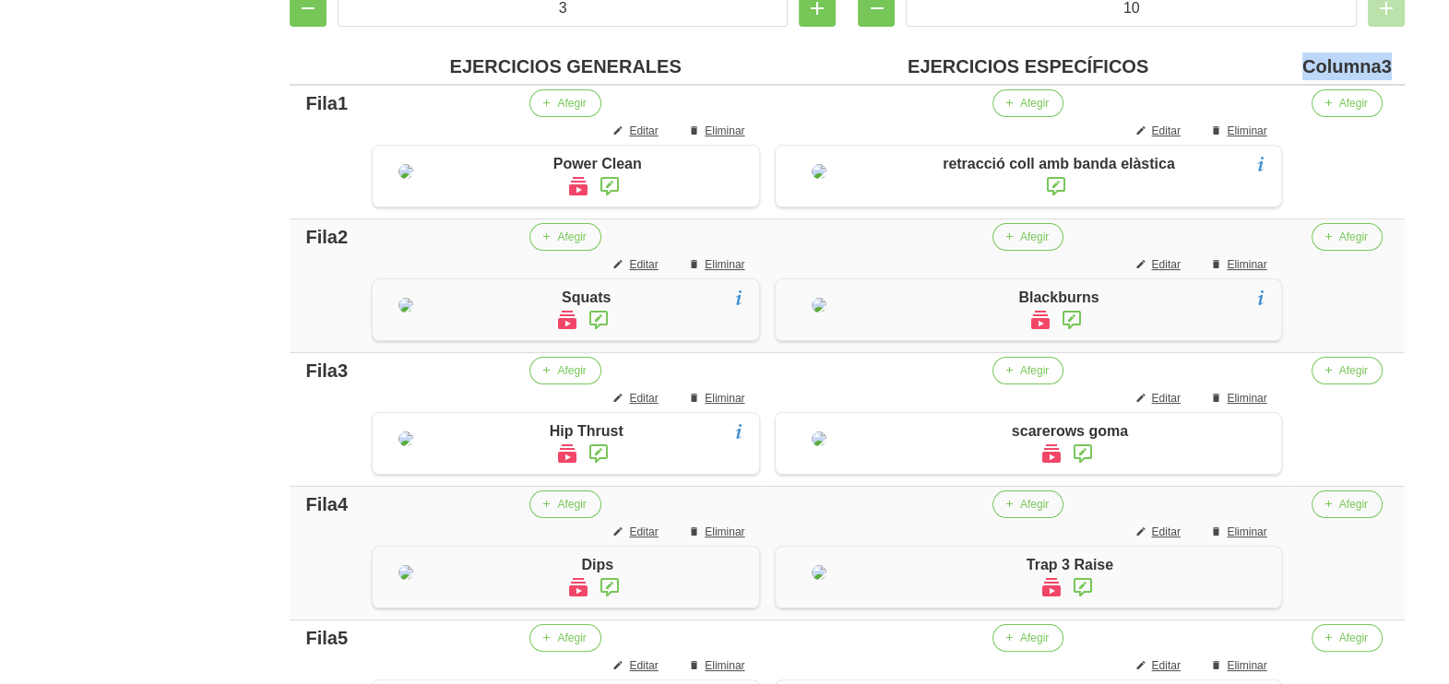
drag, startPoint x: 1397, startPoint y: 60, endPoint x: 1256, endPoint y: 60, distance: 140.2
click at [1256, 60] on tr "EJERCICIOS GENERALES EJERCICIOS ESPECÍFICOS Columna3" at bounding box center [847, 67] width 1115 height 36
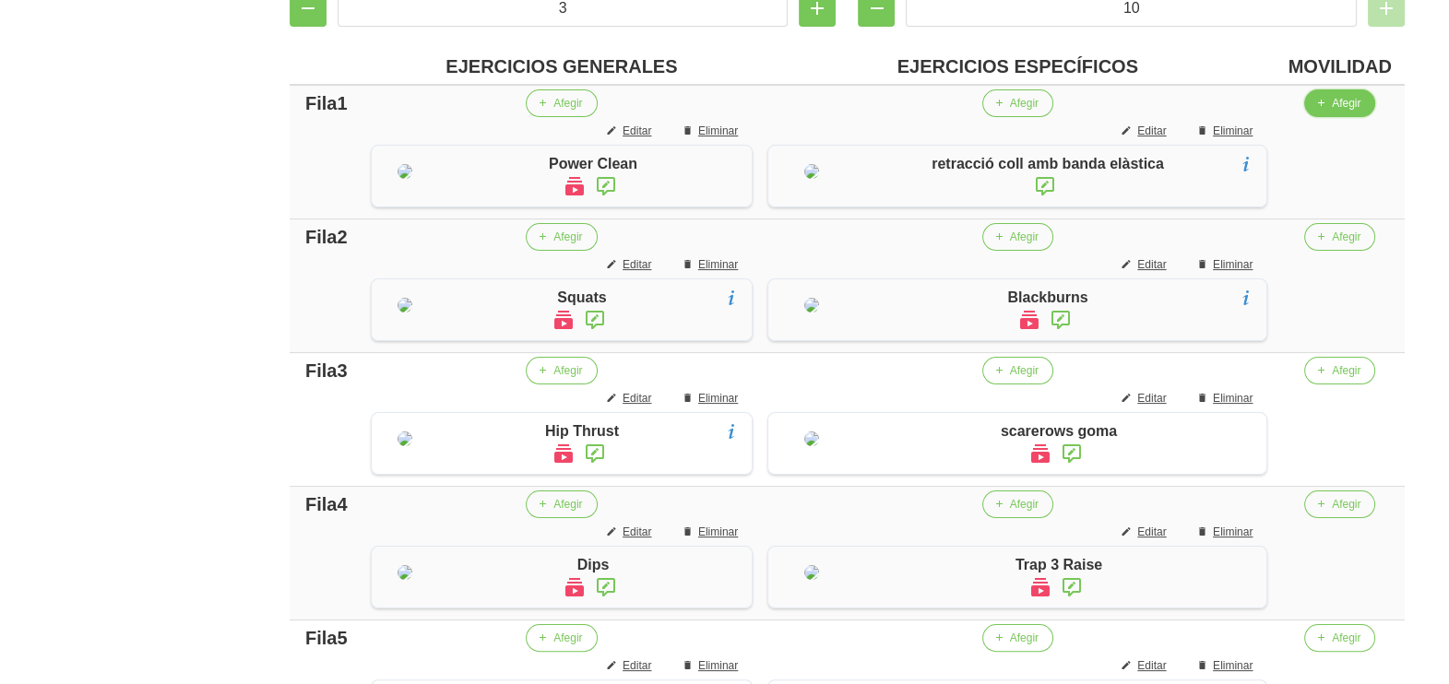
click at [1352, 102] on span "Afegir" at bounding box center [1346, 103] width 29 height 17
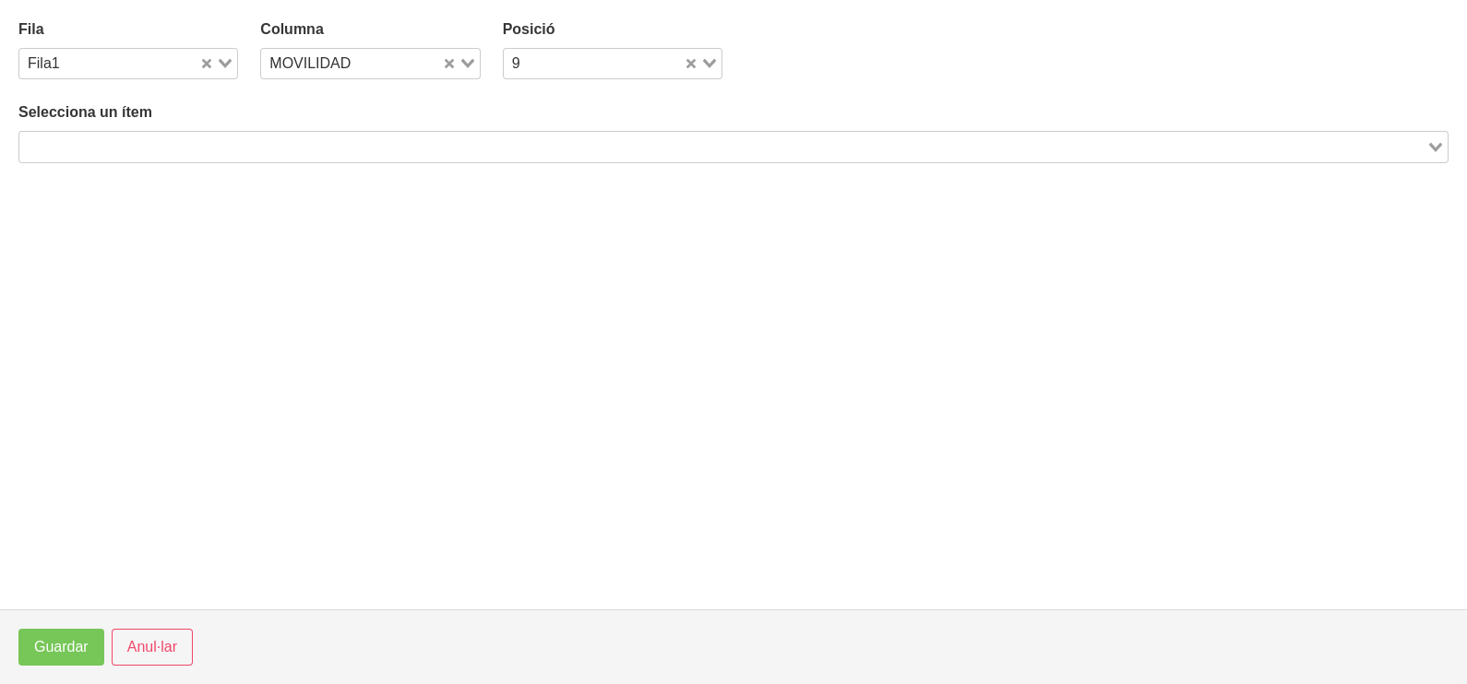
click at [411, 132] on div "Search for option" at bounding box center [722, 145] width 1407 height 26
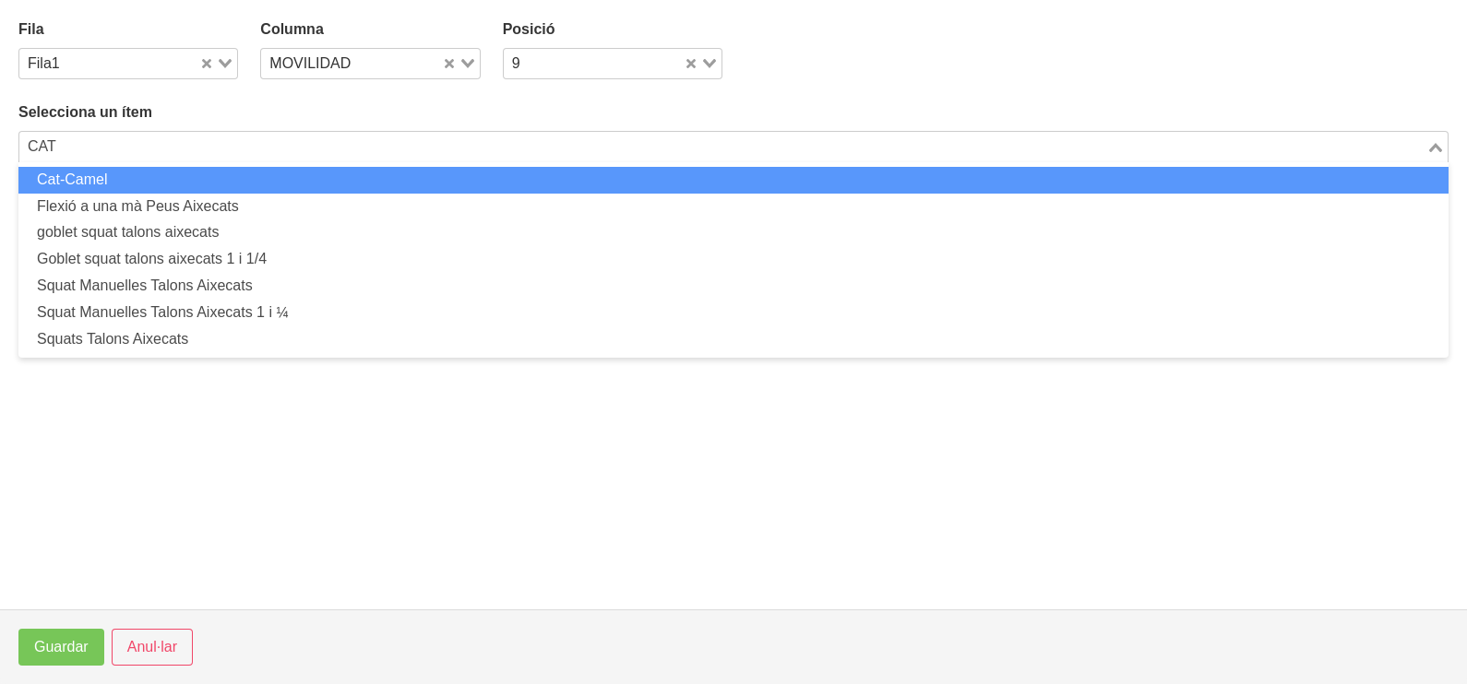
click at [374, 171] on li "Cat-Camel" at bounding box center [733, 180] width 1430 height 27
type input "CAT"
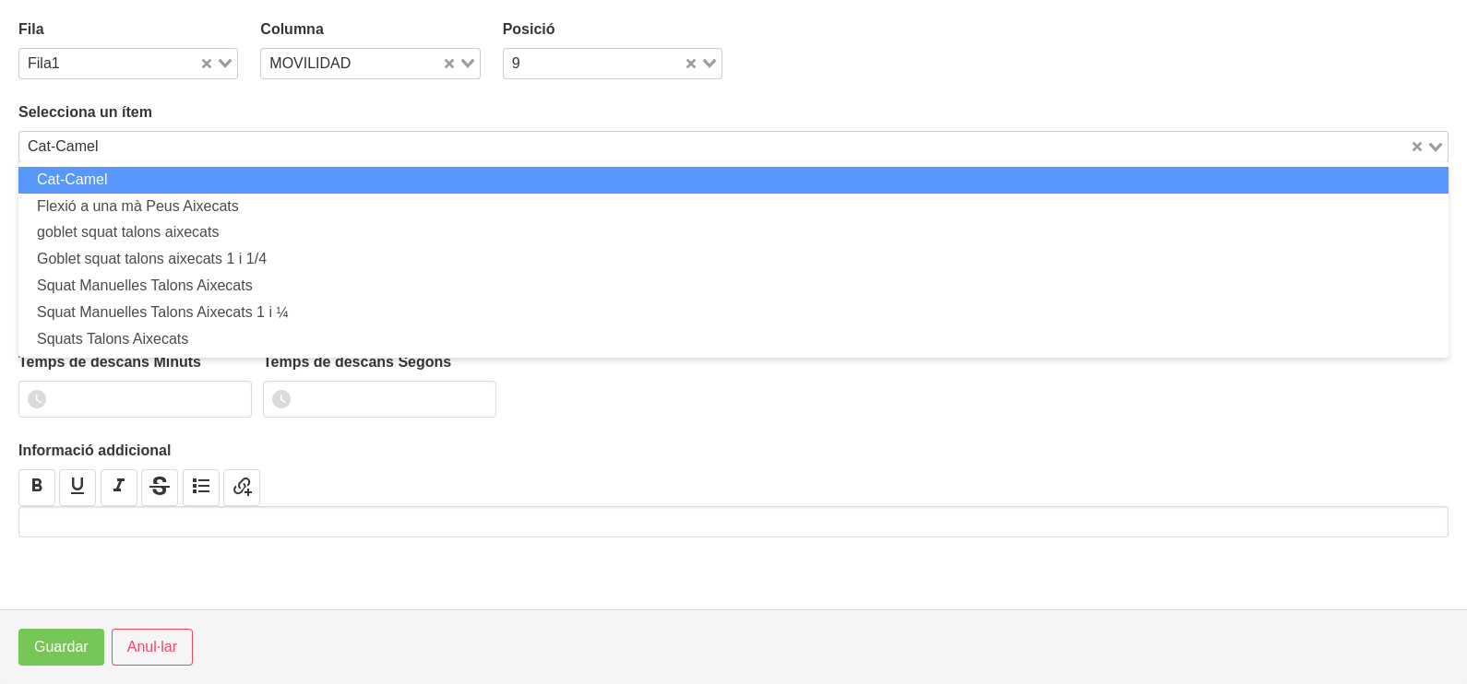
type input "Cat-Camel"
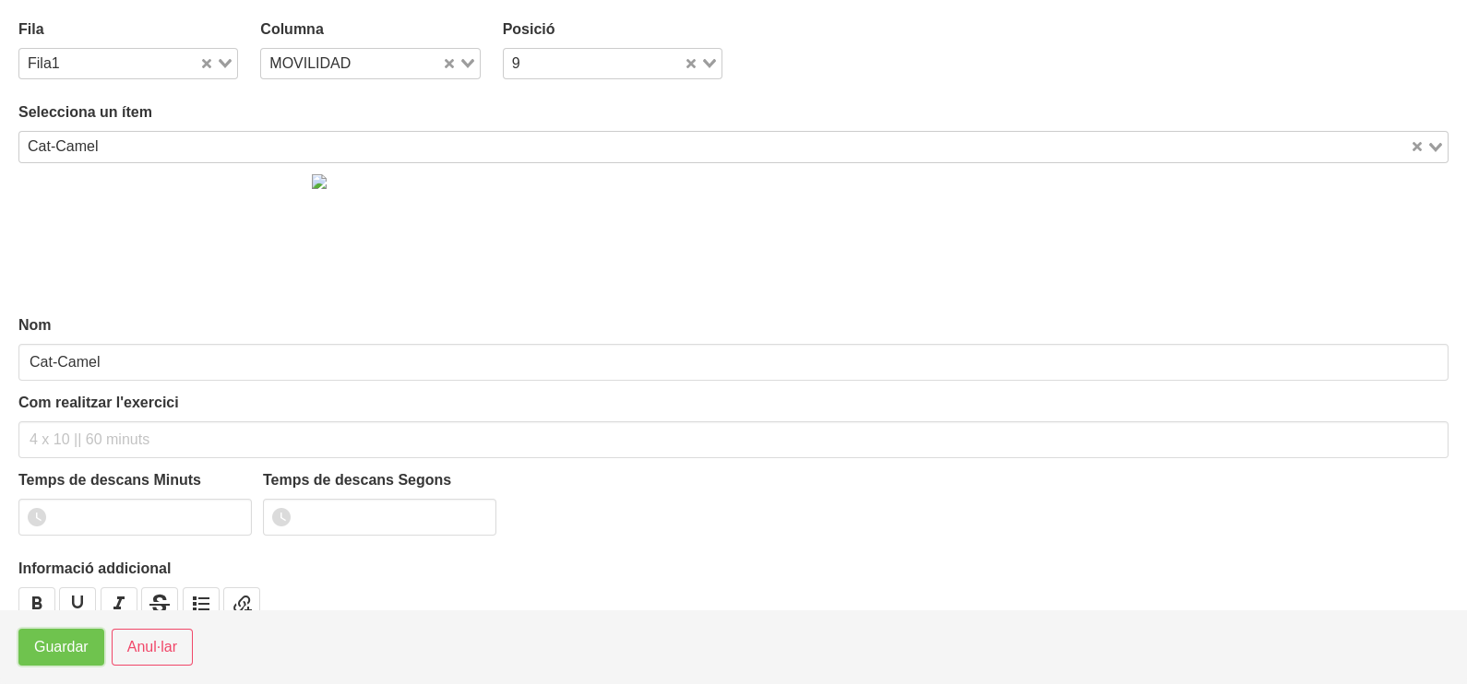
click at [55, 660] on button "Guardar" at bounding box center [61, 647] width 86 height 37
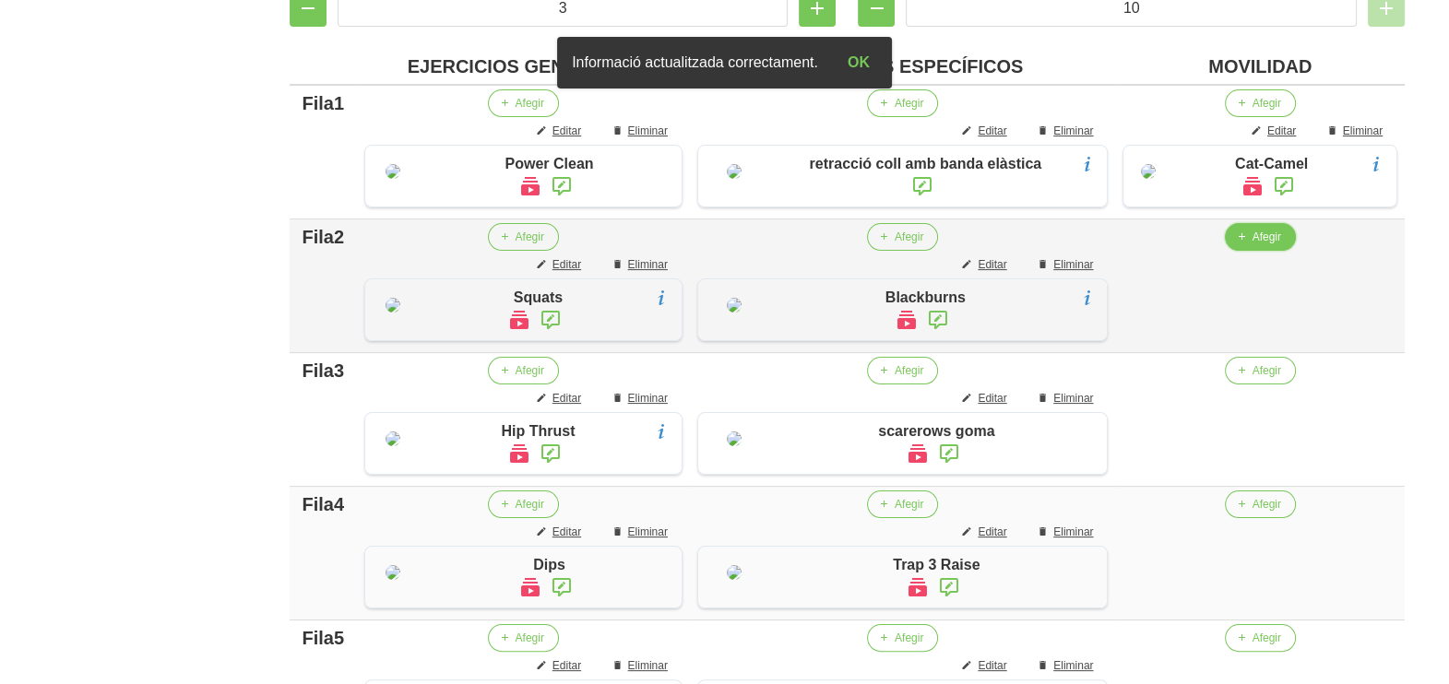
click at [1257, 245] on span "Afegir" at bounding box center [1267, 237] width 29 height 17
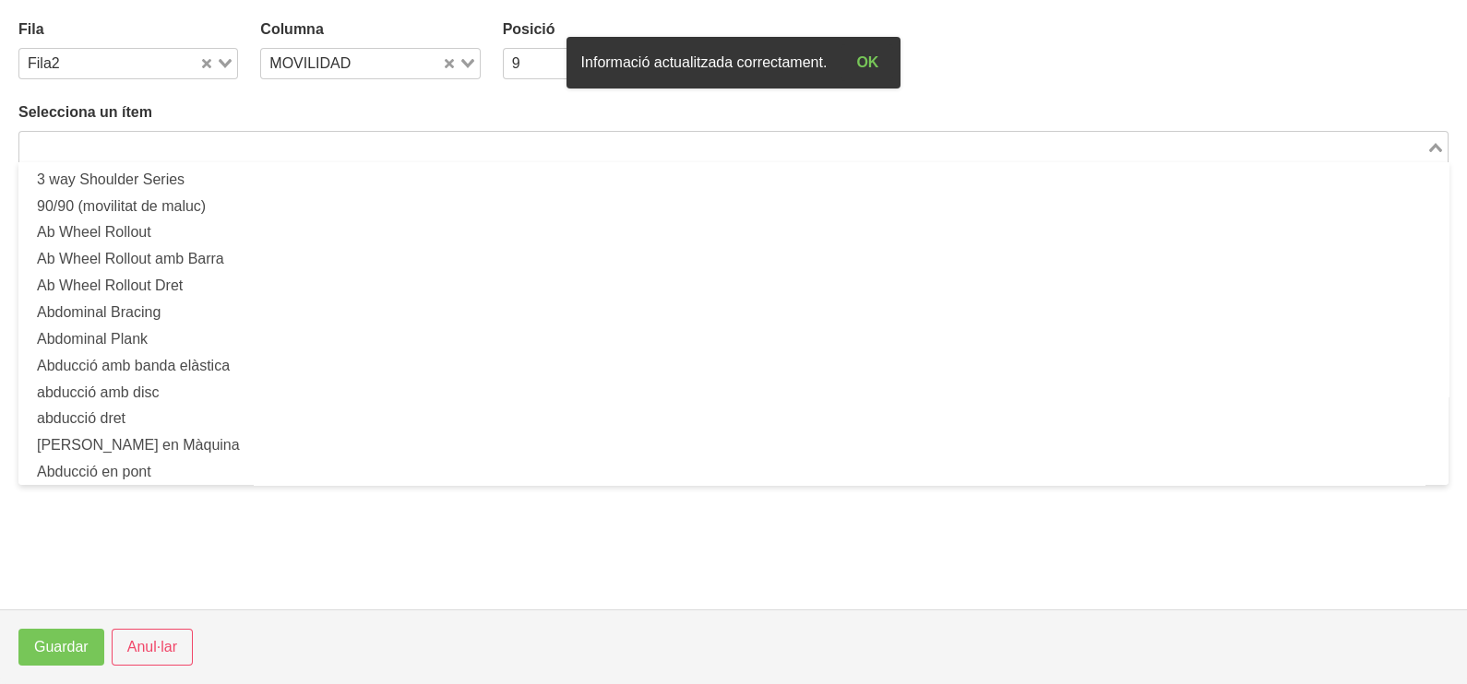
click at [426, 159] on div "Loading..." at bounding box center [733, 146] width 1430 height 31
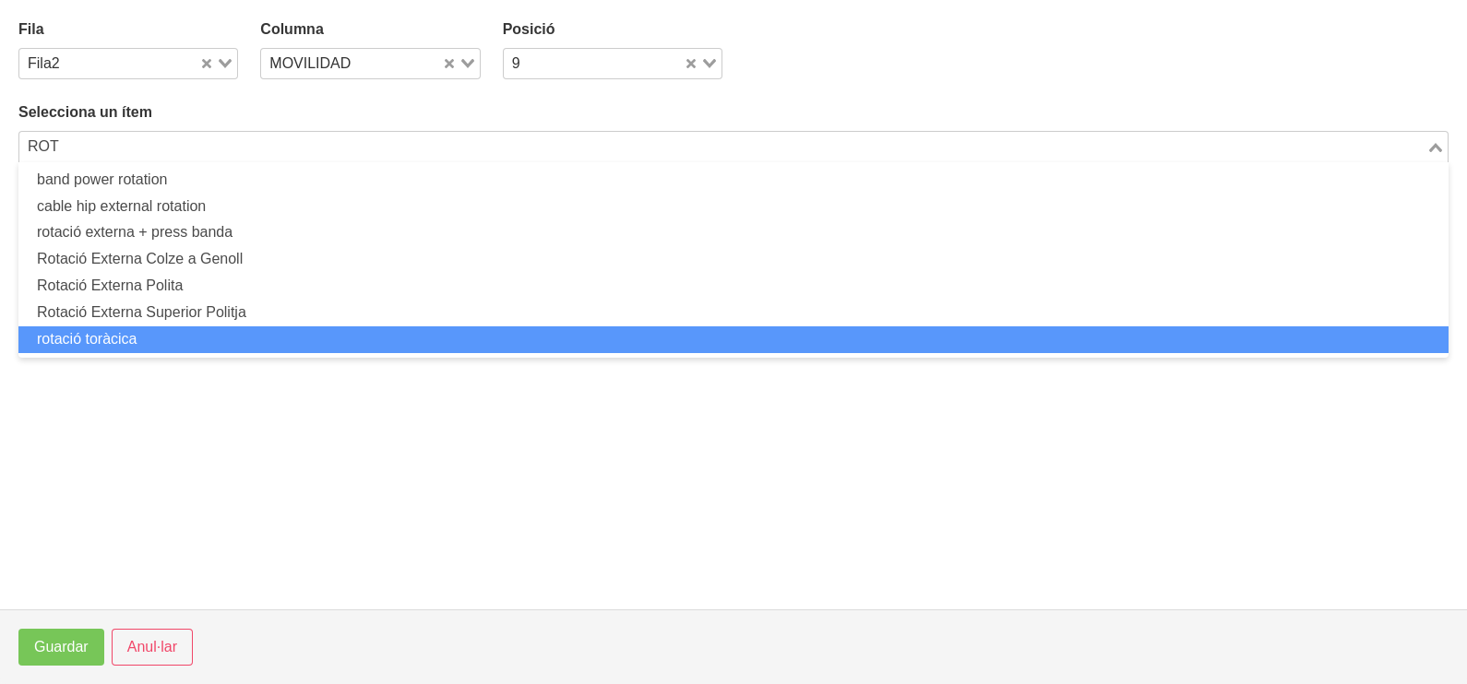
click at [157, 333] on li "rotació toràcica" at bounding box center [733, 340] width 1430 height 27
type input "ROT"
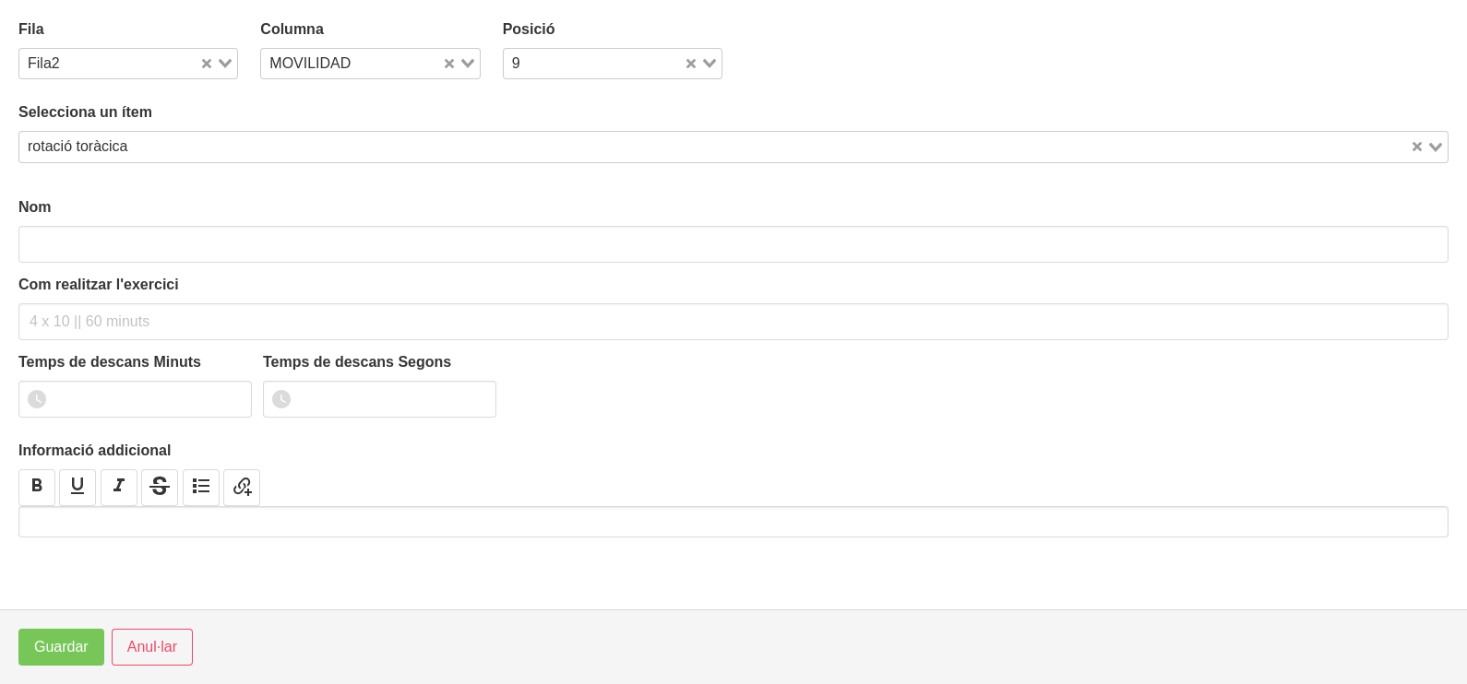
type input "rotació toràcica"
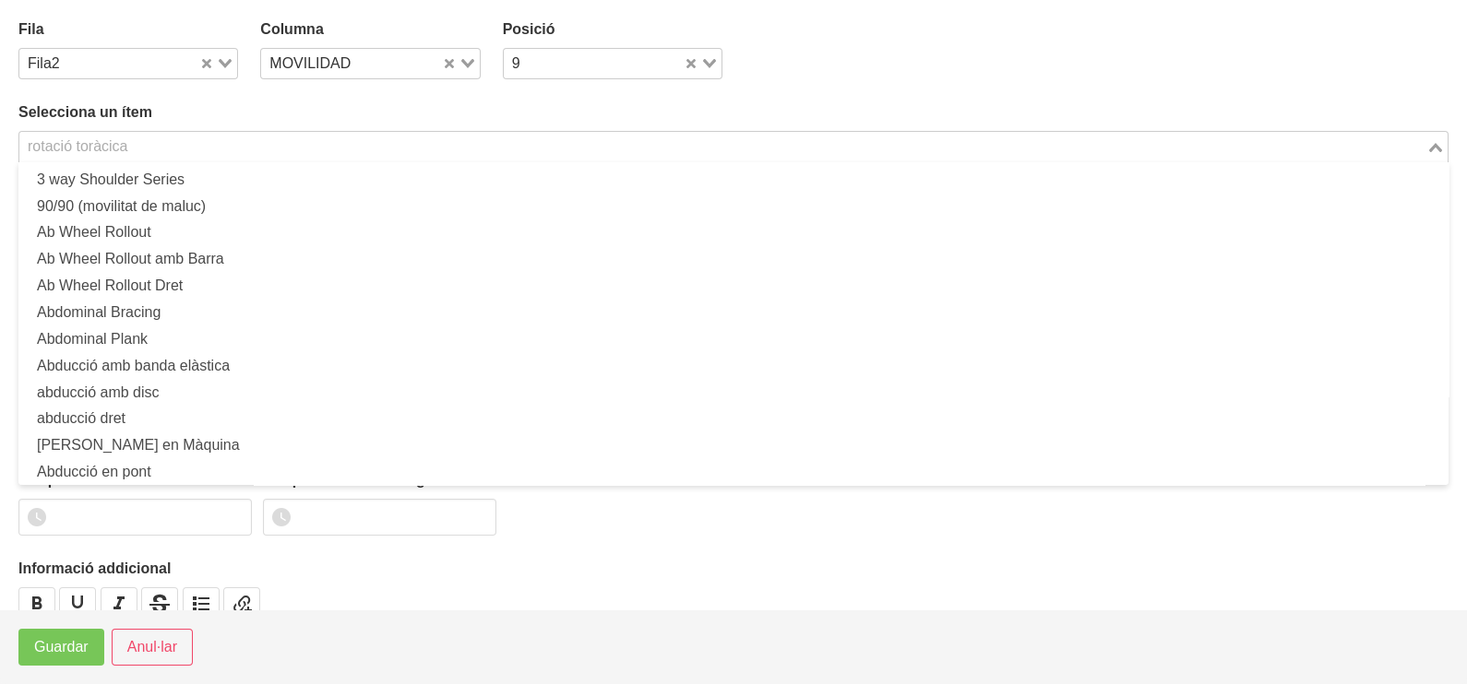
click at [137, 136] on input "Search for option" at bounding box center [722, 147] width 1403 height 22
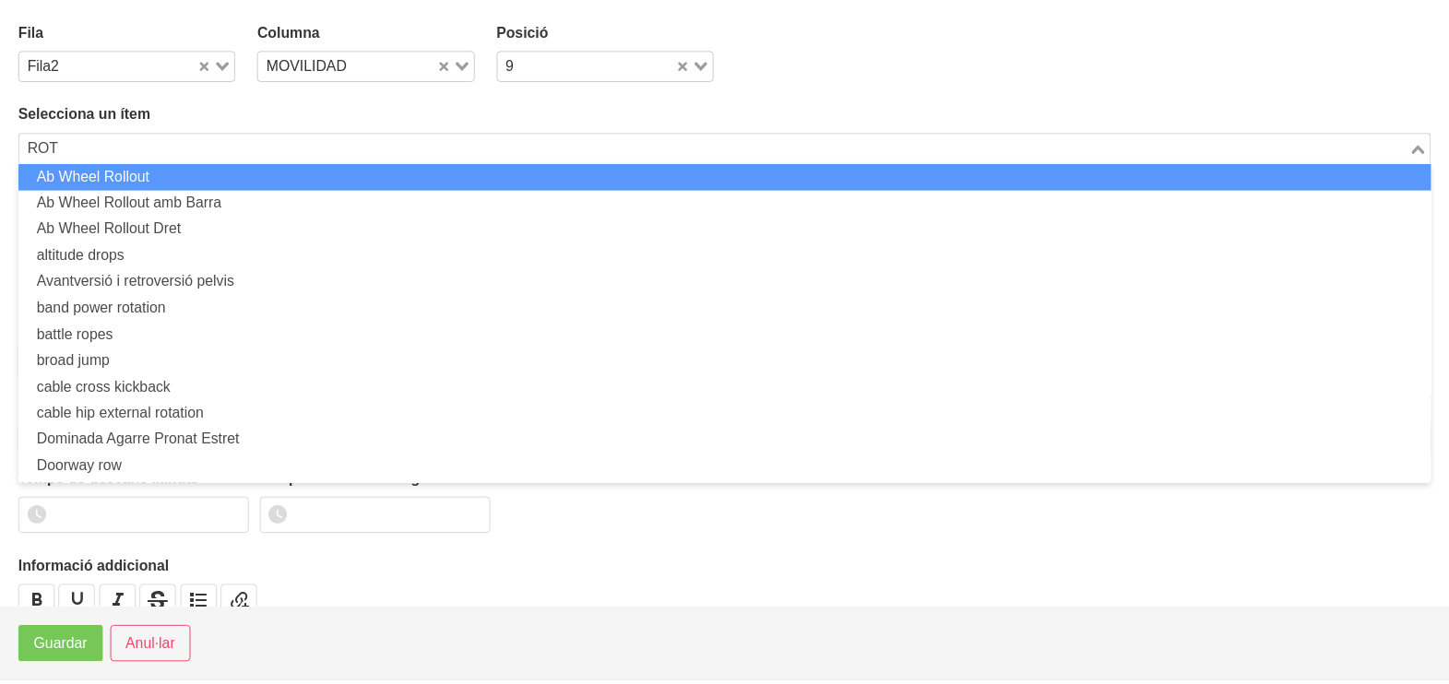
scroll to position [0, 0]
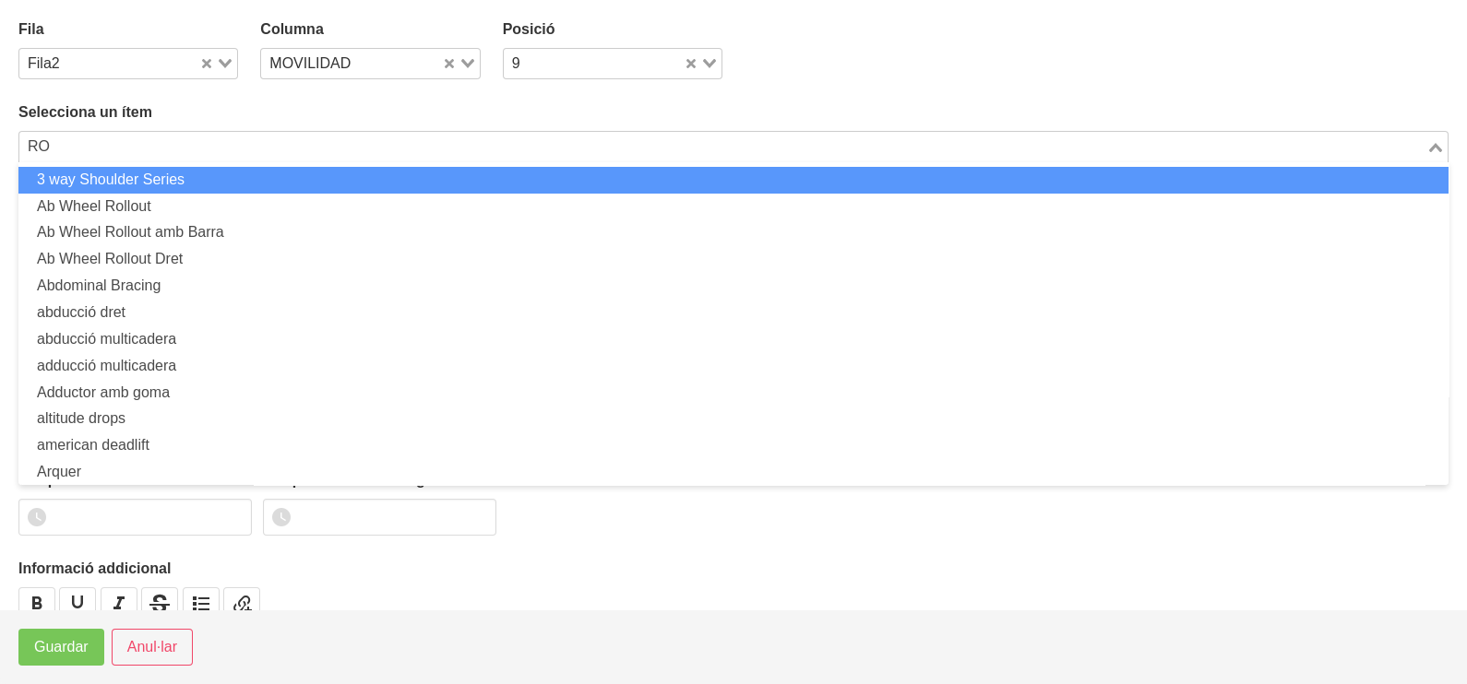
type input "R"
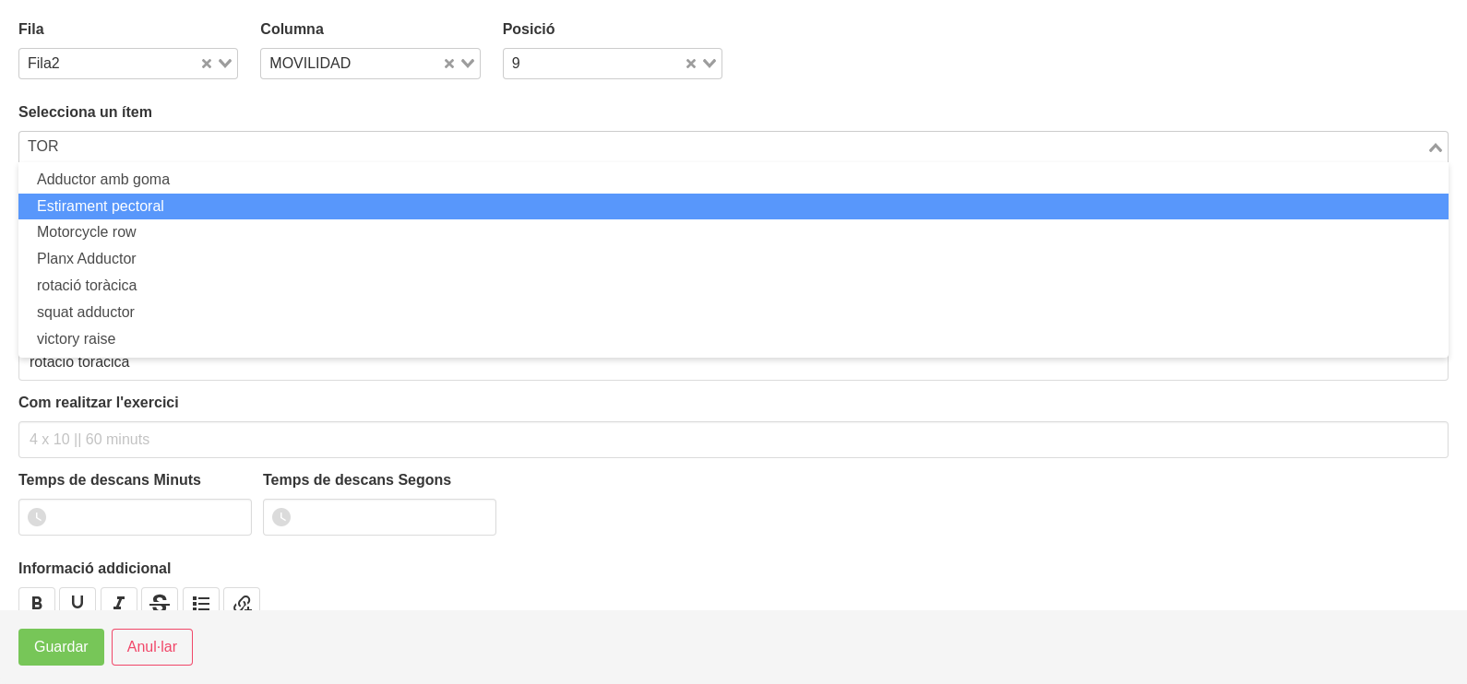
drag, startPoint x: 137, startPoint y: 134, endPoint x: 193, endPoint y: 216, distance: 99.0
click at [193, 162] on div "rotació toràcica TOR Loading... Adductor amb goma Estirament pectoral Motorcycl…" at bounding box center [733, 146] width 1430 height 31
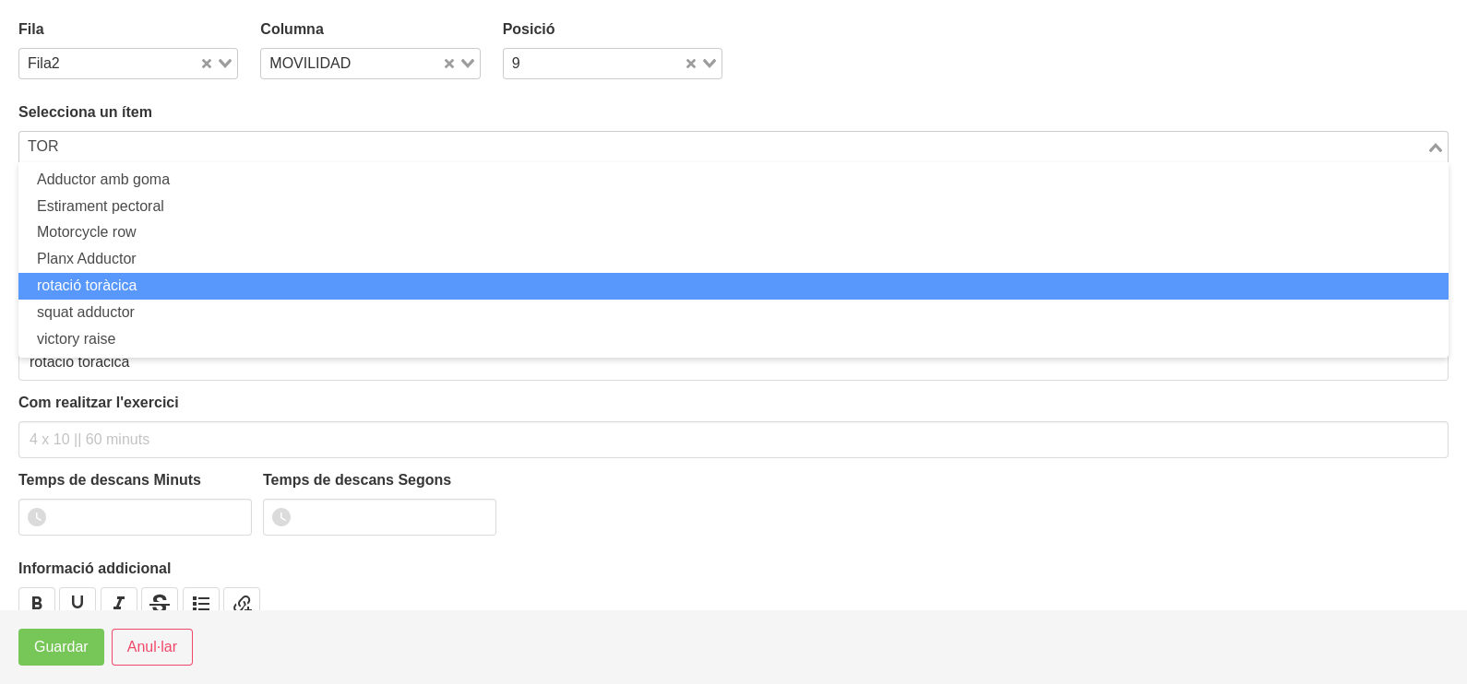
click at [230, 274] on li "rotació toràcica" at bounding box center [733, 286] width 1430 height 27
type input "TOR"
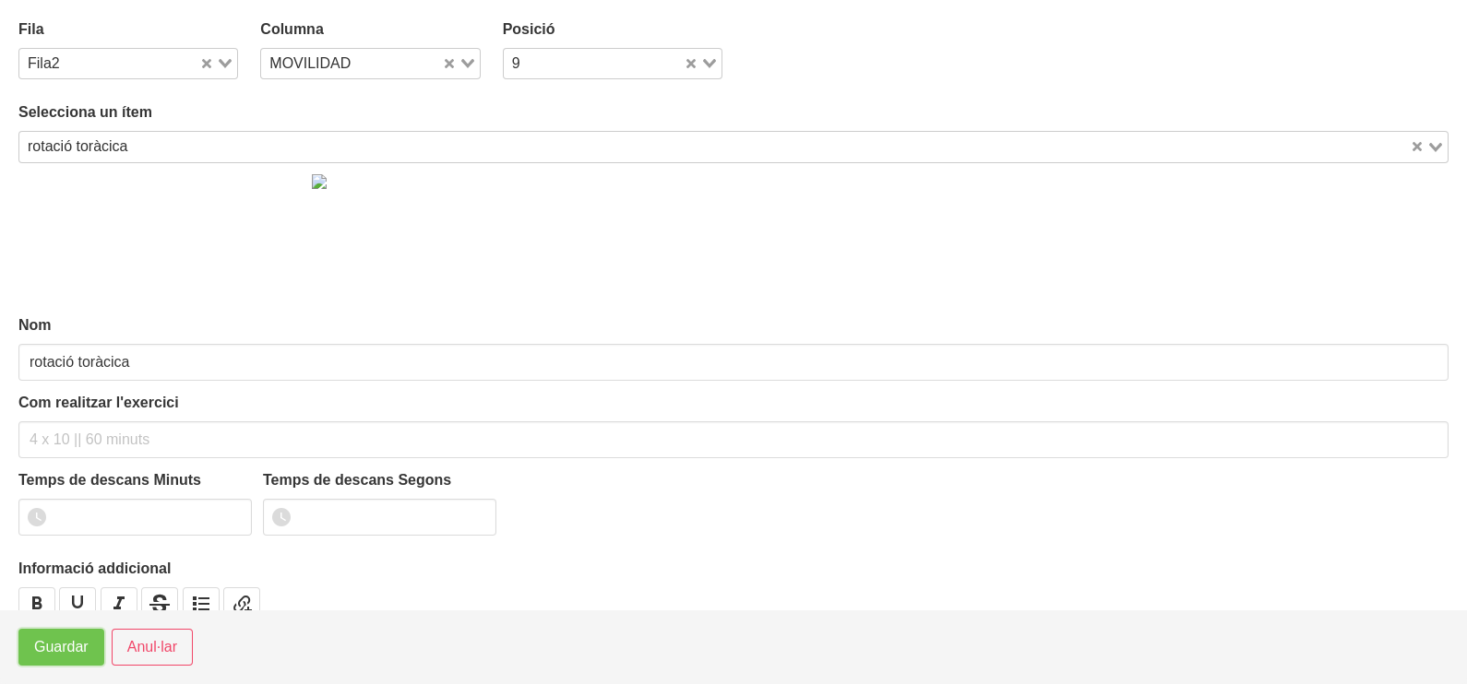
click at [49, 657] on span "Guardar" at bounding box center [61, 648] width 54 height 22
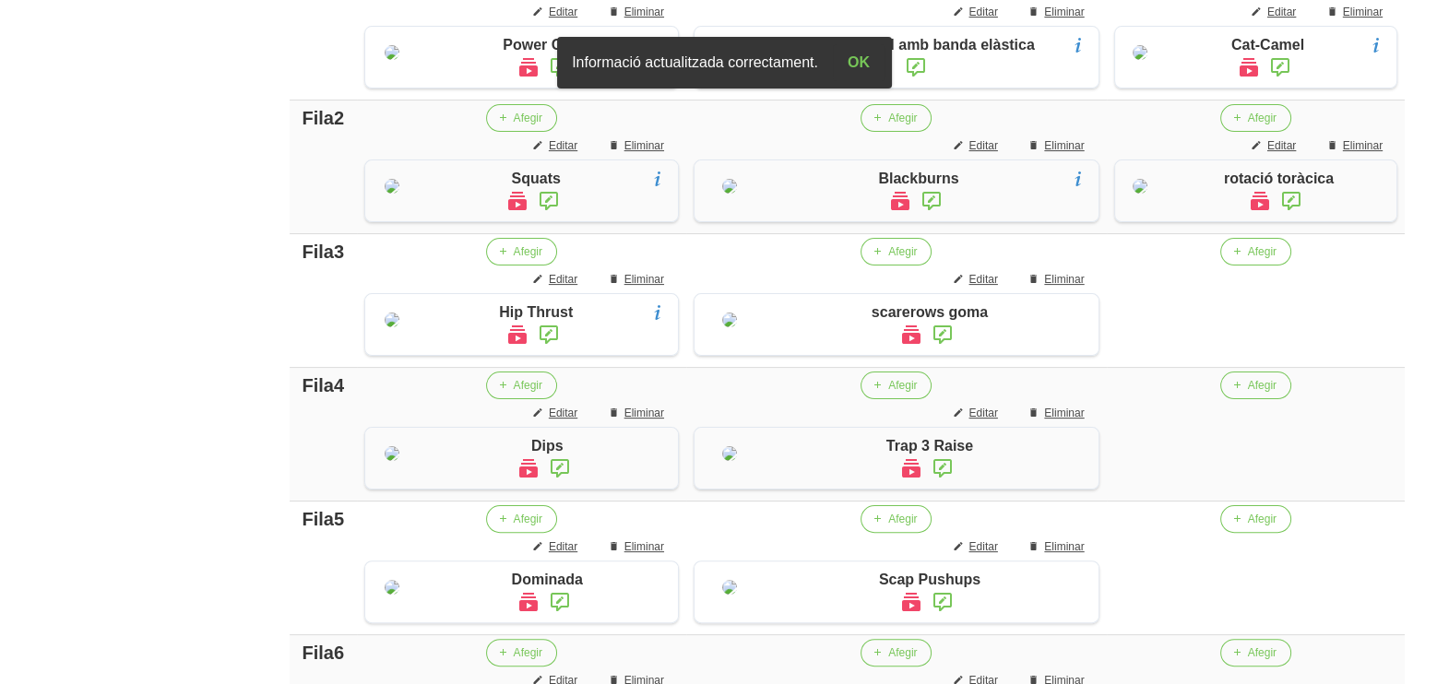
scroll to position [595, 0]
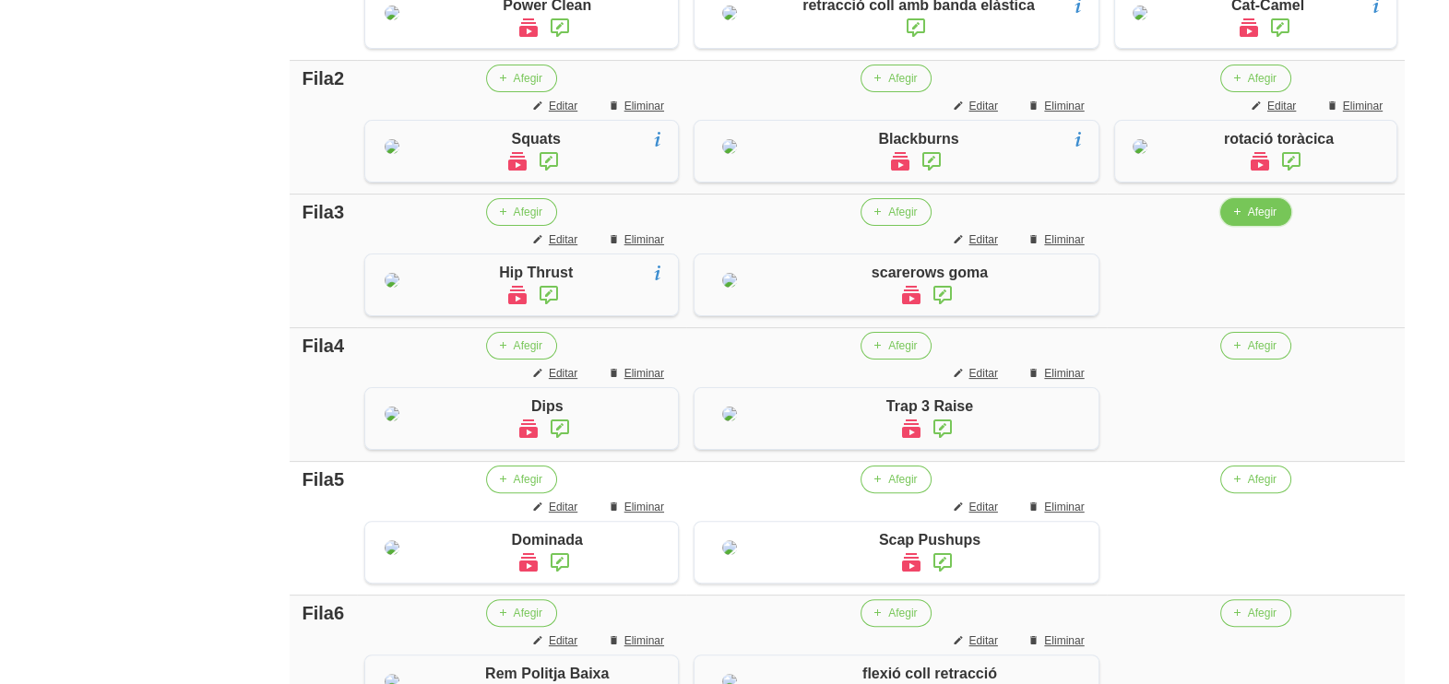
click at [1253, 220] on span "Afegir" at bounding box center [1262, 212] width 29 height 17
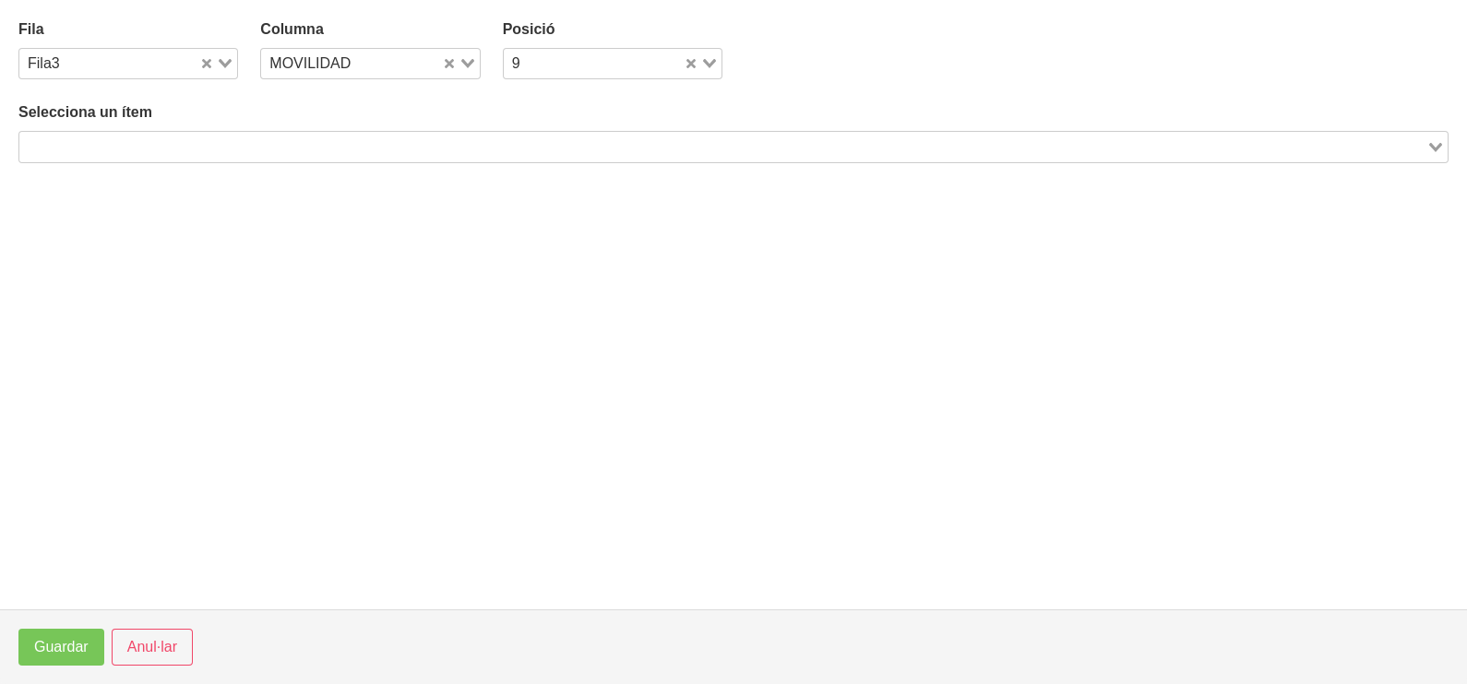
click at [286, 138] on input "Search for option" at bounding box center [722, 147] width 1403 height 22
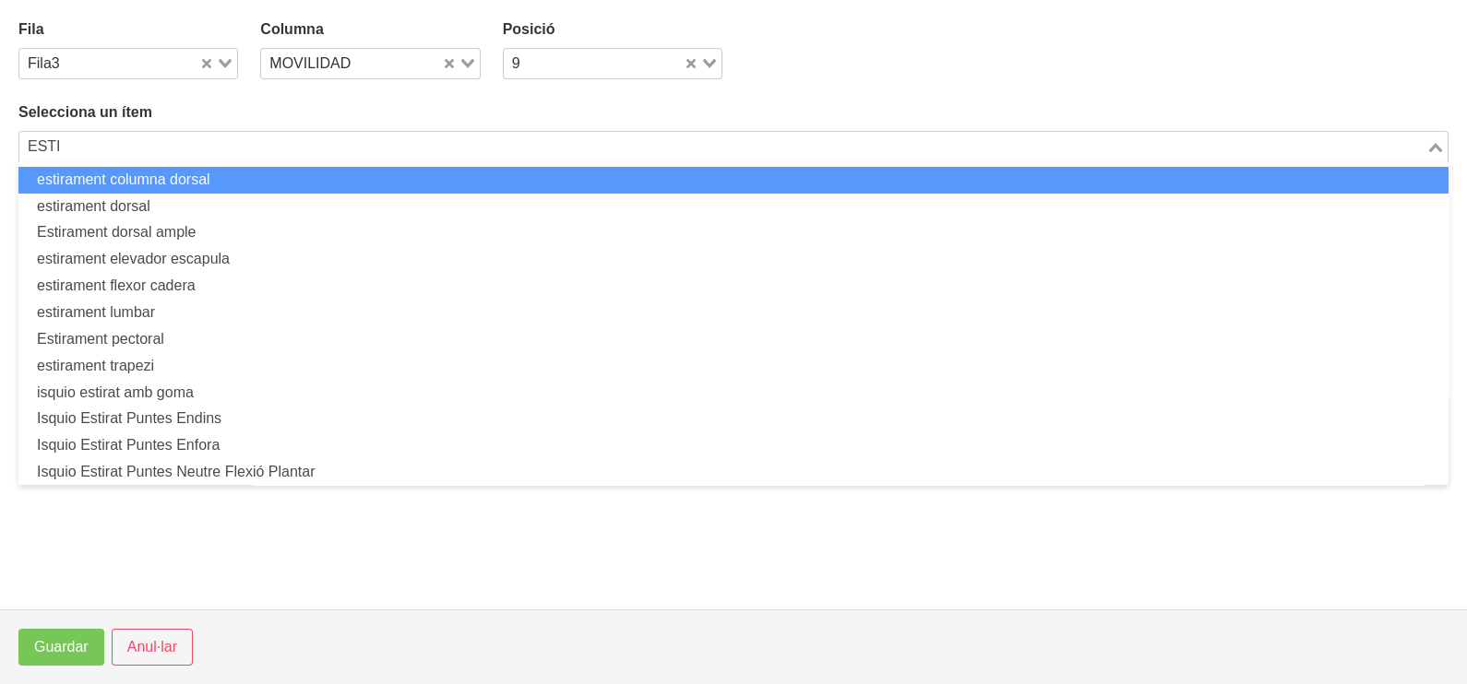
click at [172, 180] on li "estirament columna dorsal" at bounding box center [733, 180] width 1430 height 27
type input "ESTI"
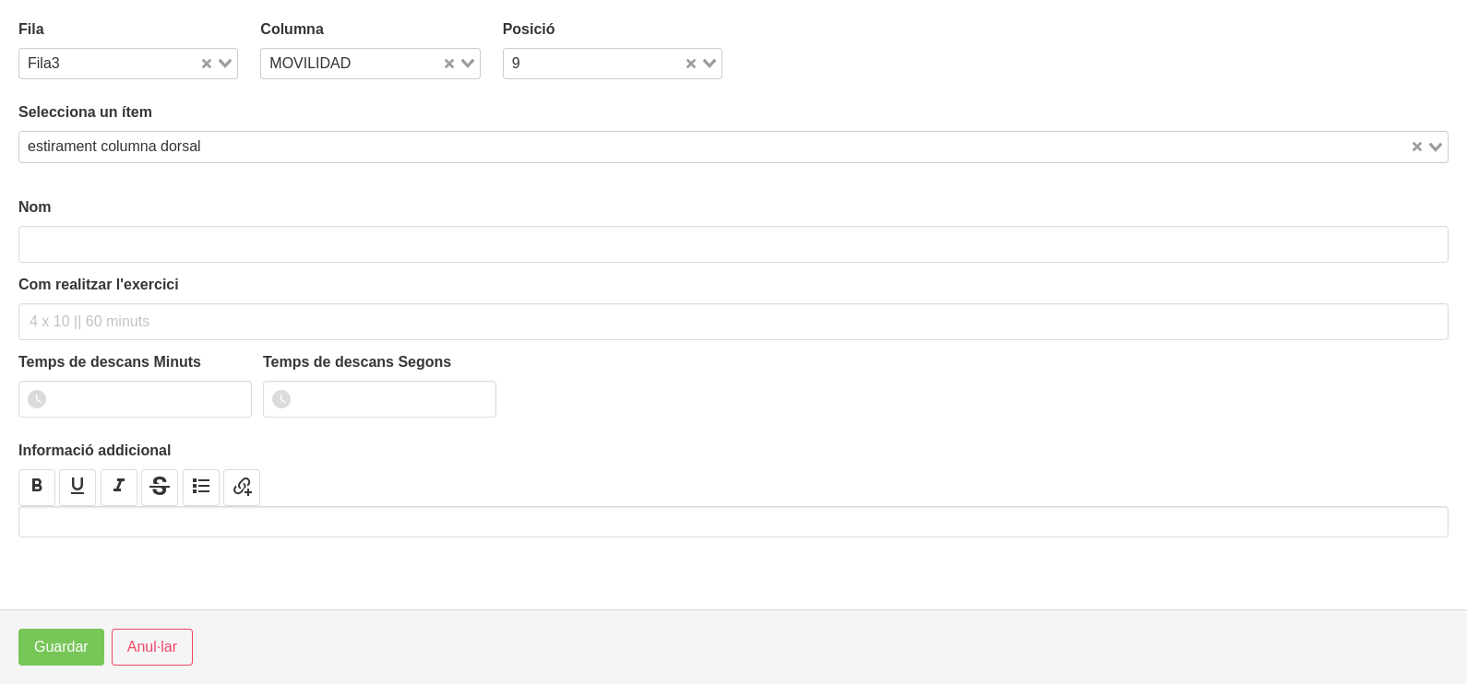
type input "estirament columna dorsal"
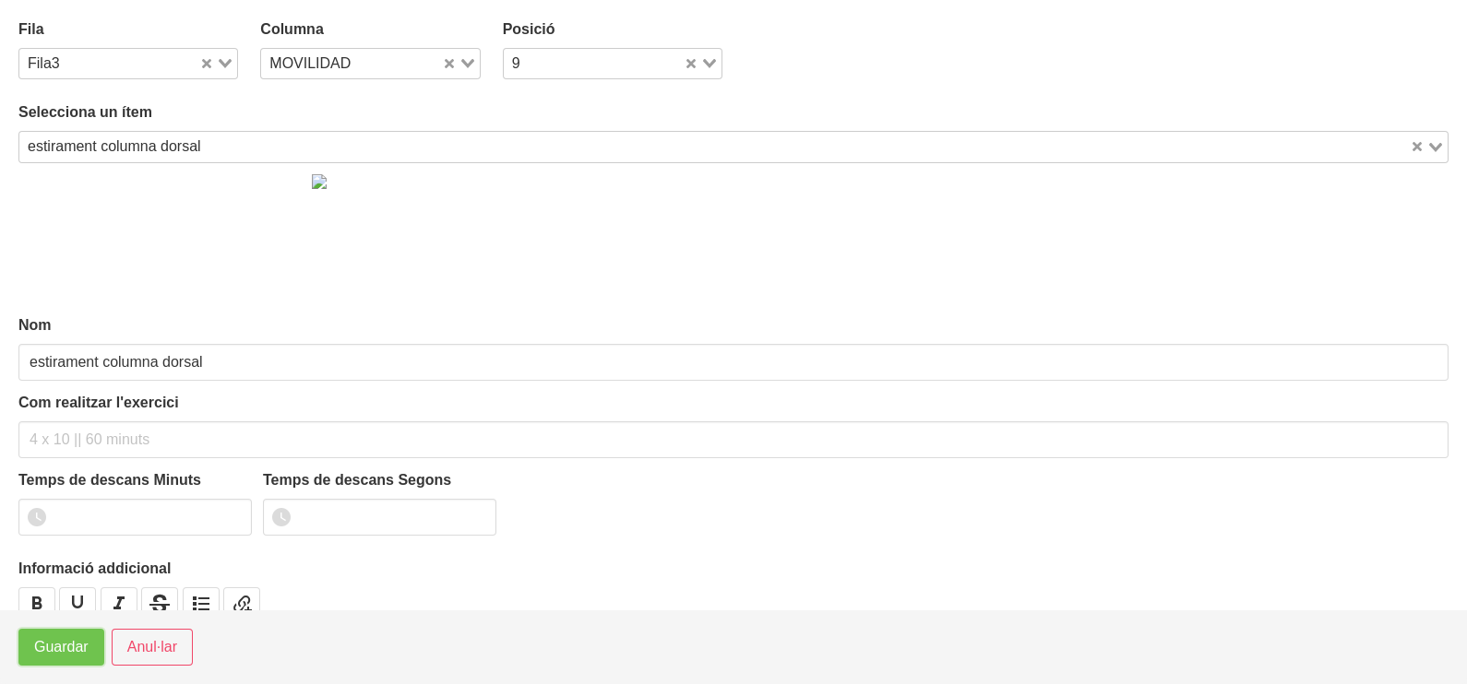
click at [65, 655] on span "Guardar" at bounding box center [61, 648] width 54 height 22
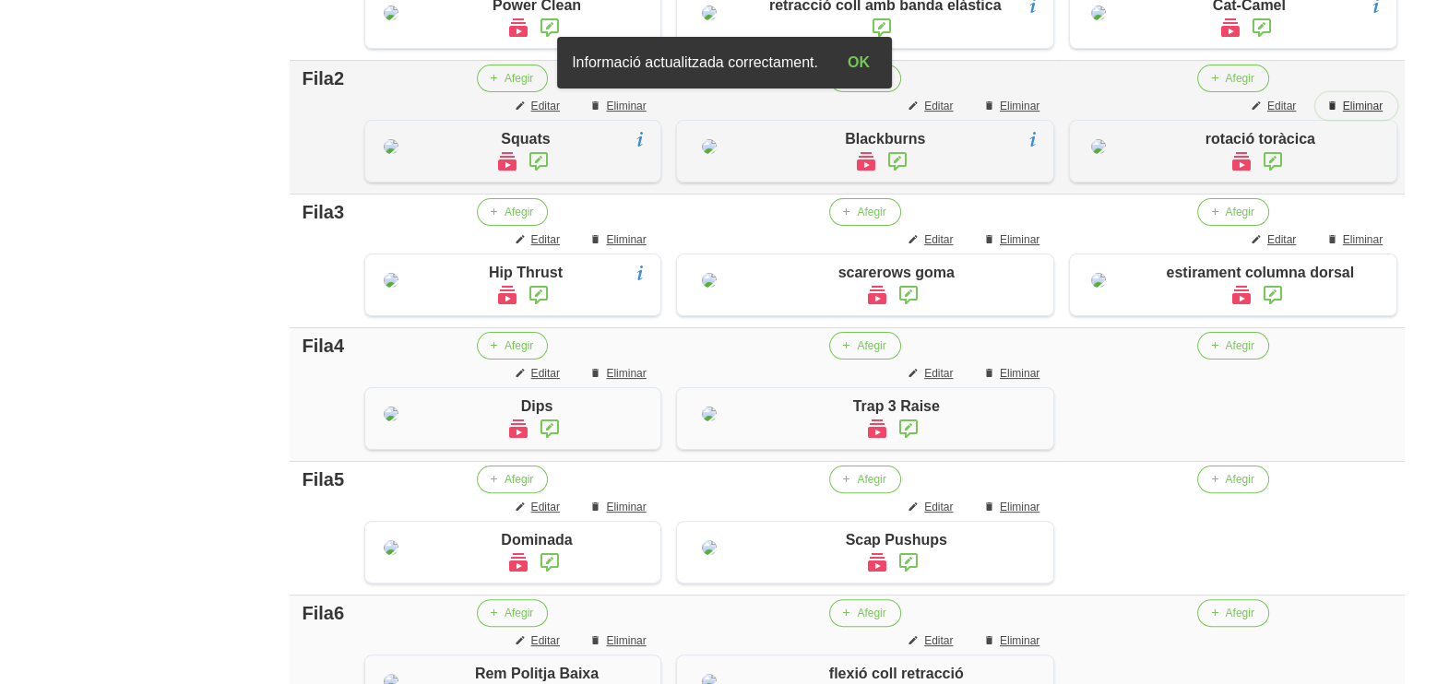
click at [1361, 114] on span "Eliminar" at bounding box center [1363, 106] width 40 height 17
click at [1218, 87] on icon "button" at bounding box center [1213, 78] width 11 height 17
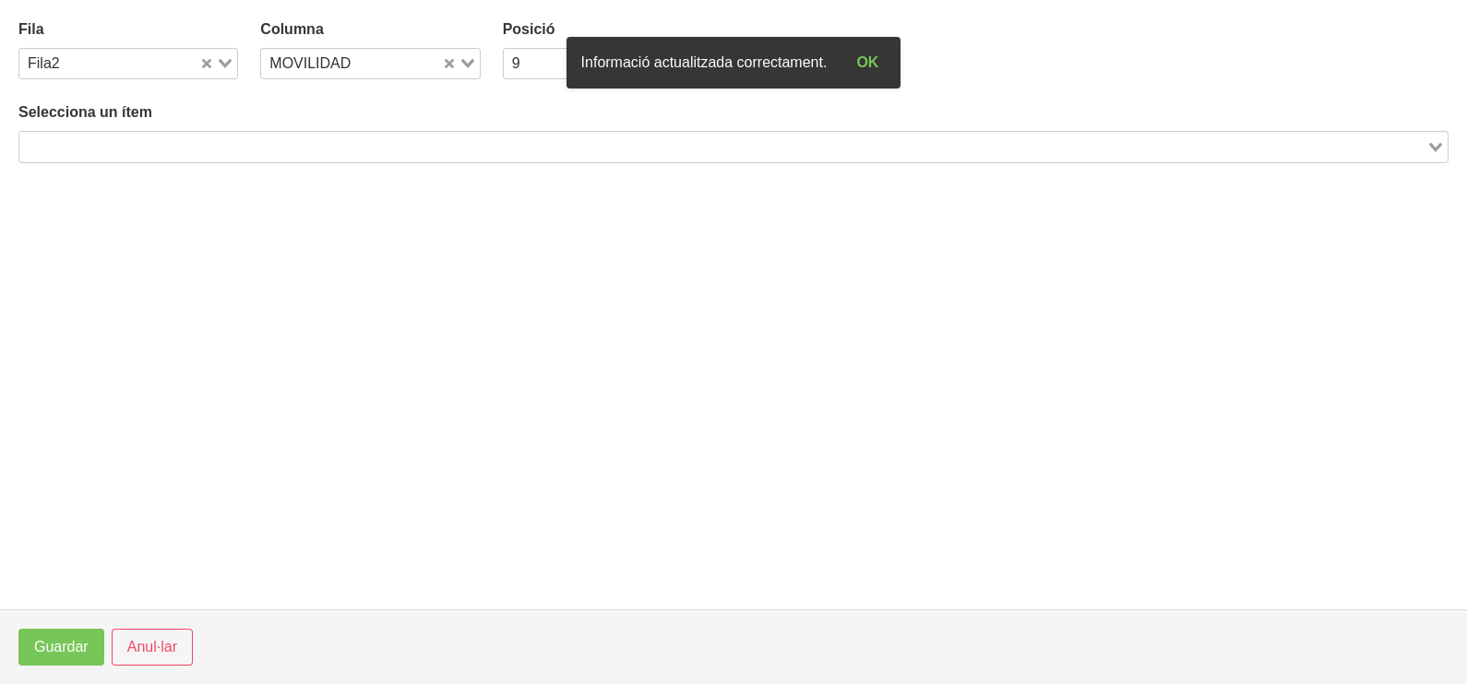
click at [399, 152] on input "Search for option" at bounding box center [722, 147] width 1403 height 22
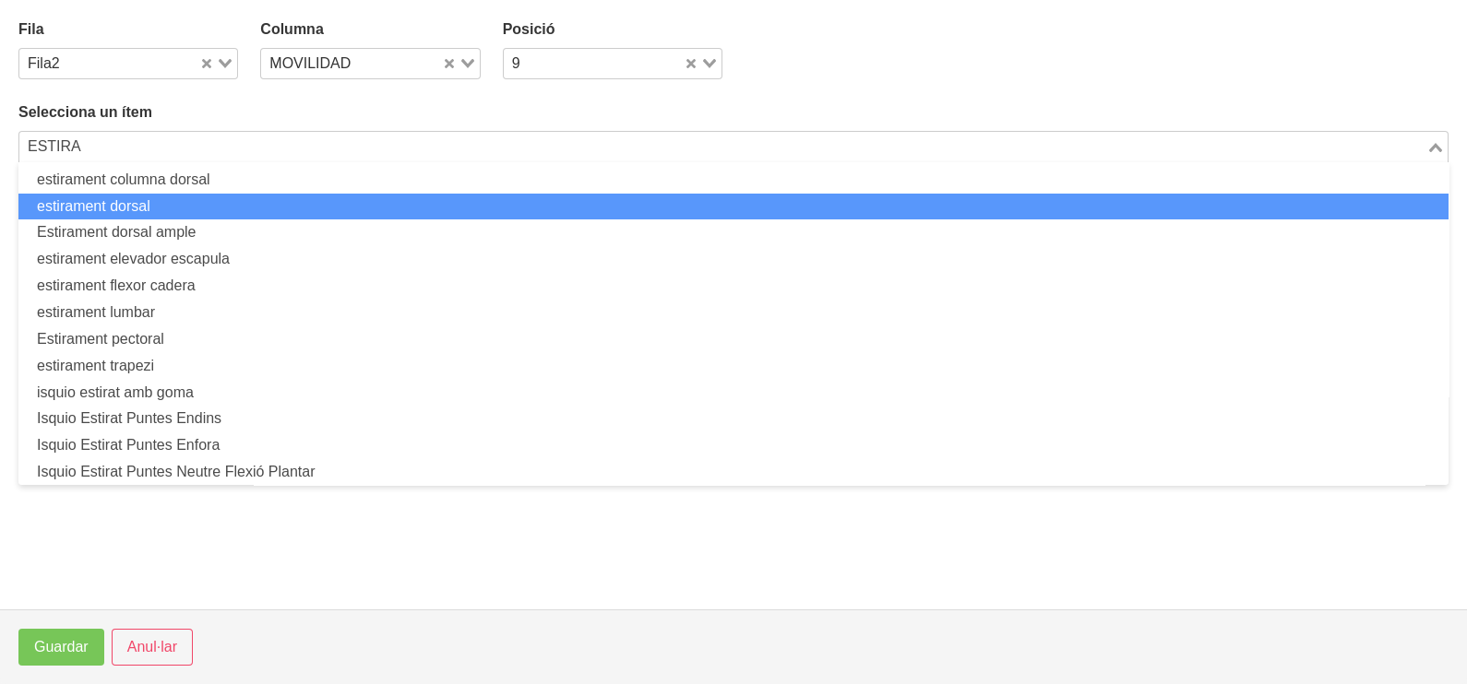
click at [217, 204] on li "estirament dorsal" at bounding box center [733, 207] width 1430 height 27
type input "ESTIRA"
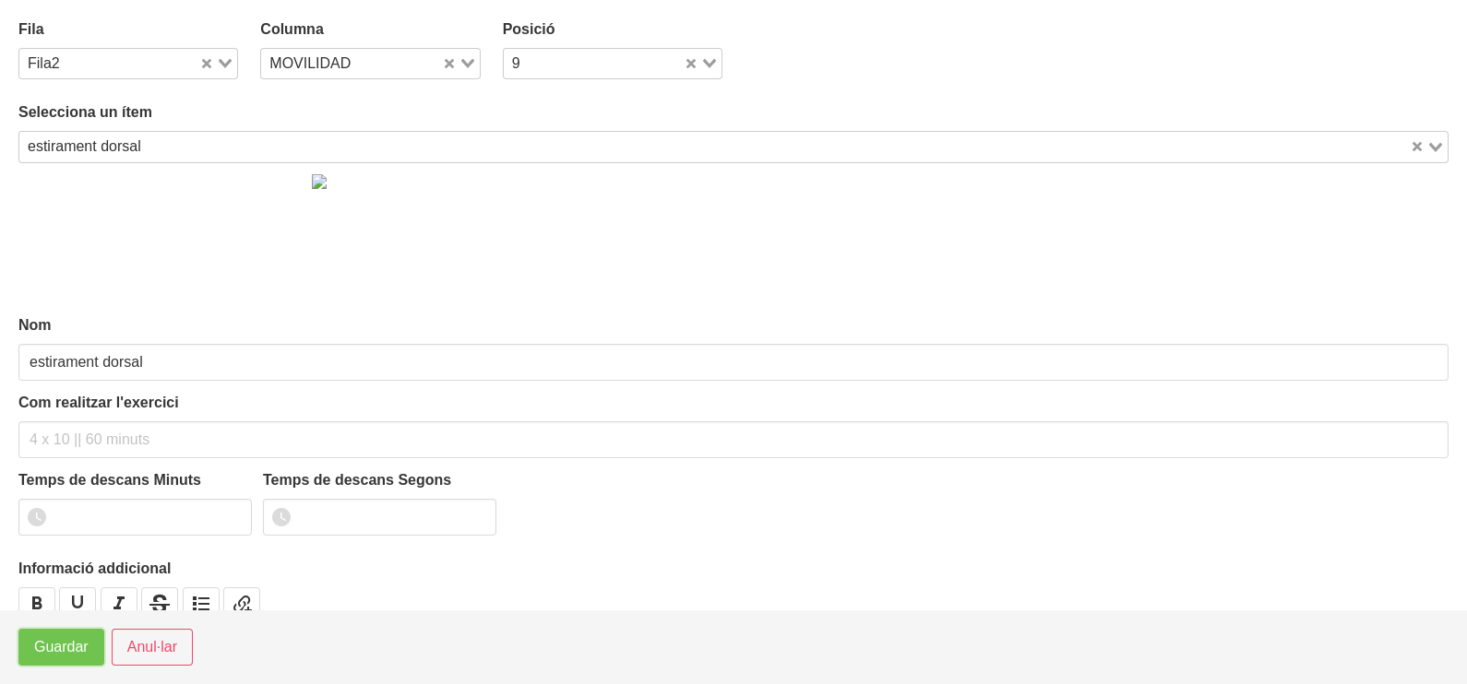
click at [60, 642] on span "Guardar" at bounding box center [61, 648] width 54 height 22
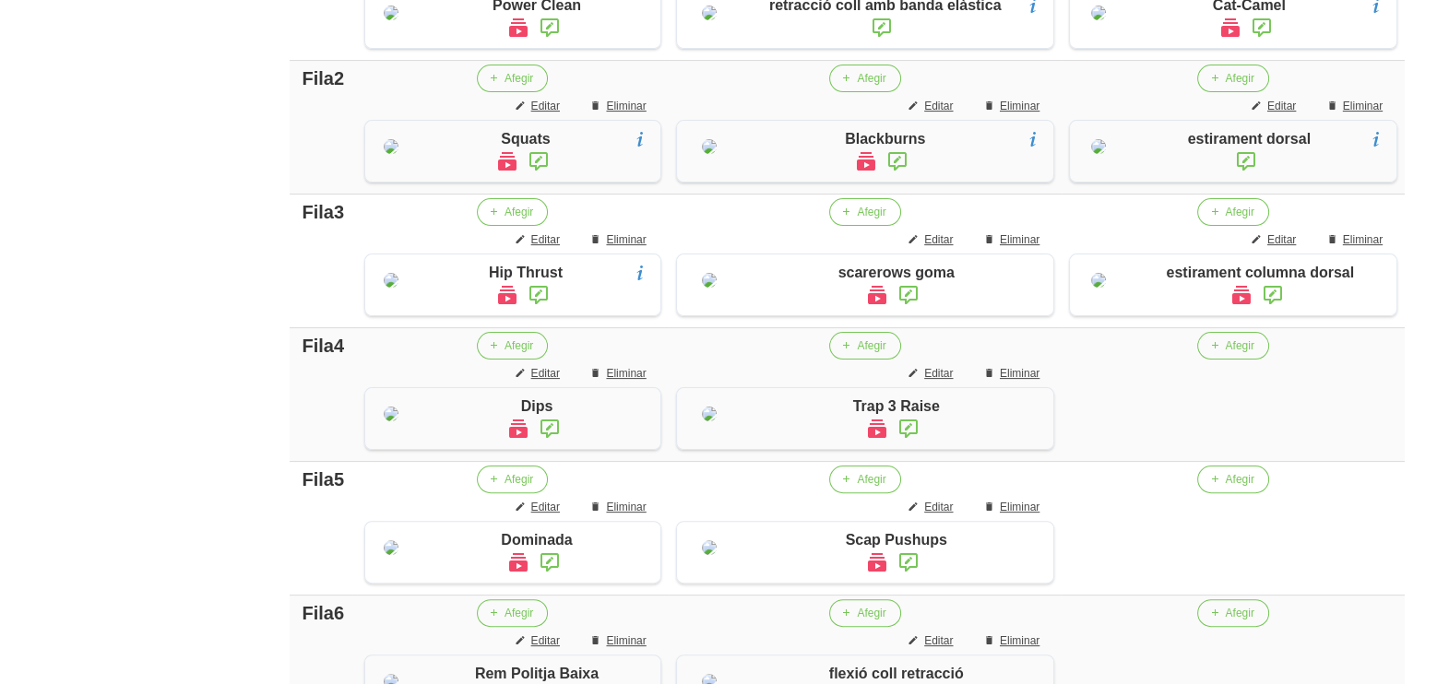
scroll to position [728, 0]
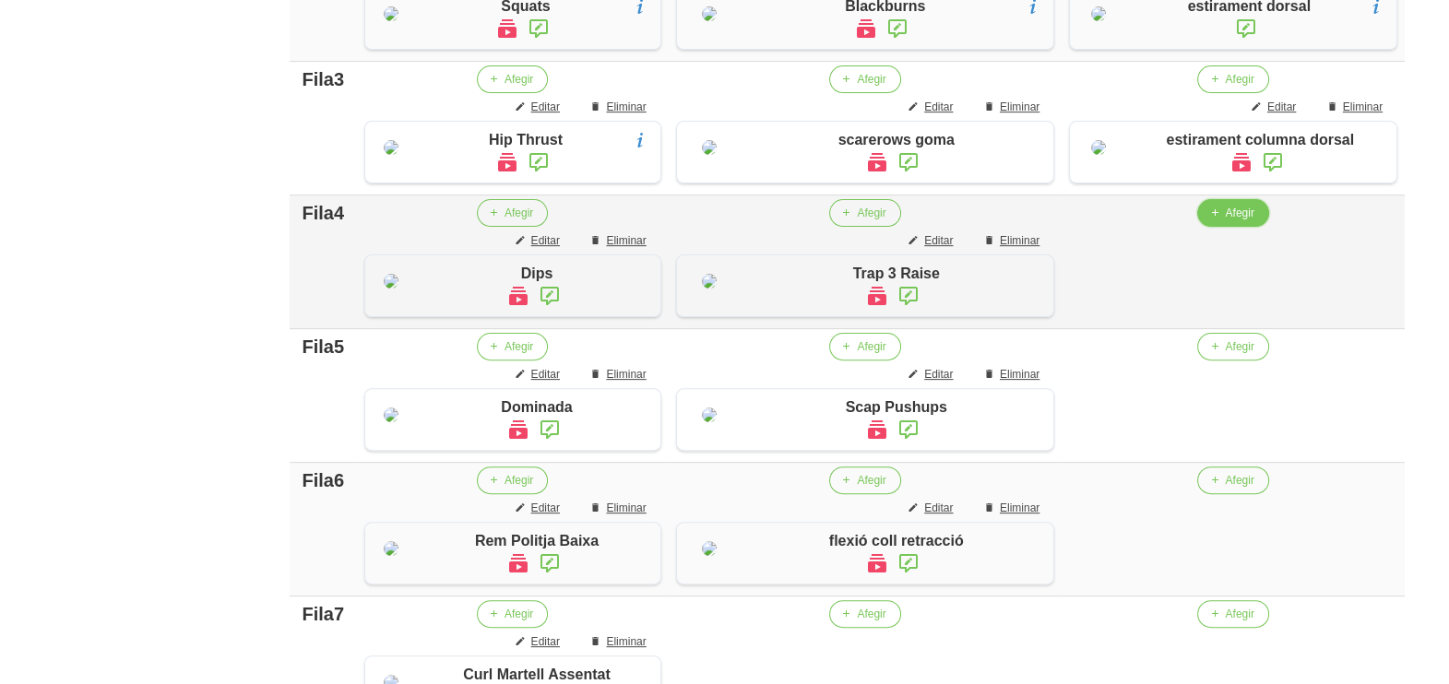
click at [1227, 221] on span "Afegir" at bounding box center [1239, 213] width 29 height 17
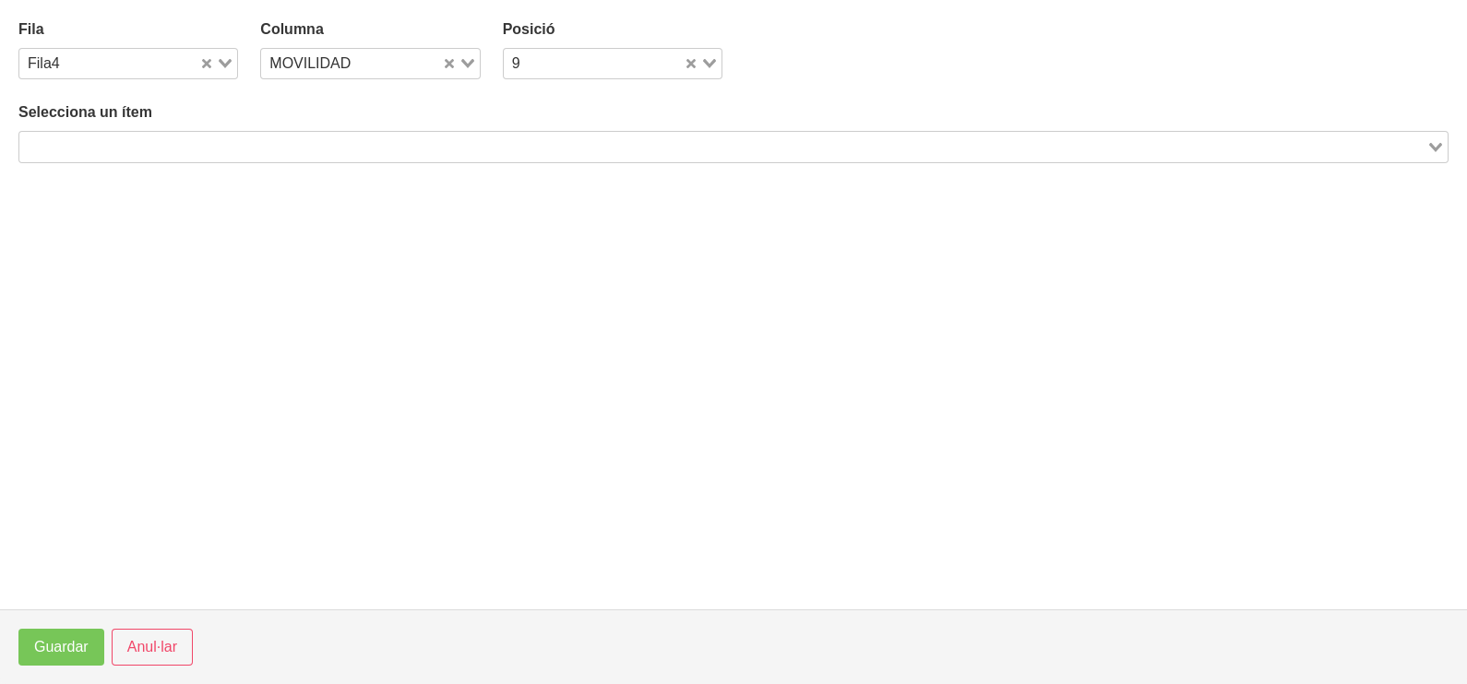
click at [382, 137] on input "Search for option" at bounding box center [722, 147] width 1403 height 22
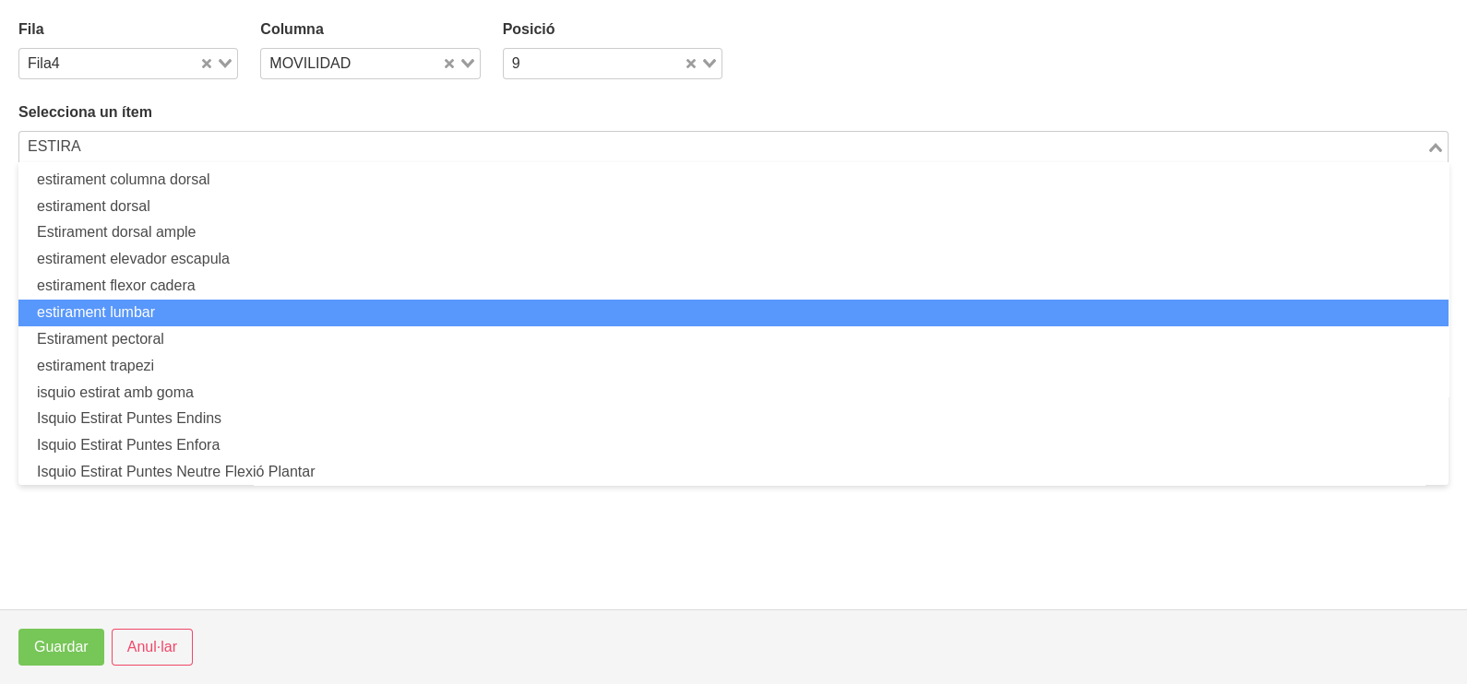
click at [198, 310] on li "estirament lumbar" at bounding box center [733, 313] width 1430 height 27
type input "ESTIRA"
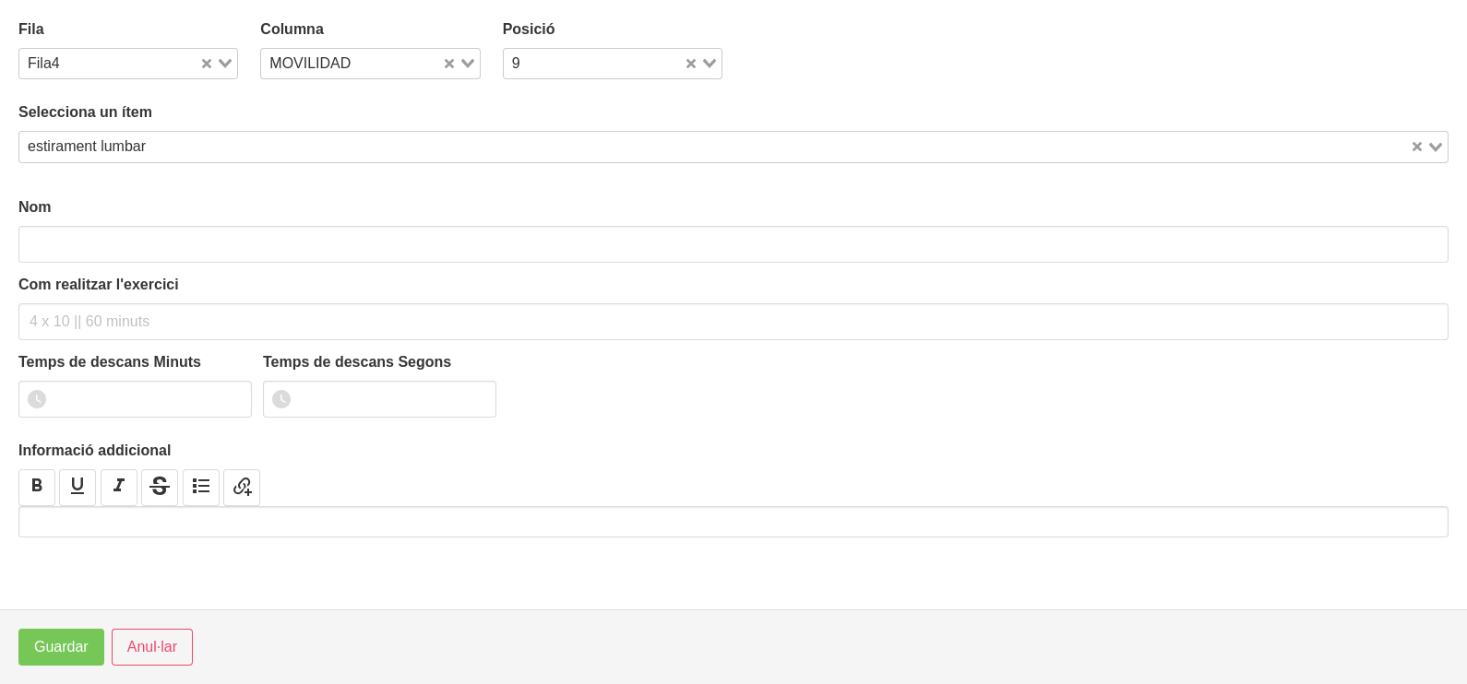
type input "estirament lumbar"
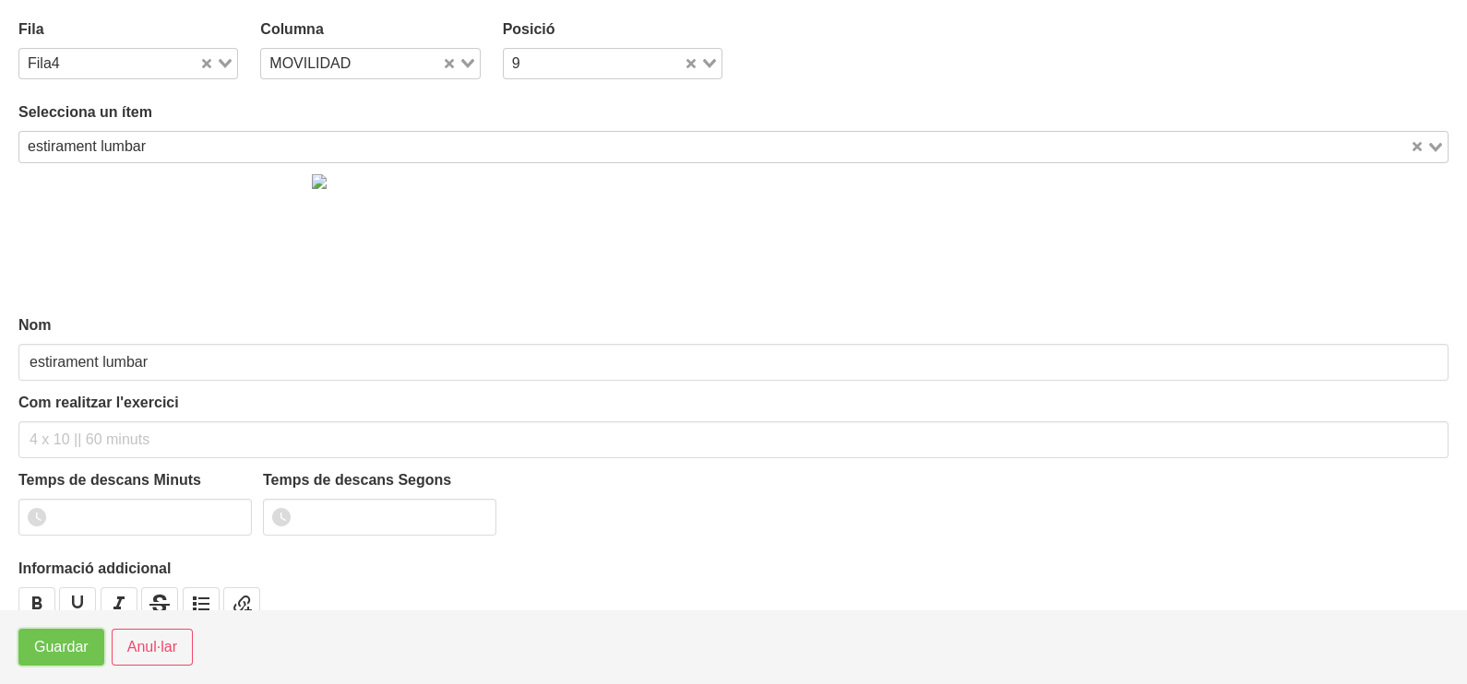
click at [52, 663] on button "Guardar" at bounding box center [61, 647] width 86 height 37
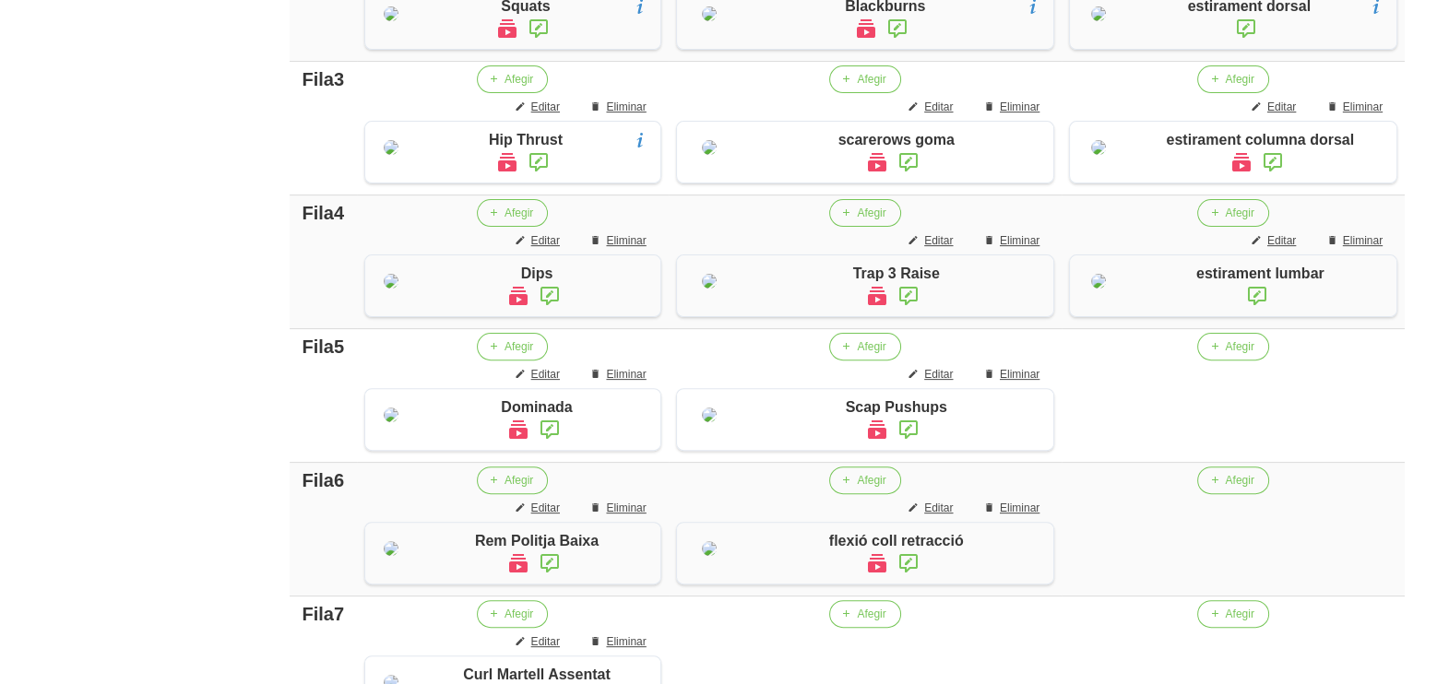
scroll to position [0, 0]
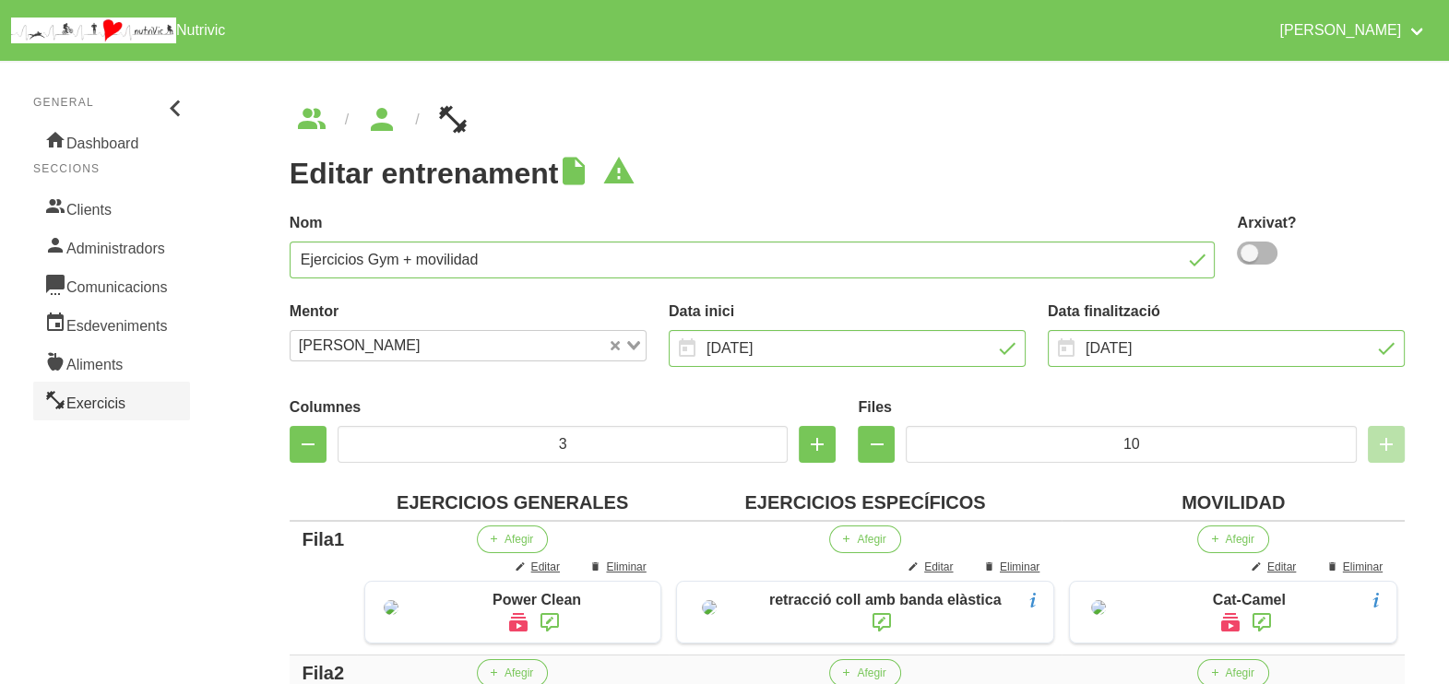
click at [129, 399] on link "Exercicis" at bounding box center [111, 401] width 157 height 39
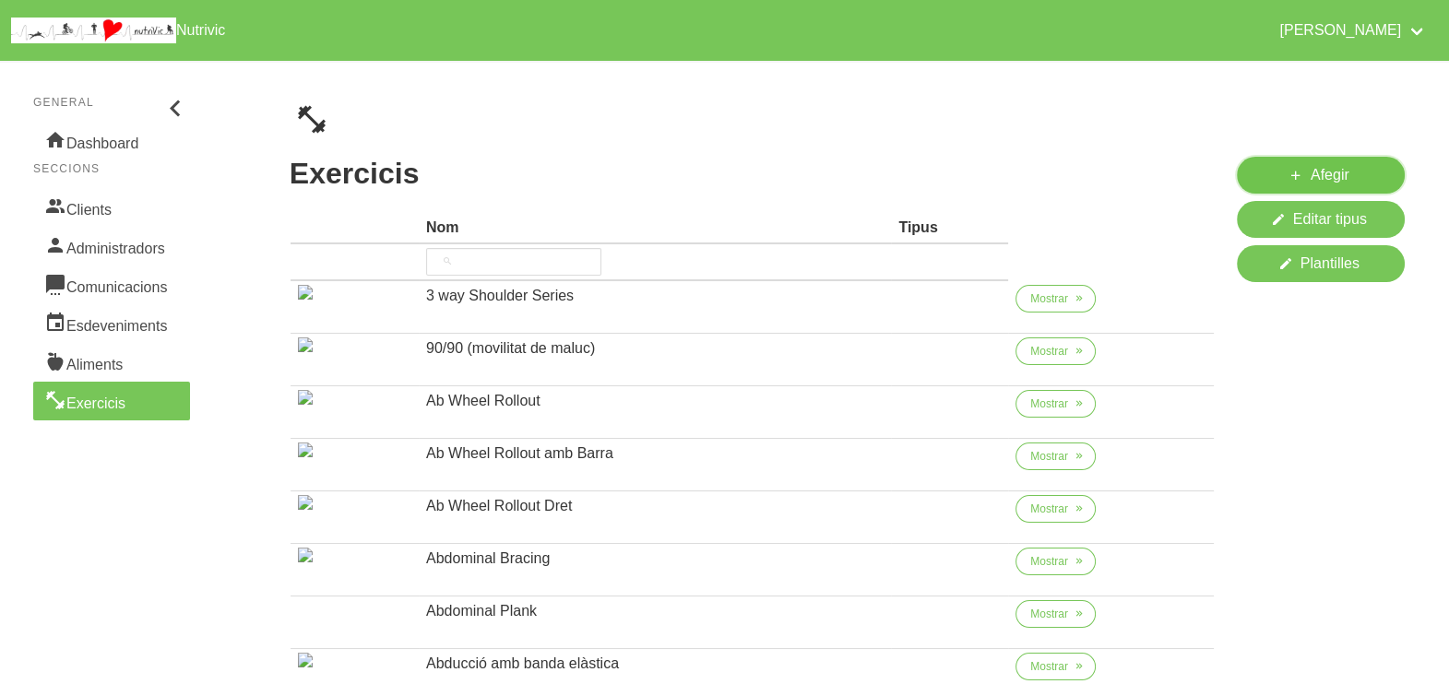
click at [1297, 164] on icon at bounding box center [1296, 175] width 15 height 23
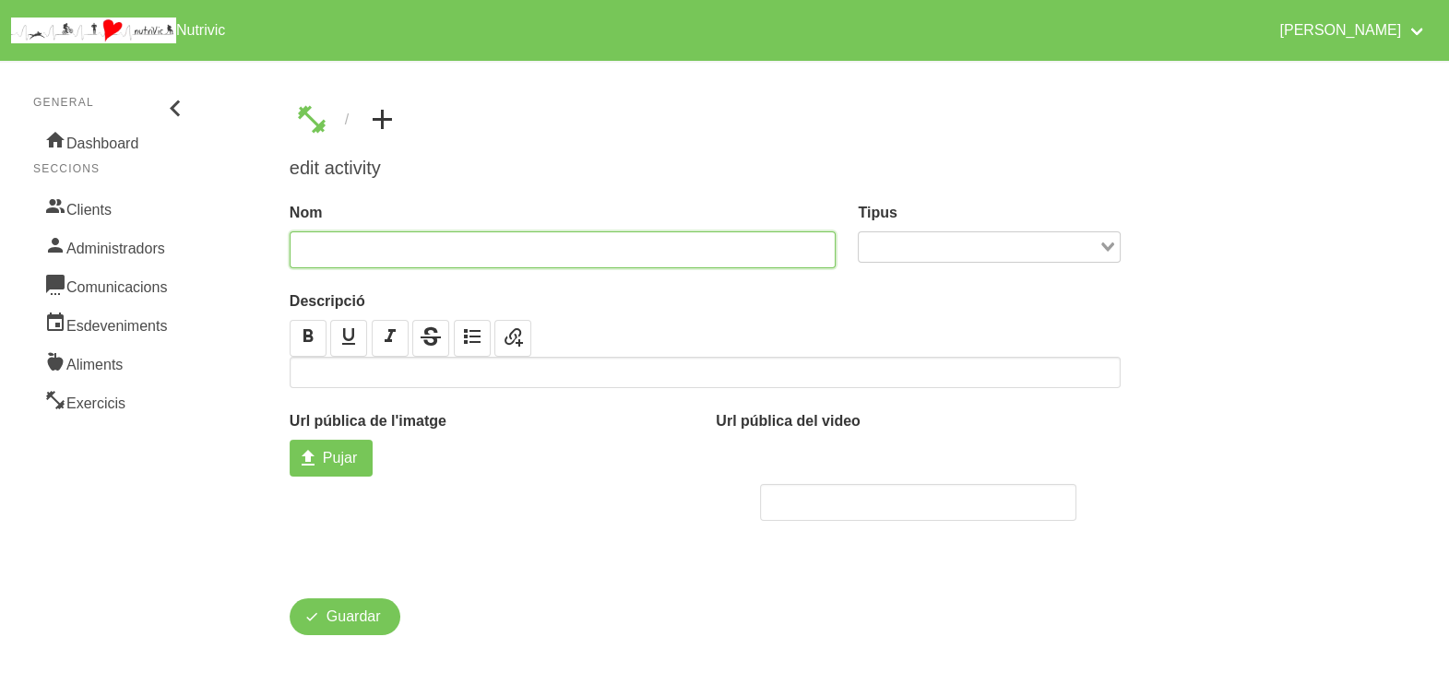
click at [506, 235] on input "text" at bounding box center [563, 250] width 547 height 37
type input "R"
drag, startPoint x: 346, startPoint y: 247, endPoint x: 247, endPoint y: 252, distance: 98.8
click at [247, 252] on div "edit activity Nom rotació coll Tipus Loading... Descripció Url pública de l'ima…" at bounding box center [847, 370] width 1204 height 619
type input "mobilitat coll"
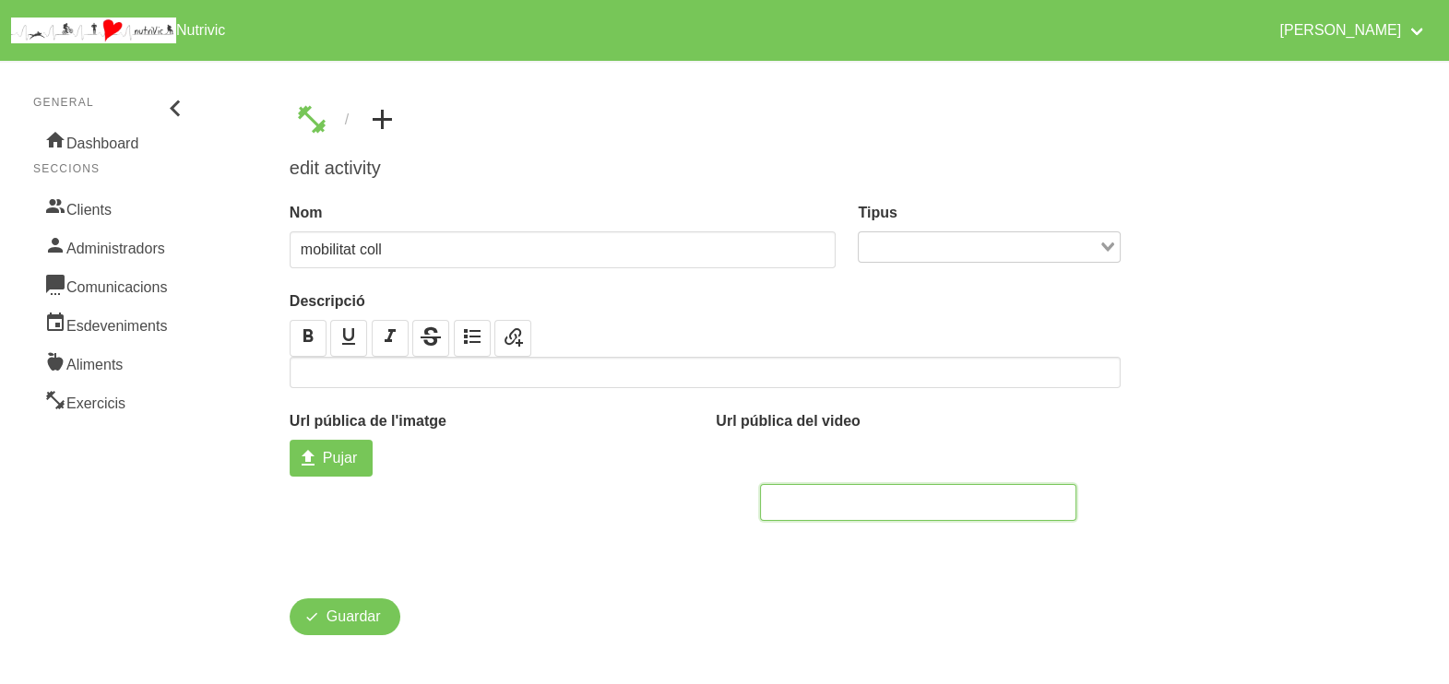
click at [792, 494] on input "text" at bounding box center [917, 502] width 315 height 37
click at [340, 465] on span "Pujar" at bounding box center [340, 458] width 34 height 22
click at [340, 465] on input "Pujar" at bounding box center [331, 458] width 83 height 37
type input "C:\fakepath\mobilitat coll.jpg"
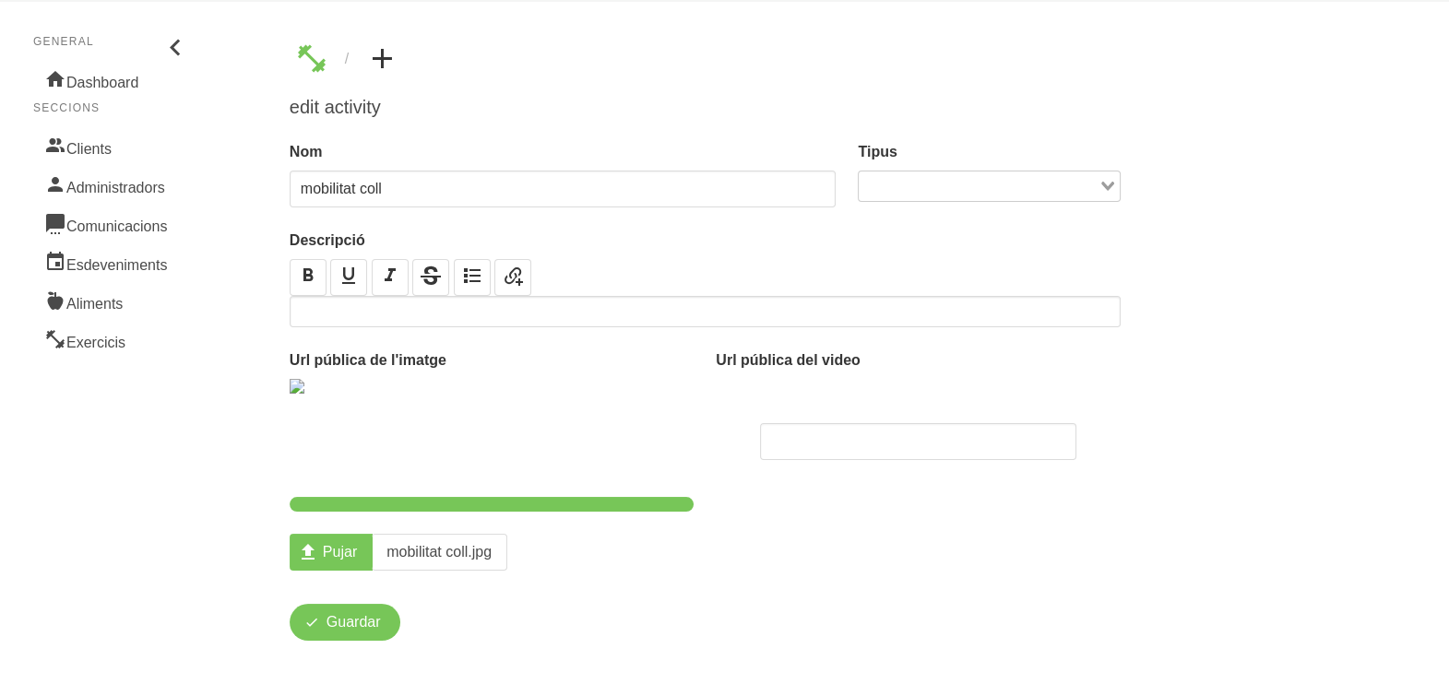
scroll to position [72, 0]
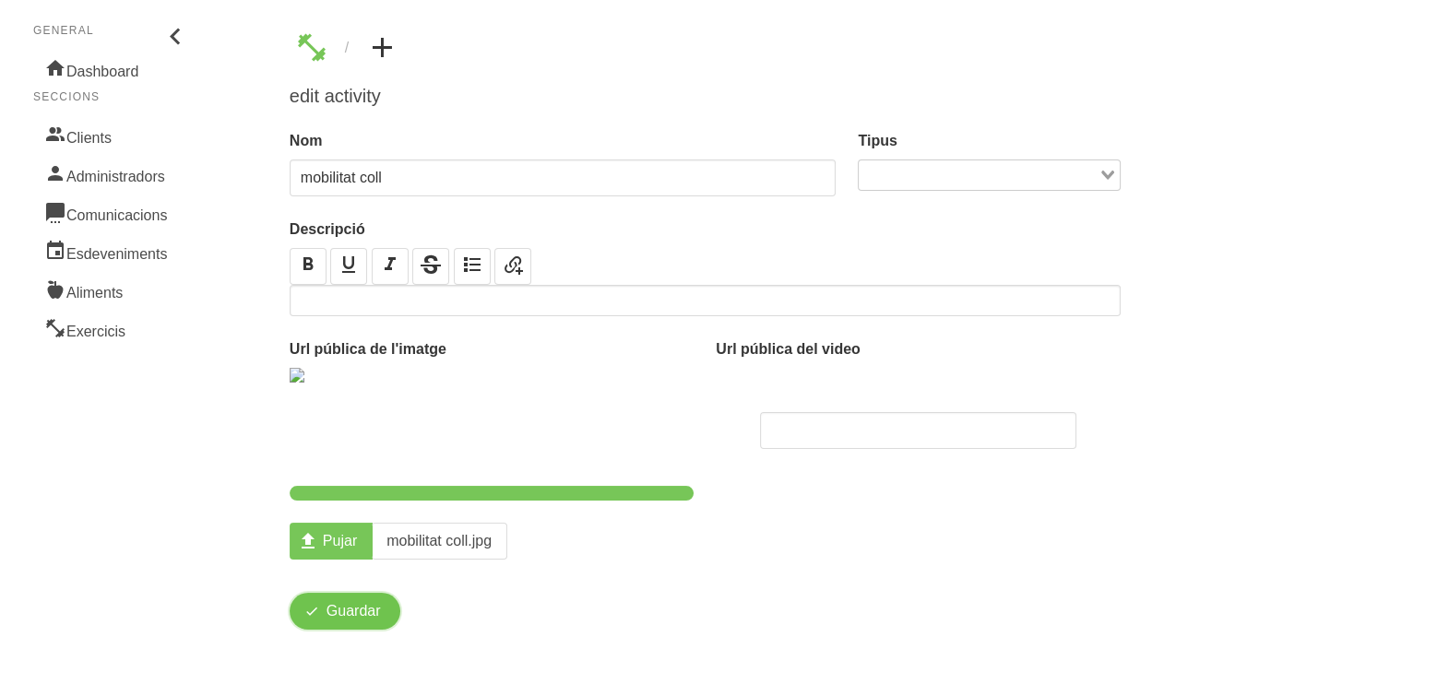
click at [341, 609] on span "Guardar" at bounding box center [354, 612] width 54 height 22
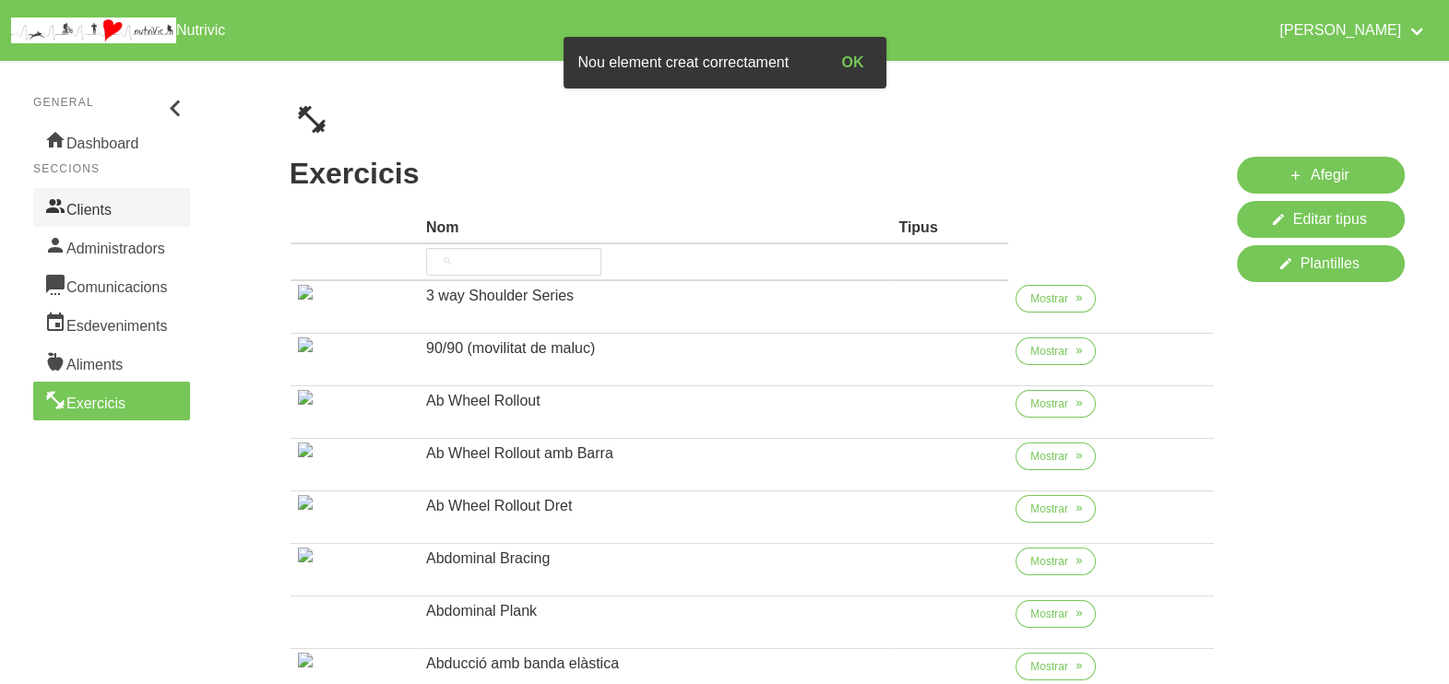
click at [88, 205] on link "Clients" at bounding box center [111, 207] width 157 height 39
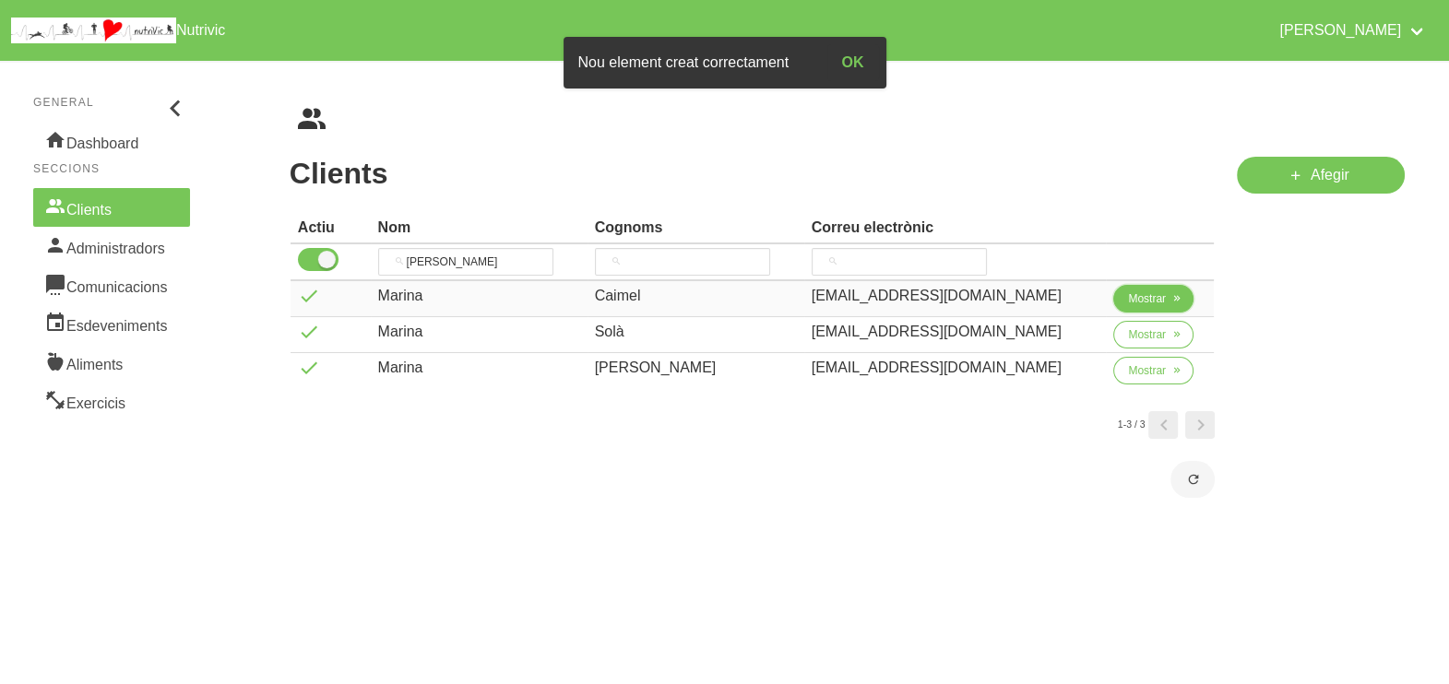
click at [1128, 304] on span "Mostrar" at bounding box center [1147, 299] width 38 height 17
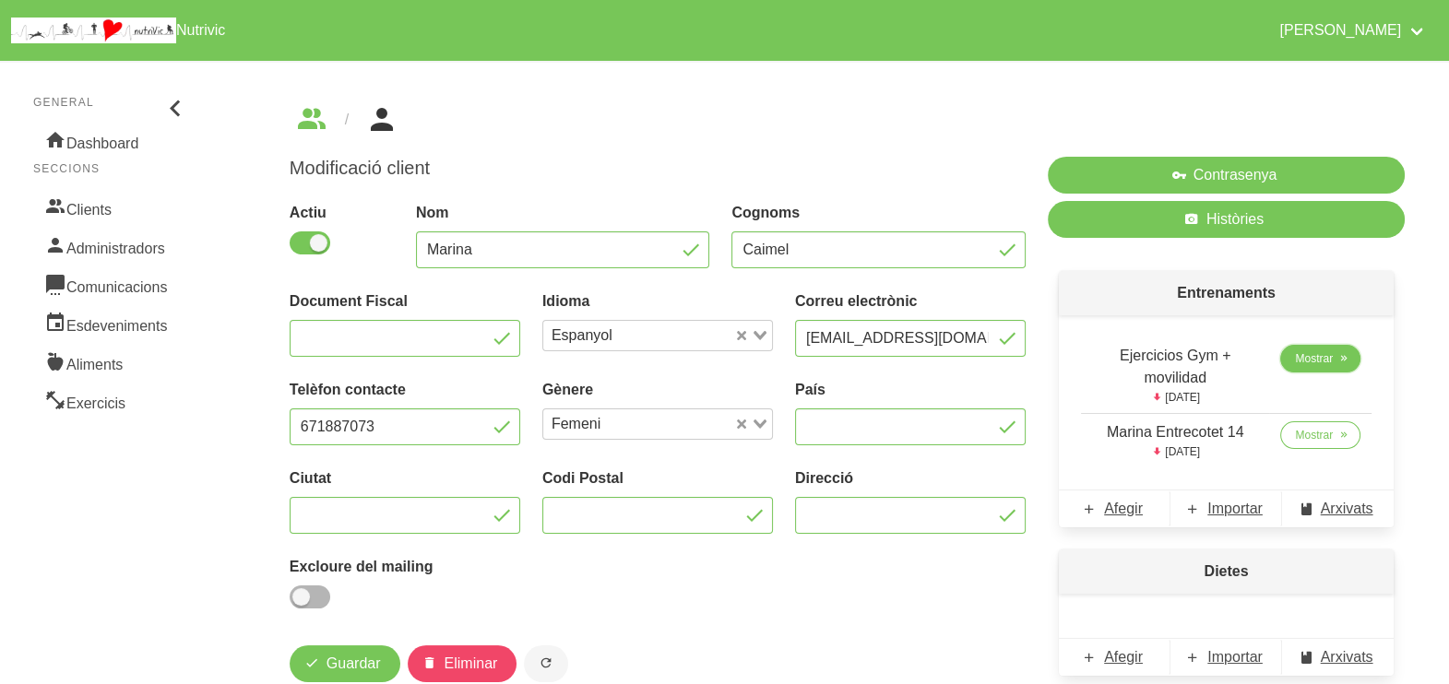
click at [1318, 363] on span "Mostrar" at bounding box center [1314, 359] width 38 height 17
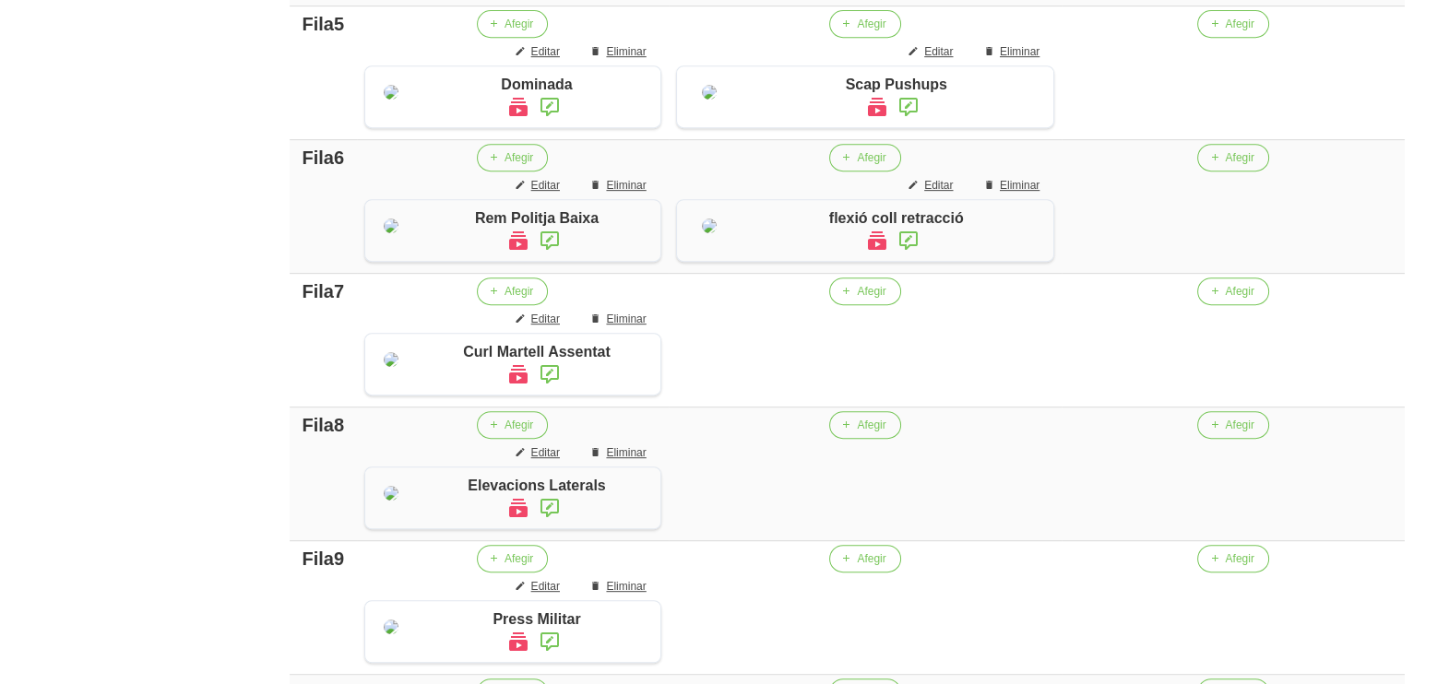
scroll to position [1047, 0]
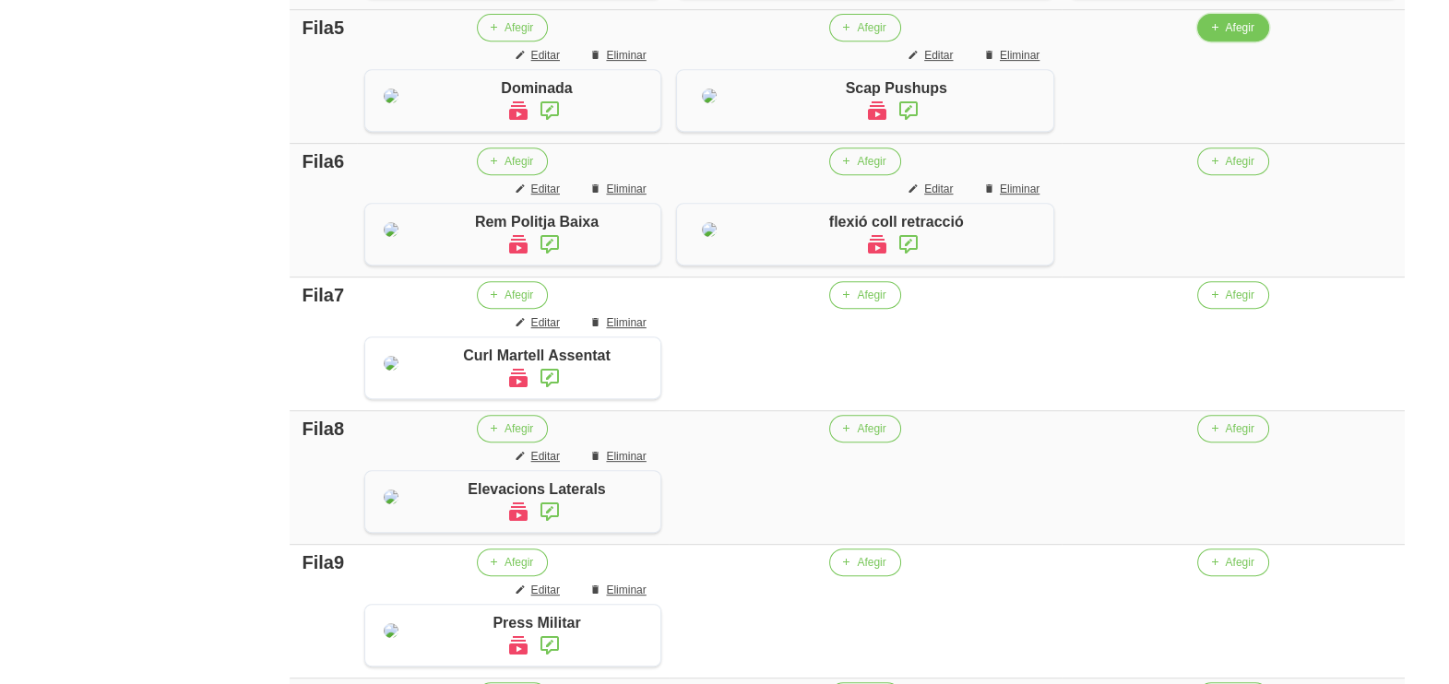
click at [1229, 36] on span "Afegir" at bounding box center [1239, 27] width 29 height 17
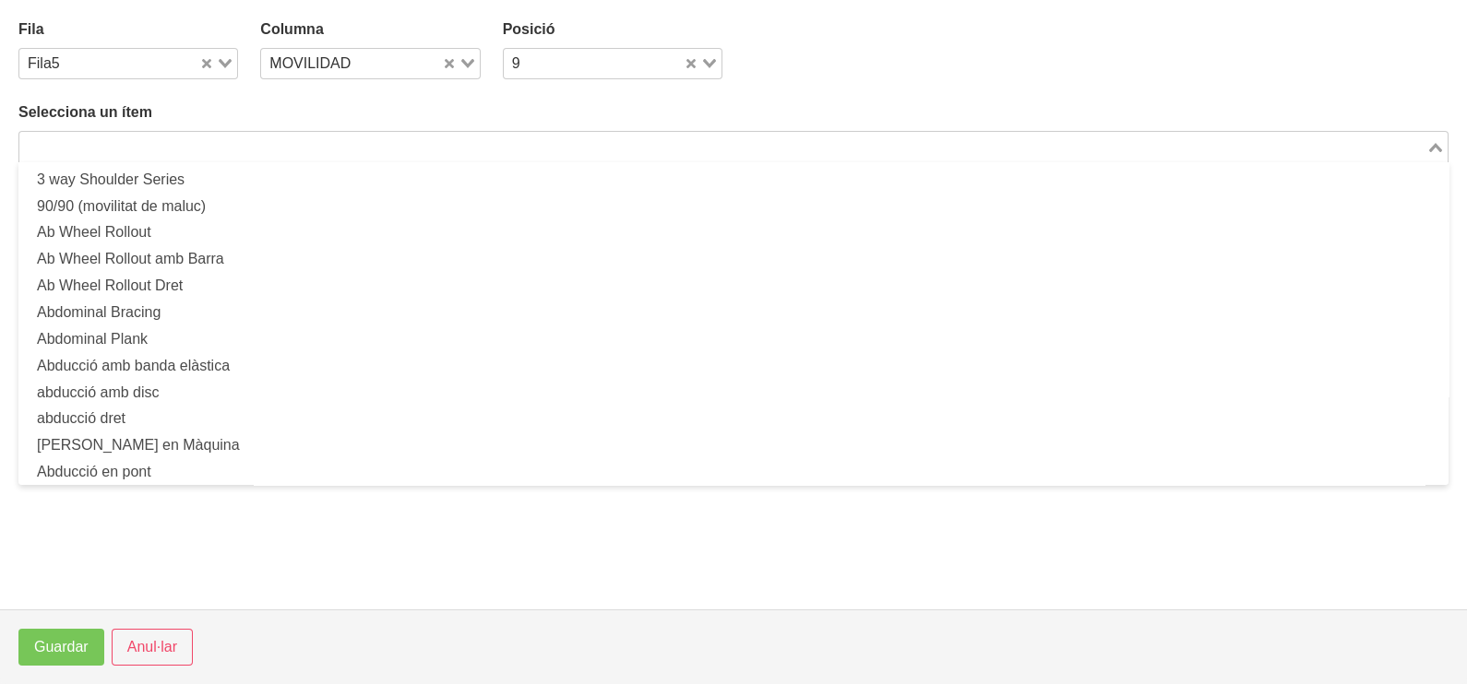
click at [218, 144] on input "Search for option" at bounding box center [722, 147] width 1403 height 22
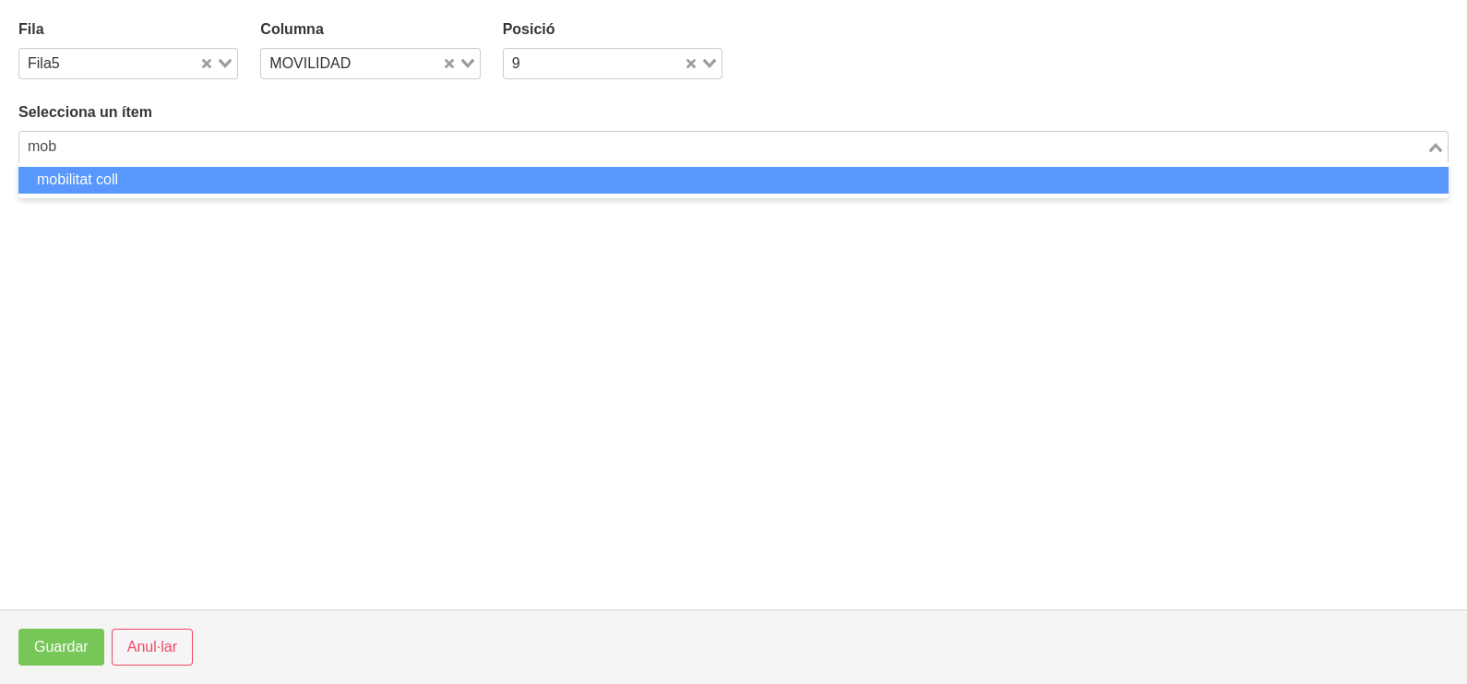
click at [185, 177] on li "mobilitat coll" at bounding box center [733, 180] width 1430 height 27
type input "mob"
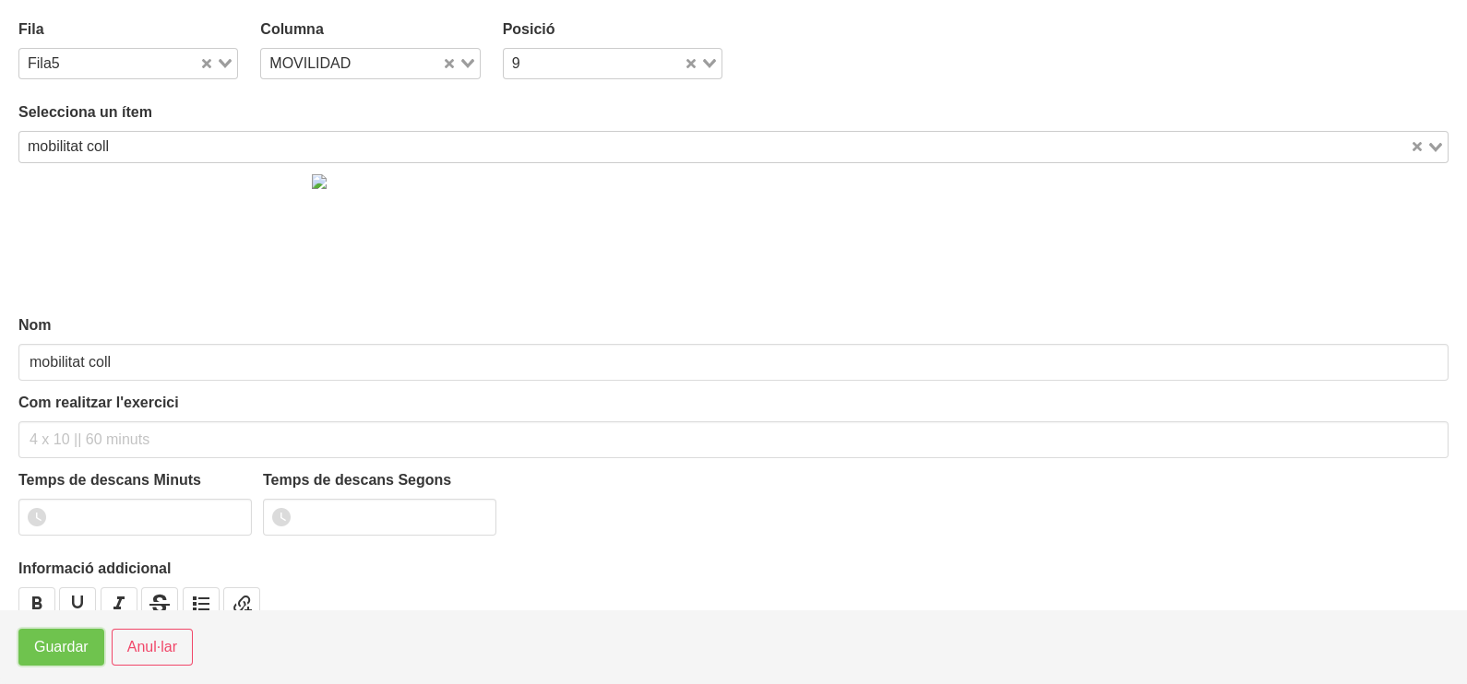
click at [53, 660] on button "Guardar" at bounding box center [61, 647] width 86 height 37
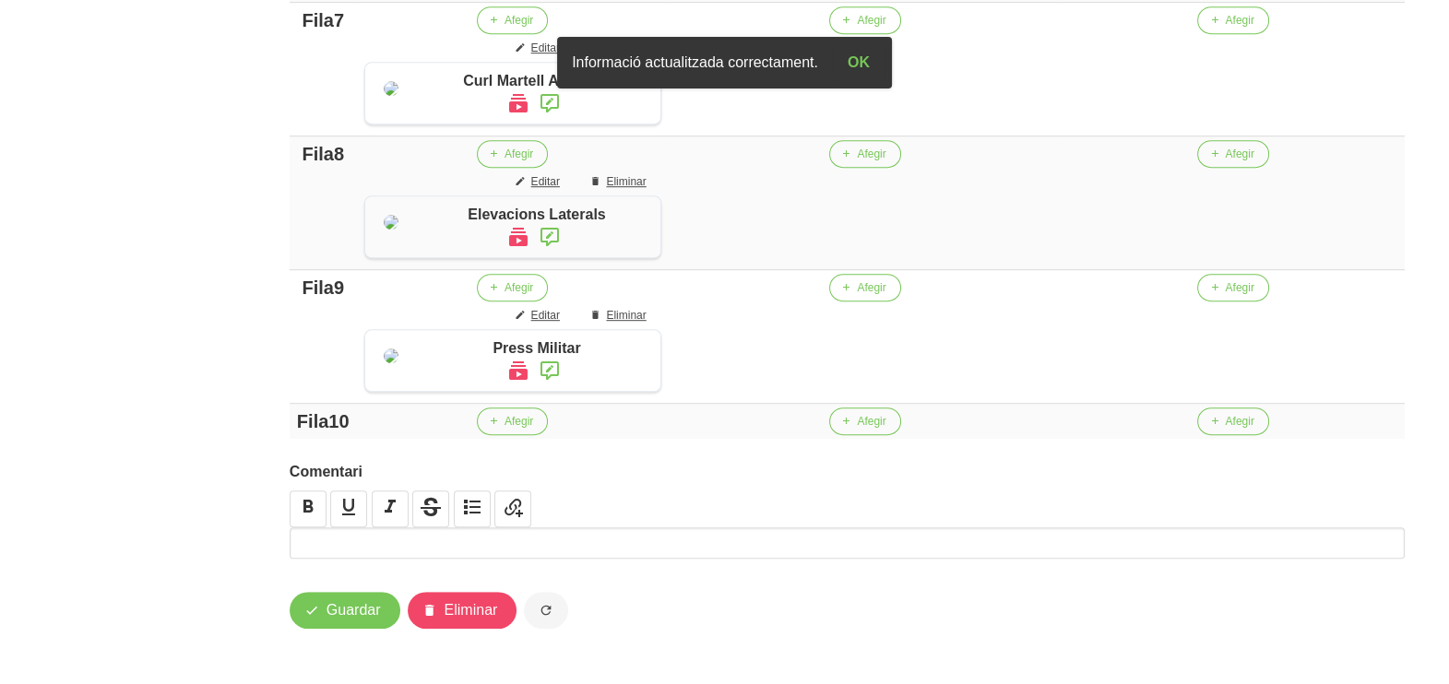
scroll to position [1770, 0]
click at [552, 554] on p at bounding box center [847, 543] width 1106 height 22
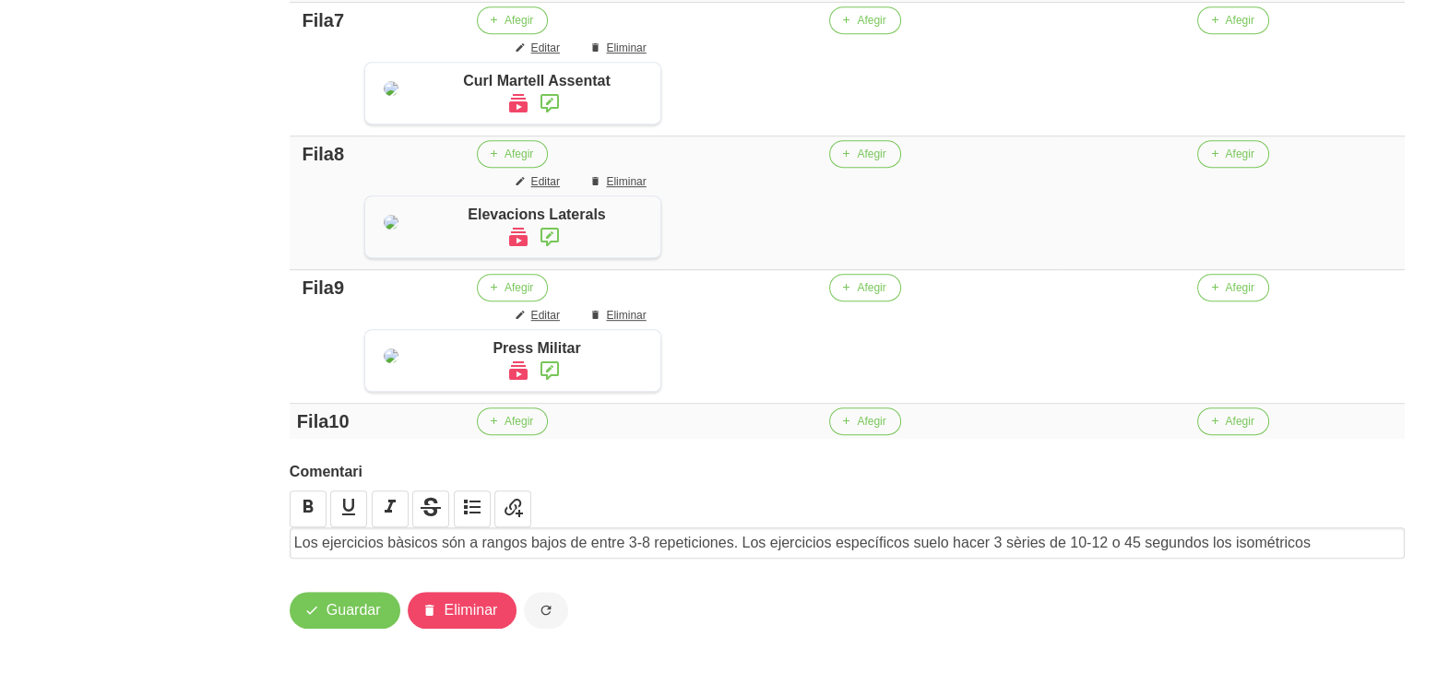
scroll to position [1851, 0]
click at [1338, 537] on p "Los ejercicios bàsicos són a rangos bajos de entre 3-8 repeticiones. Los ejerci…" at bounding box center [847, 543] width 1106 height 22
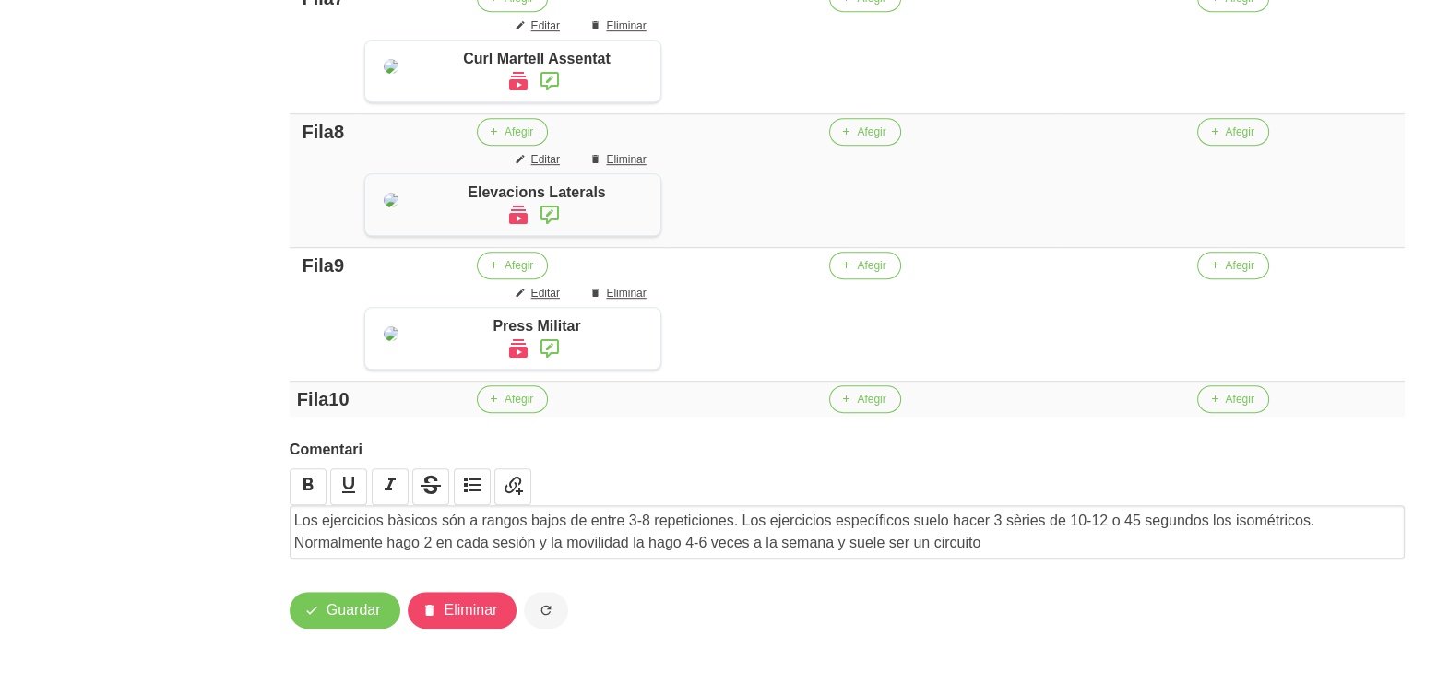
click at [926, 554] on p "Los ejercicios bàsicos són a rangos bajos de entre 3-8 repeticiones. Los ejerci…" at bounding box center [847, 532] width 1106 height 44
click at [1079, 554] on p "Los ejercicios bàsicos són a rangos bajos de entre 3-8 repeticiones. Los ejerci…" at bounding box center [847, 532] width 1106 height 44
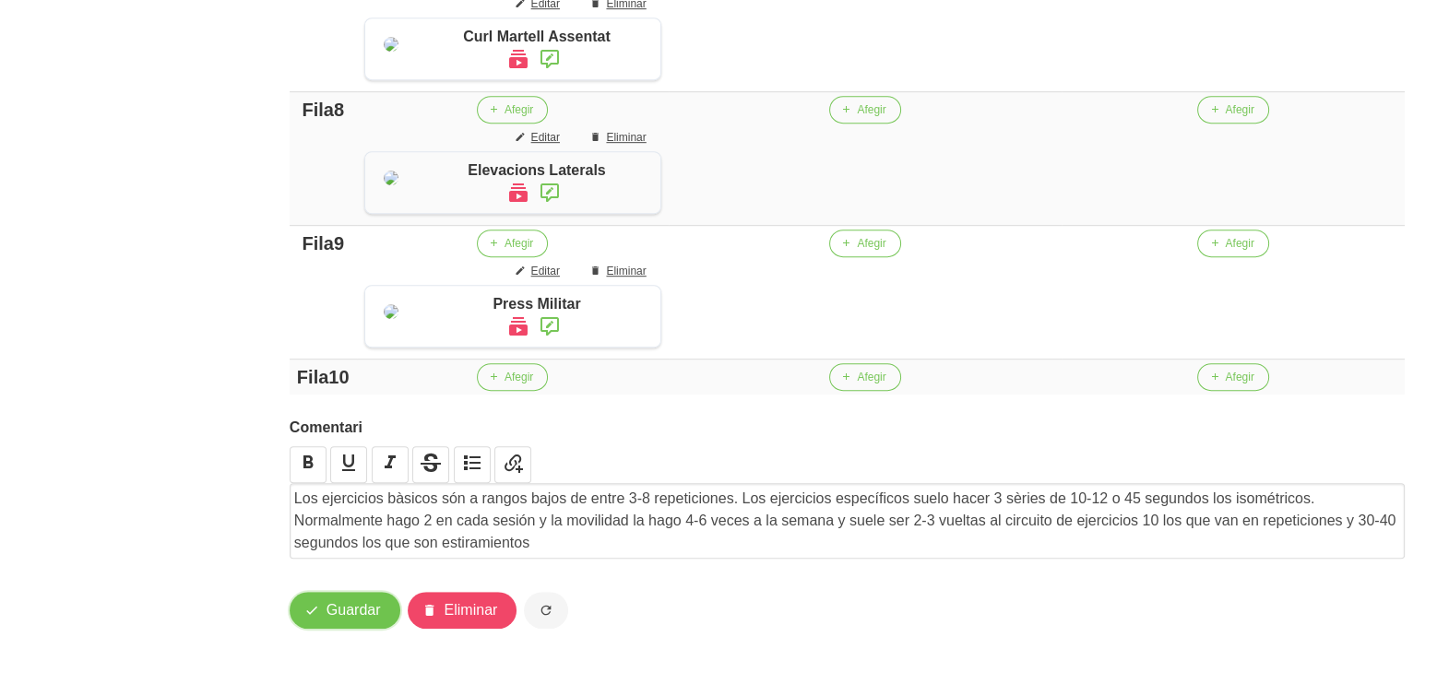
click at [361, 622] on span "Guardar" at bounding box center [354, 611] width 54 height 22
click at [294, 500] on p "Los ejercicios bàsicos són a rangos bajos de entre 3-8 repeticiones. Los ejerci…" at bounding box center [847, 521] width 1106 height 66
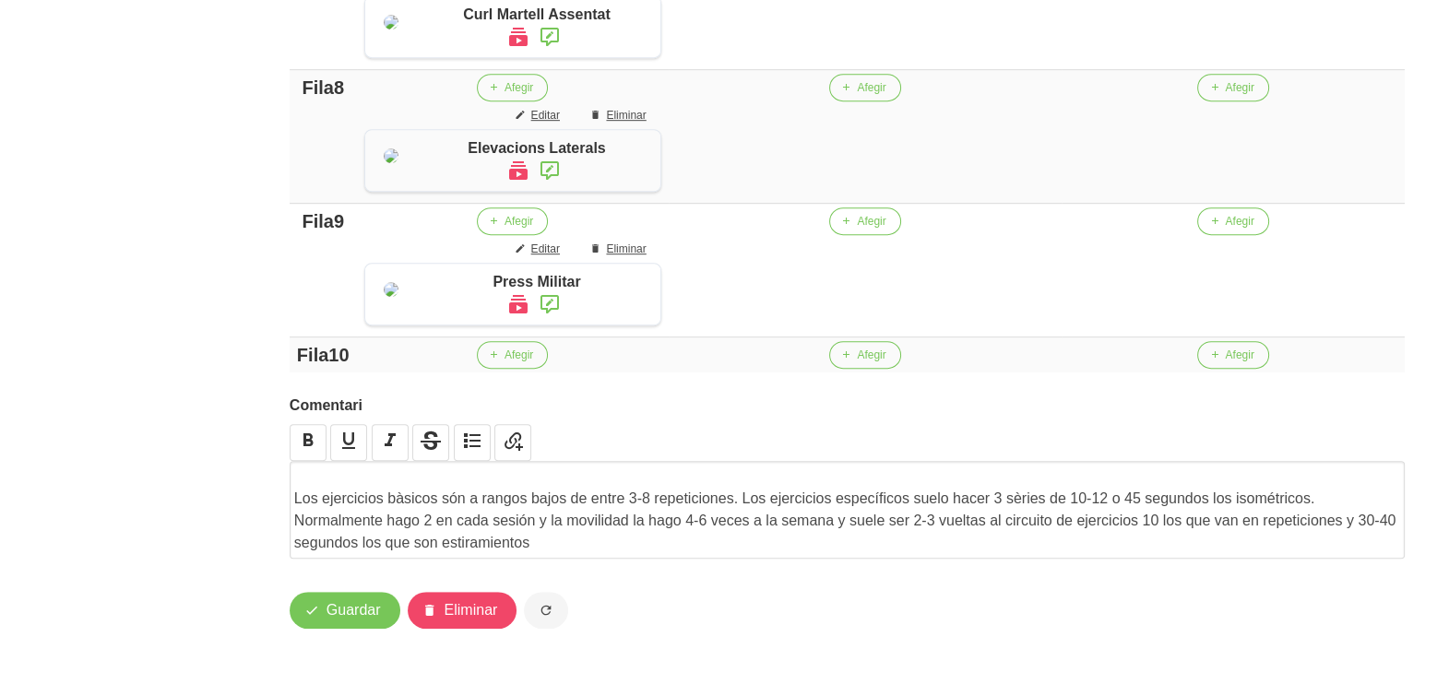
click at [294, 488] on p at bounding box center [847, 477] width 1106 height 22
click at [351, 616] on span "Guardar" at bounding box center [354, 611] width 54 height 22
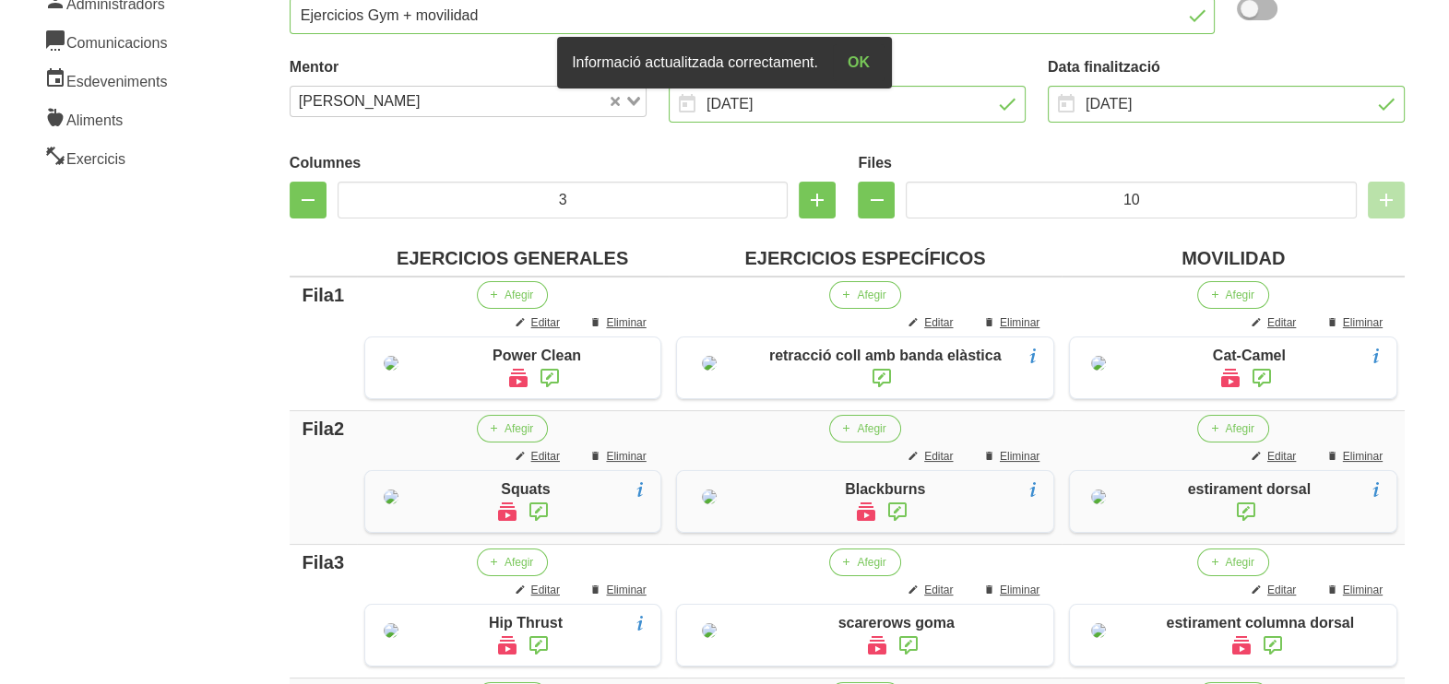
scroll to position [0, 0]
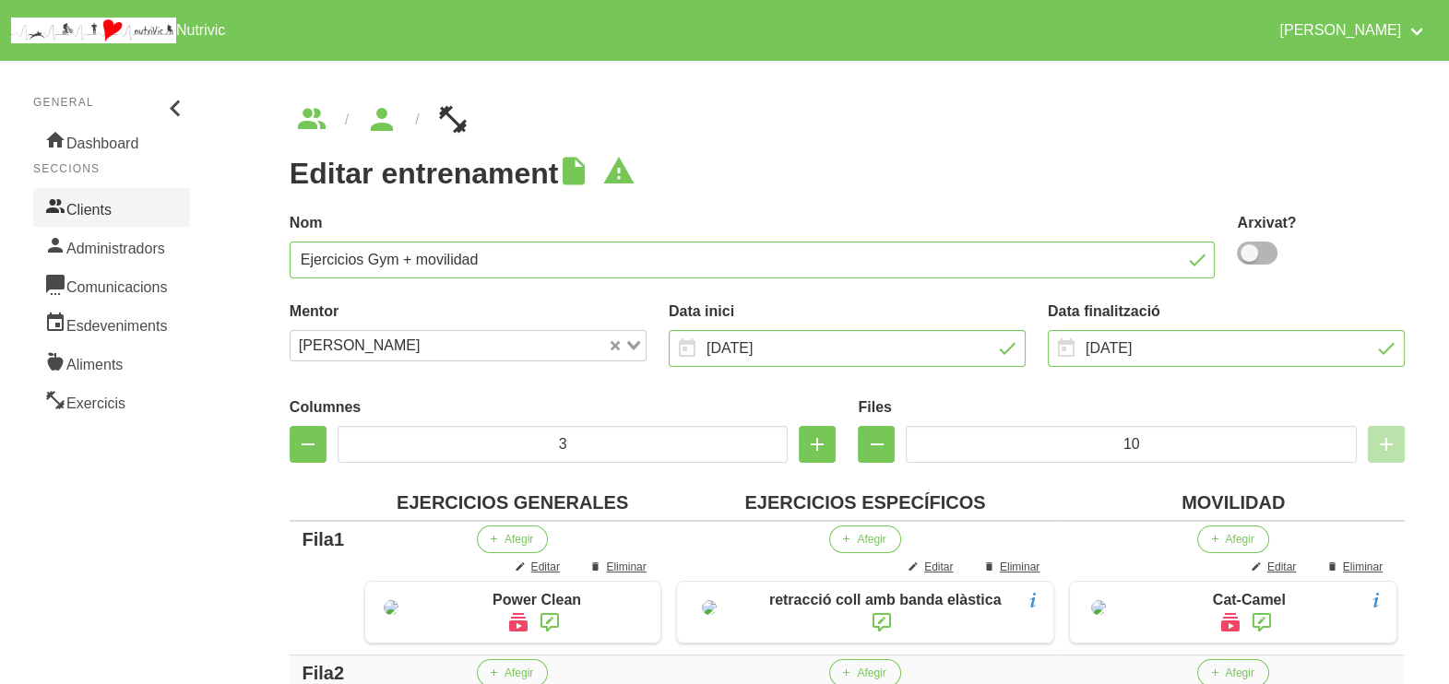
click at [106, 208] on link "Clients" at bounding box center [111, 207] width 157 height 39
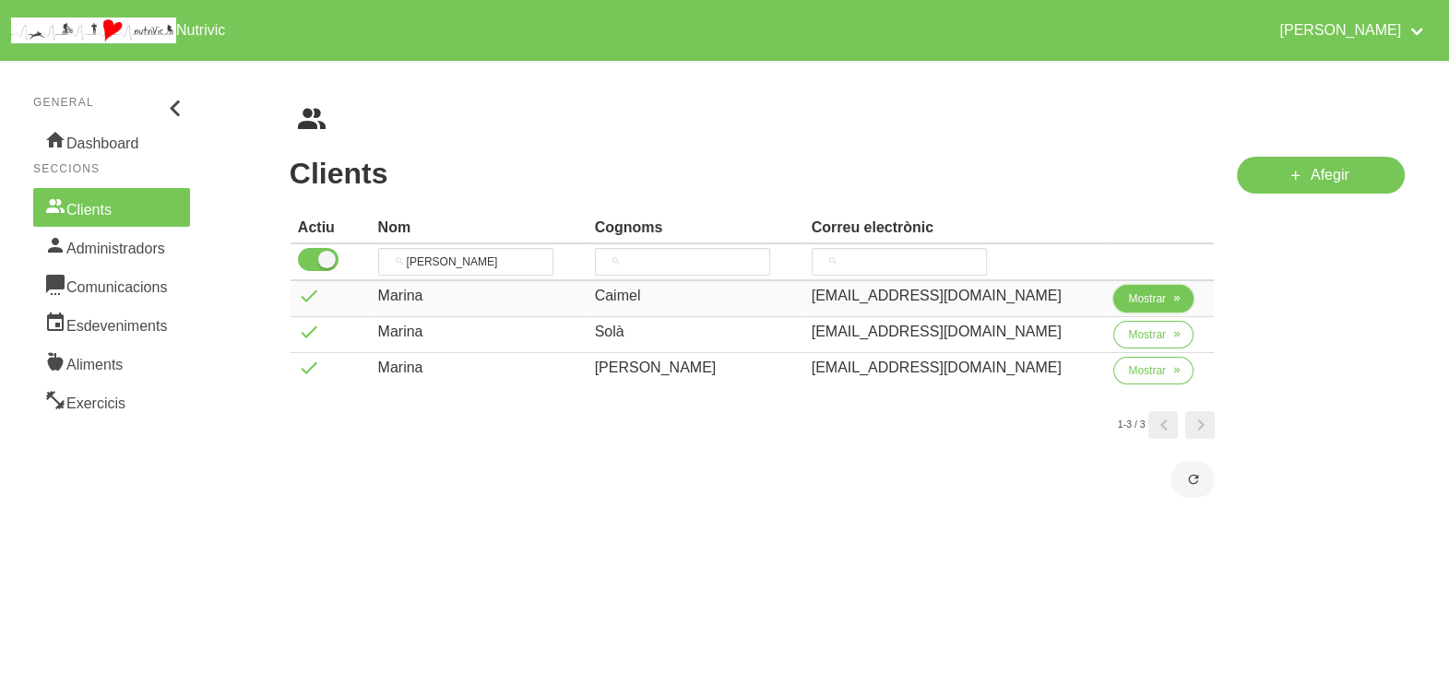
click at [1128, 291] on span "Mostrar" at bounding box center [1147, 299] width 38 height 17
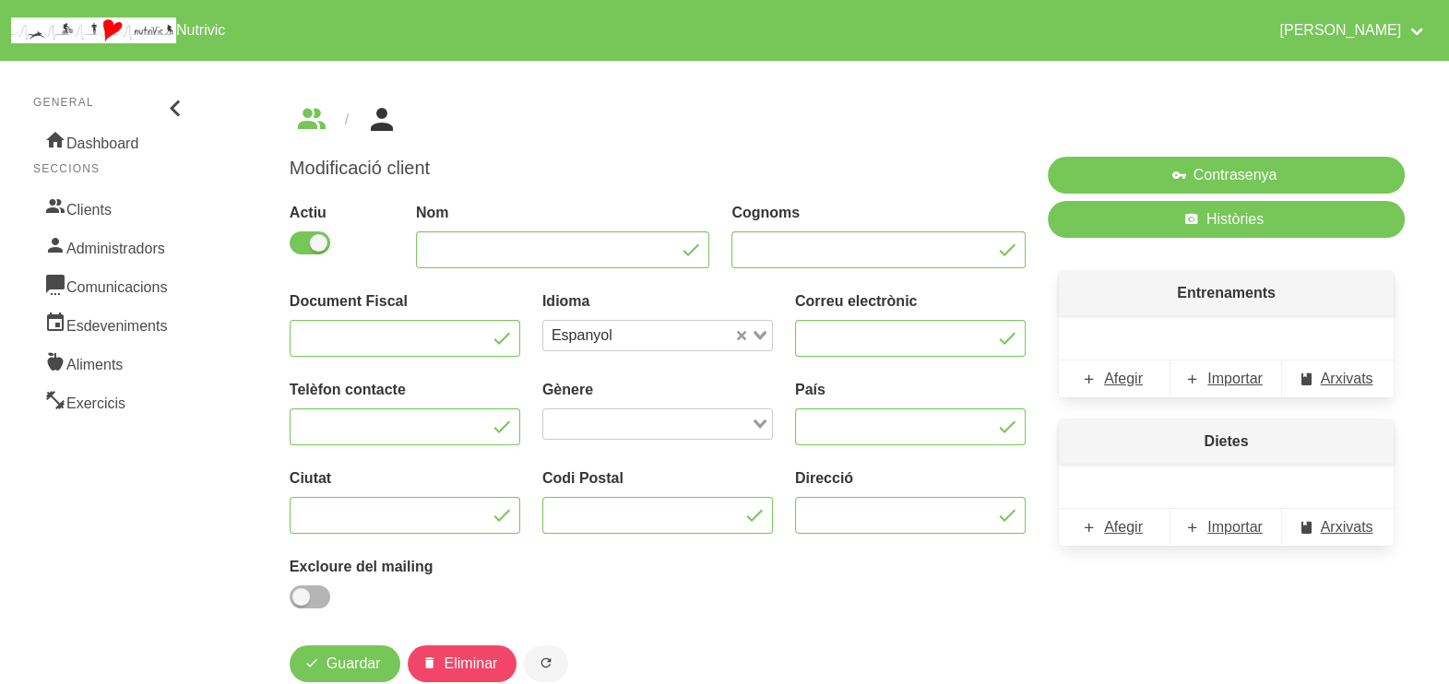
type input "Marina"
type input "Caimel"
type input "[EMAIL_ADDRESS][DOMAIN_NAME]"
type input "671887073"
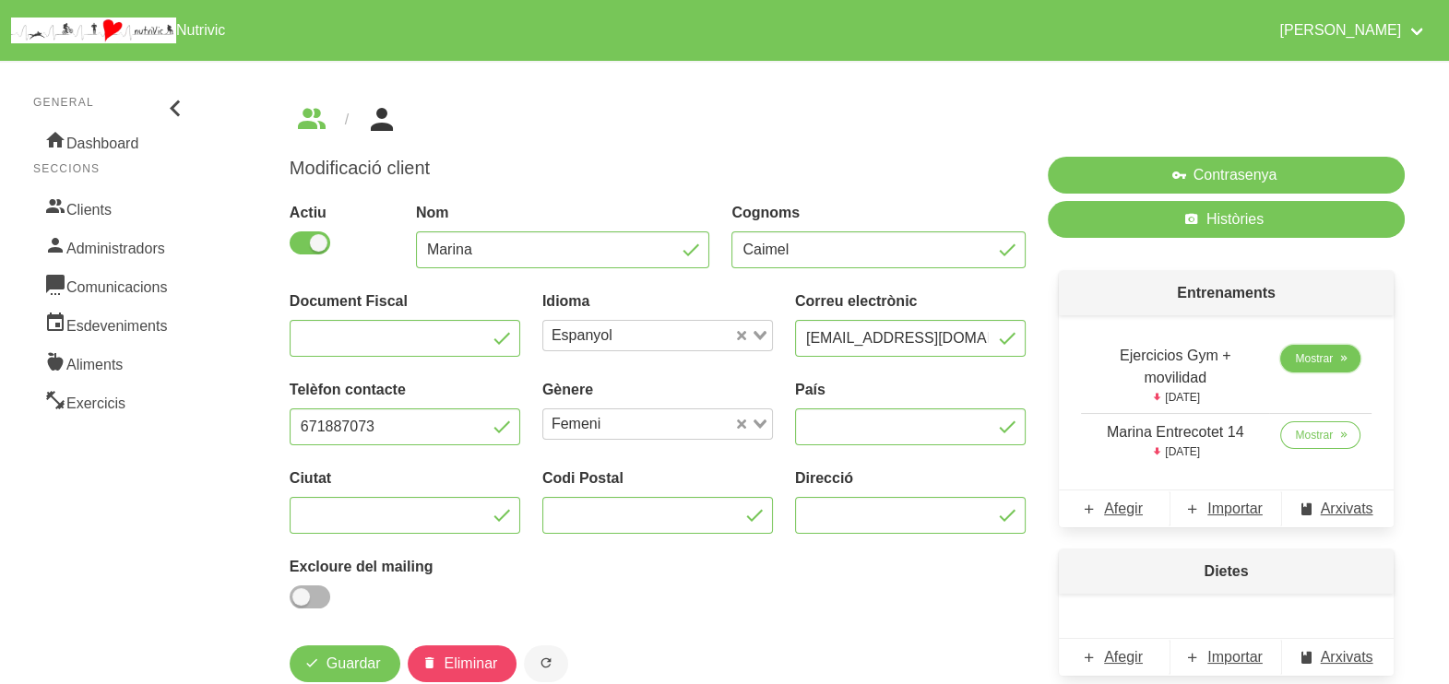
click at [1314, 361] on span "Mostrar" at bounding box center [1314, 359] width 38 height 17
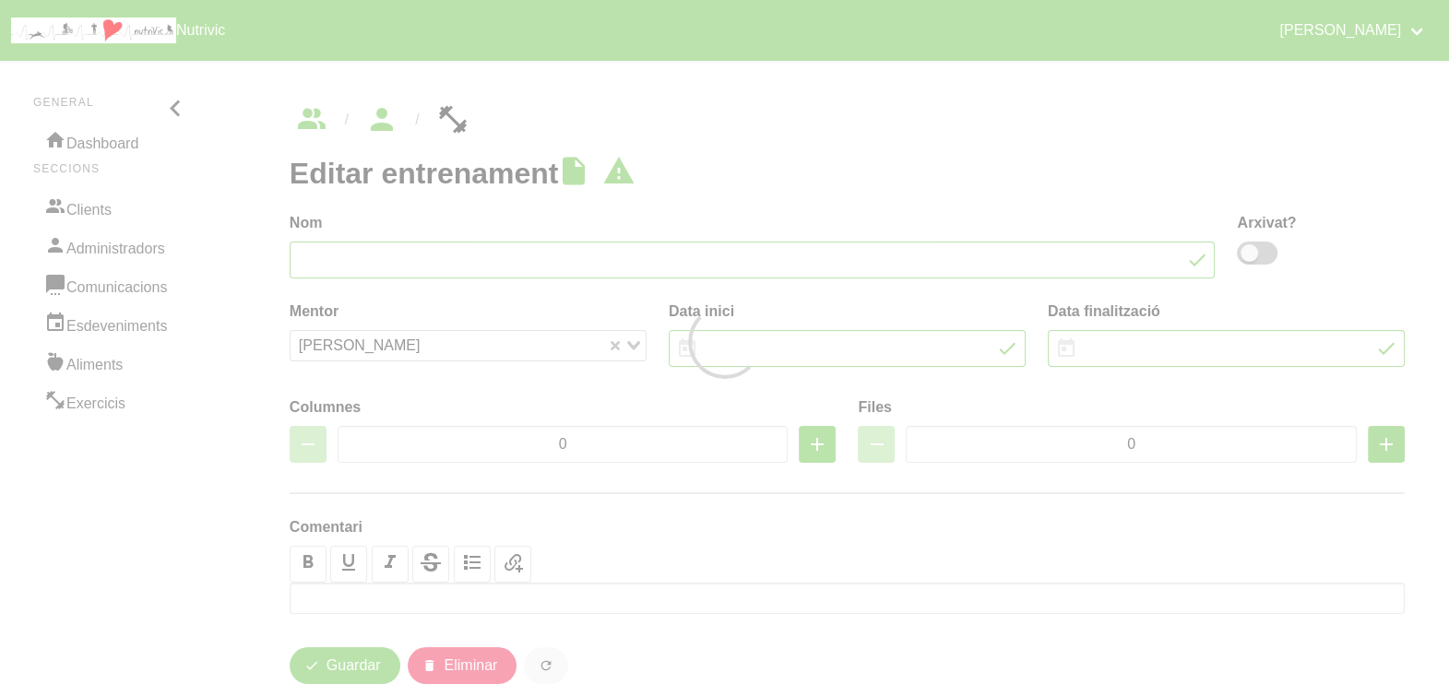
type input "Ejercicios Gym + movilidad"
type input "[DATE]"
type input "3"
type input "10"
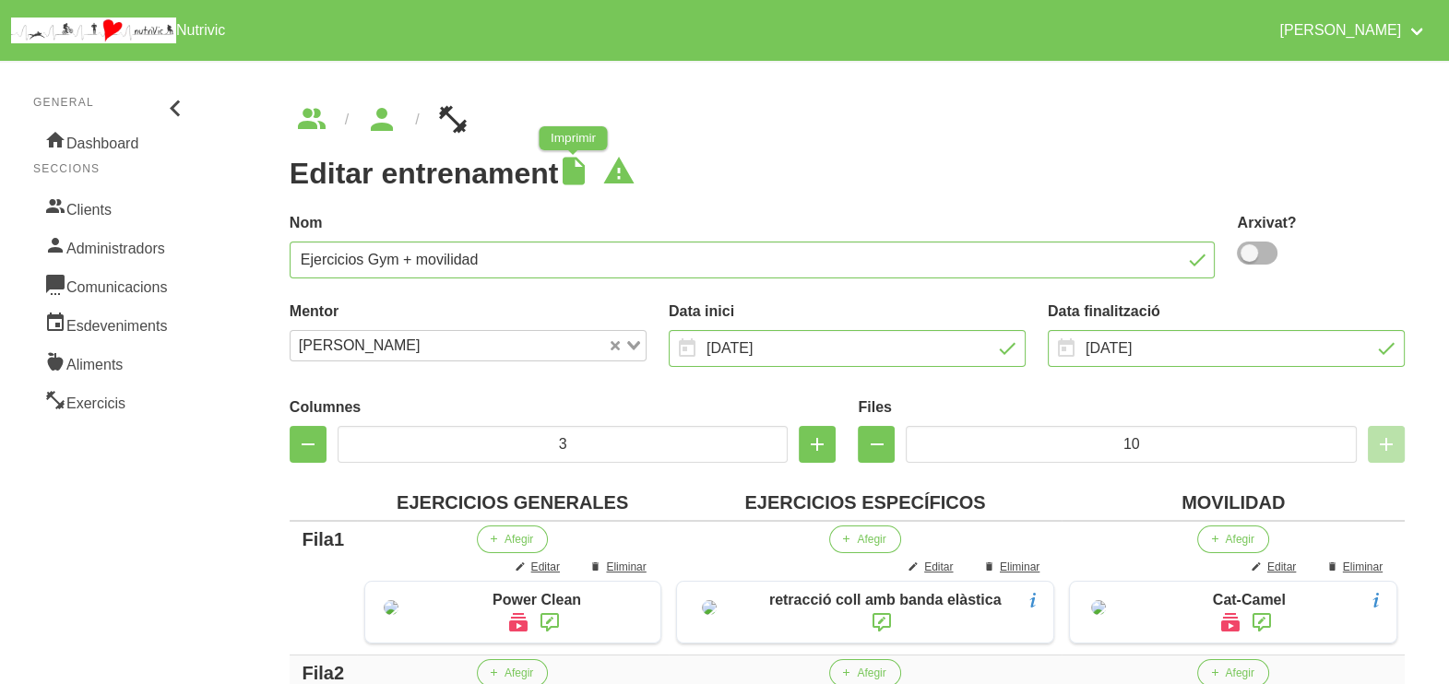
click at [587, 163] on icon at bounding box center [572, 172] width 33 height 38
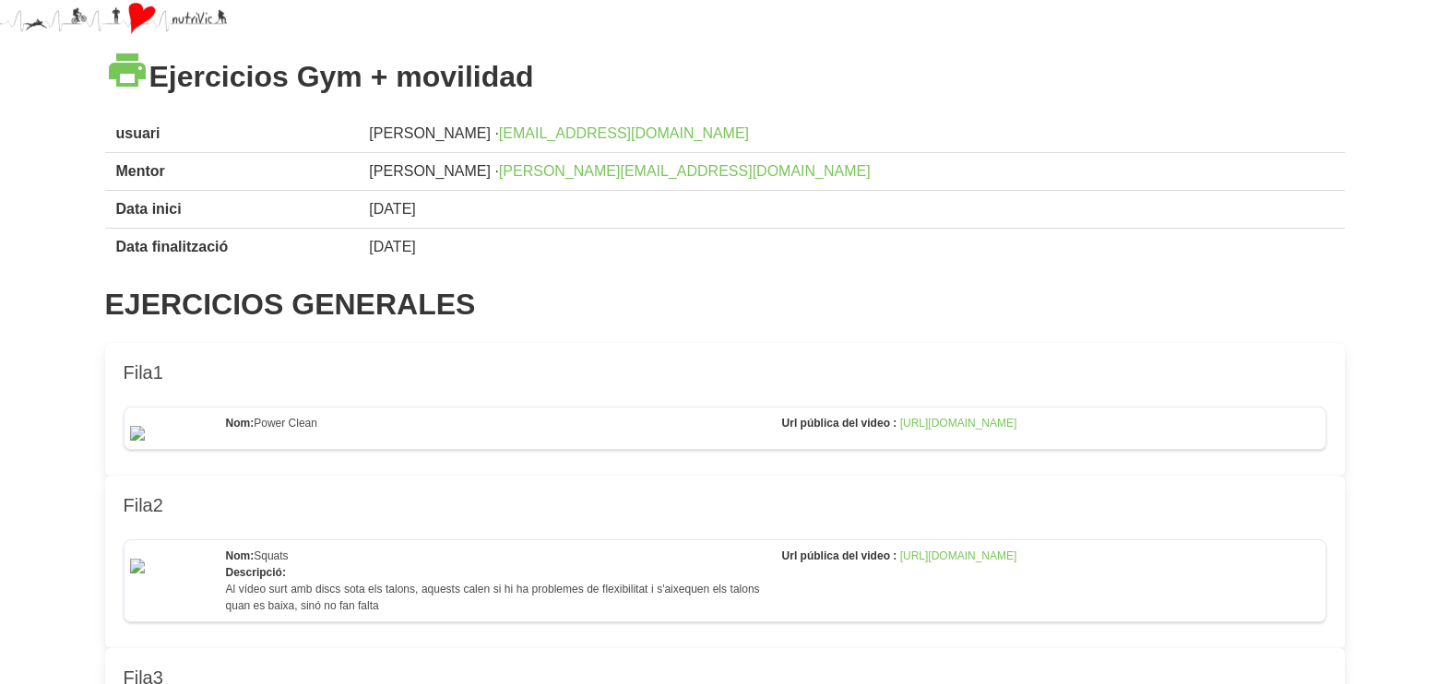
click at [125, 73] on icon at bounding box center [127, 70] width 44 height 50
